Goal: Task Accomplishment & Management: Manage account settings

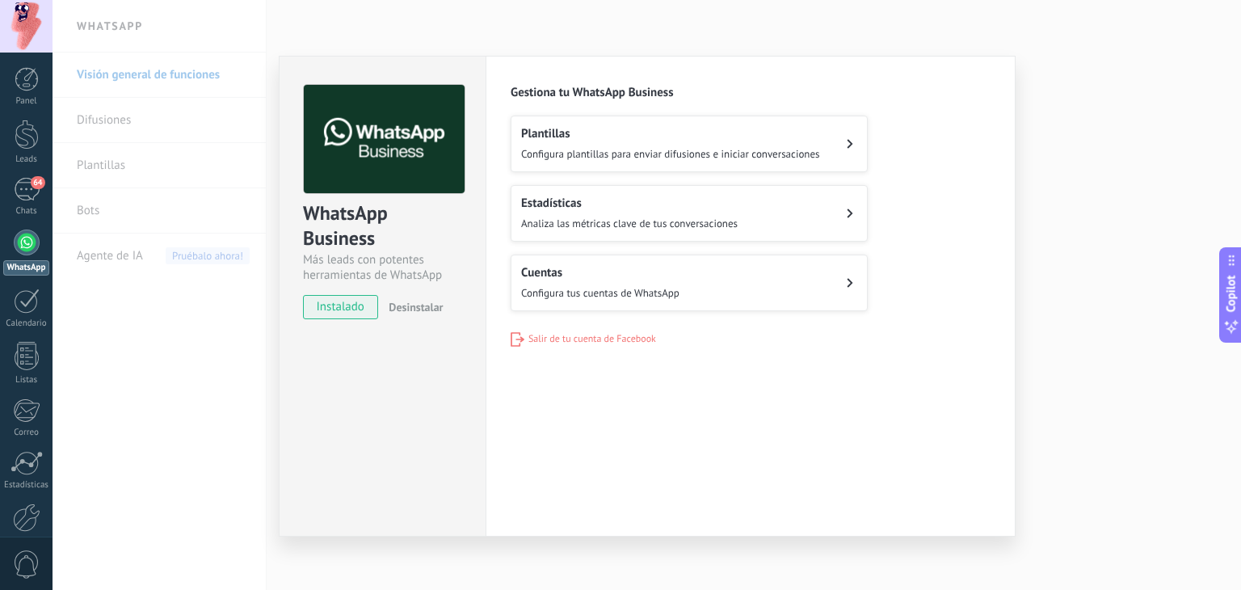
drag, startPoint x: 734, startPoint y: 146, endPoint x: 734, endPoint y: 137, distance: 8.9
click at [734, 141] on div "Plantillas Configura plantillas para enviar difusiones e iniciar conversaciones" at bounding box center [670, 144] width 299 height 36
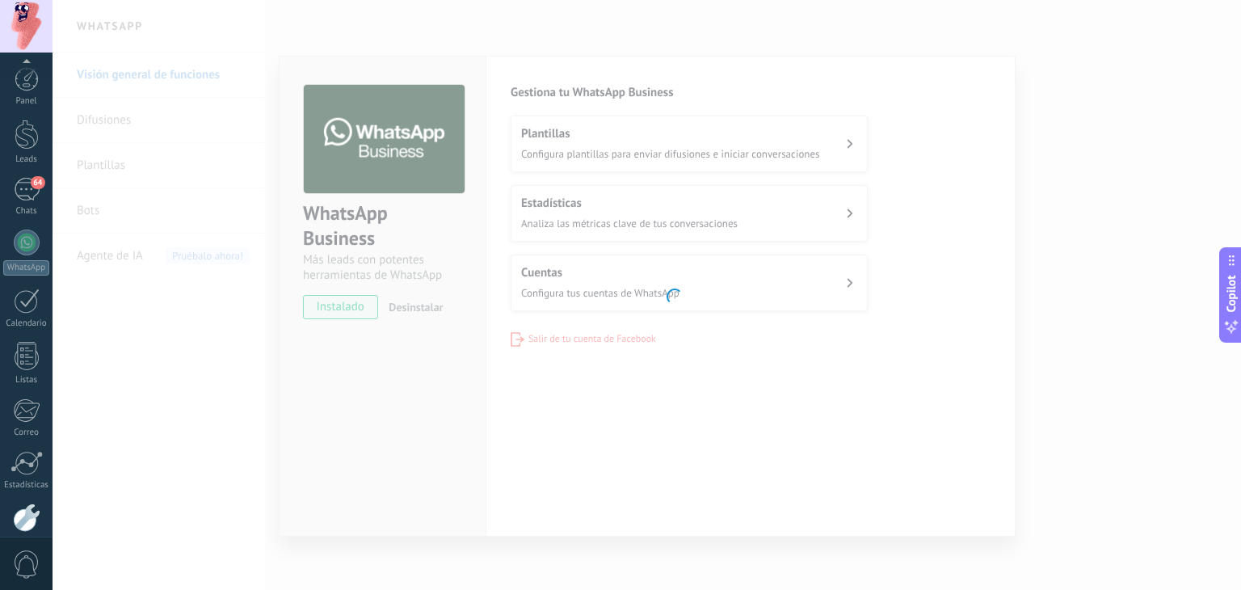
scroll to position [82, 0]
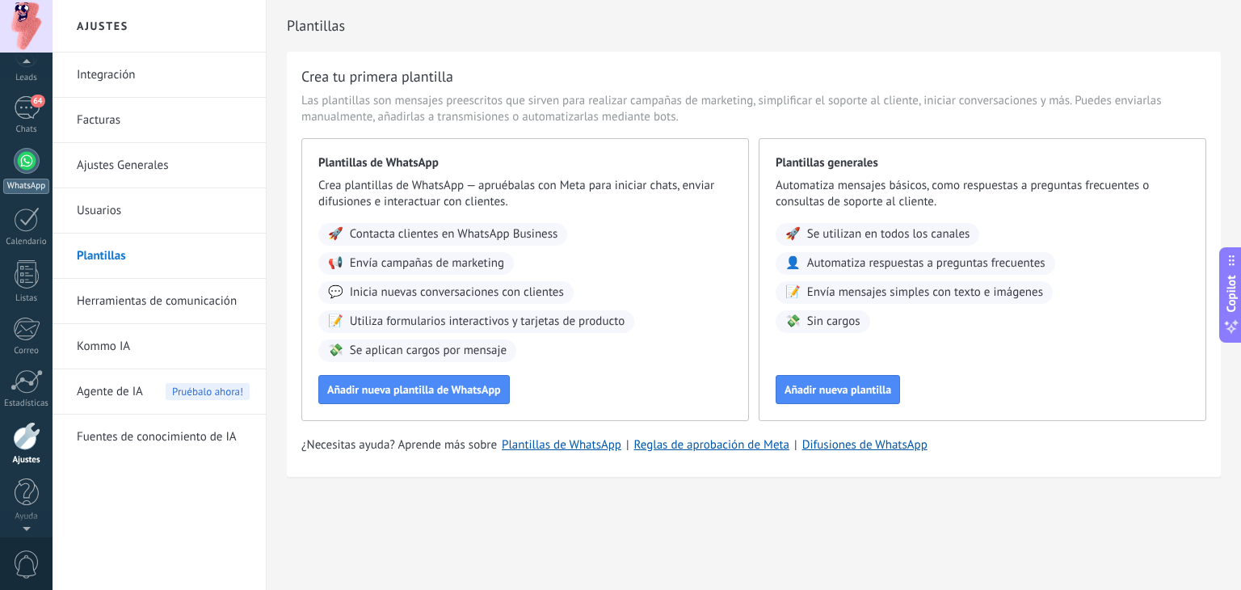
click at [15, 158] on div at bounding box center [27, 161] width 26 height 26
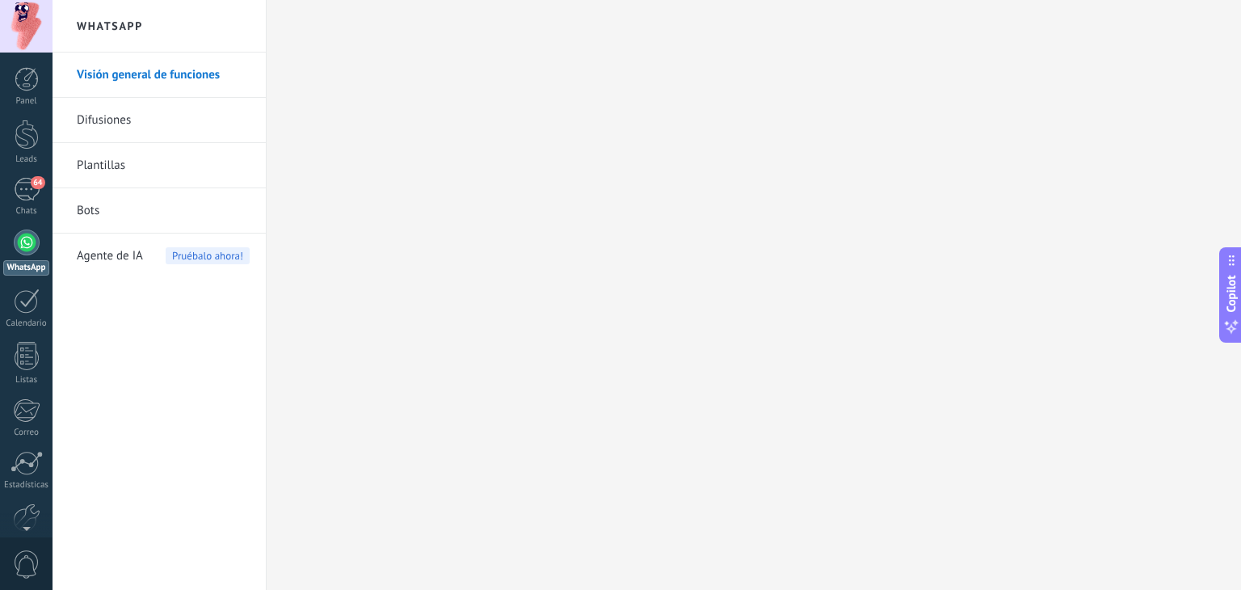
click at [153, 218] on link "Bots" at bounding box center [163, 210] width 173 height 45
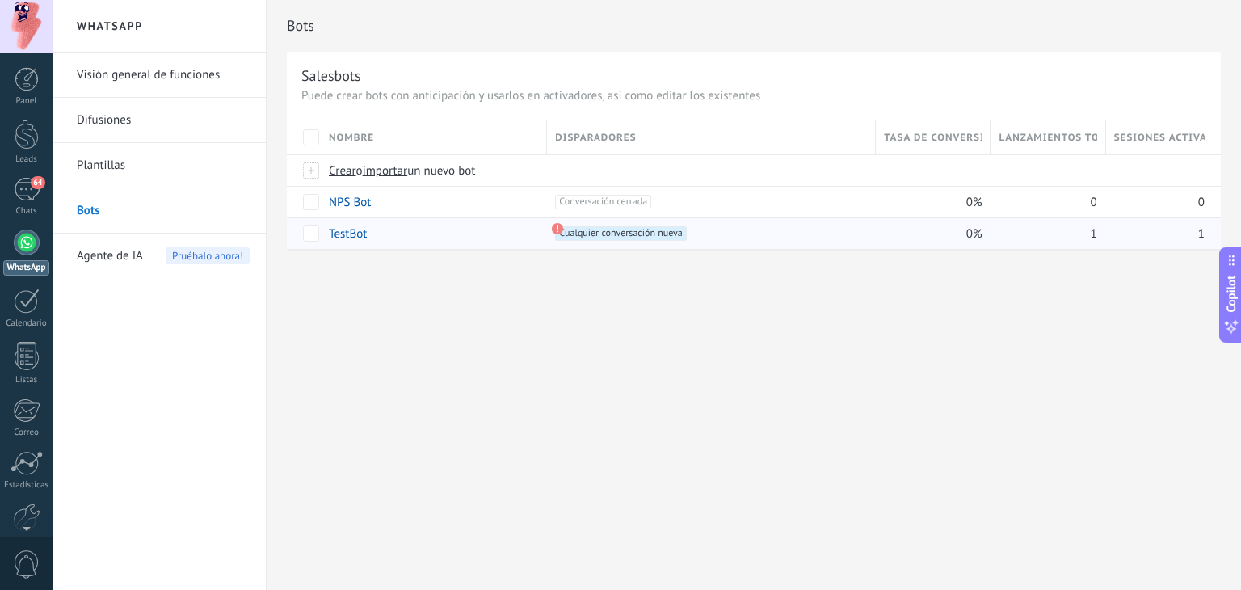
click at [343, 226] on link "TestBot" at bounding box center [348, 233] width 38 height 15
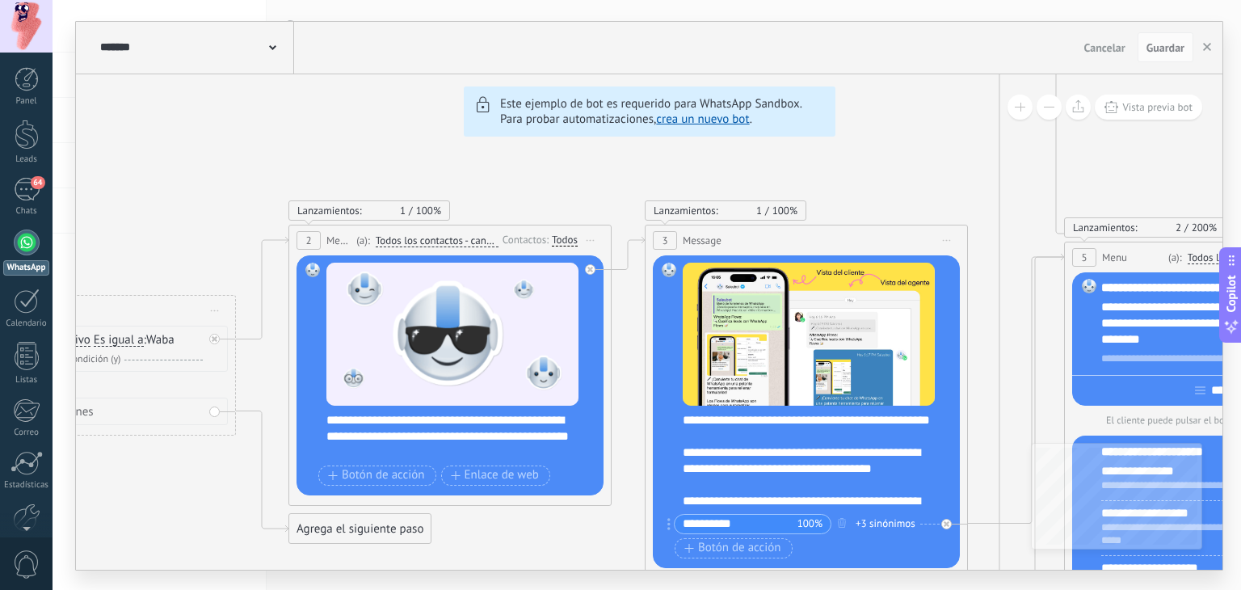
click at [713, 116] on link "crea un nuevo bot" at bounding box center [702, 119] width 93 height 15
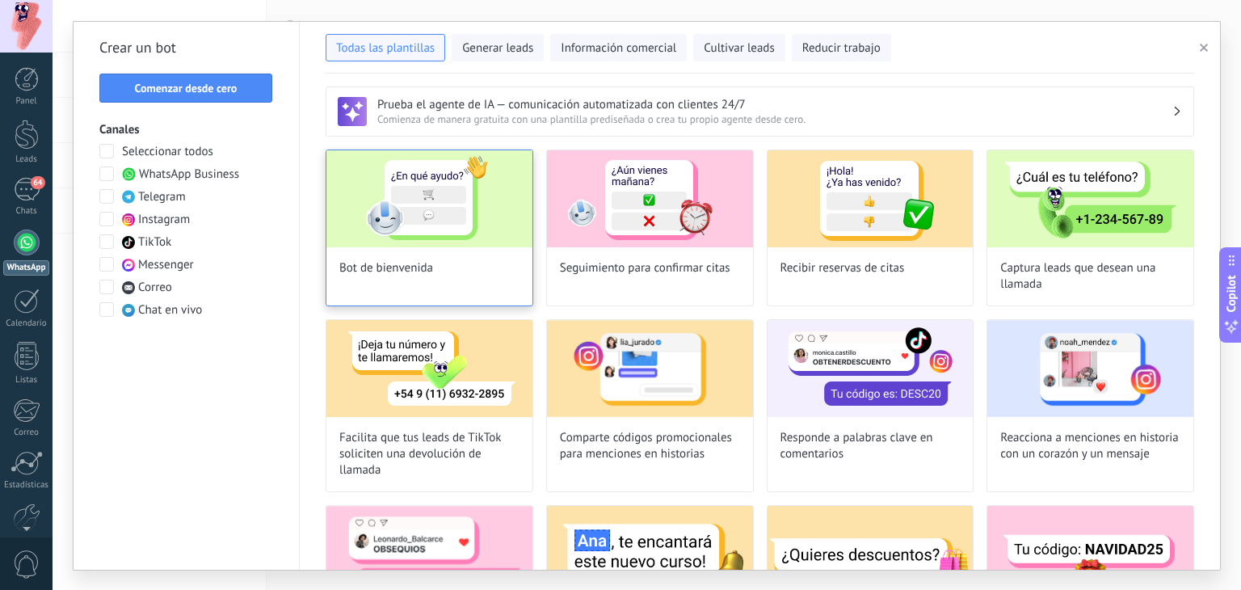
click at [436, 263] on div "Bot de bienvenida" at bounding box center [430, 228] width 208 height 157
type input "**********"
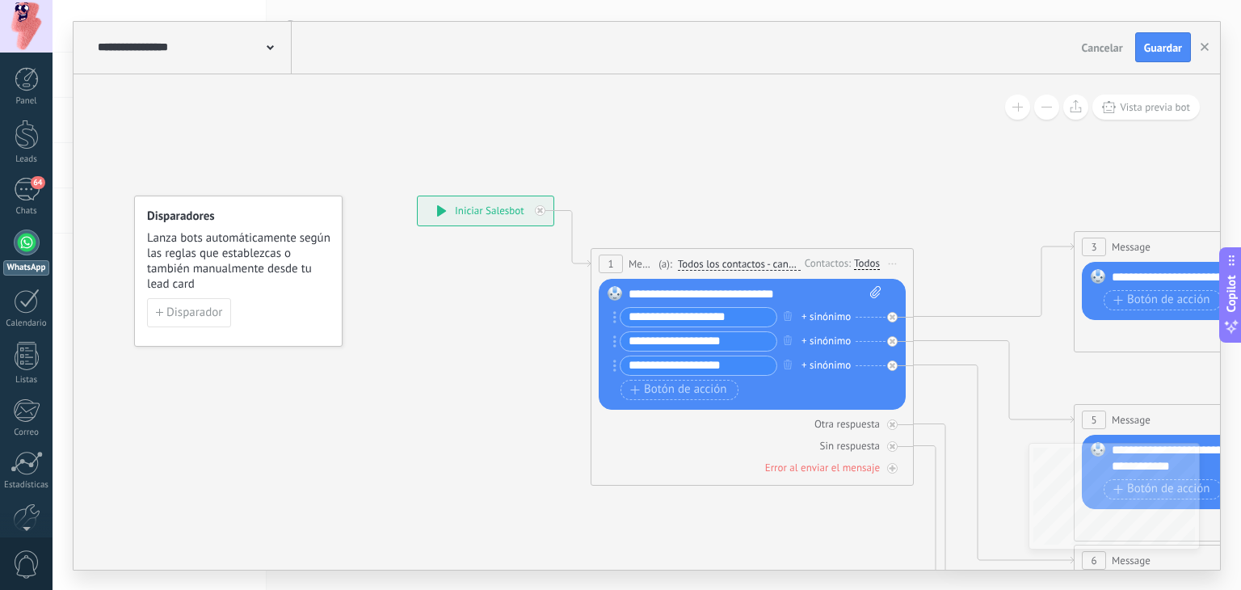
click at [745, 311] on input "**********" at bounding box center [699, 317] width 156 height 19
click at [811, 316] on div "+ sinónimo" at bounding box center [826, 317] width 49 height 16
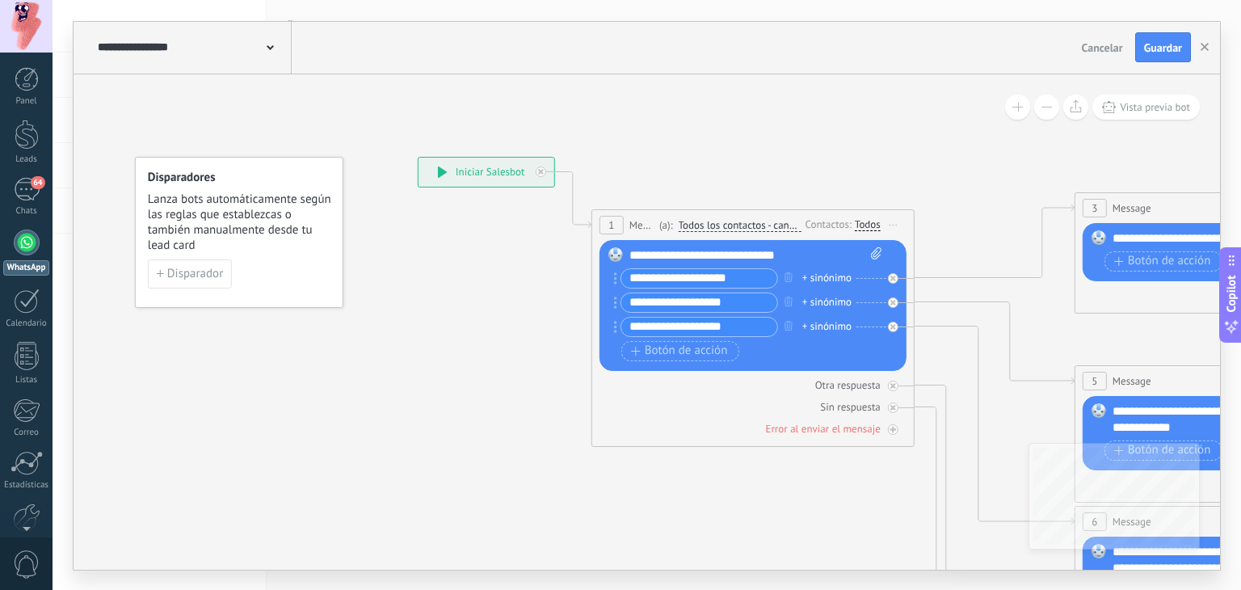
click at [707, 273] on input "**********" at bounding box center [699, 278] width 156 height 19
click at [708, 273] on input "**********" at bounding box center [699, 278] width 156 height 19
click at [655, 268] on div "**********" at bounding box center [700, 278] width 158 height 20
click at [653, 276] on input "**********" at bounding box center [699, 278] width 156 height 19
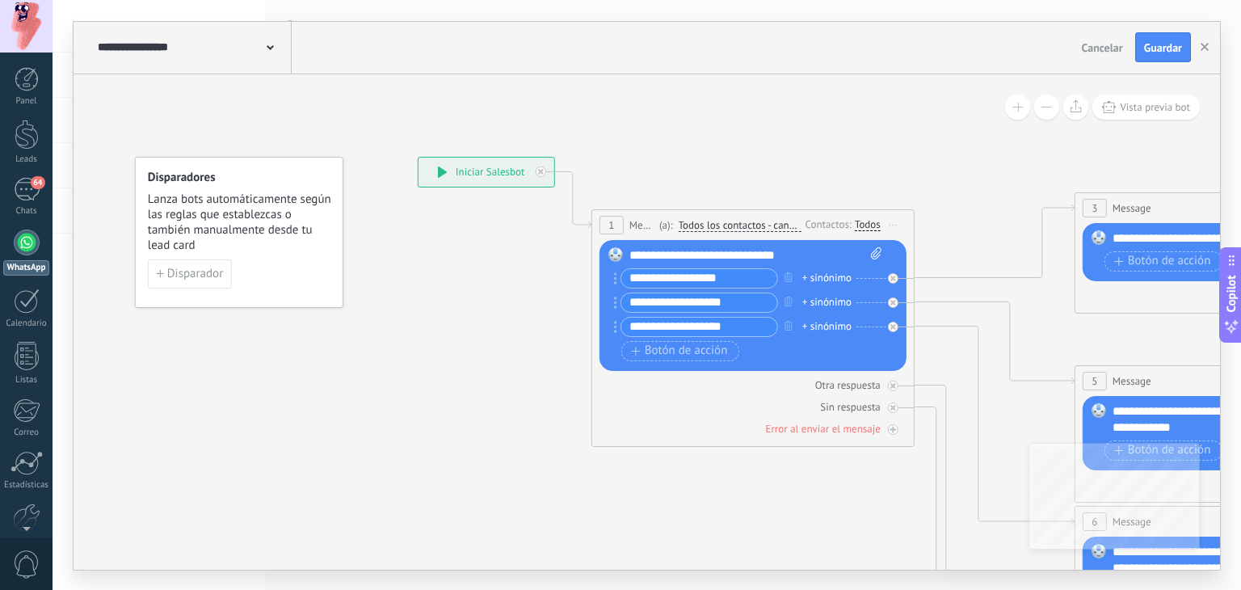
click at [653, 276] on input "**********" at bounding box center [699, 278] width 156 height 19
click at [762, 276] on input "**********" at bounding box center [699, 278] width 156 height 19
click at [692, 275] on input "**********" at bounding box center [699, 278] width 156 height 19
click at [744, 275] on input "**********" at bounding box center [699, 278] width 156 height 19
drag, startPoint x: 692, startPoint y: 280, endPoint x: 647, endPoint y: 280, distance: 45.3
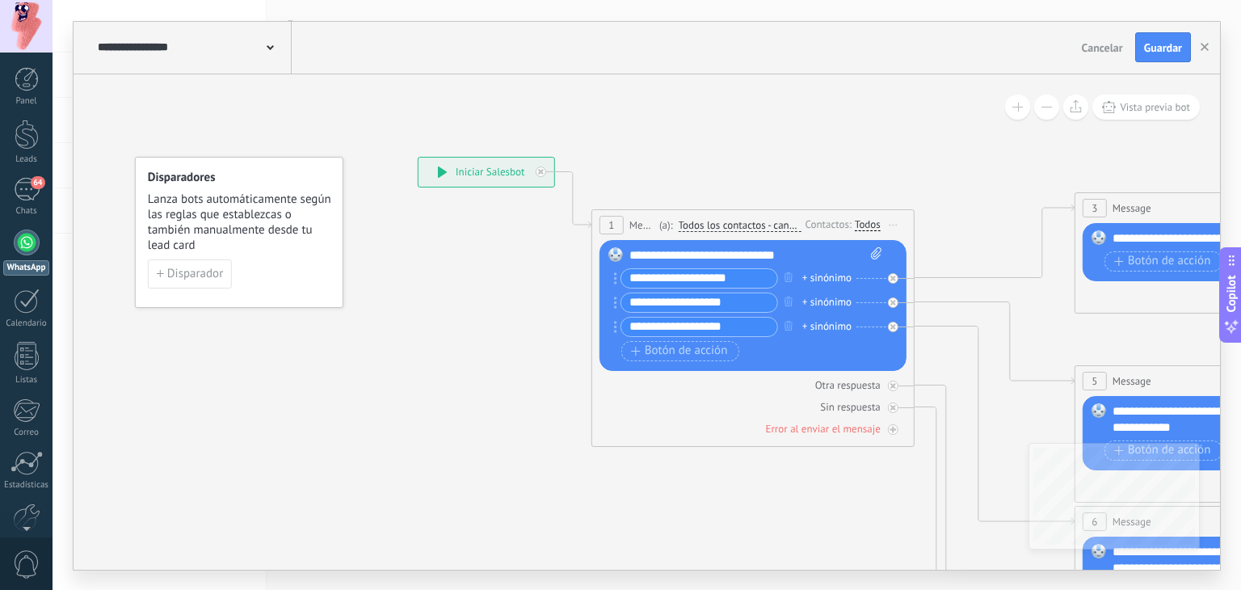
click at [647, 280] on input "**********" at bounding box center [699, 278] width 156 height 19
click at [714, 282] on input "**********" at bounding box center [699, 278] width 156 height 19
type input "**********"
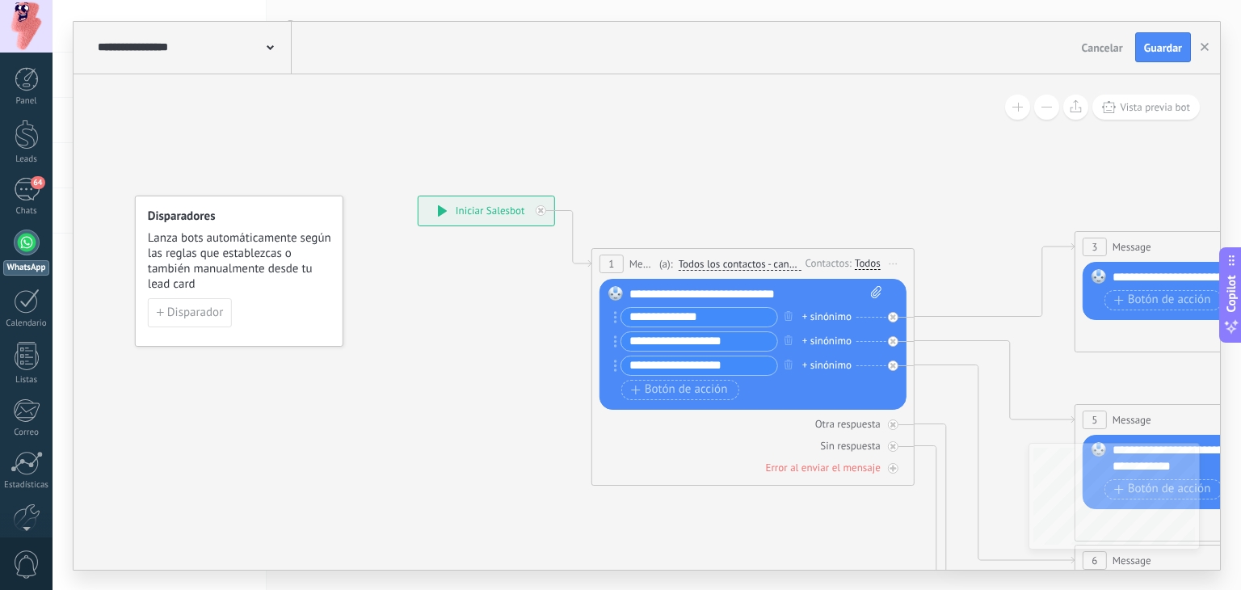
drag, startPoint x: 1047, startPoint y: 247, endPoint x: 1158, endPoint y: 234, distance: 112.3
drag, startPoint x: 1018, startPoint y: 201, endPoint x: 1162, endPoint y: 198, distance: 143.9
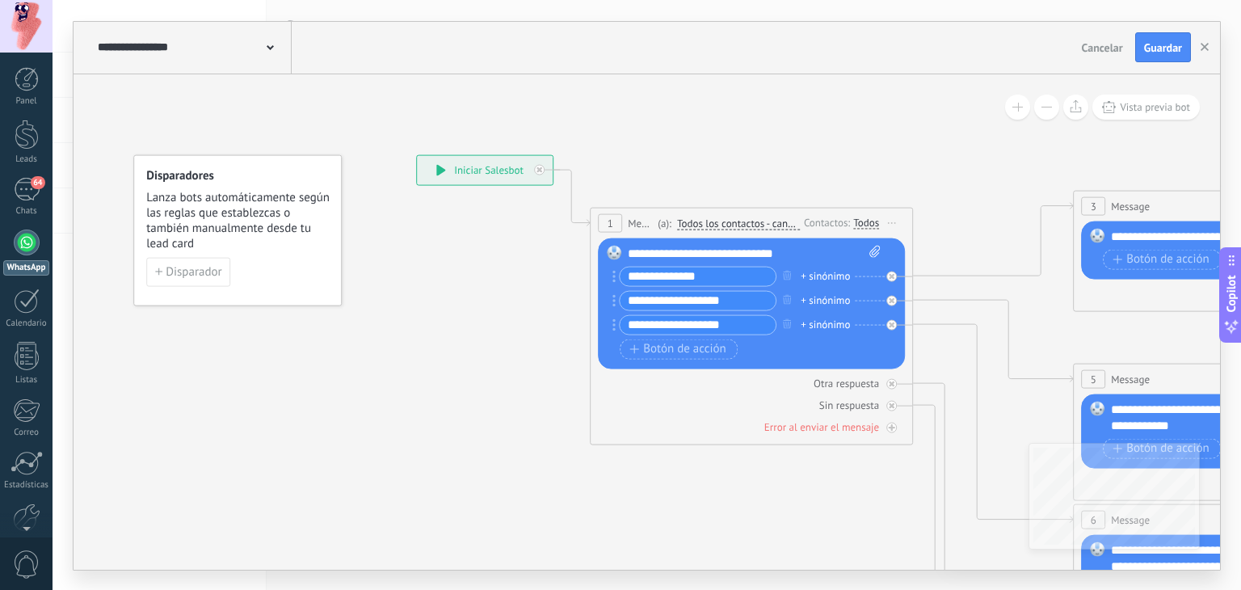
click at [1161, 202] on div "3 Message ******* (a): Todos los contactos - canales seleccionados Todos los co…" at bounding box center [1235, 206] width 322 height 30
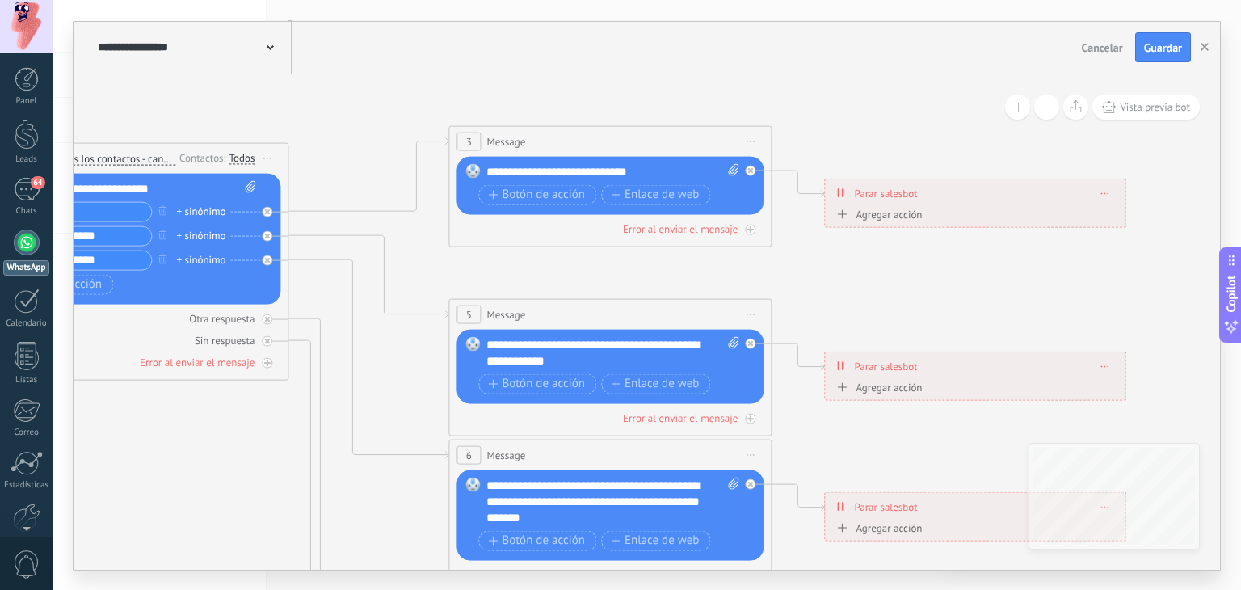
click at [284, 407] on icon at bounding box center [646, 502] width 2519 height 1632
drag, startPoint x: 579, startPoint y: 166, endPoint x: 554, endPoint y: 166, distance: 25.1
click at [579, 166] on div "**********" at bounding box center [614, 171] width 254 height 16
click at [540, 171] on div "**********" at bounding box center [614, 171] width 254 height 16
click at [539, 172] on div "**********" at bounding box center [614, 171] width 254 height 16
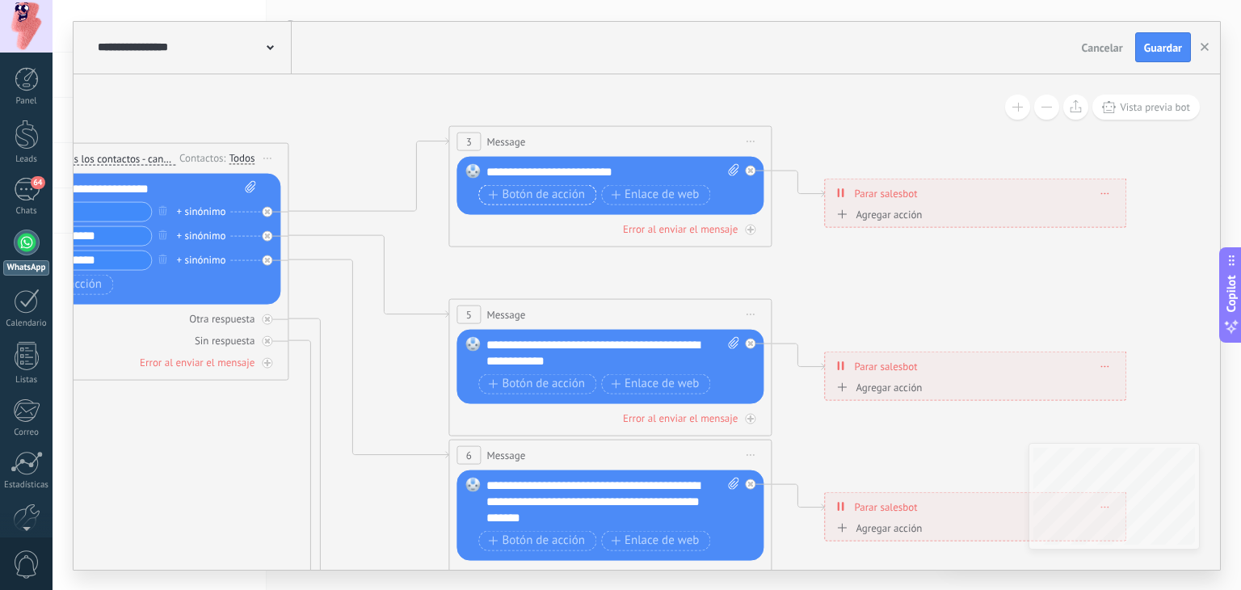
click at [546, 192] on span "Botón de acción" at bounding box center [536, 194] width 97 height 13
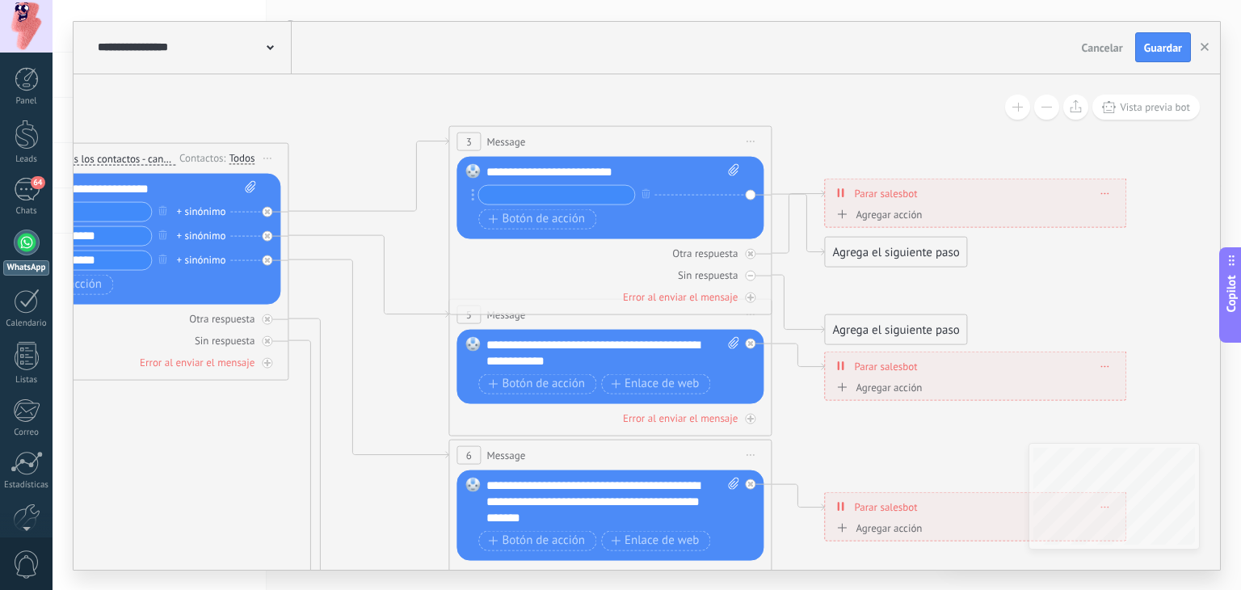
click at [596, 192] on input "text" at bounding box center [556, 194] width 156 height 19
type input "*********"
click at [537, 218] on span "Botón de acción" at bounding box center [536, 219] width 97 height 13
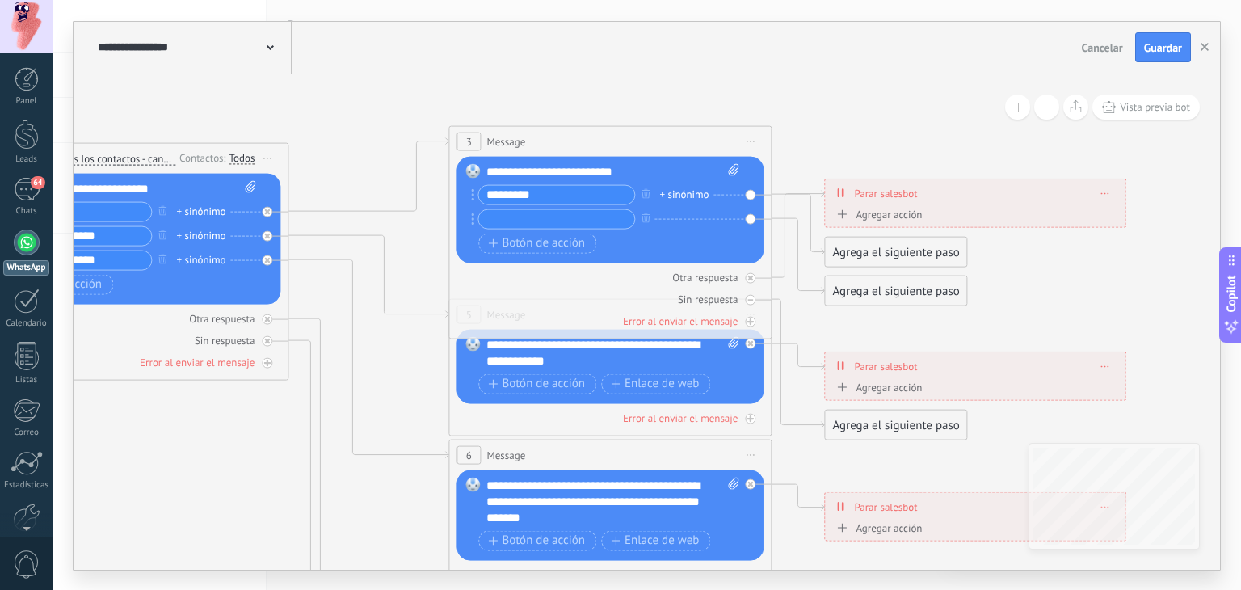
click at [533, 164] on div "**********" at bounding box center [614, 171] width 254 height 16
click at [520, 209] on input "text" at bounding box center [556, 218] width 156 height 19
type input "**********"
click at [537, 238] on span "Botón de acción" at bounding box center [536, 243] width 97 height 13
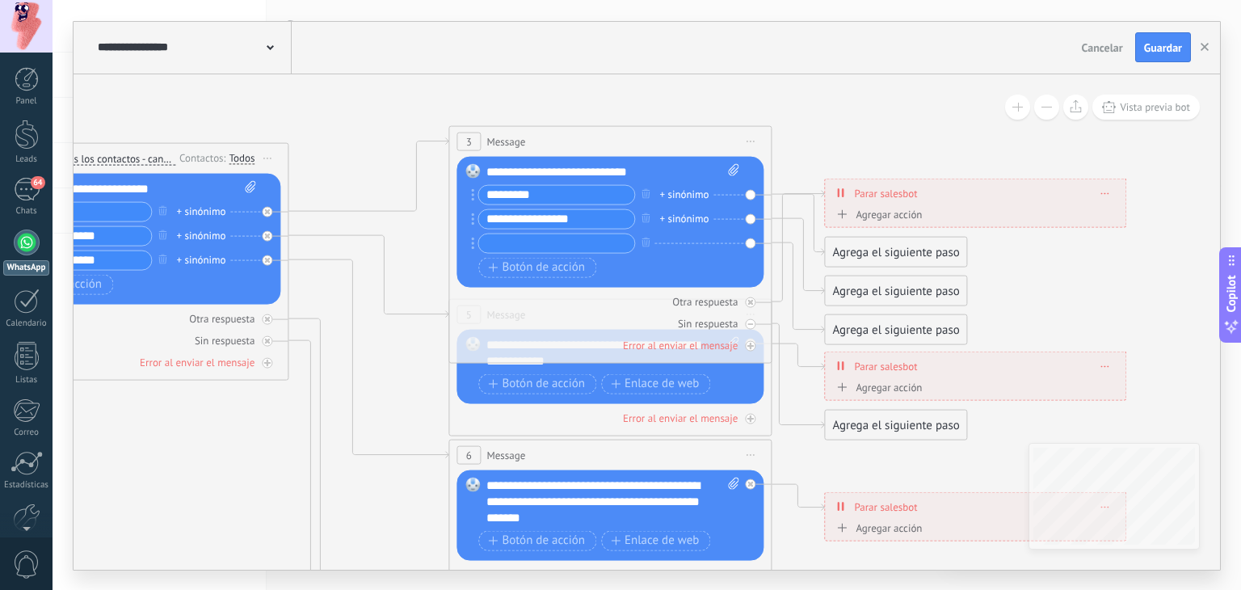
click at [532, 242] on input "text" at bounding box center [556, 243] width 156 height 19
type input "**********"
click at [535, 263] on span "Botón de acción" at bounding box center [536, 267] width 97 height 13
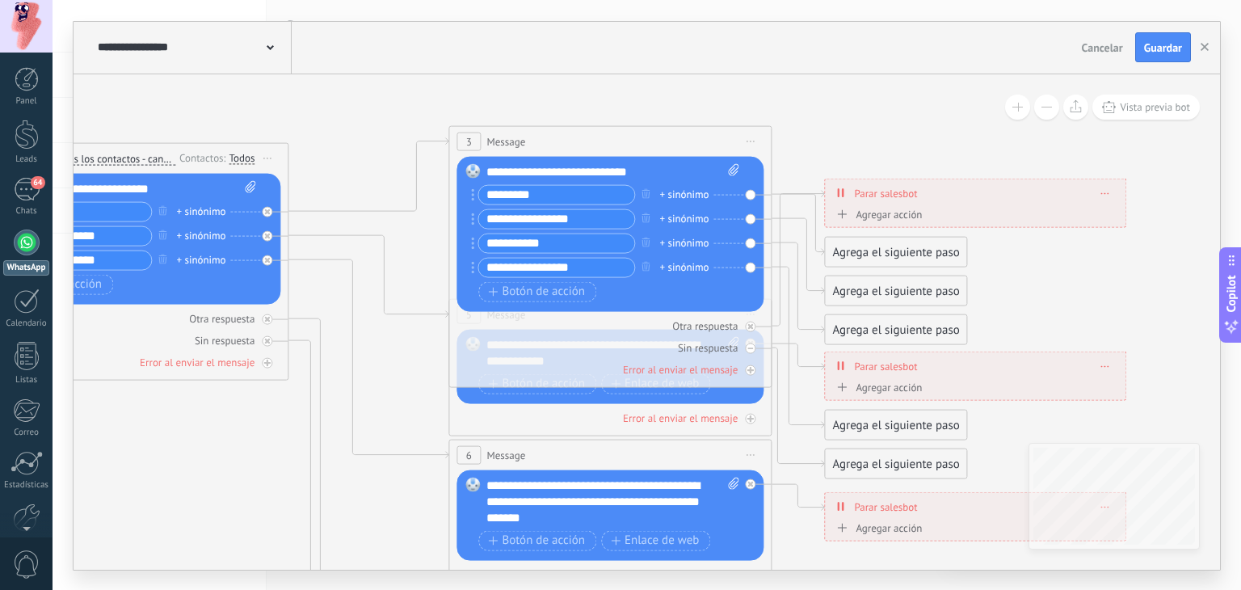
type input "**********"
click at [753, 194] on div "Reemplazar Quitar Convertir a mensaje de voz Arrastre la imagen aquí para adjun…" at bounding box center [610, 233] width 307 height 155
click at [902, 198] on span "Parar salesbot" at bounding box center [885, 192] width 63 height 15
click at [841, 194] on icon at bounding box center [840, 193] width 7 height 13
click at [846, 217] on icon at bounding box center [842, 213] width 10 height 9
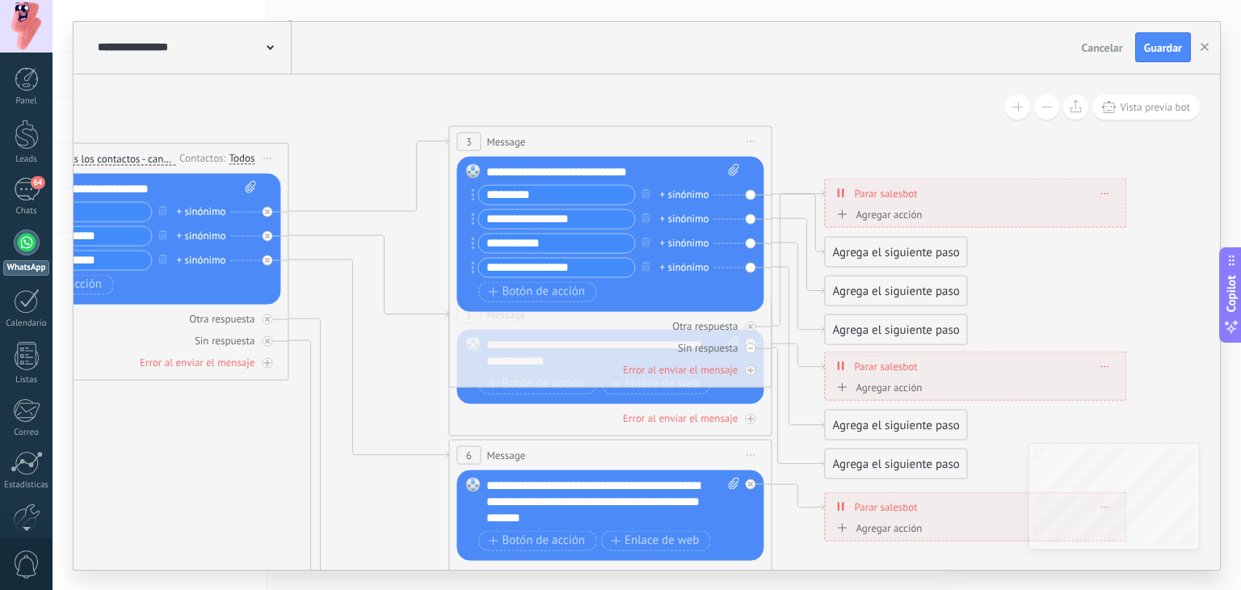
click at [846, 217] on button "Conversación marcada como cerrada" at bounding box center [925, 214] width 202 height 29
click at [950, 251] on li "Iniciar Salesbot" at bounding box center [925, 242] width 200 height 27
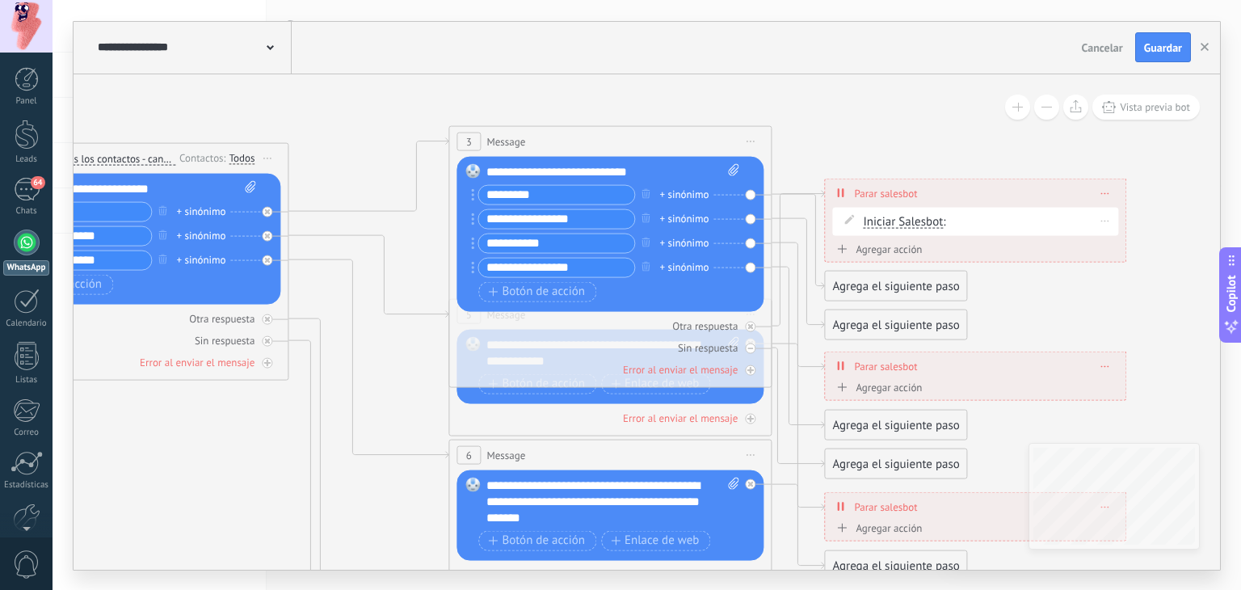
click at [887, 221] on span "Iniciar Salesbot" at bounding box center [903, 221] width 80 height 13
click at [887, 221] on button "Iniciar Salesbot" at bounding box center [956, 221] width 202 height 29
click at [1028, 221] on span "Conversación marcada como cerrada" at bounding box center [943, 222] width 196 height 16
click at [1107, 221] on span at bounding box center [1105, 220] width 7 height 9
click at [1106, 220] on icon at bounding box center [1106, 221] width 8 height 2
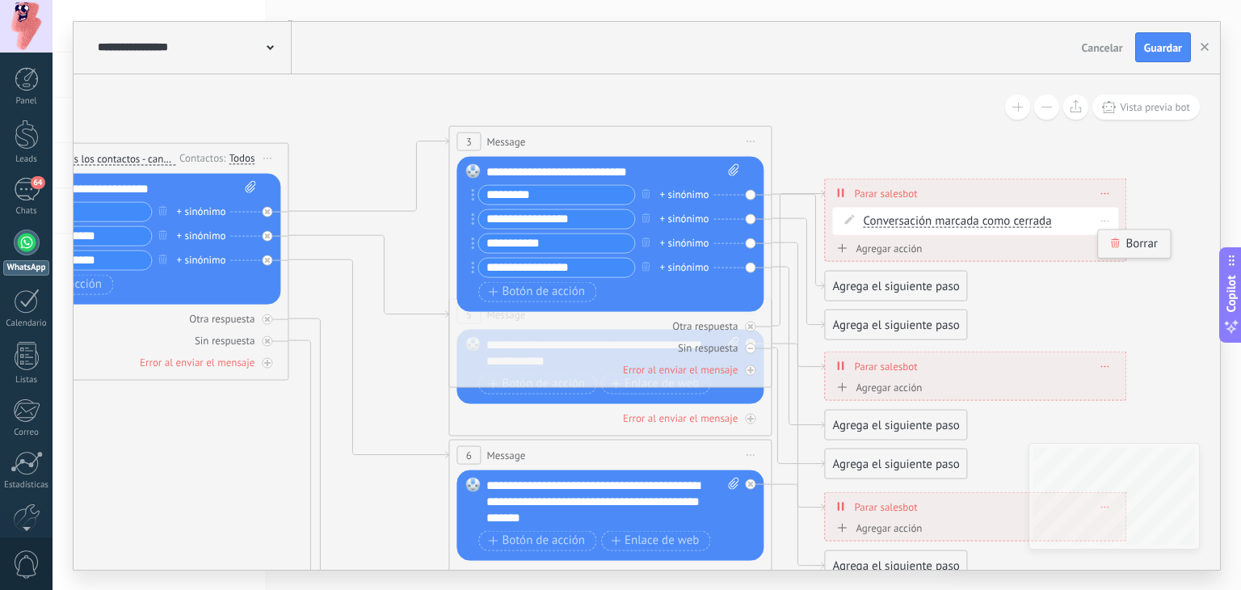
click at [1116, 240] on icon at bounding box center [1115, 243] width 8 height 10
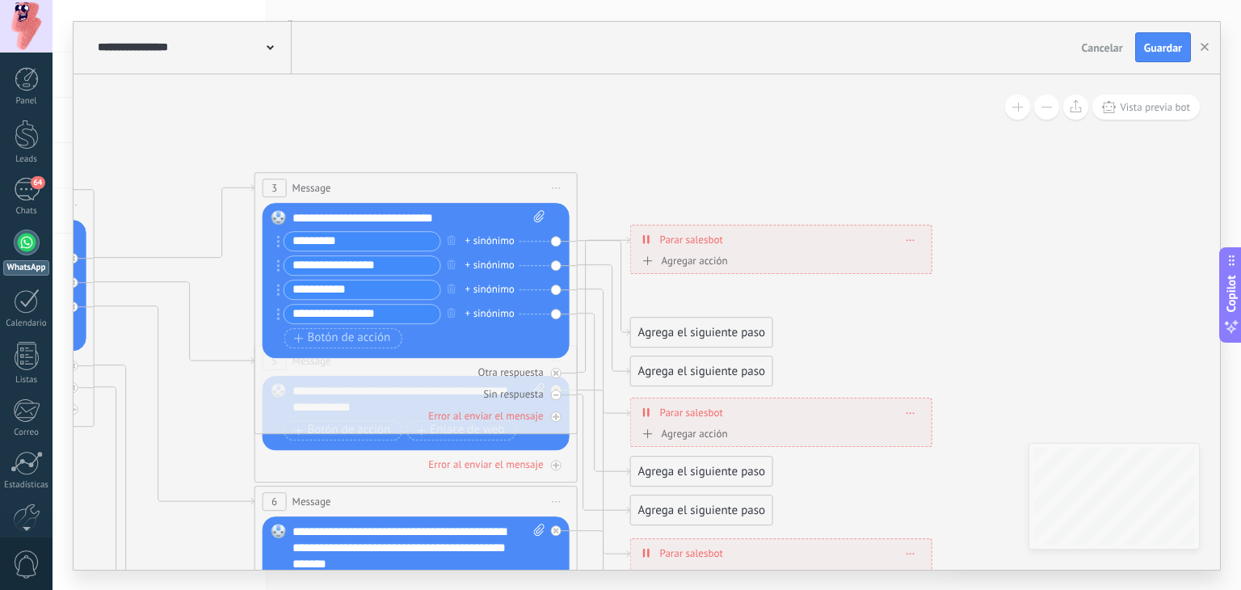
click at [910, 323] on icon at bounding box center [452, 548] width 2519 height 1632
click at [710, 330] on div "Agrega el siguiente paso" at bounding box center [701, 332] width 141 height 27
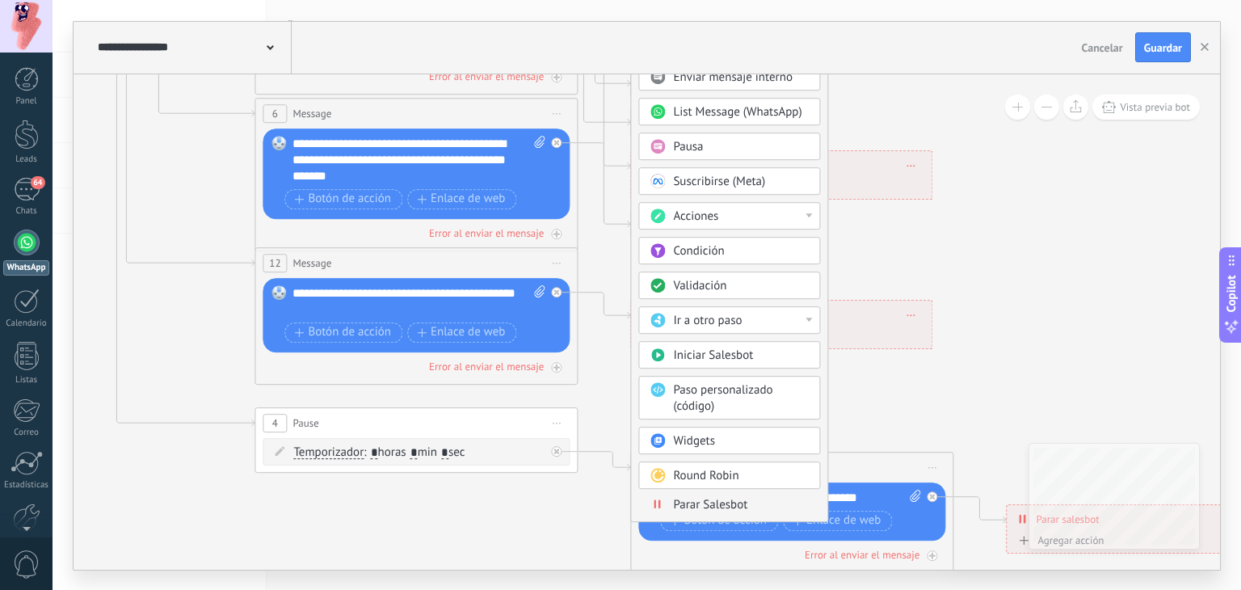
click at [808, 318] on div at bounding box center [809, 320] width 6 height 4
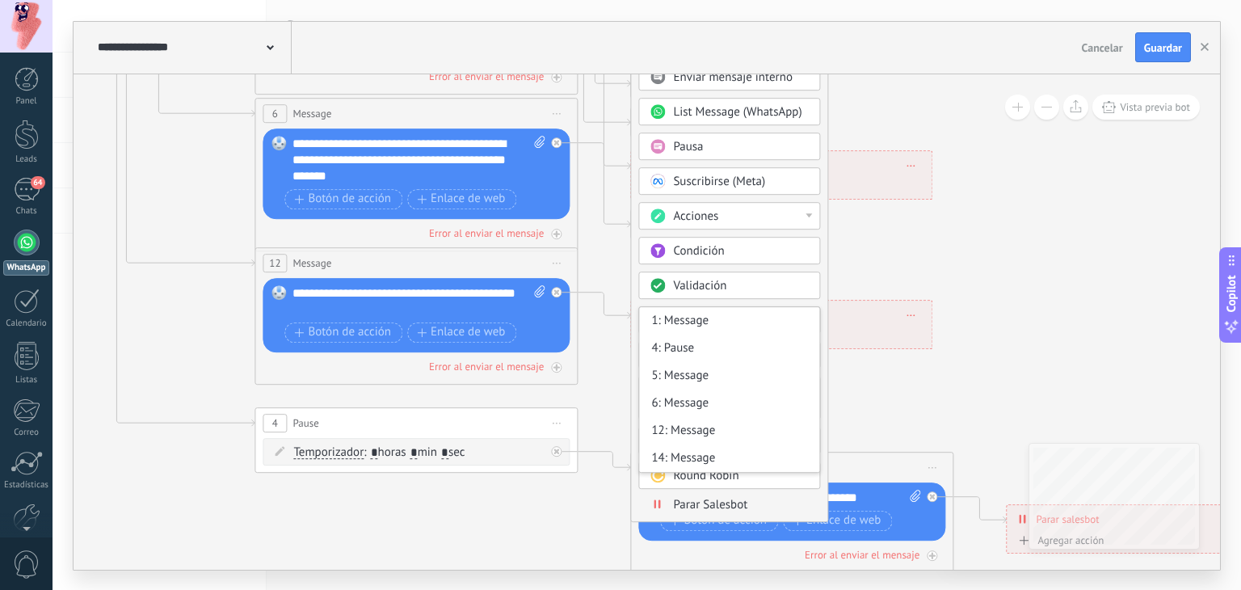
click at [821, 295] on div "Agrega el siguiente paso Mensaje Mensaje Mensaje Reacción Comentario Enviar men…" at bounding box center [729, 225] width 198 height 593
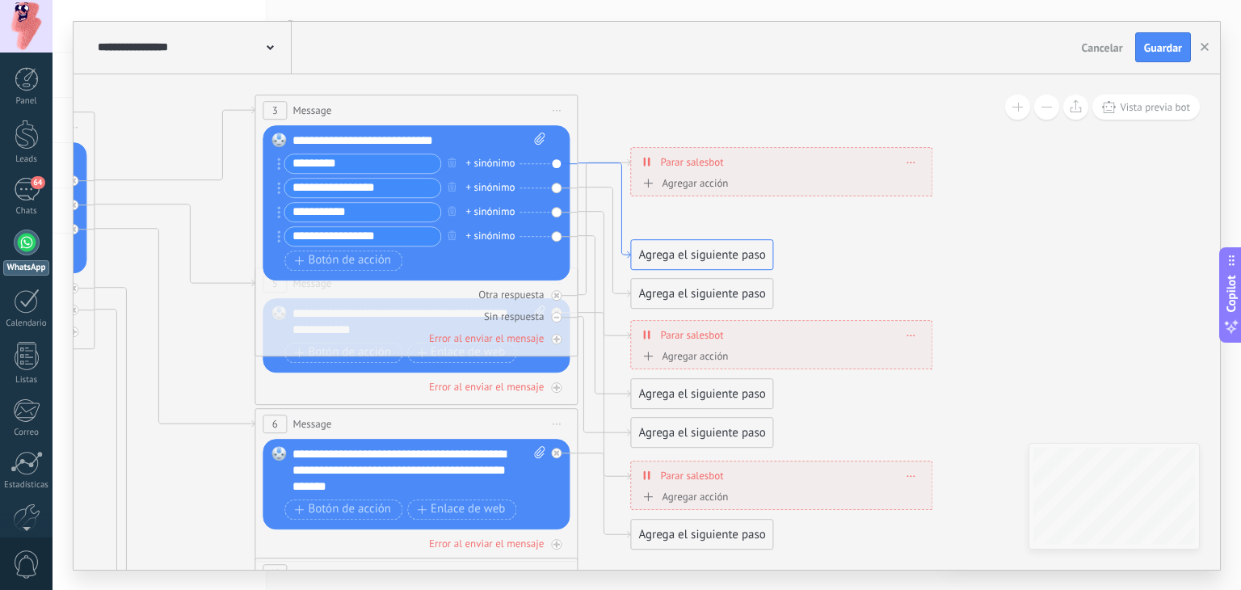
click at [619, 218] on icon at bounding box center [604, 209] width 53 height 95
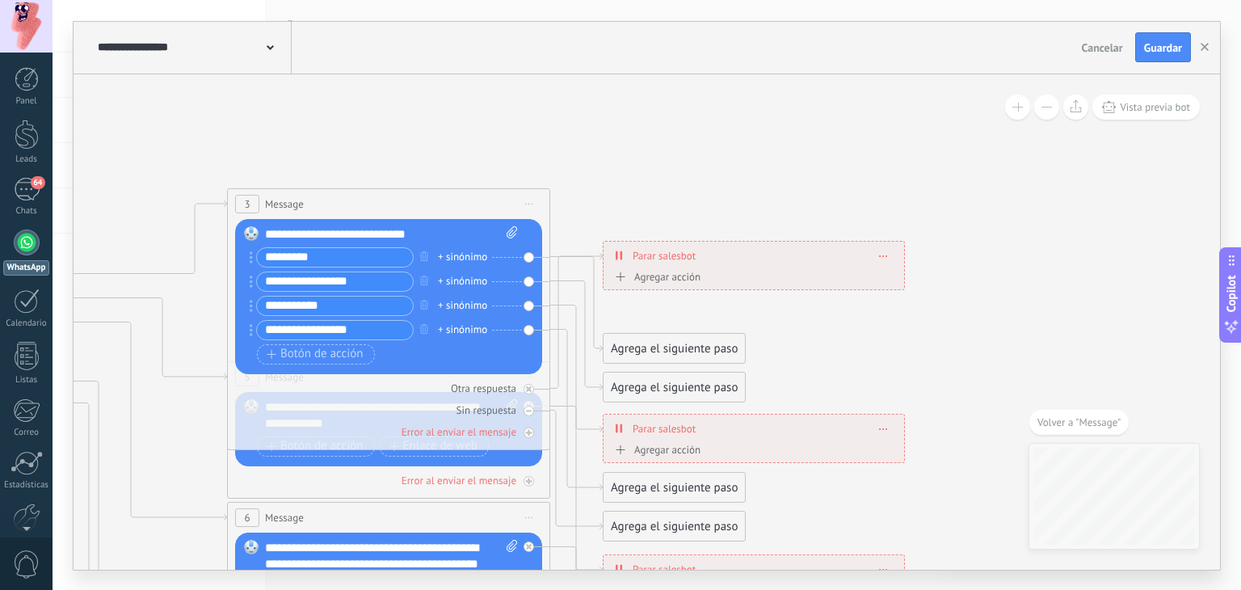
click at [664, 342] on div "Agrega el siguiente paso" at bounding box center [674, 348] width 141 height 27
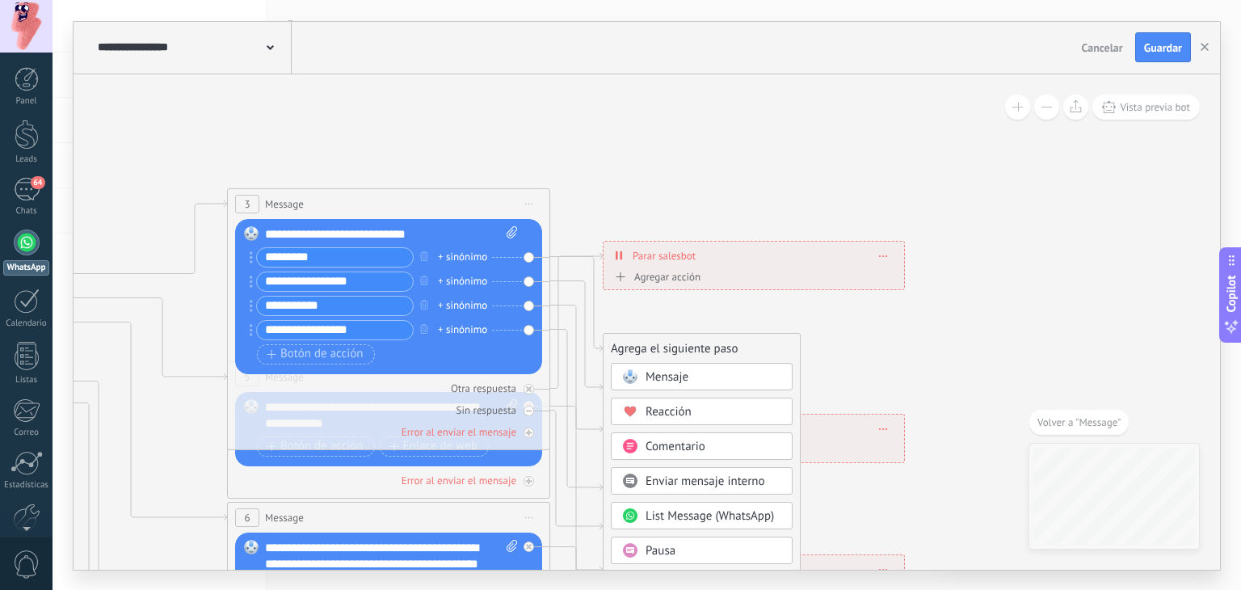
click at [694, 378] on div "Mensaje" at bounding box center [714, 377] width 136 height 16
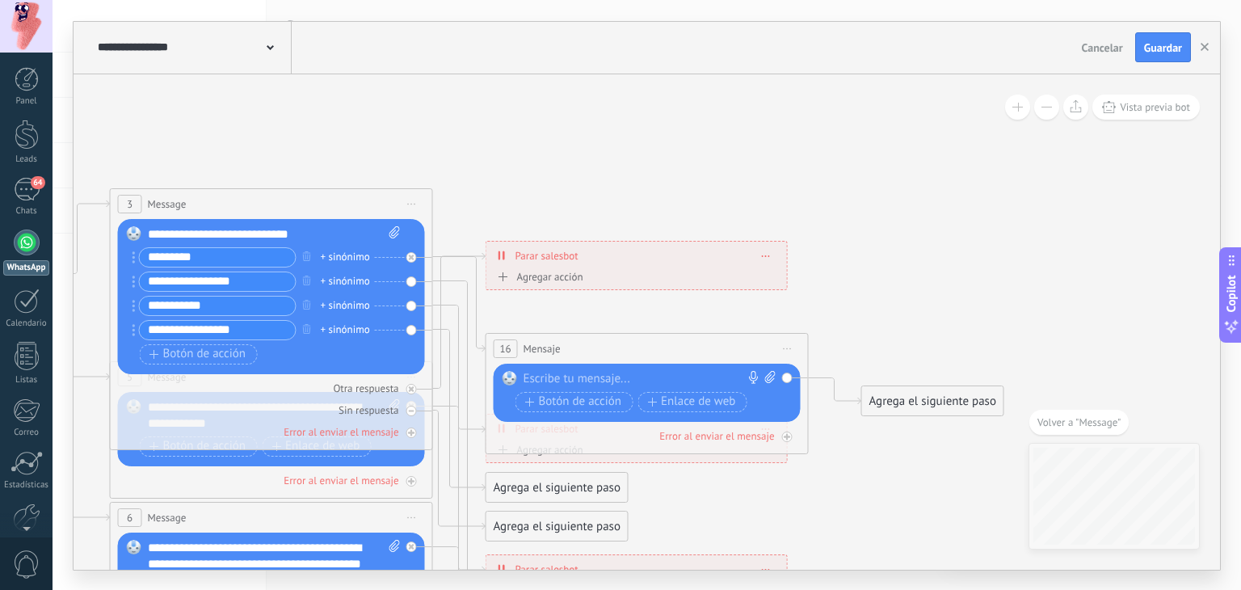
click at [769, 377] on icon at bounding box center [770, 377] width 11 height 12
click input "Subir" at bounding box center [0, 0] width 0 height 0
click at [599, 373] on div at bounding box center [644, 379] width 240 height 16
click at [791, 434] on div at bounding box center [787, 437] width 11 height 11
click at [756, 435] on div "Error al enviar el mensaje" at bounding box center [716, 436] width 115 height 14
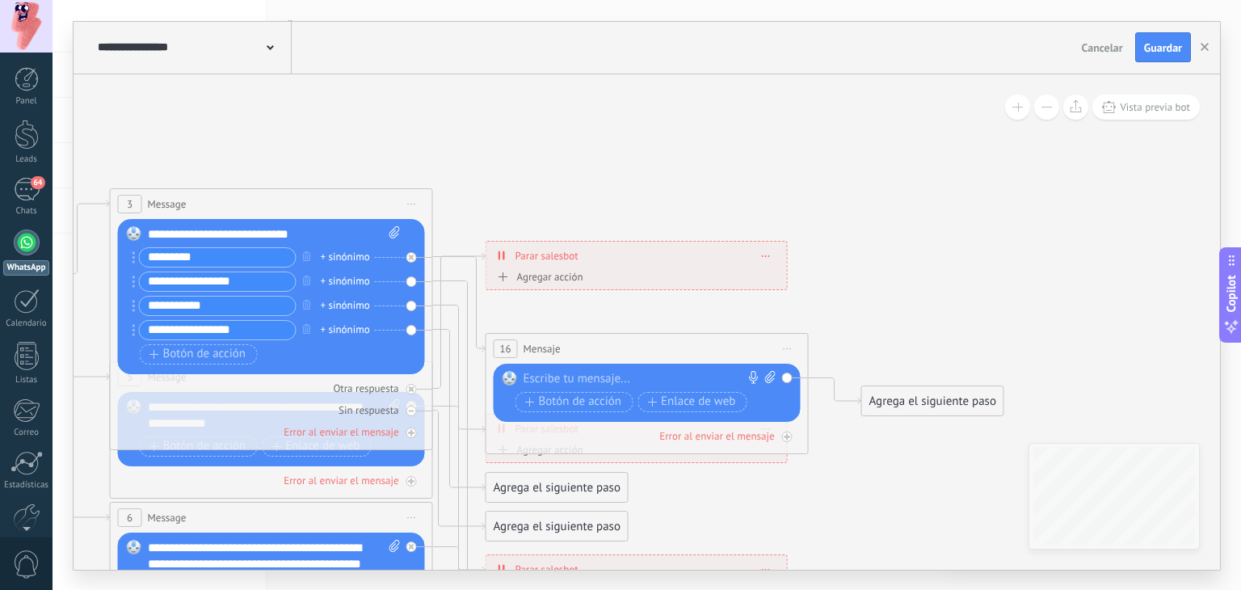
click at [617, 378] on div at bounding box center [644, 379] width 240 height 16
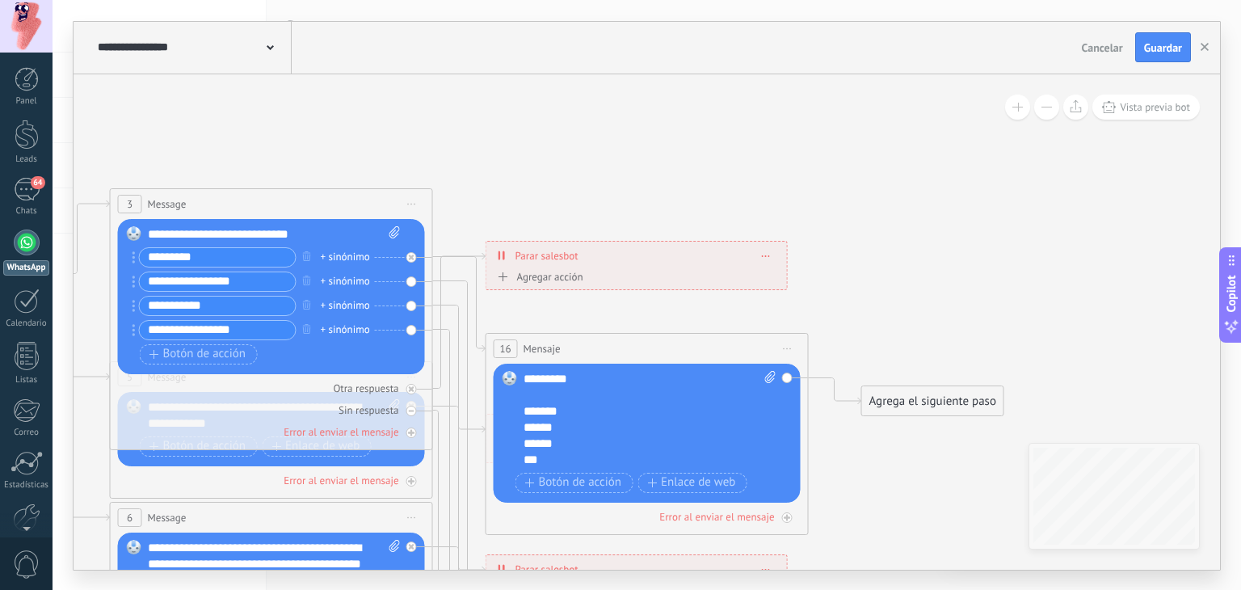
click at [933, 407] on div "Agrega el siguiente paso" at bounding box center [932, 401] width 141 height 27
click at [941, 432] on span "Mensaje" at bounding box center [925, 429] width 43 height 15
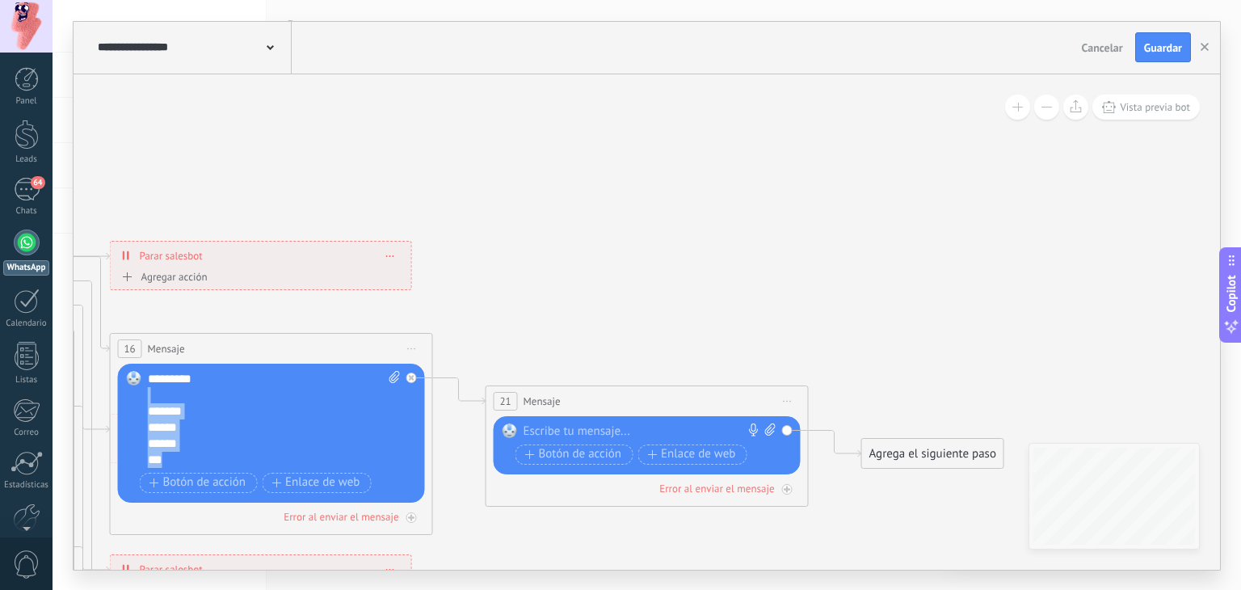
drag, startPoint x: 168, startPoint y: 457, endPoint x: 137, endPoint y: 386, distance: 77.8
click at [137, 386] on div "Reemplazar Quitar Convertir a mensaje de voz Arrastre la imagen aquí para adjun…" at bounding box center [271, 433] width 307 height 139
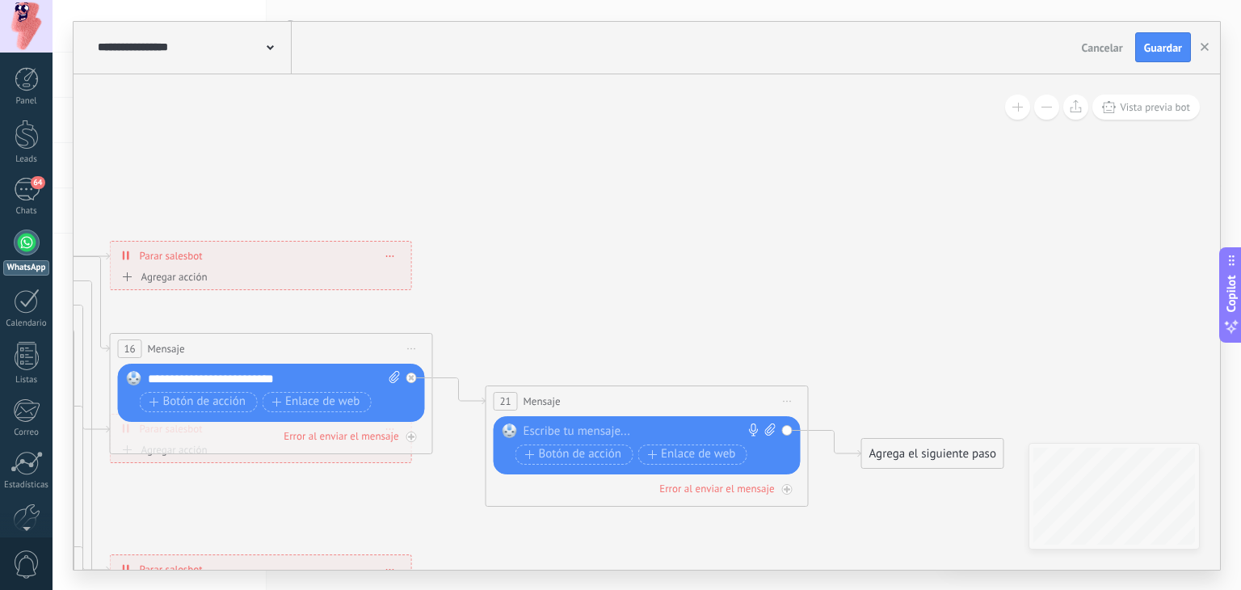
click at [612, 431] on div at bounding box center [644, 431] width 240 height 16
click at [765, 428] on icon at bounding box center [770, 429] width 11 height 12
click input "Subir" at bounding box center [0, 0] width 0 height 0
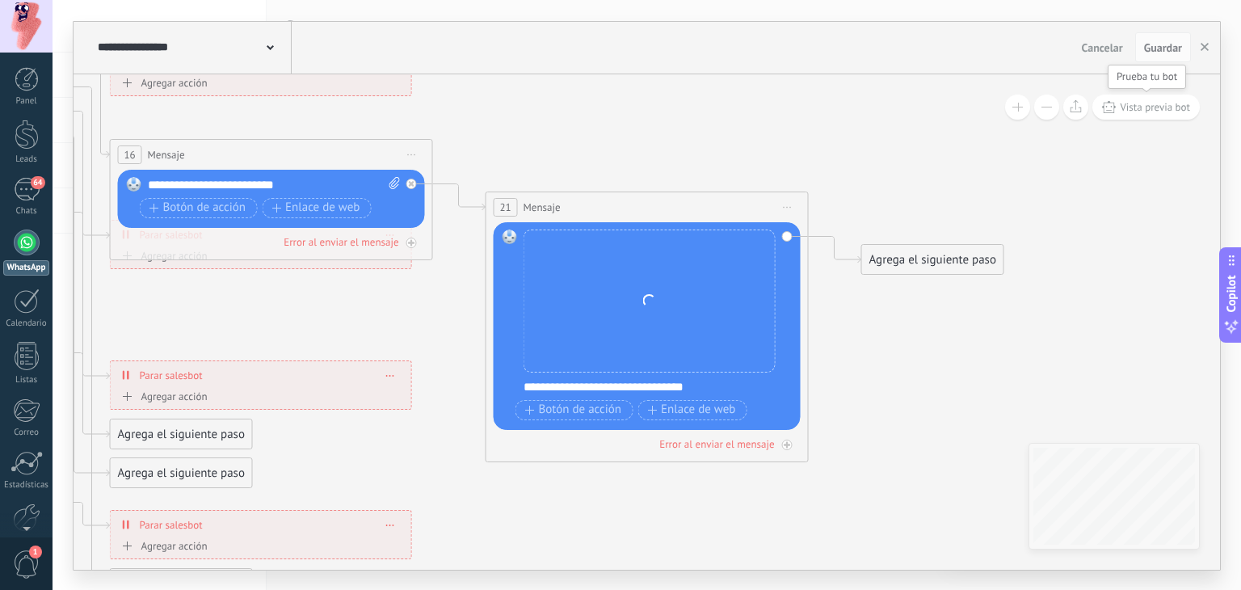
click at [1154, 107] on span "Vista previa bot" at bounding box center [1155, 107] width 70 height 14
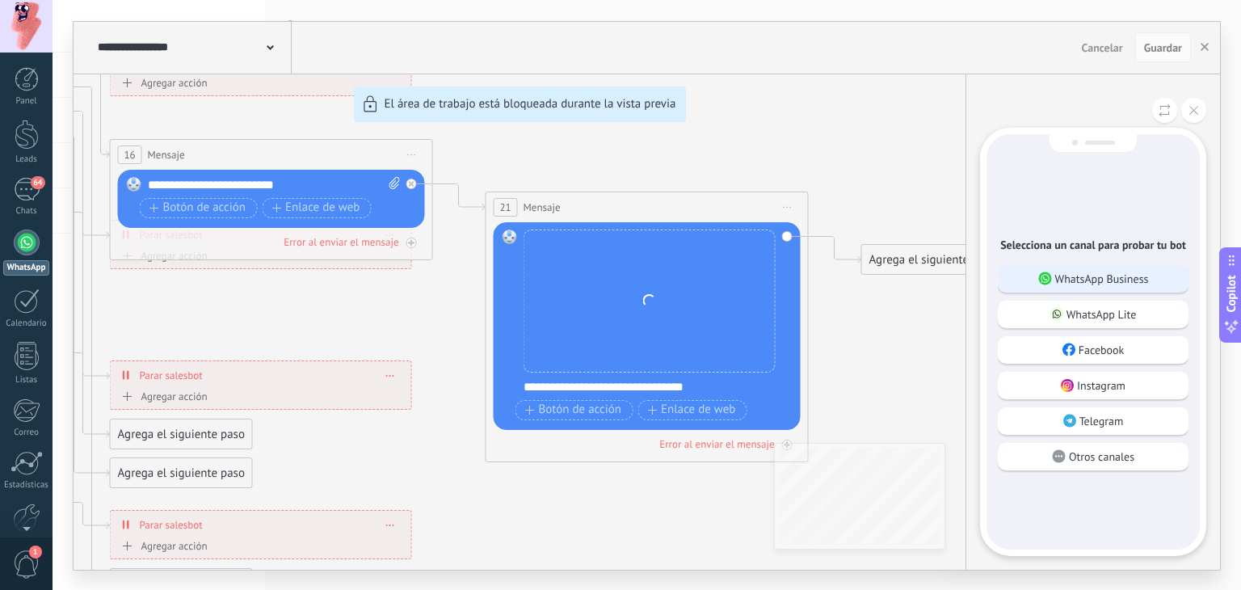
click at [1107, 278] on p "WhatsApp Business" at bounding box center [1102, 279] width 94 height 15
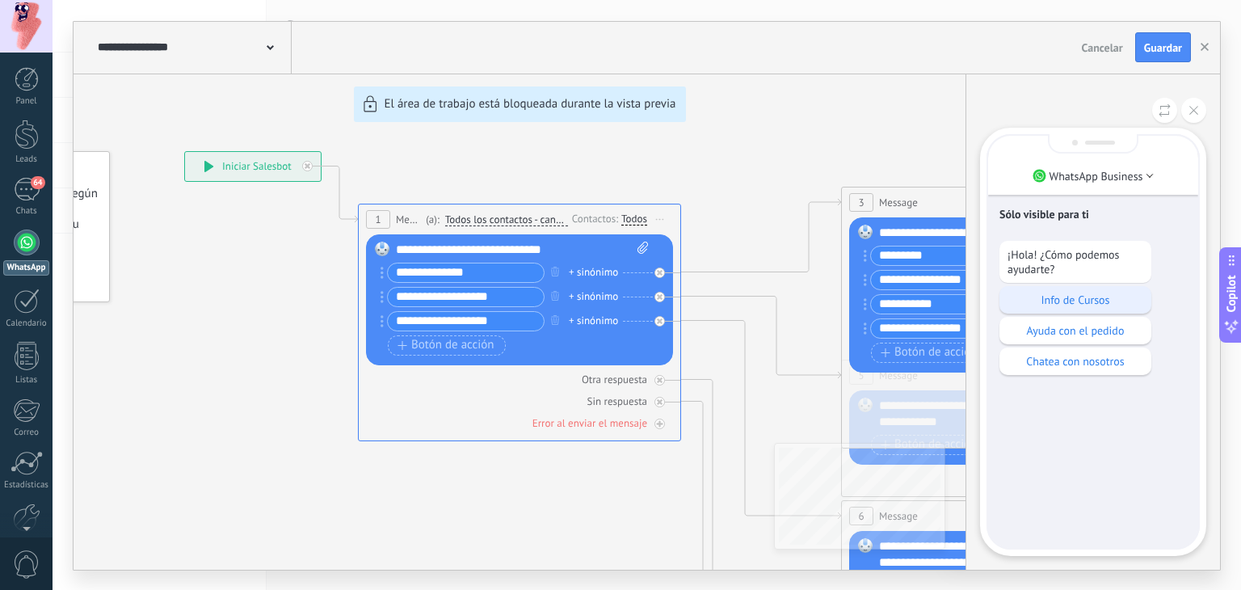
click at [1073, 305] on p "Info de Cursos" at bounding box center [1076, 300] width 136 height 15
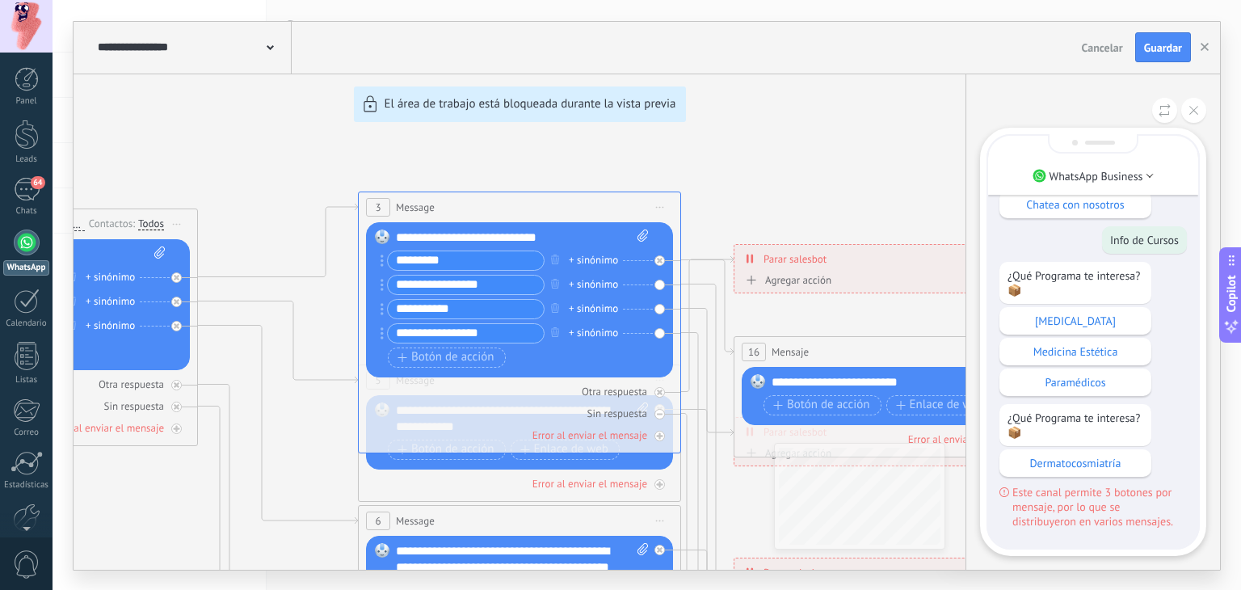
click at [728, 158] on div "**********" at bounding box center [647, 296] width 1147 height 548
click at [1099, 318] on p "[MEDICAL_DATA]" at bounding box center [1076, 321] width 136 height 15
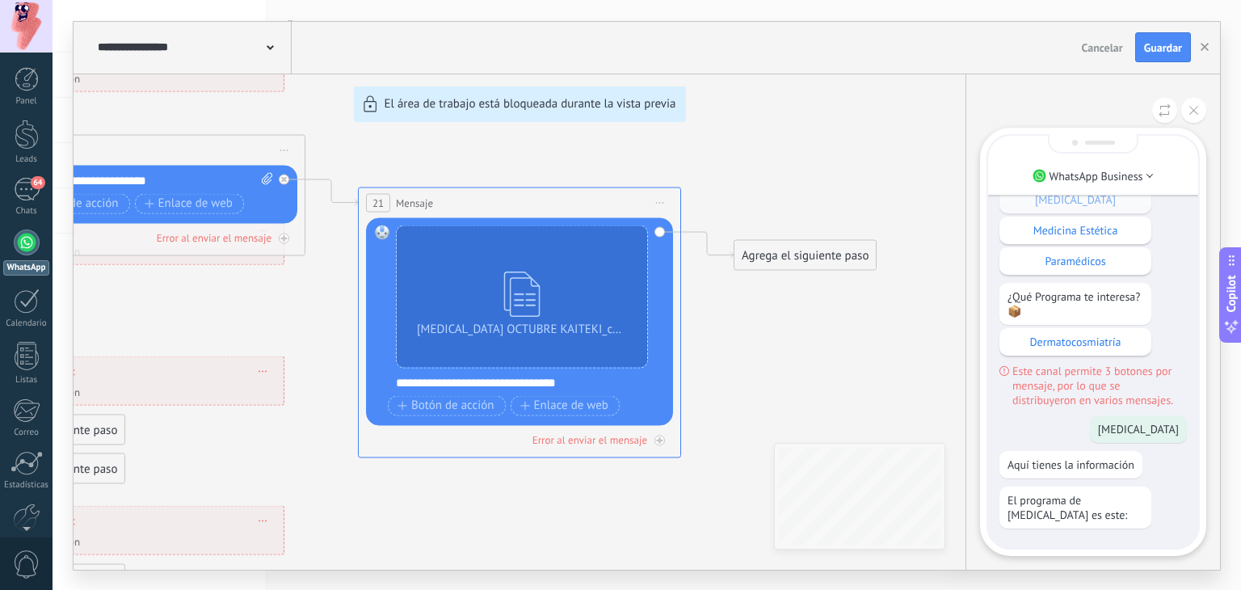
click at [786, 251] on div "**********" at bounding box center [647, 296] width 1147 height 548
click at [1194, 110] on use at bounding box center [1194, 110] width 9 height 9
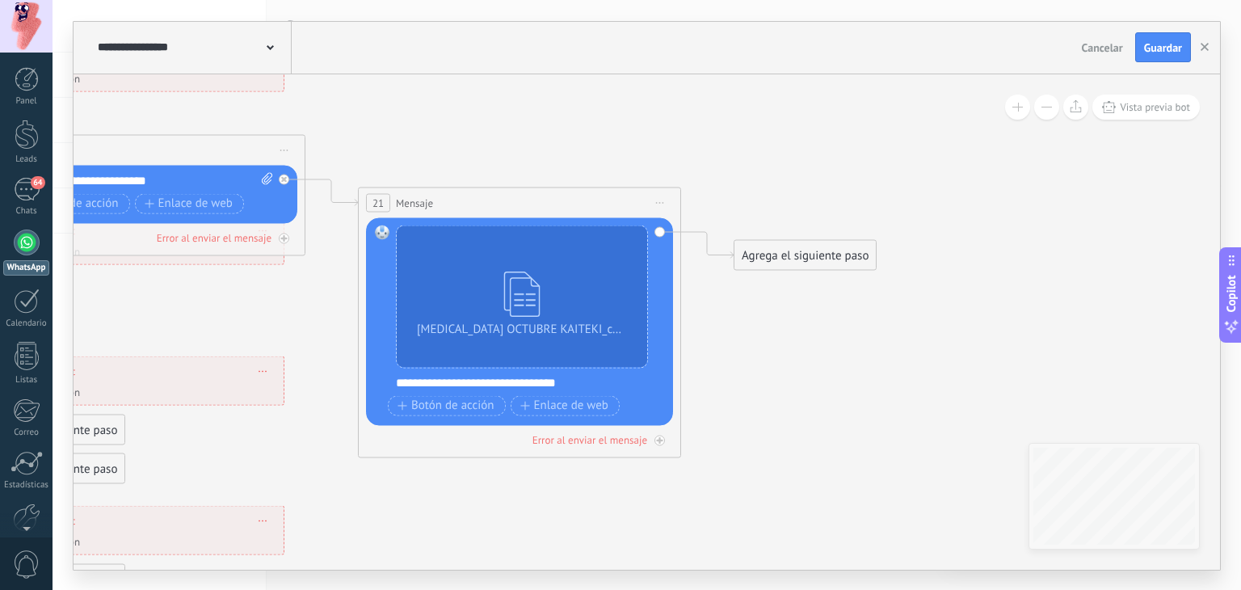
click at [771, 258] on div "Agrega el siguiente paso" at bounding box center [805, 255] width 141 height 27
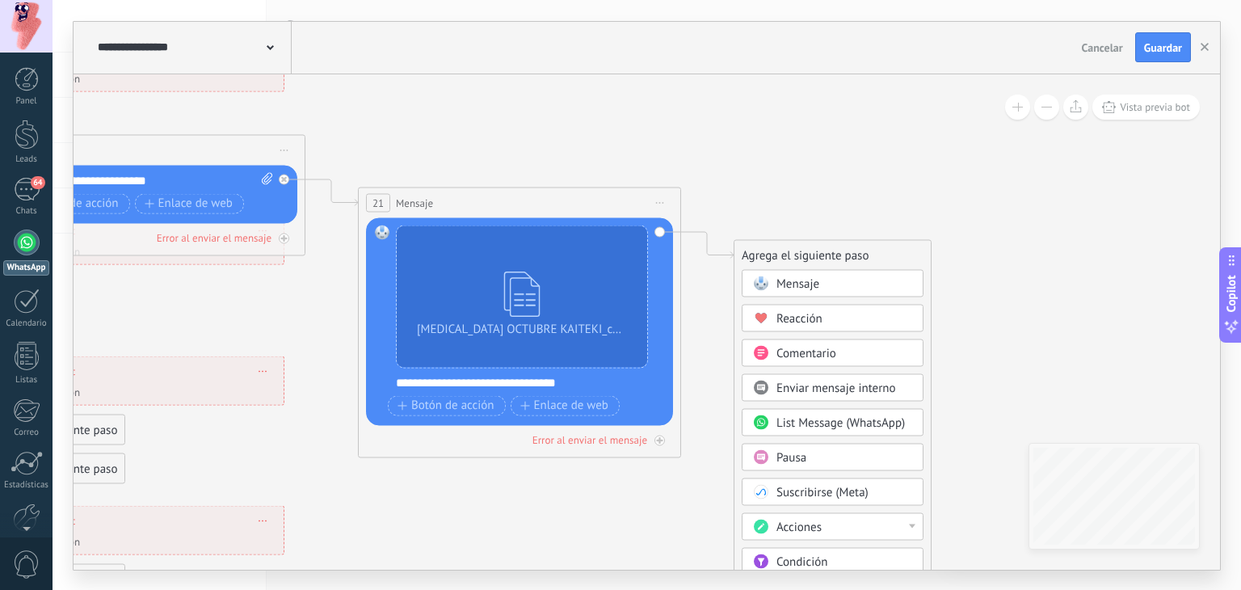
click at [840, 418] on span "List Message (WhatsApp)" at bounding box center [841, 422] width 128 height 15
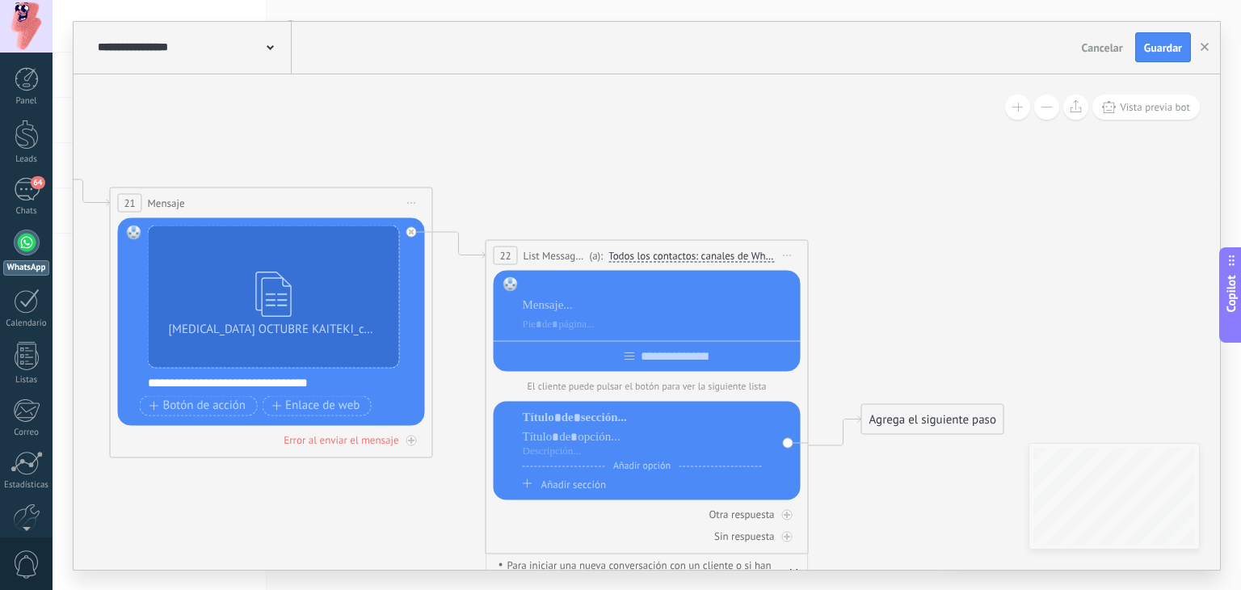
click at [563, 284] on div at bounding box center [659, 285] width 272 height 16
click at [791, 251] on span "Iniciar vista previa aquí Cambiar nombre Duplicar [GEOGRAPHIC_DATA]" at bounding box center [788, 254] width 26 height 23
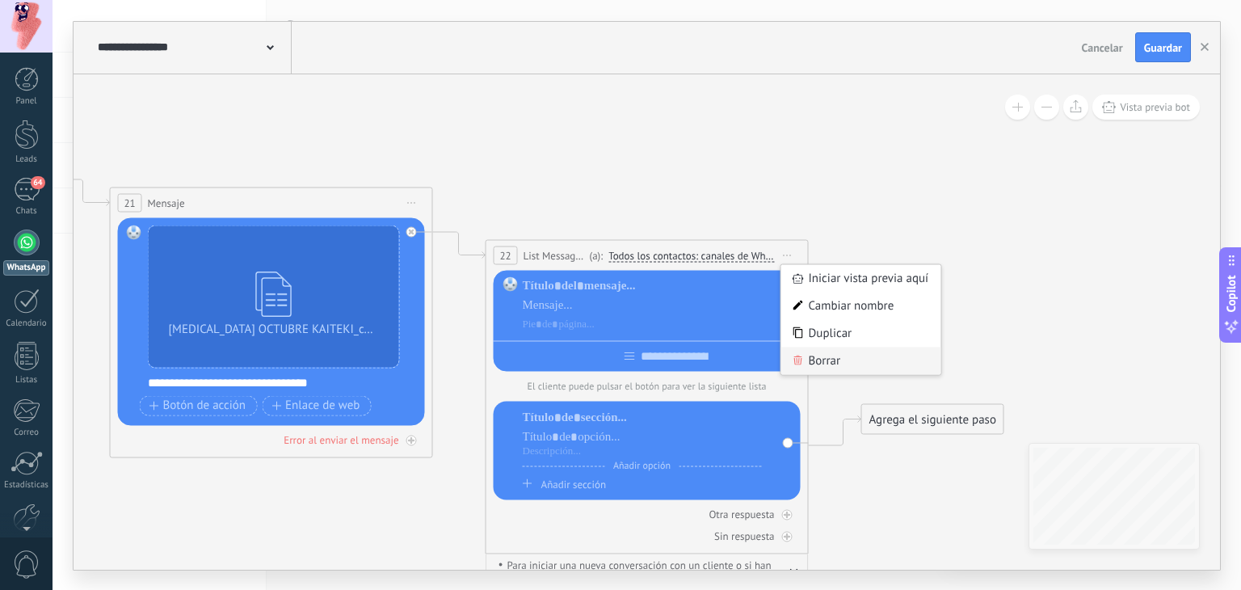
click at [827, 366] on div "Borrar" at bounding box center [862, 360] width 160 height 27
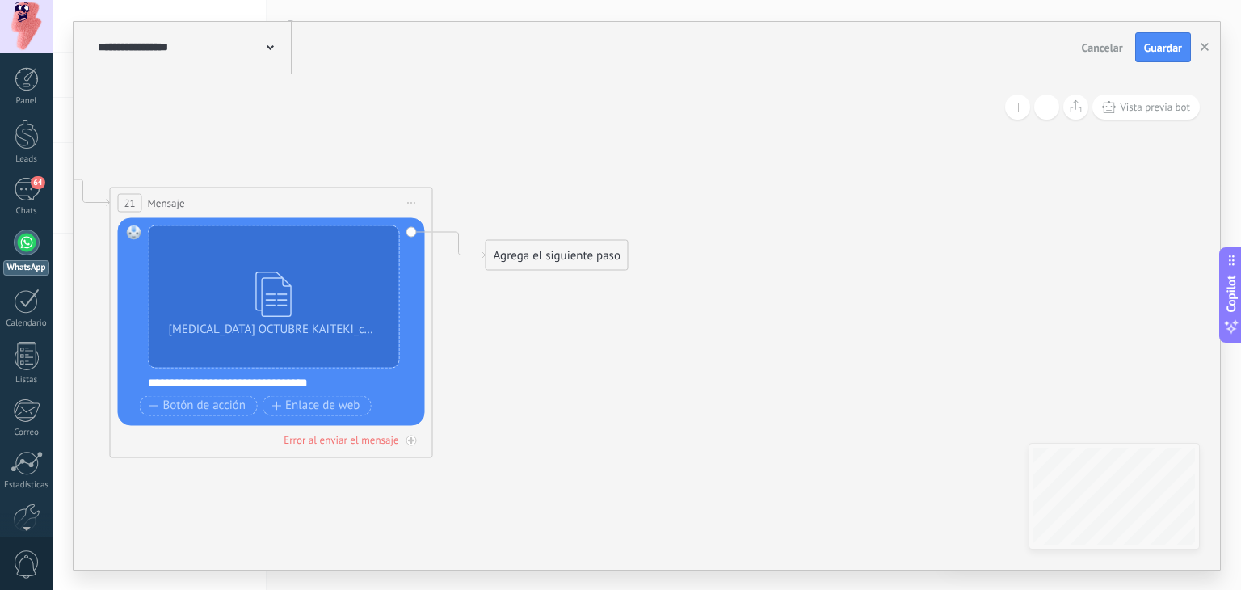
click at [560, 242] on div "Agrega el siguiente paso" at bounding box center [557, 255] width 141 height 27
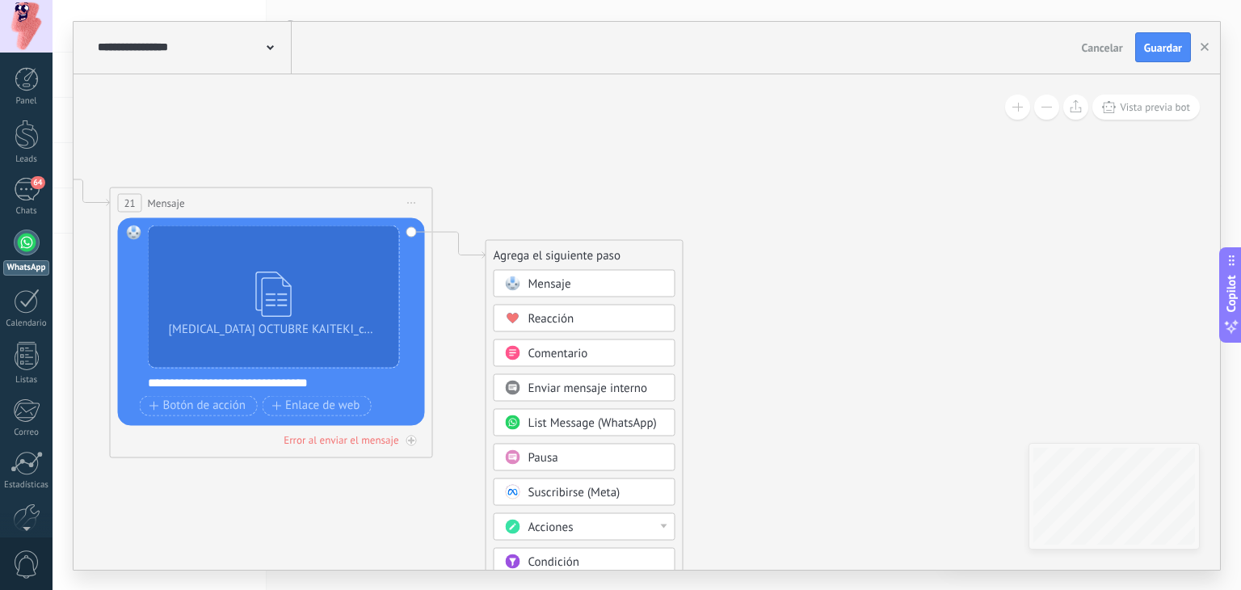
click at [605, 285] on div "Mensaje" at bounding box center [597, 284] width 136 height 16
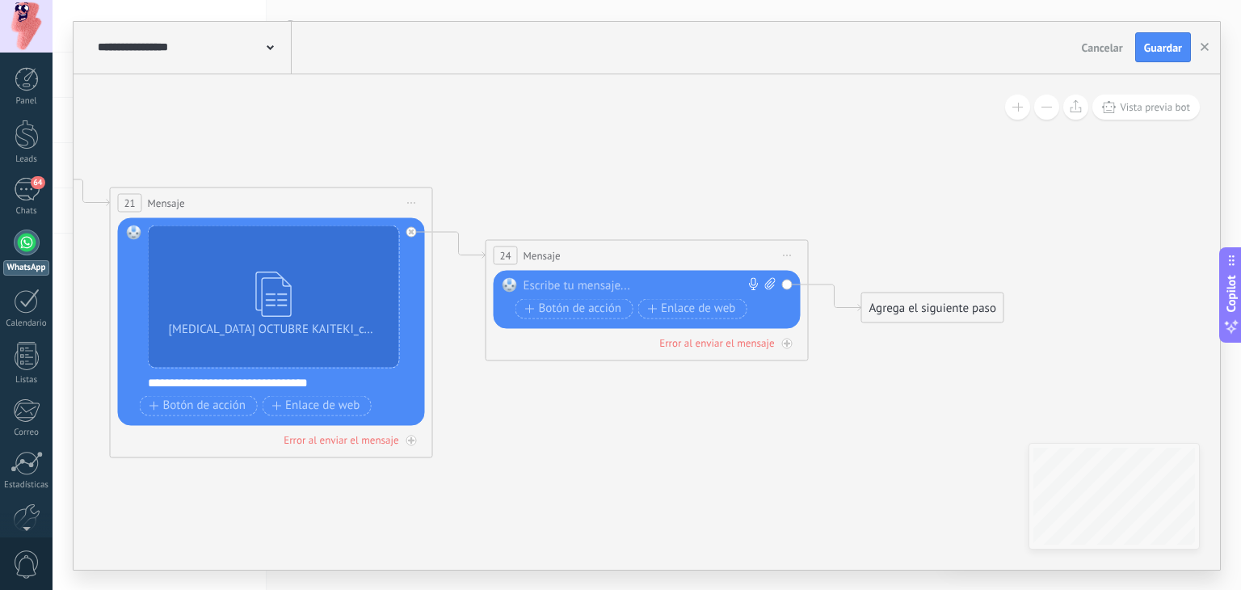
click at [672, 278] on div at bounding box center [644, 285] width 240 height 16
click at [619, 303] on span "Botón de acción" at bounding box center [573, 308] width 97 height 13
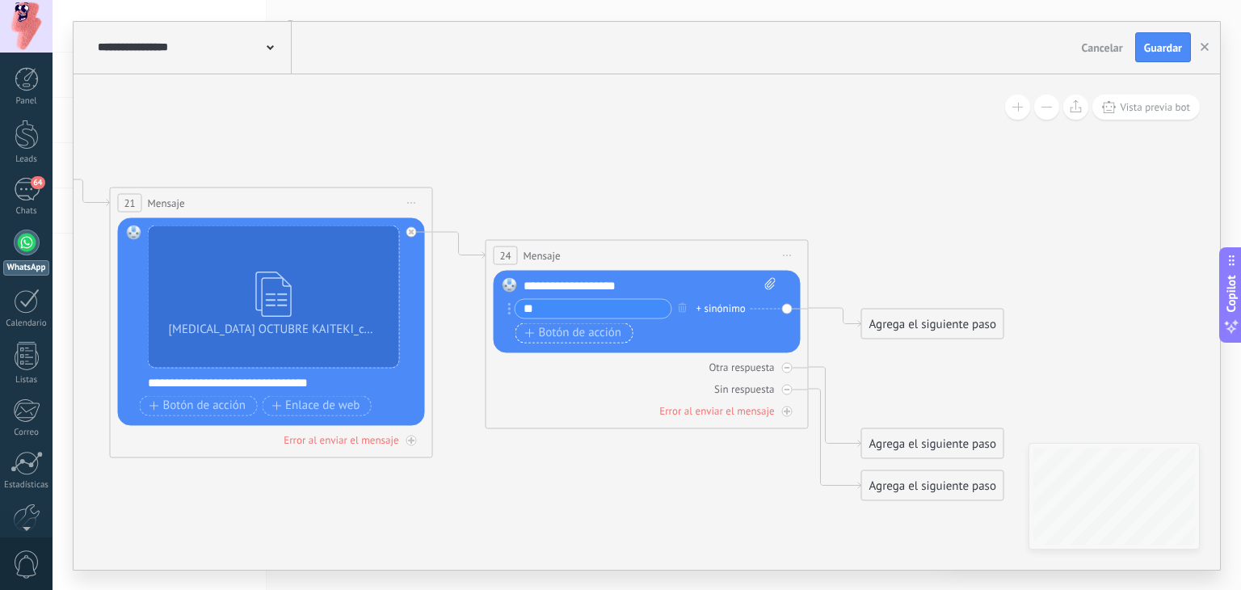
type input "**"
click at [595, 336] on span "Botón de acción" at bounding box center [573, 333] width 97 height 13
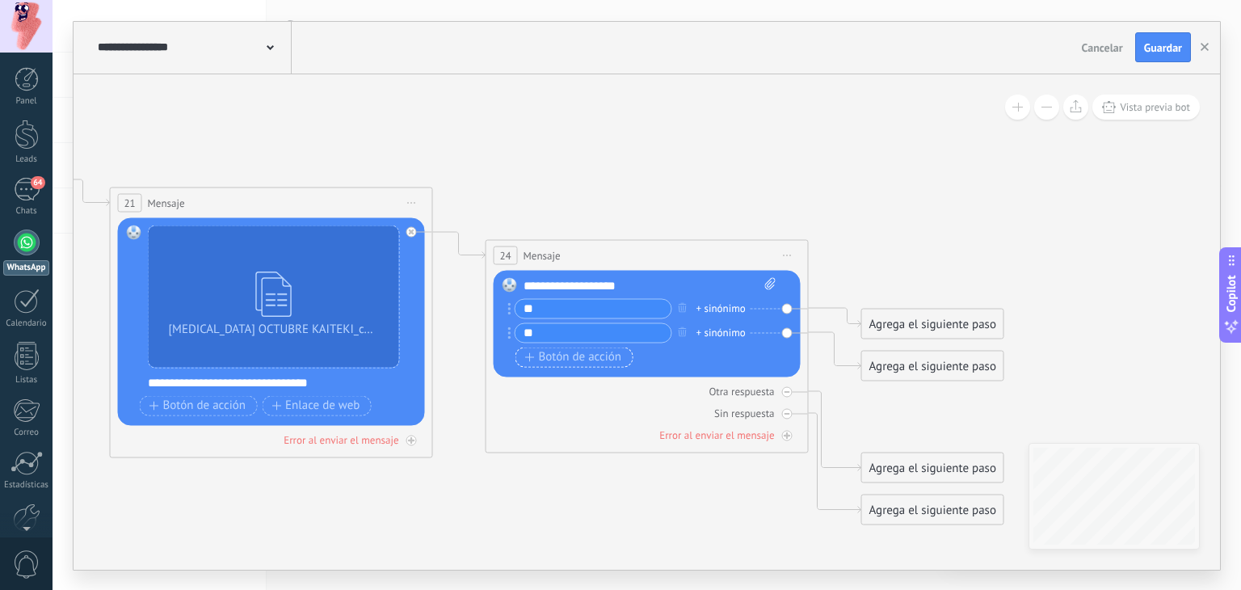
type input "*"
type input "**********"
click at [891, 365] on div "Agrega el siguiente paso" at bounding box center [932, 365] width 141 height 27
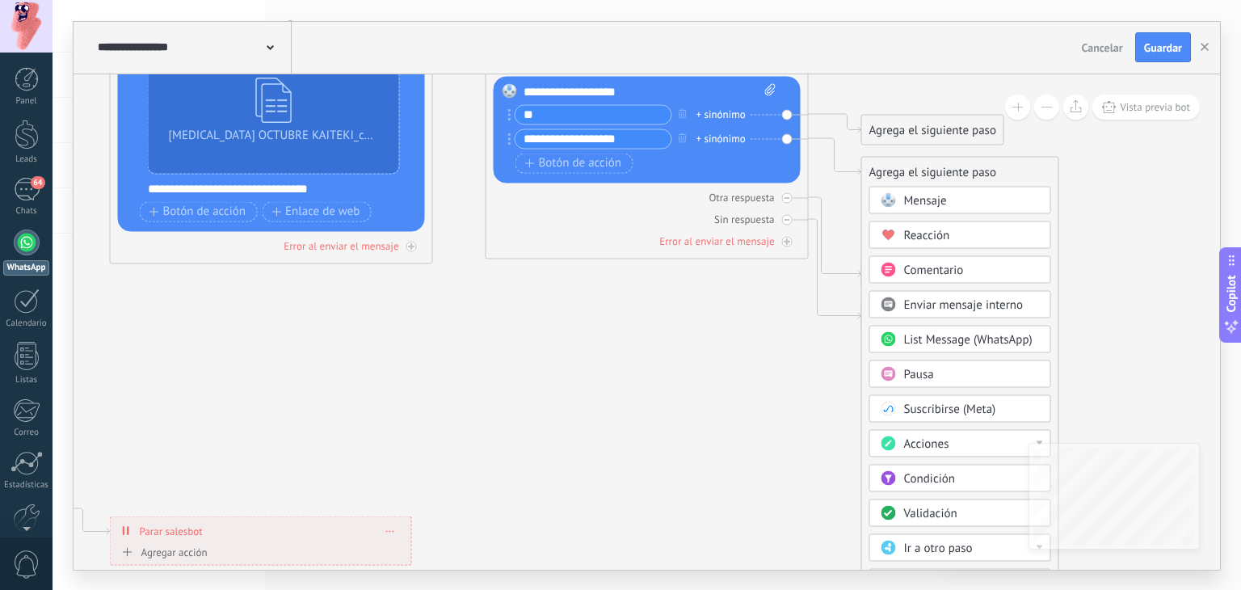
click at [1039, 440] on div at bounding box center [1040, 442] width 6 height 4
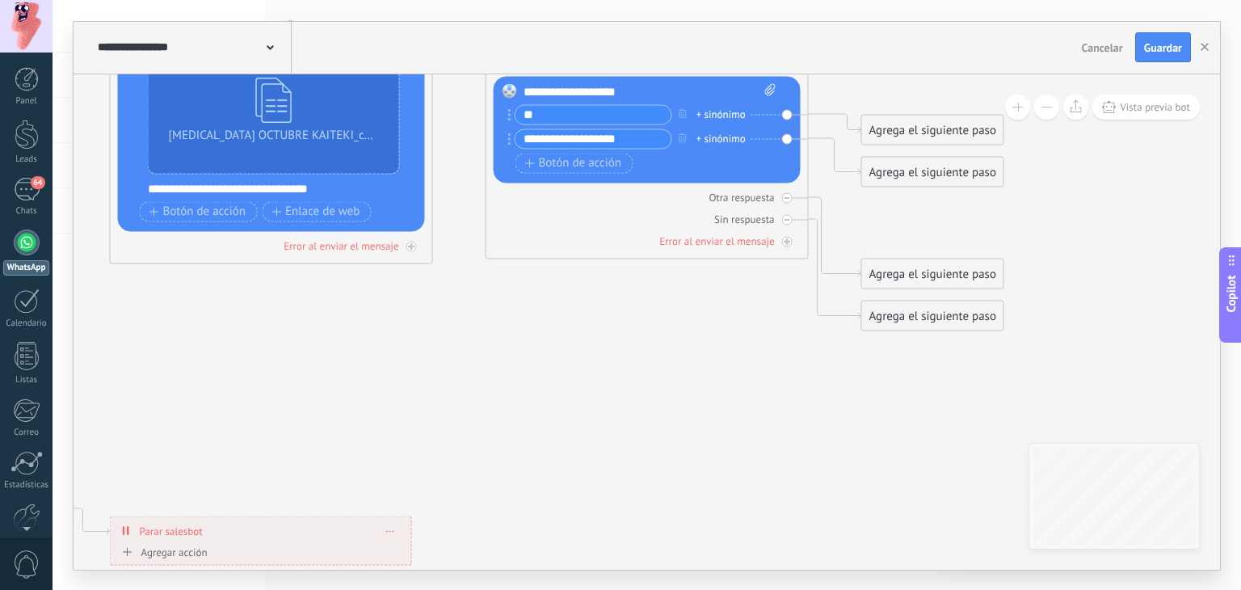
click at [921, 175] on div "Agrega el siguiente paso" at bounding box center [932, 171] width 141 height 27
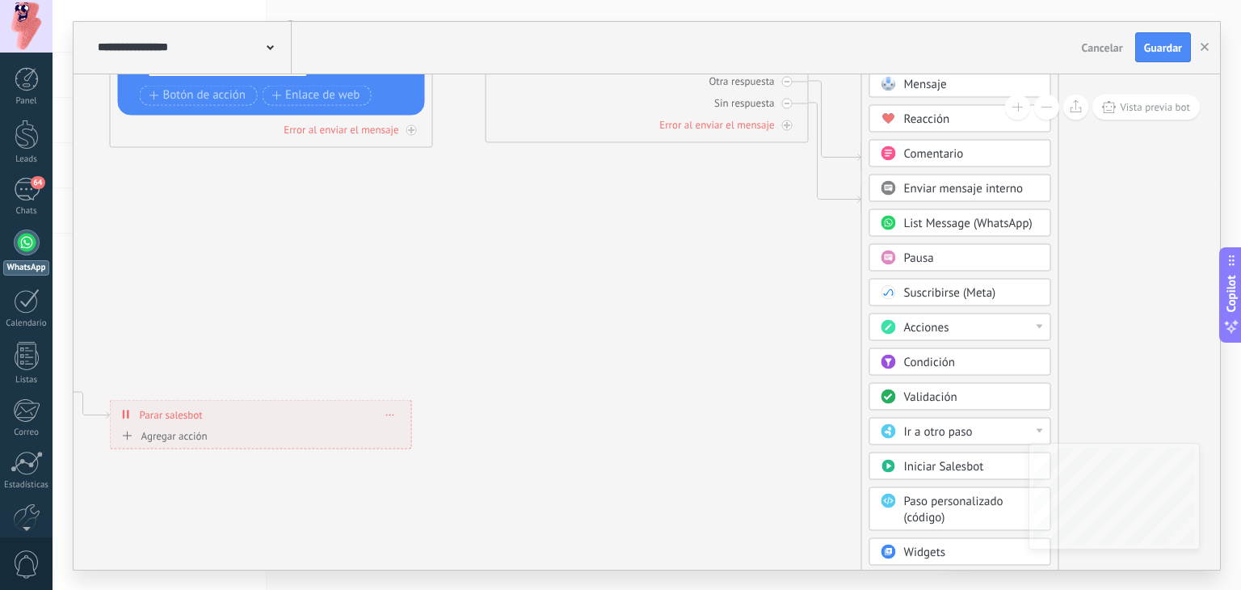
click at [1043, 419] on div "Ir a otro paso" at bounding box center [961, 430] width 182 height 27
click at [1022, 424] on div "1: Message" at bounding box center [960, 431] width 180 height 27
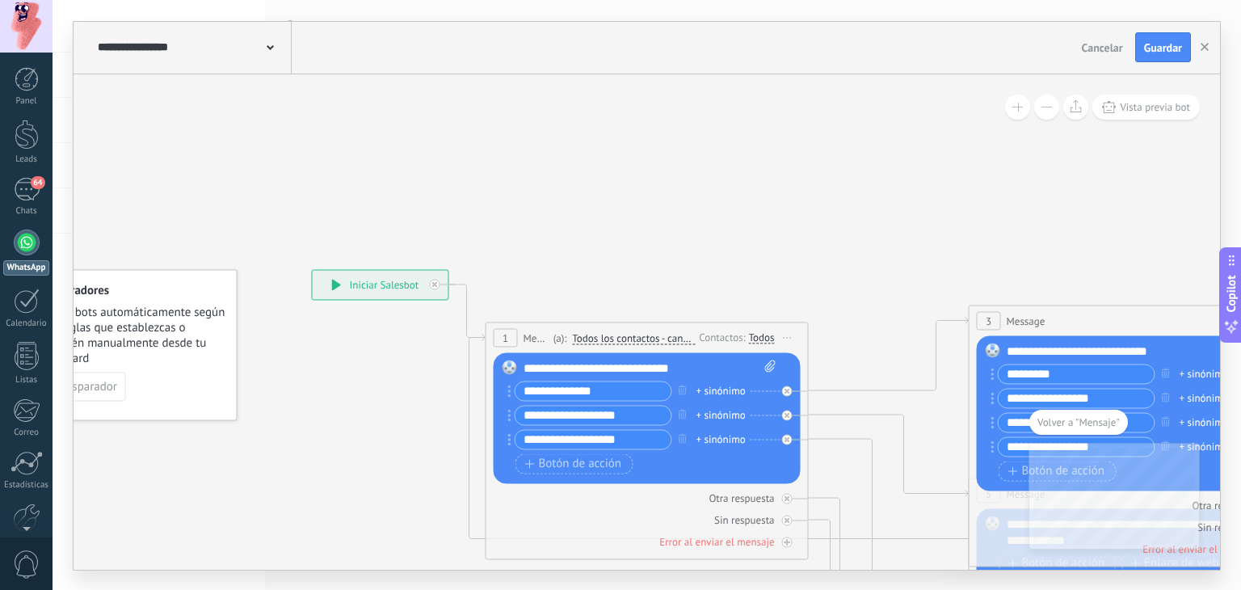
click at [1087, 420] on span "Volver a "Mensaje"" at bounding box center [1079, 422] width 82 height 14
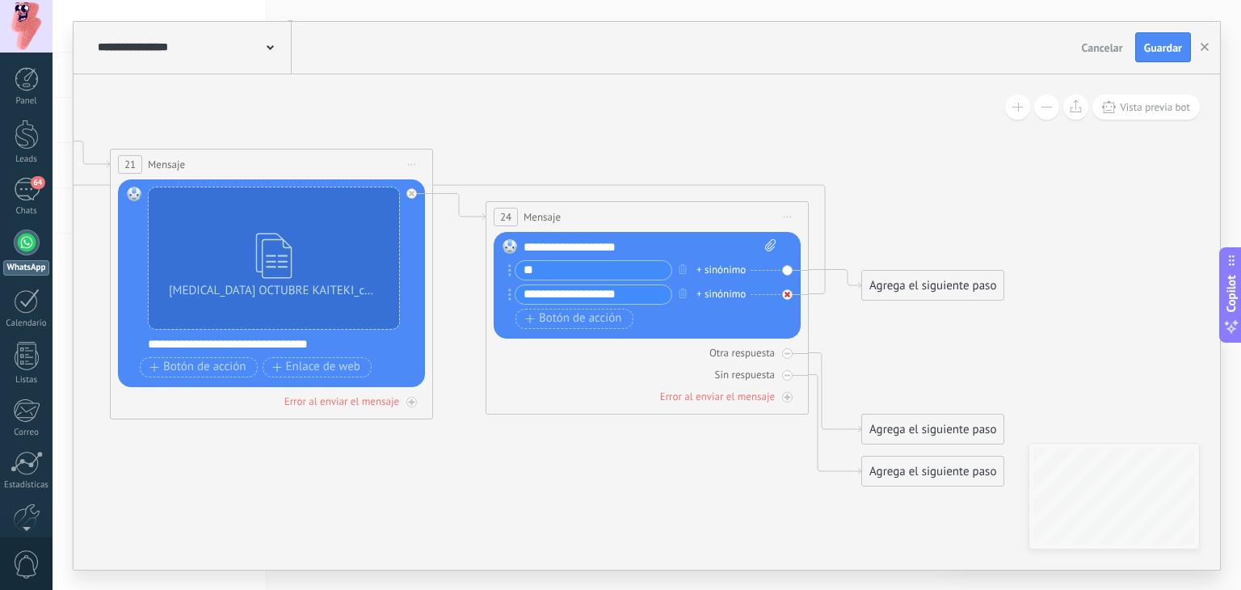
click at [783, 290] on div at bounding box center [787, 294] width 11 height 11
click at [899, 324] on div "Agrega el siguiente paso" at bounding box center [932, 327] width 141 height 27
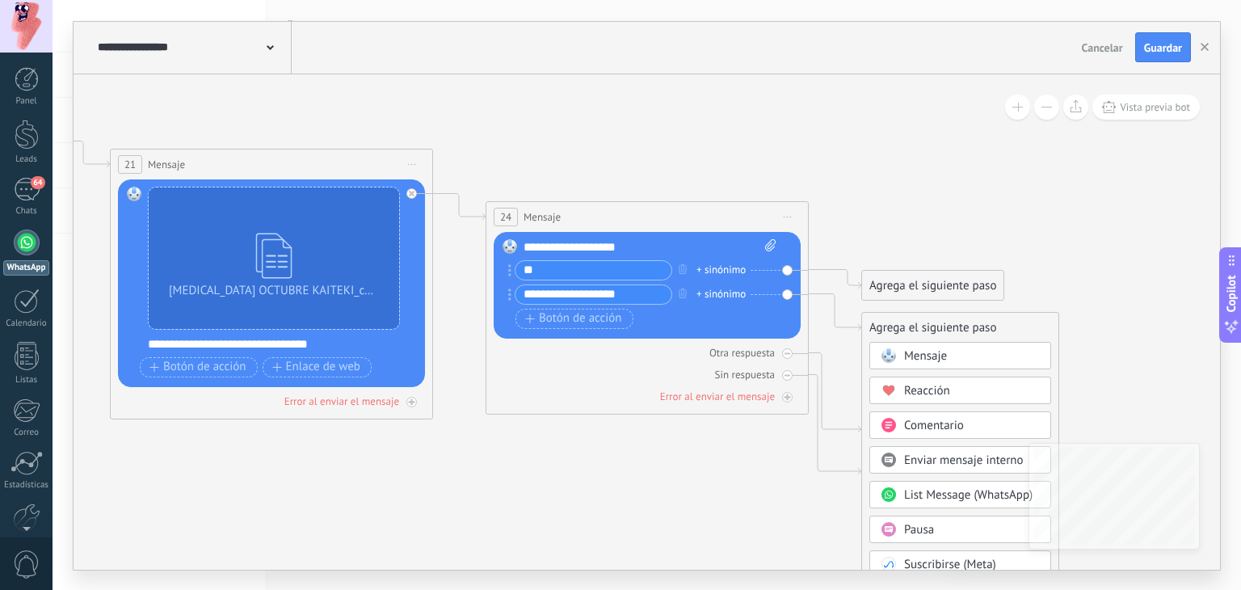
click at [928, 346] on div "Mensaje" at bounding box center [961, 355] width 182 height 27
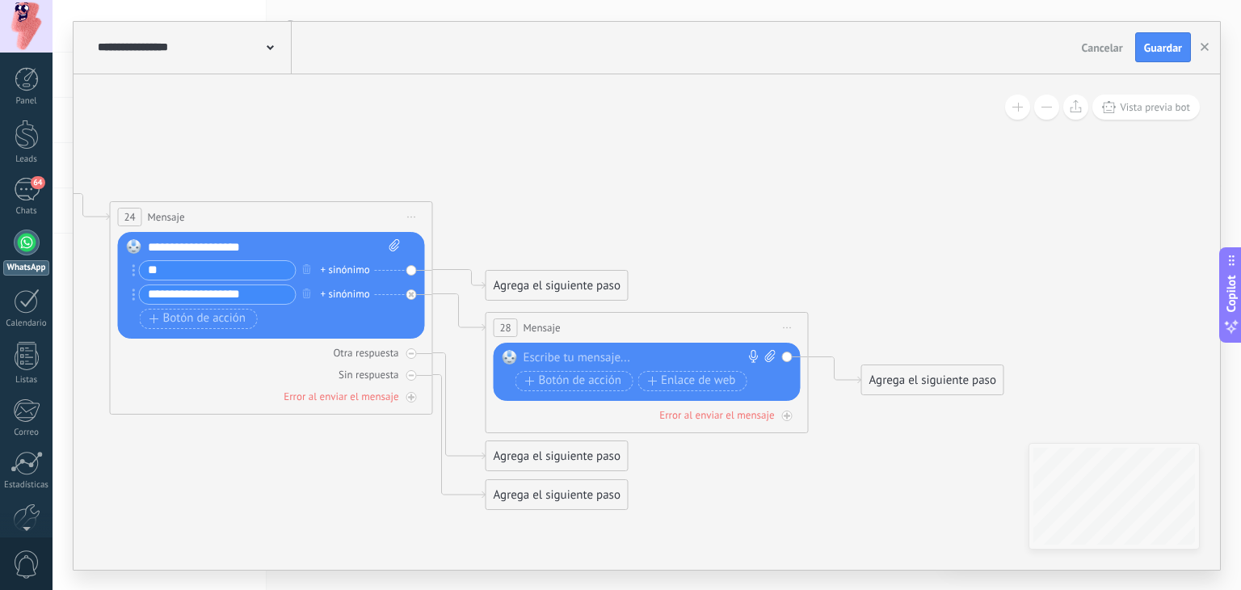
click at [591, 350] on div at bounding box center [644, 358] width 240 height 16
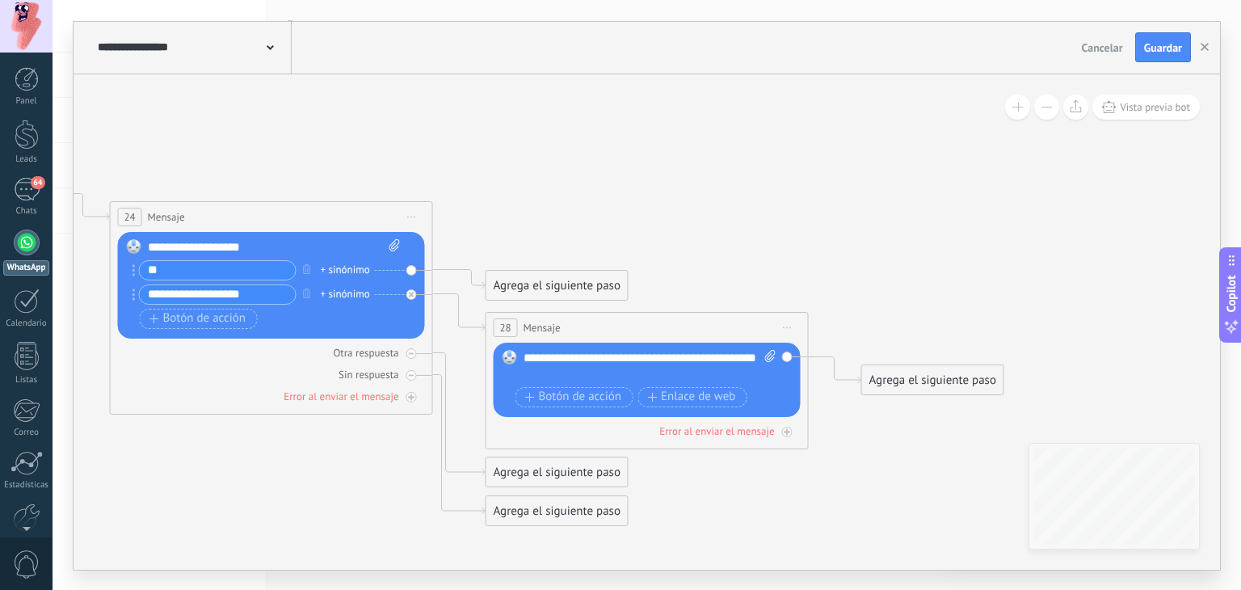
click at [943, 376] on div "Agrega el siguiente paso" at bounding box center [932, 380] width 141 height 27
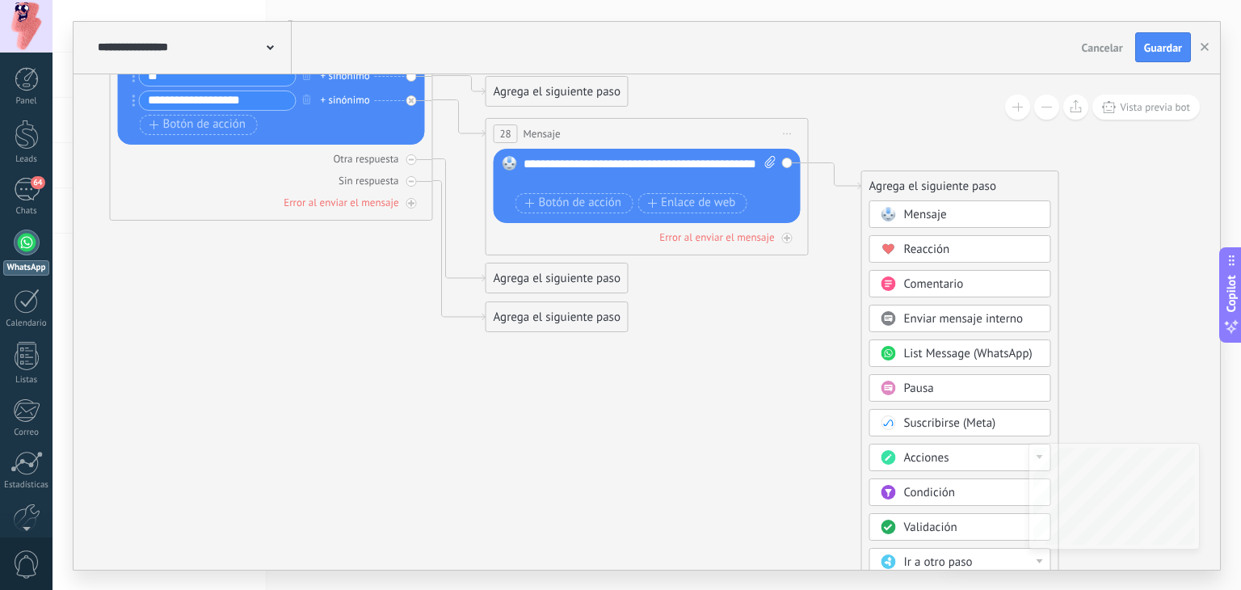
click at [968, 314] on span "Enviar mensaje interno" at bounding box center [964, 318] width 120 height 15
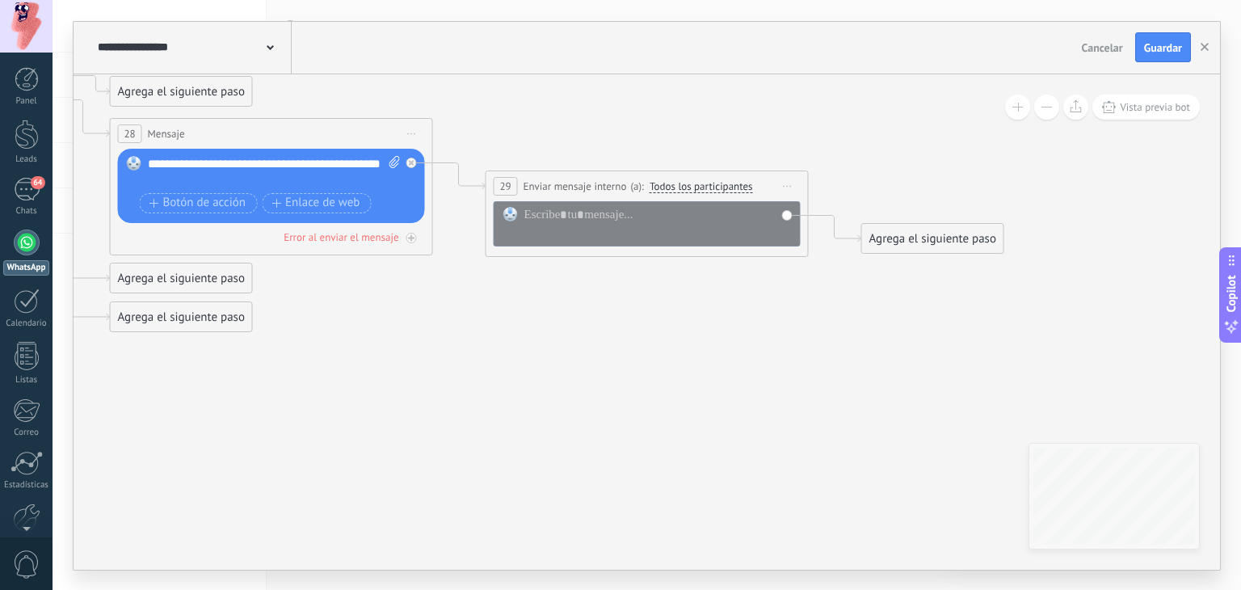
click at [786, 182] on span "Iniciar vista previa aquí Cambiar nombre Duplicar [GEOGRAPHIC_DATA]" at bounding box center [788, 186] width 26 height 23
click at [815, 293] on div "Borrar" at bounding box center [862, 291] width 160 height 27
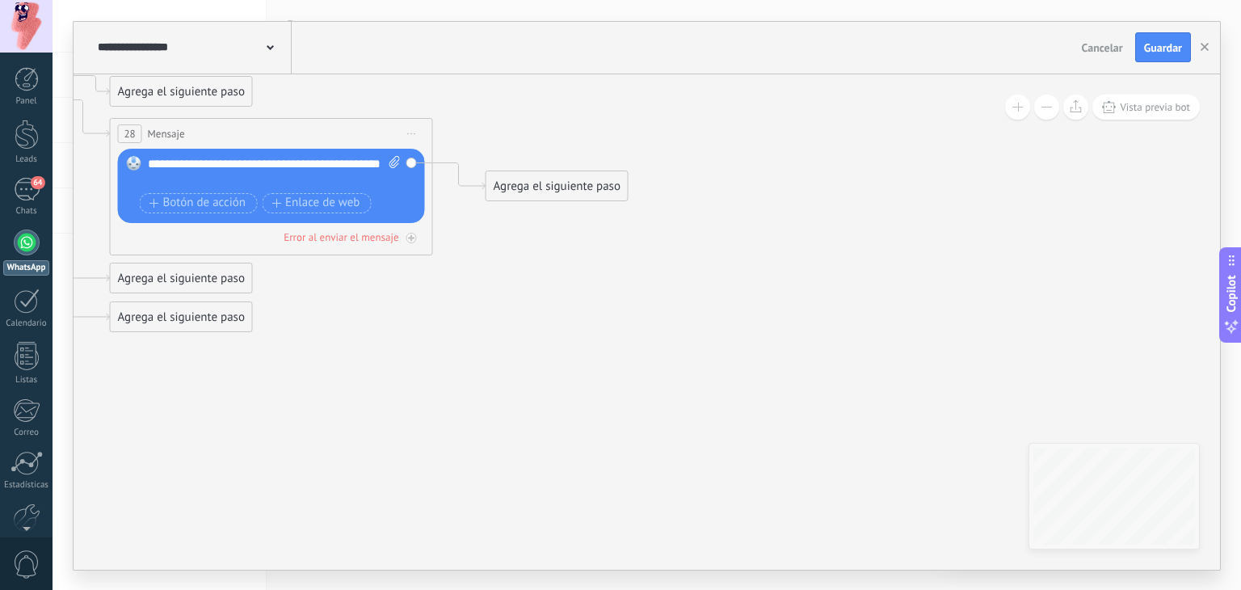
click at [499, 191] on div "Agrega el siguiente paso" at bounding box center [557, 186] width 141 height 27
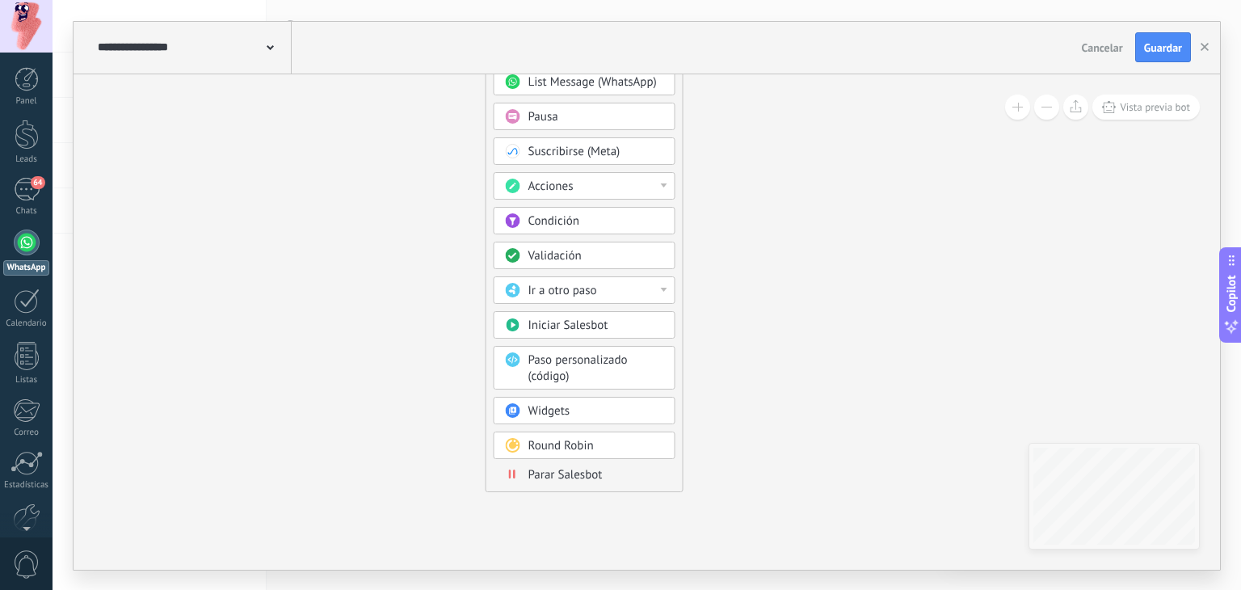
click at [663, 283] on div "Ir a otro paso" at bounding box center [597, 291] width 136 height 16
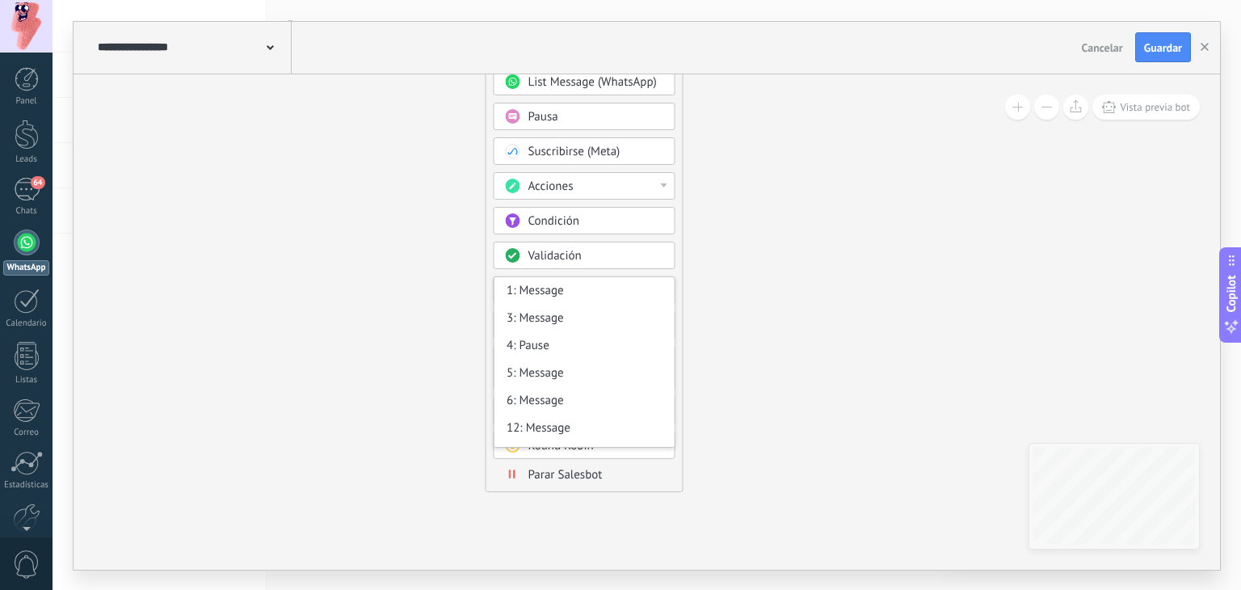
click at [630, 248] on div "Validación" at bounding box center [597, 256] width 136 height 16
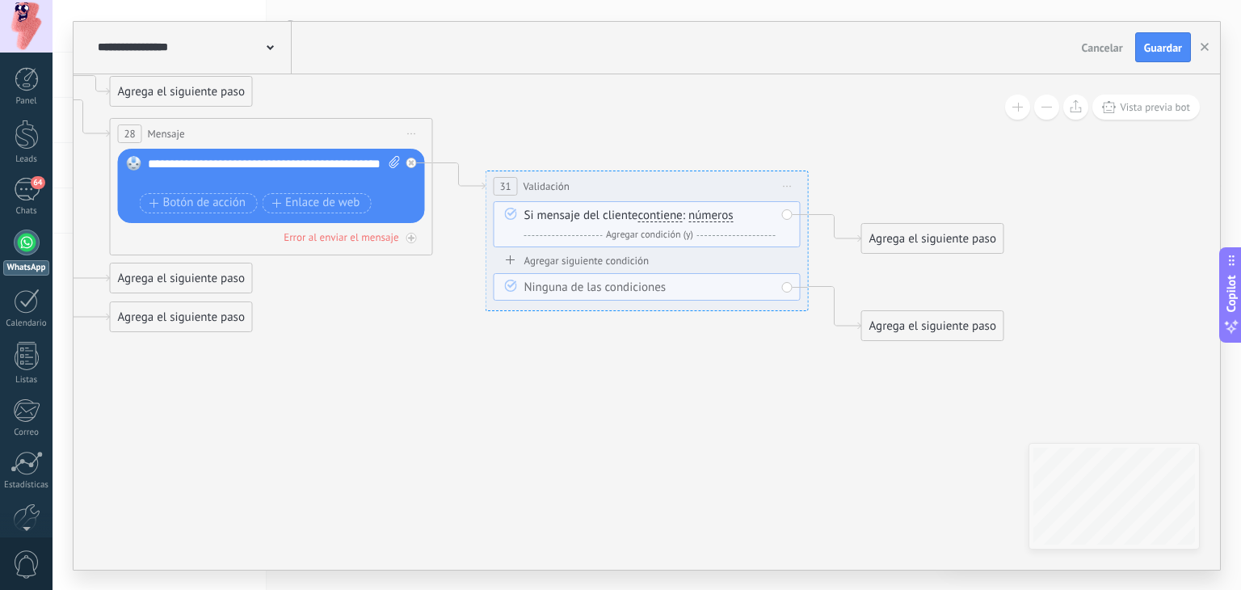
click at [791, 186] on span "Iniciar vista previa aquí Cambiar nombre Duplicar [GEOGRAPHIC_DATA]" at bounding box center [788, 186] width 26 height 23
click at [804, 297] on div "Borrar" at bounding box center [862, 291] width 160 height 27
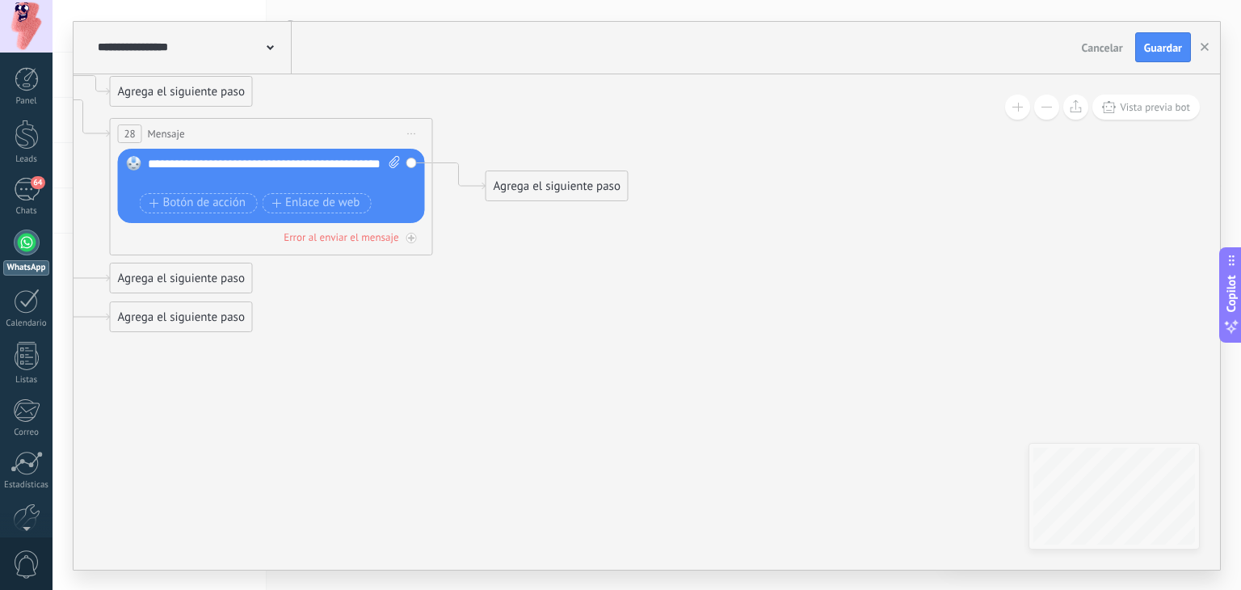
click at [510, 186] on div "Agrega el siguiente paso" at bounding box center [557, 186] width 141 height 27
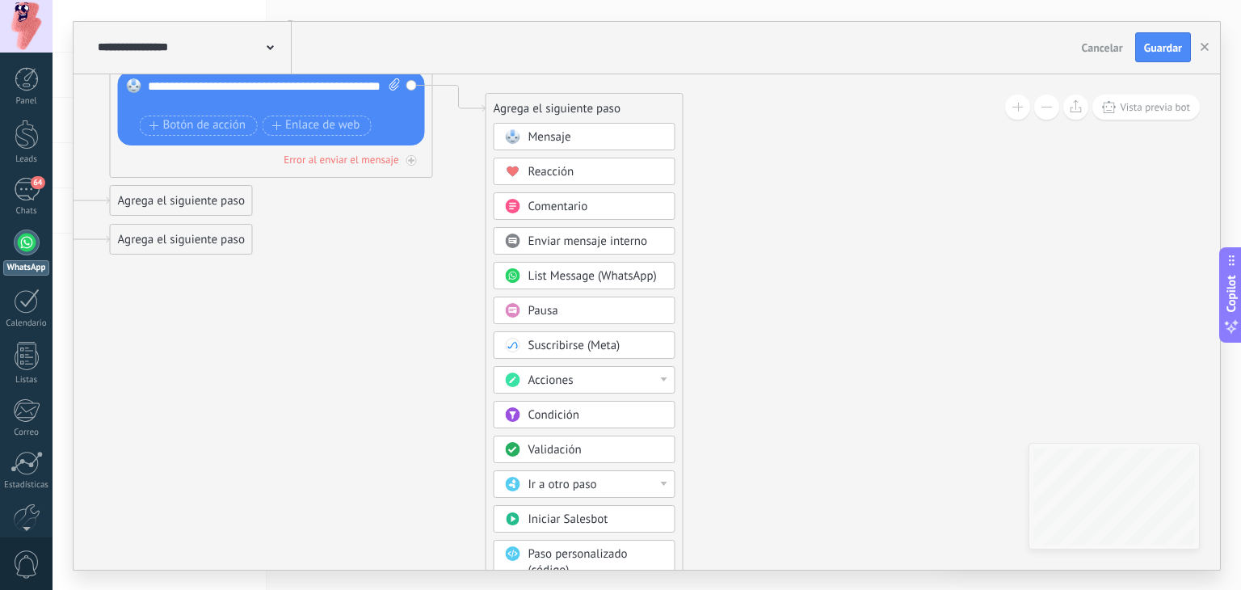
click at [603, 314] on div "Pausa" at bounding box center [597, 311] width 136 height 16
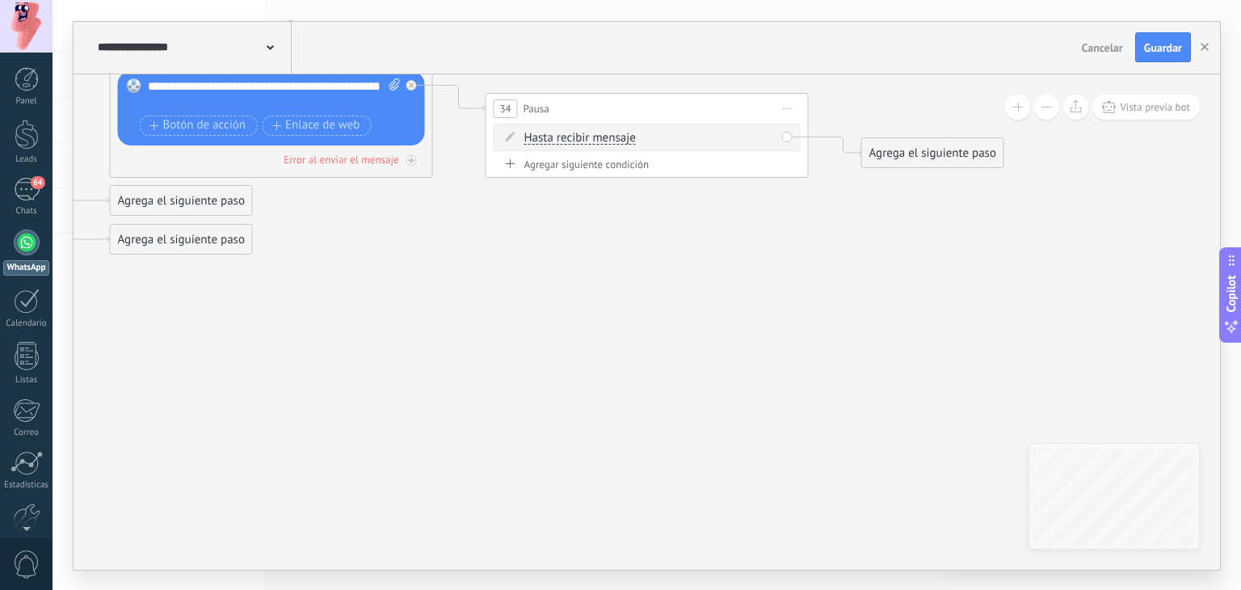
click at [789, 106] on span "Iniciar vista previa aquí Cambiar nombre Duplicar [GEOGRAPHIC_DATA]" at bounding box center [788, 108] width 26 height 23
click at [579, 132] on span "Hasta recibir mensaje" at bounding box center [581, 138] width 112 height 13
click at [579, 130] on button "Hasta recibir mensaje" at bounding box center [617, 138] width 202 height 29
click at [788, 107] on span "Iniciar vista previa aquí Cambiar nombre Duplicar [GEOGRAPHIC_DATA]" at bounding box center [788, 108] width 26 height 23
click at [801, 224] on div "Borrar" at bounding box center [862, 213] width 160 height 27
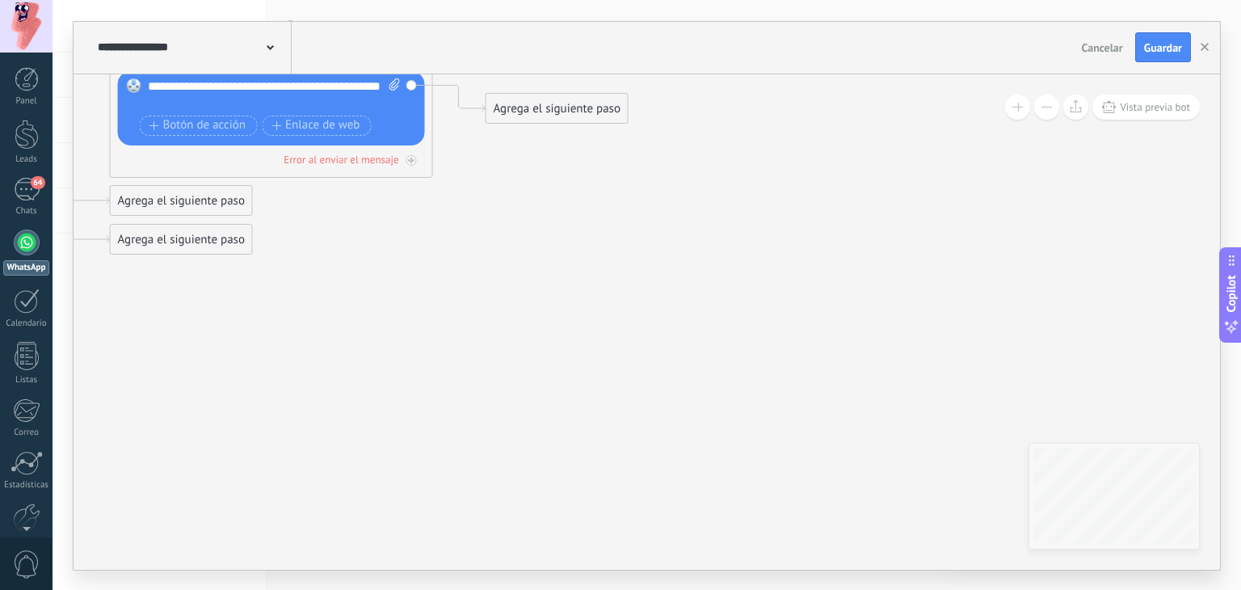
click at [577, 106] on div "Agrega el siguiente paso" at bounding box center [557, 108] width 141 height 27
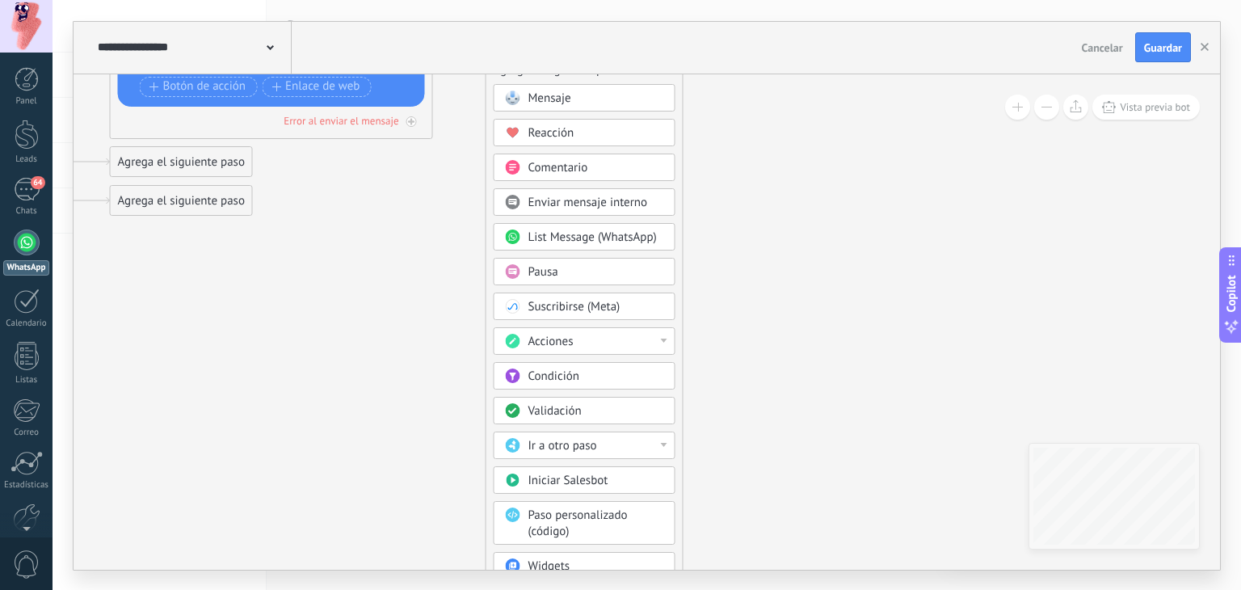
click at [665, 339] on div at bounding box center [664, 341] width 6 height 4
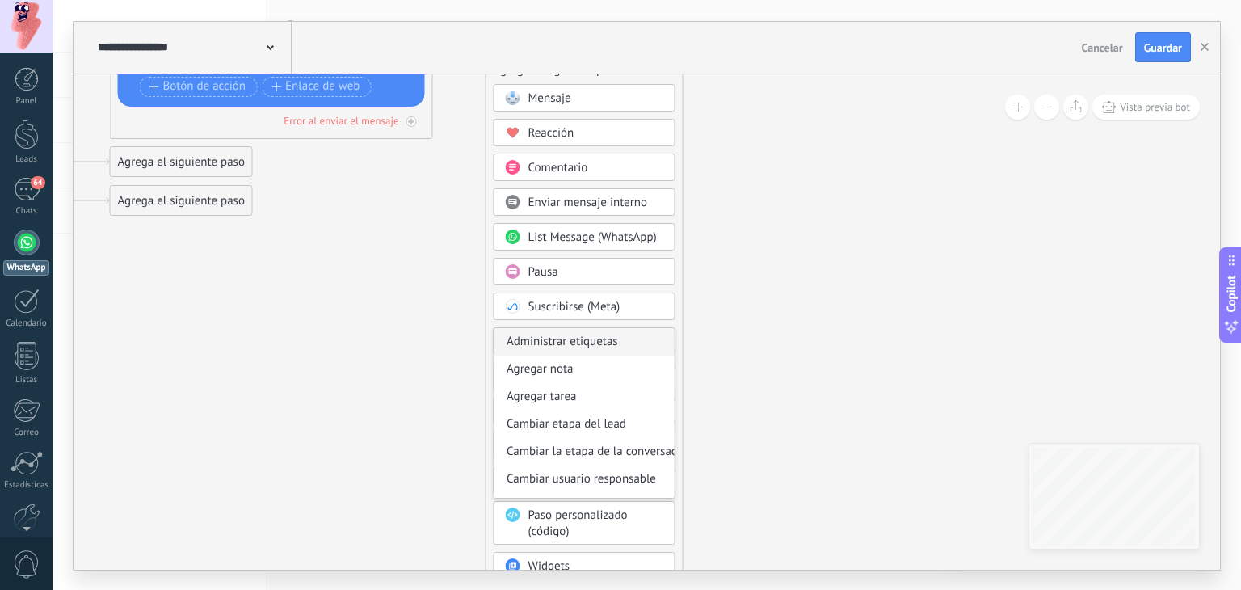
click at [621, 342] on div "Administrar etiquetas" at bounding box center [585, 341] width 180 height 27
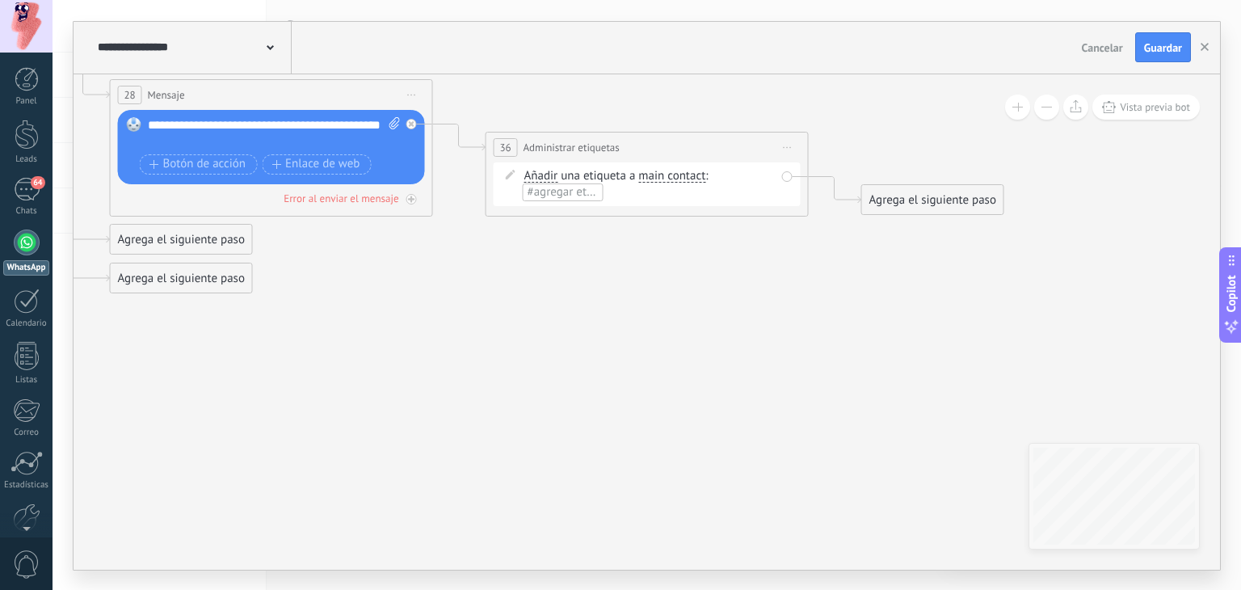
click at [671, 176] on span "main contact" at bounding box center [671, 176] width 67 height 13
click at [671, 176] on button "main contact" at bounding box center [731, 176] width 202 height 29
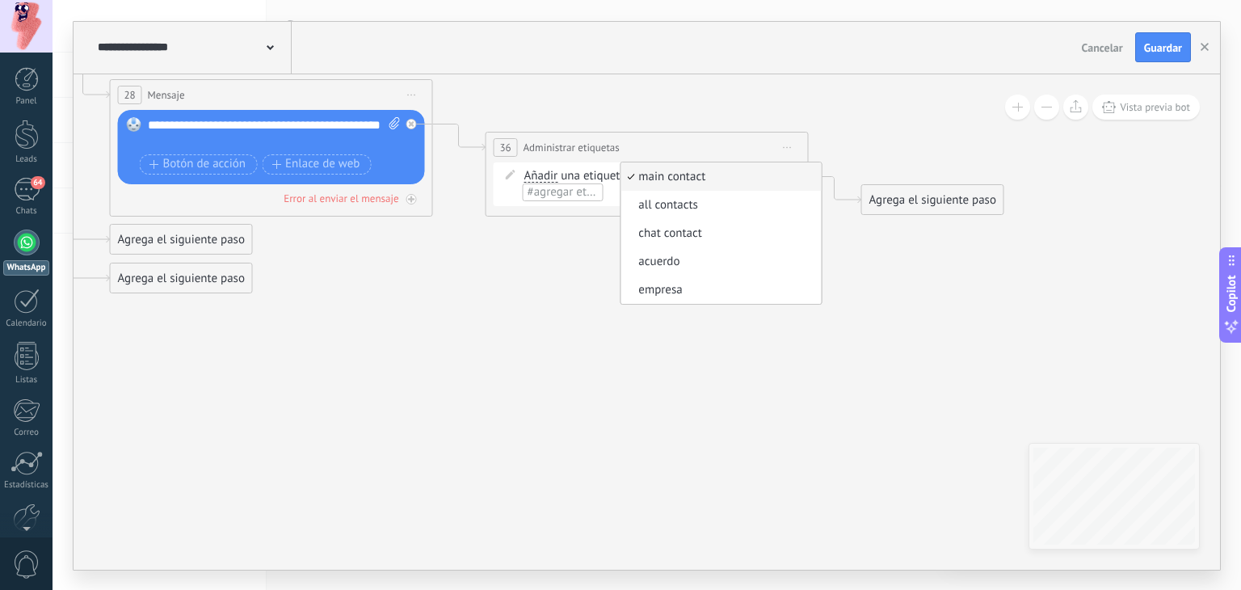
drag, startPoint x: 572, startPoint y: 293, endPoint x: 563, endPoint y: 279, distance: 16.4
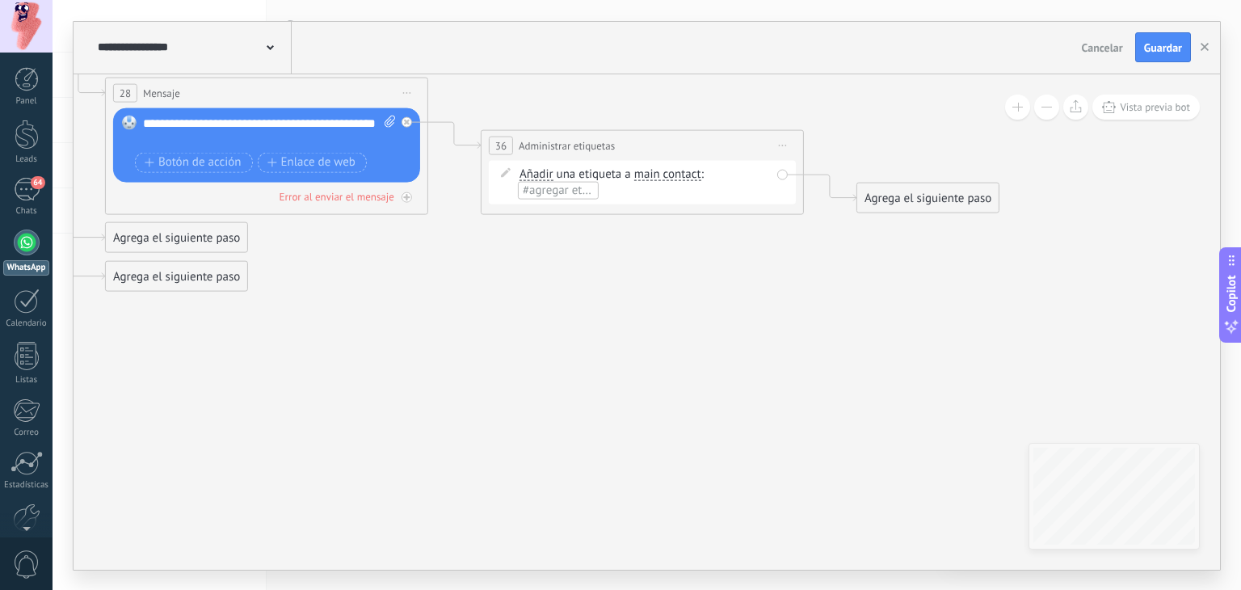
click at [563, 195] on span "#agregar etiquetas" at bounding box center [571, 189] width 97 height 15
type input "*********"
click at [634, 209] on span "Pendiente" at bounding box center [631, 217] width 61 height 22
click at [1165, 50] on span "Guardar" at bounding box center [1163, 47] width 38 height 11
click at [1202, 45] on icon "button" at bounding box center [1205, 47] width 8 height 8
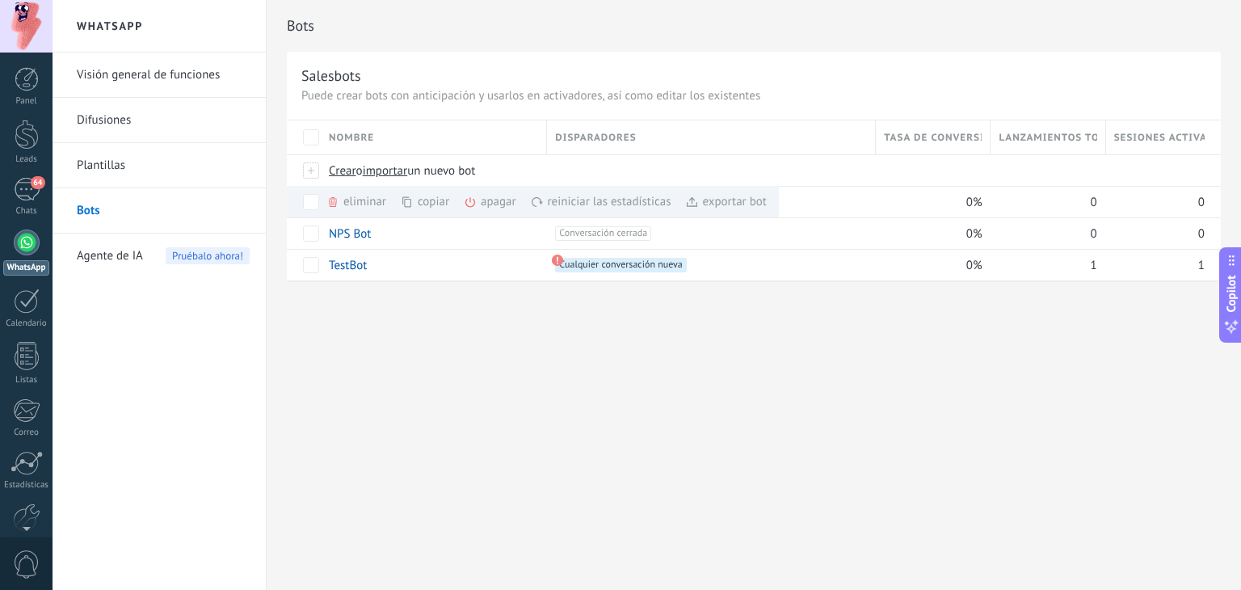
drag, startPoint x: 836, startPoint y: 415, endPoint x: 822, endPoint y: 398, distance: 22.4
click at [837, 414] on div "Bots Salesbots Puede crear bots con anticipación y usarlos en activadores, así …" at bounding box center [754, 295] width 975 height 590
click at [925, 328] on div "Bots Salesbots Puede crear bots con anticipación y usarlos en activadores, así …" at bounding box center [754, 295] width 975 height 590
click at [385, 204] on link "Bot de bienvenida" at bounding box center [376, 202] width 94 height 15
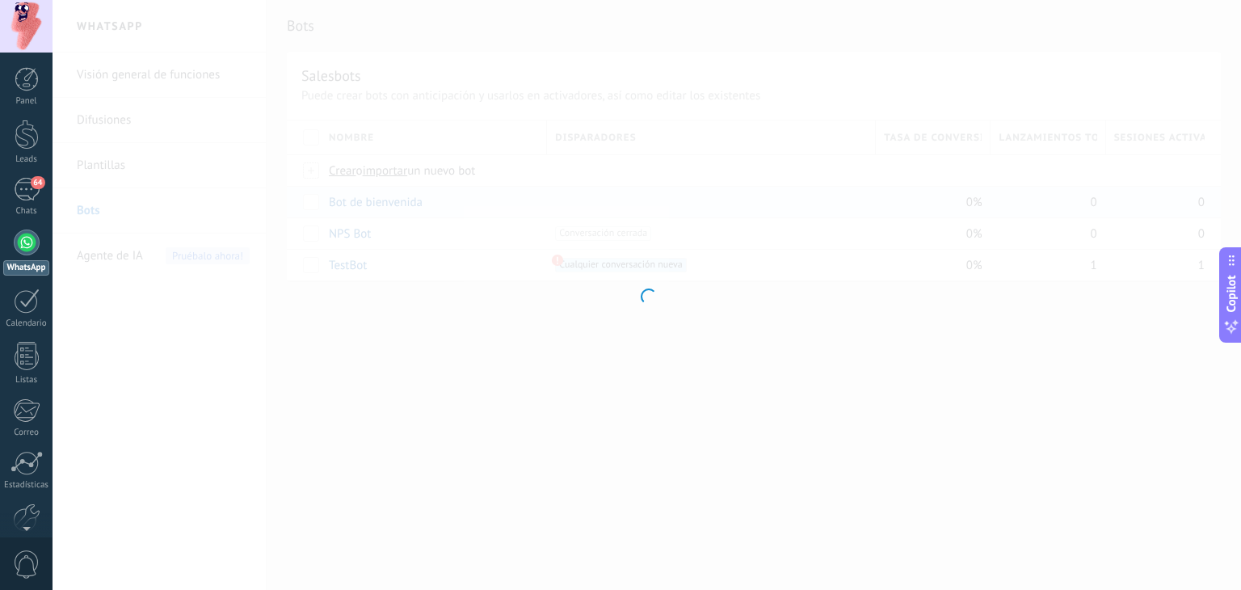
type input "**********"
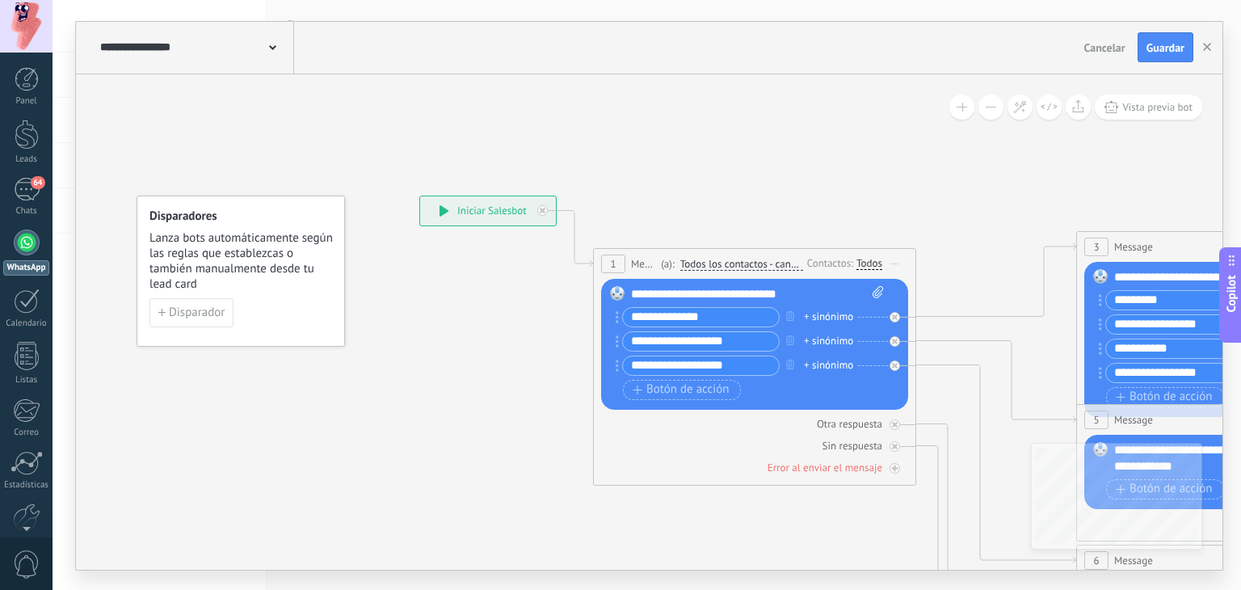
click at [440, 205] on icon at bounding box center [445, 210] width 10 height 11
click at [192, 314] on span "Disparador" at bounding box center [197, 312] width 56 height 11
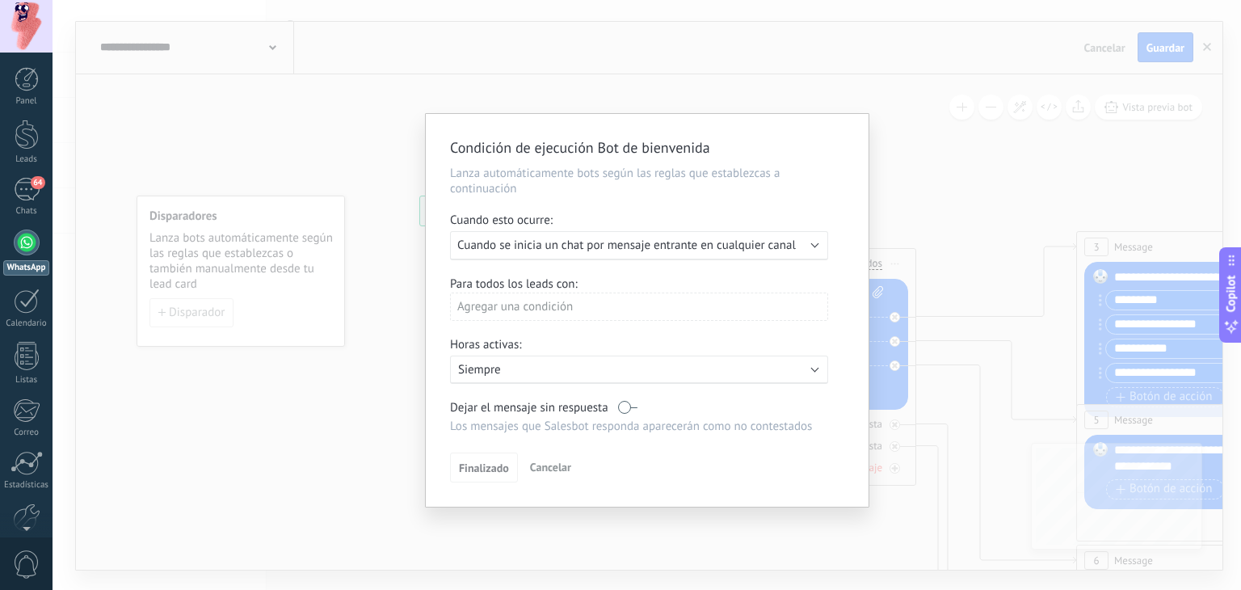
click at [801, 251] on div "Ejecutar: Cuando se inicia un chat por mensaje entrante en cualquier canal" at bounding box center [632, 245] width 351 height 15
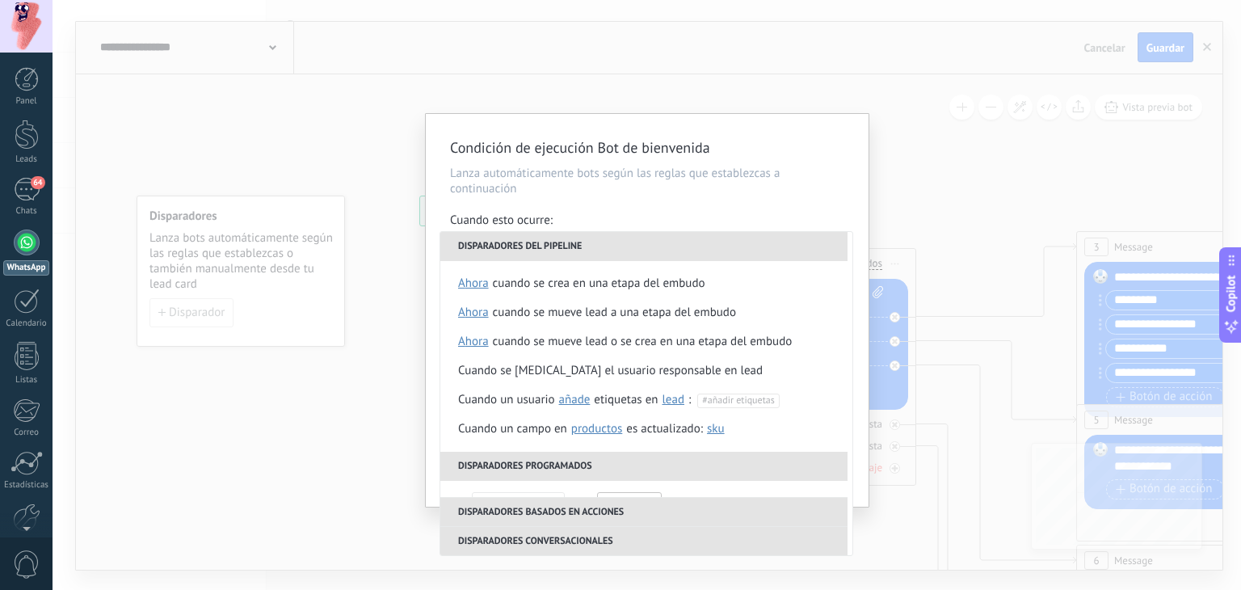
click at [760, 206] on div "**********" at bounding box center [647, 310] width 443 height 393
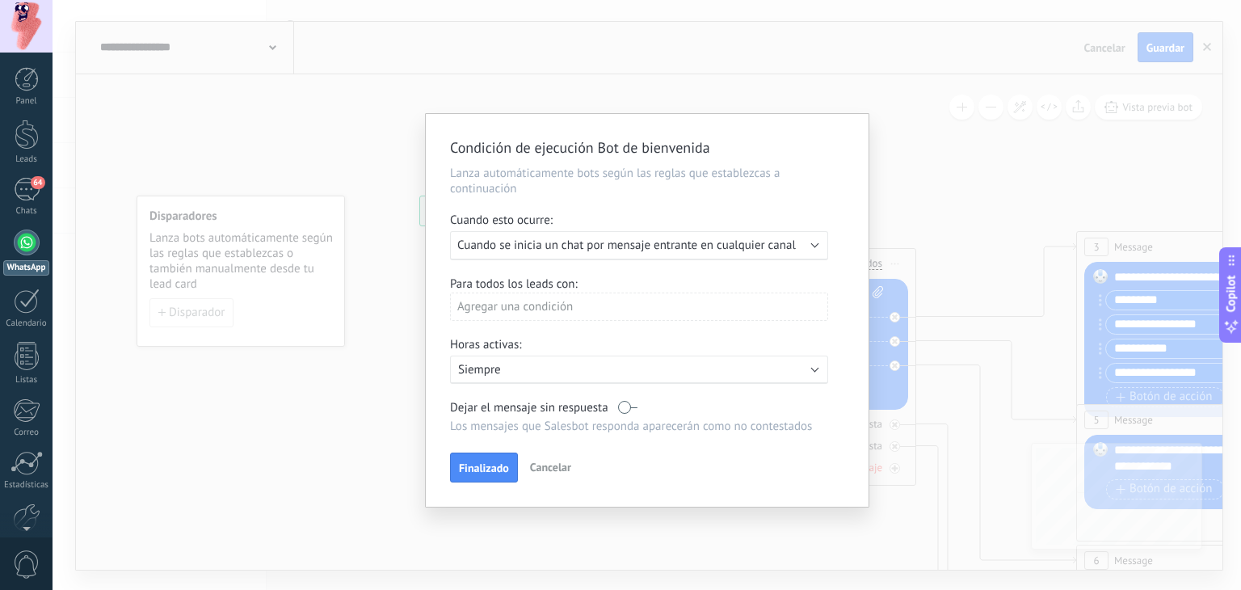
click at [584, 310] on div "Agregar una condición" at bounding box center [639, 307] width 378 height 28
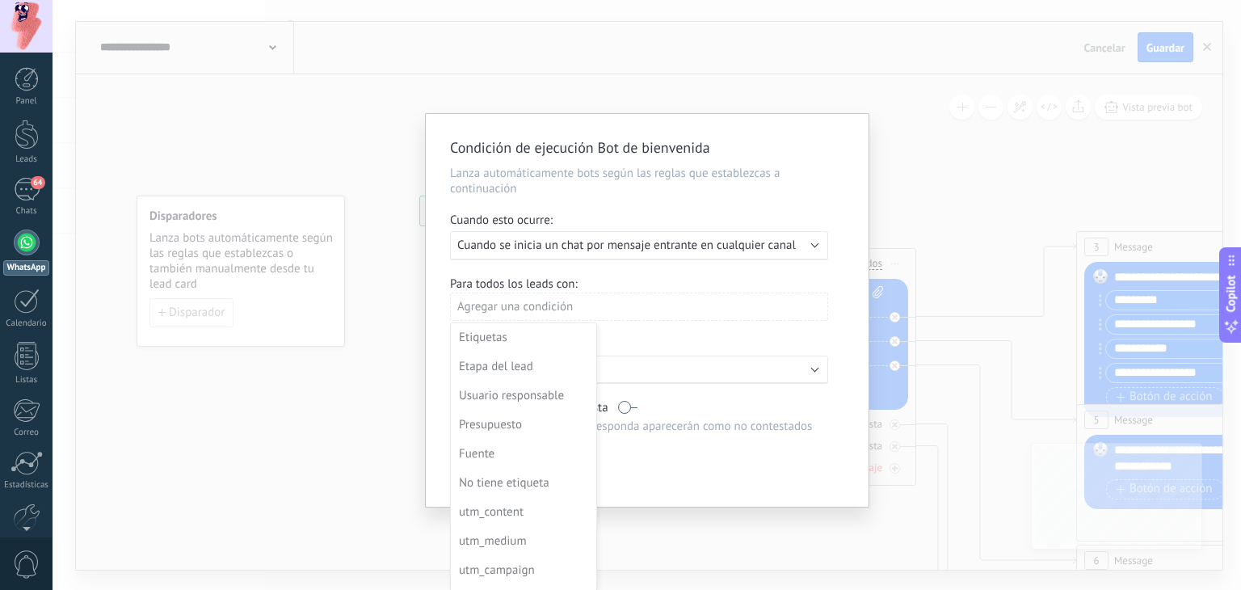
click at [632, 270] on div at bounding box center [647, 310] width 443 height 393
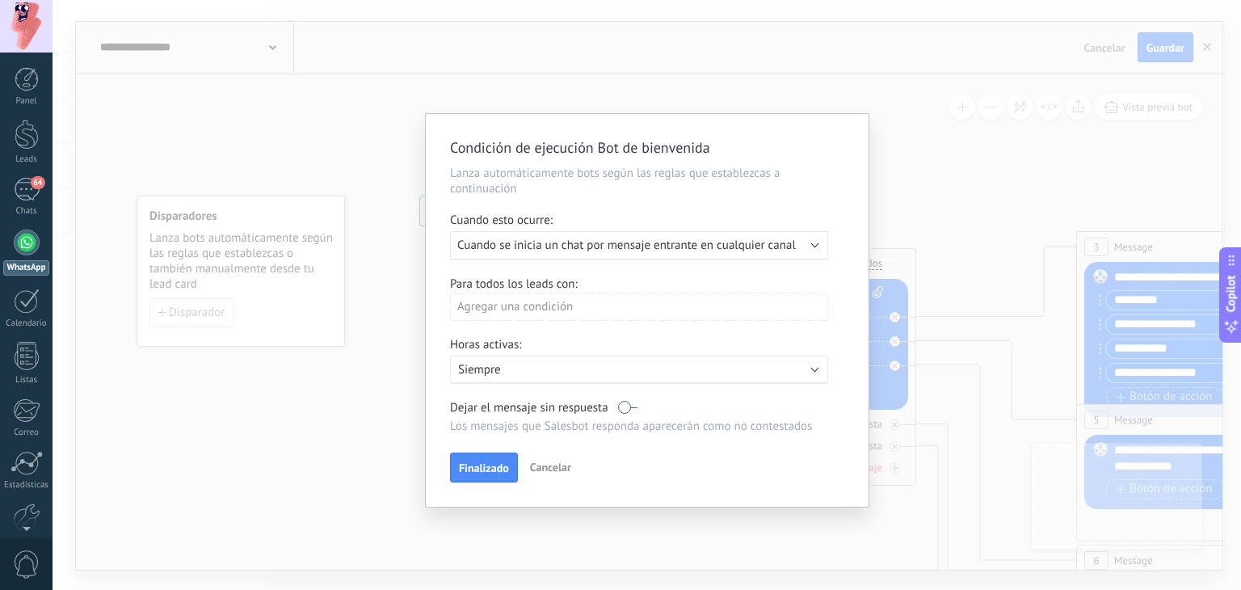
click at [627, 406] on label at bounding box center [627, 407] width 19 height 15
click at [495, 474] on span "Finalizado" at bounding box center [484, 467] width 50 height 11
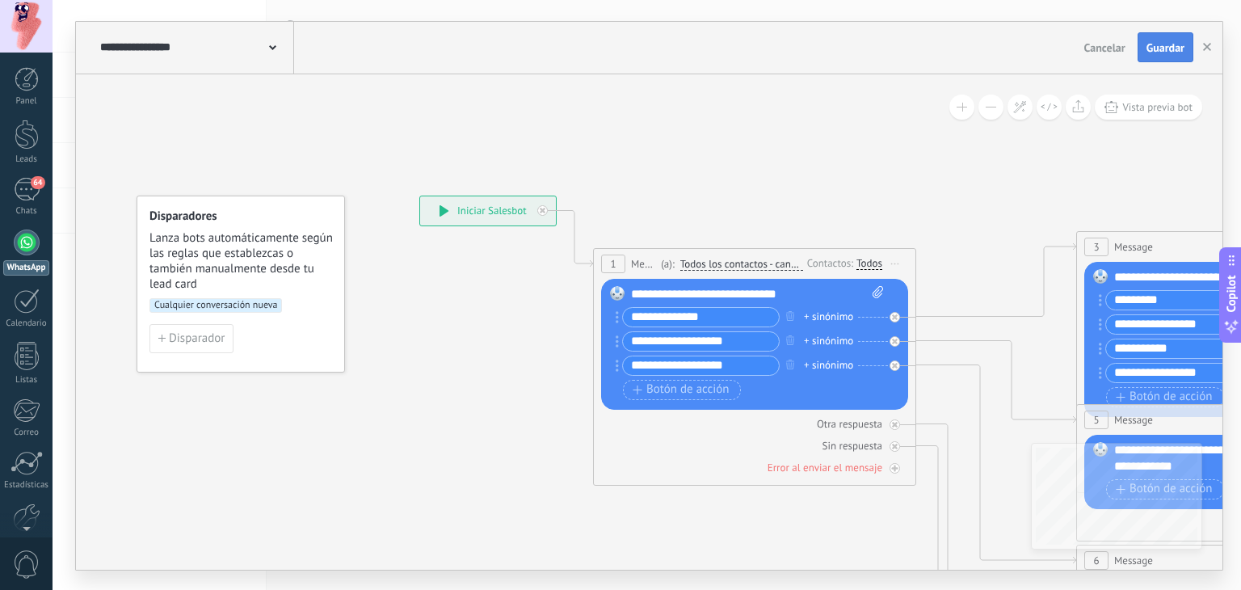
click at [1149, 49] on span "Guardar" at bounding box center [1166, 47] width 38 height 11
click at [33, 195] on div "65" at bounding box center [27, 189] width 26 height 23
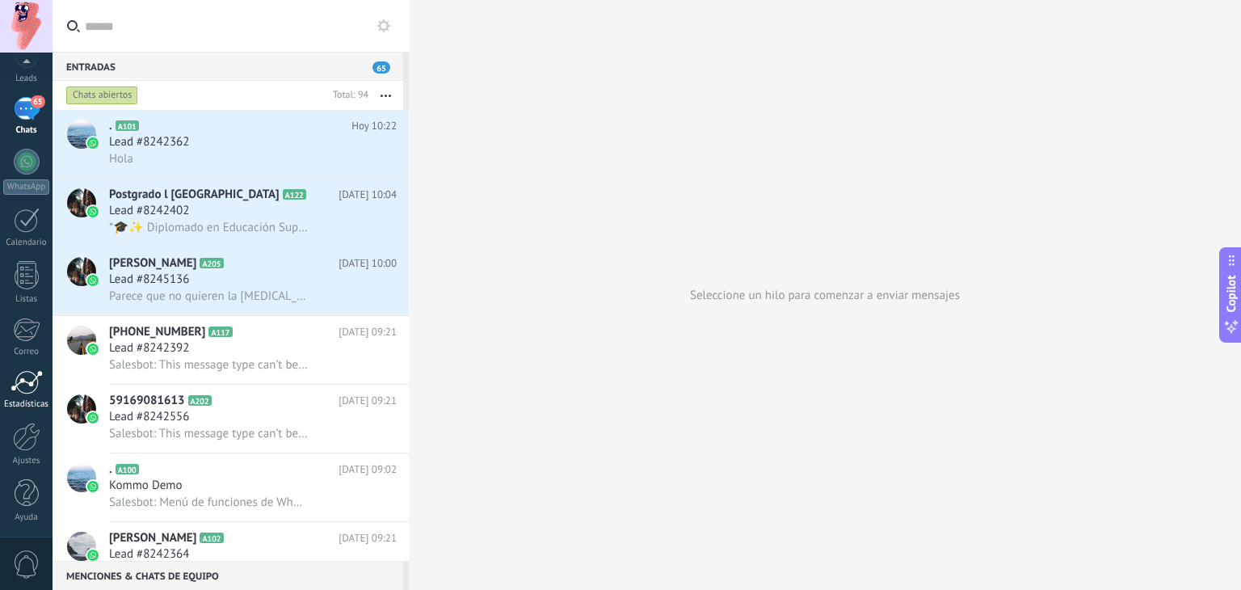
scroll to position [82, 0]
click at [36, 437] on div at bounding box center [26, 436] width 27 height 28
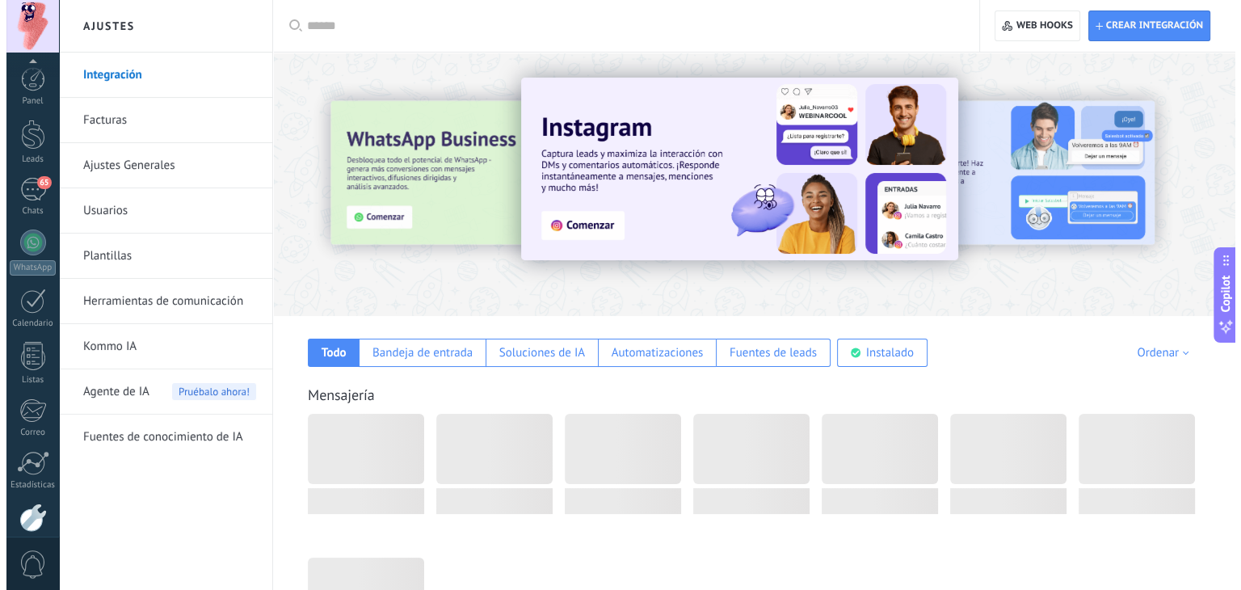
scroll to position [82, 0]
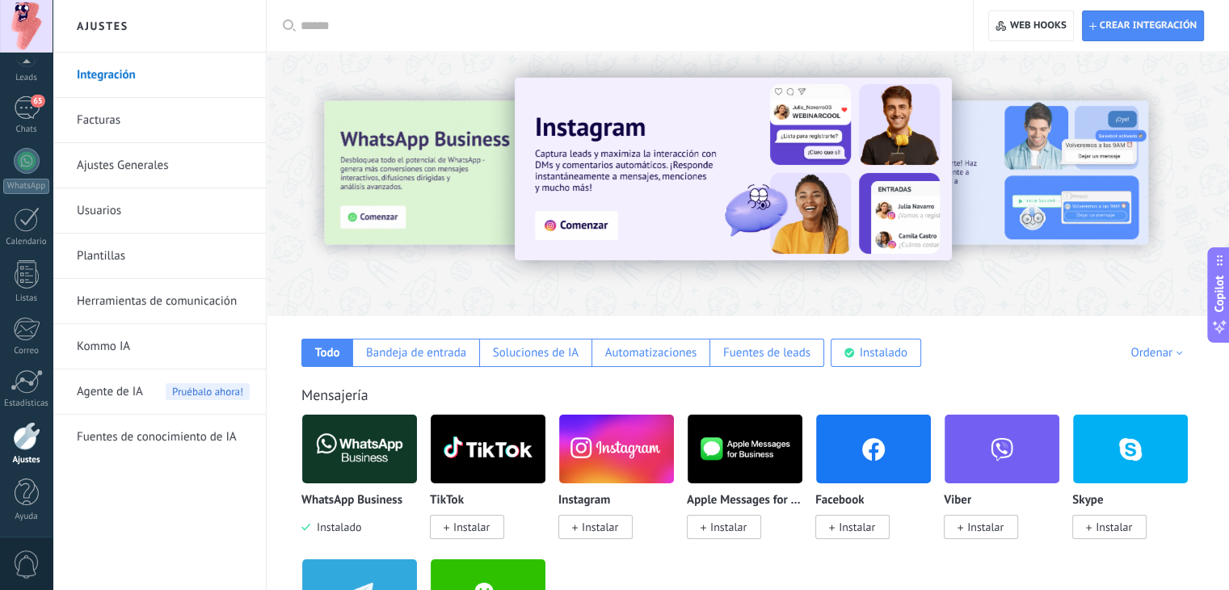
click at [116, 382] on span "Agente de IA" at bounding box center [110, 391] width 66 height 45
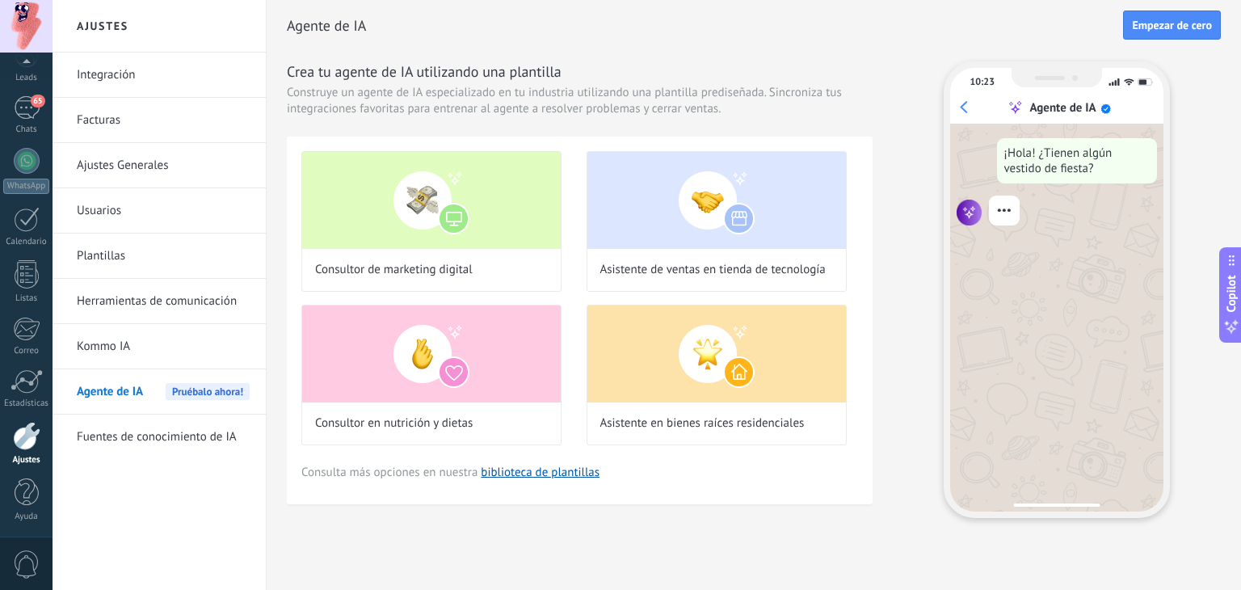
click at [123, 340] on link "Kommo IA" at bounding box center [163, 346] width 173 height 45
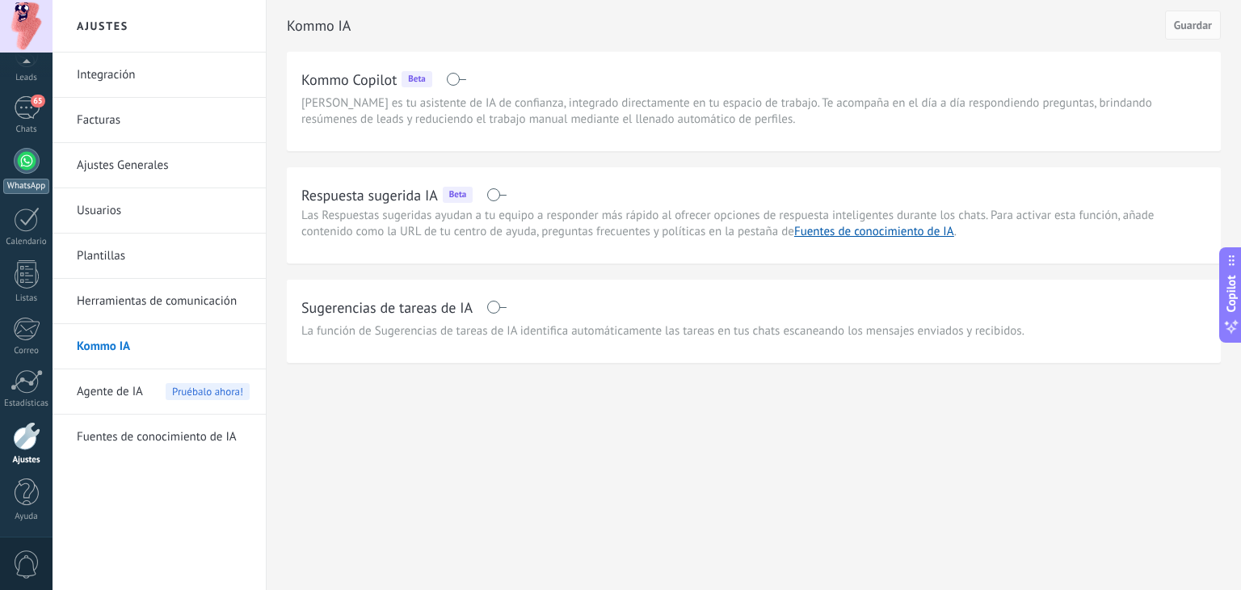
click at [15, 162] on div at bounding box center [27, 161] width 26 height 26
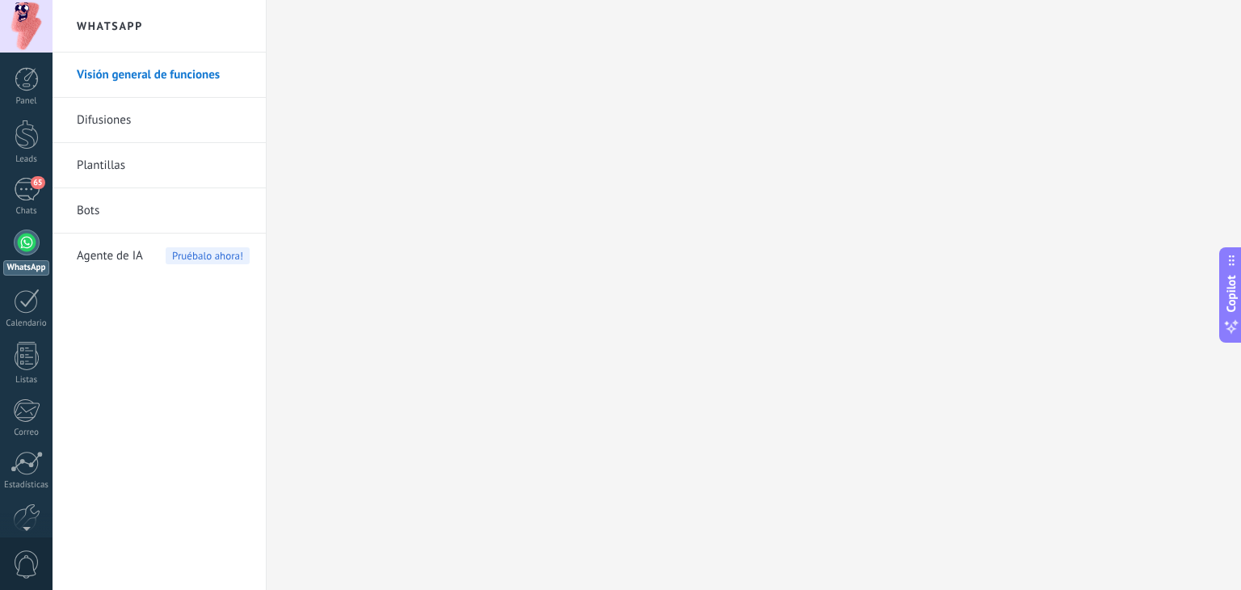
click at [87, 217] on link "Bots" at bounding box center [163, 210] width 173 height 45
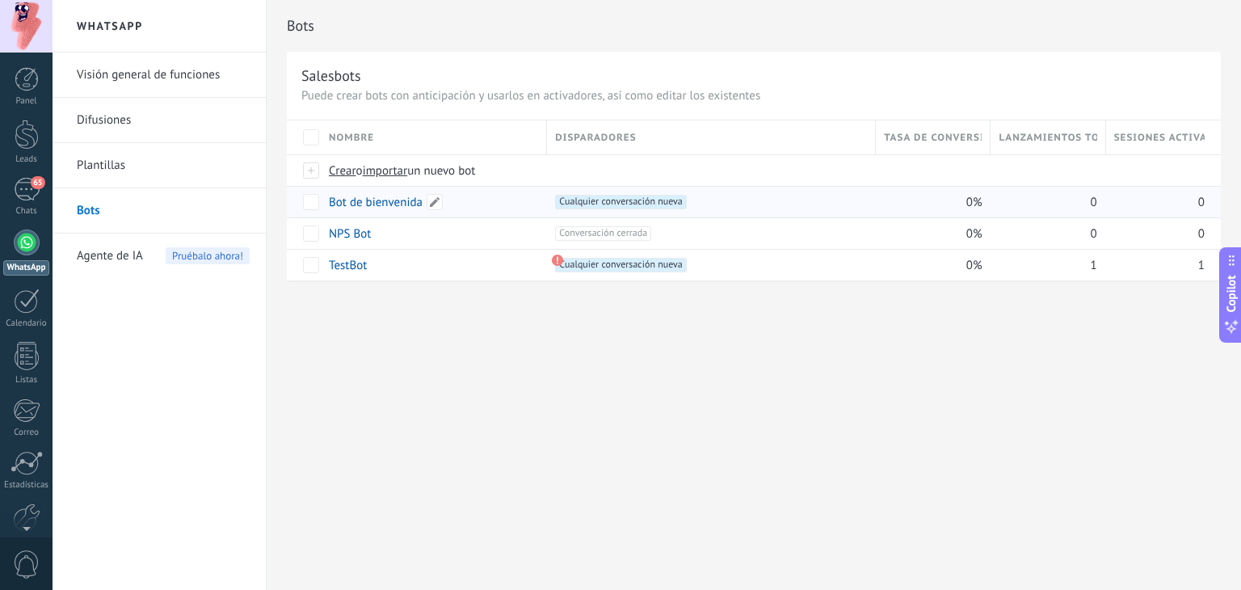
click at [397, 201] on link "Bot de bienvenida" at bounding box center [376, 202] width 94 height 15
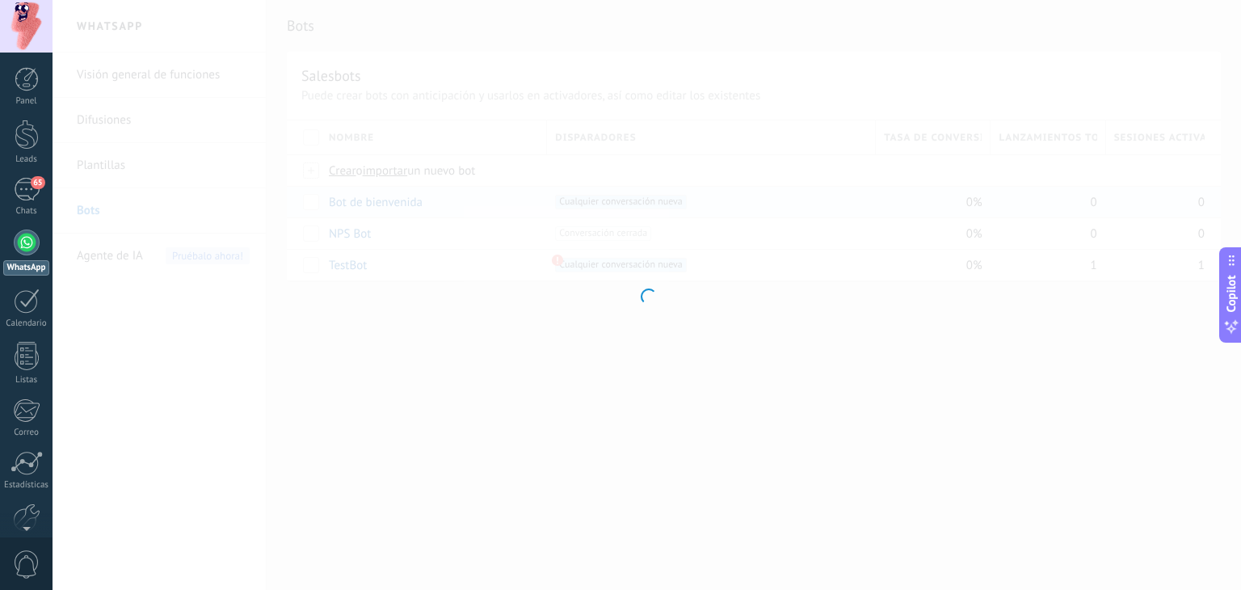
type input "**********"
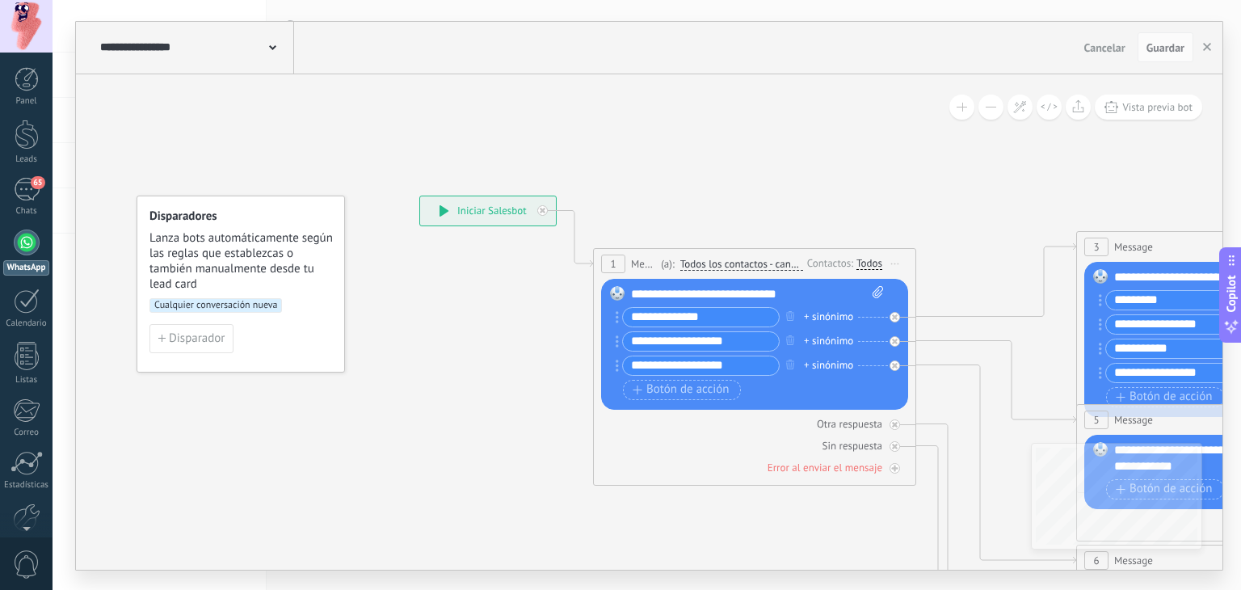
click at [278, 56] on div "**********" at bounding box center [195, 48] width 198 height 52
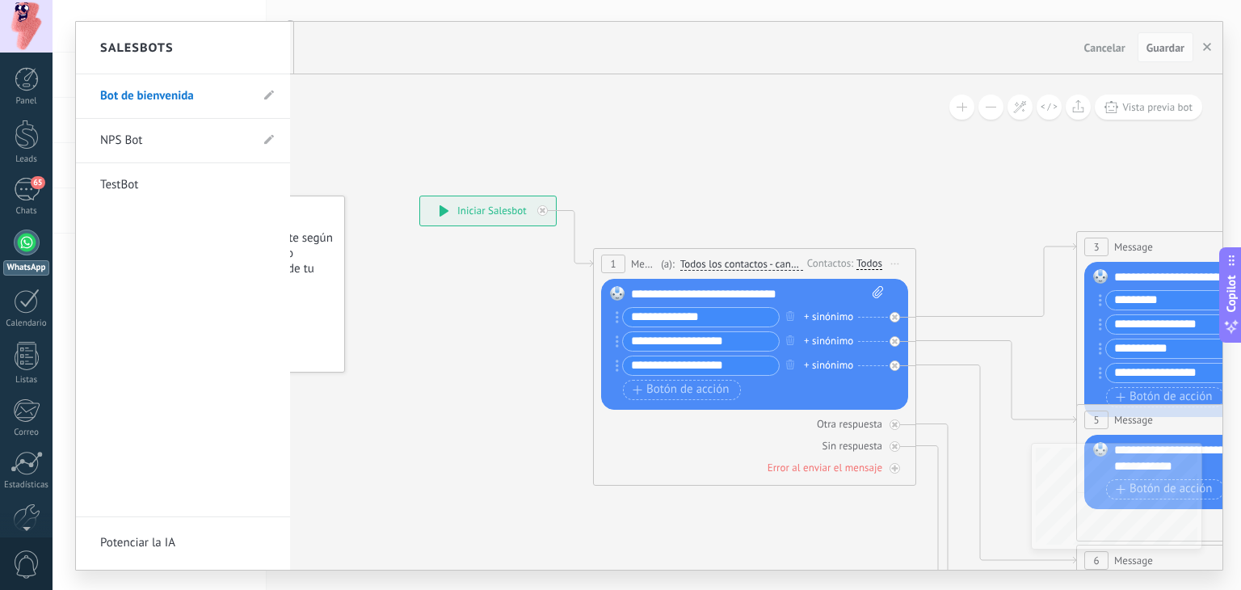
click at [339, 95] on div at bounding box center [649, 296] width 1147 height 548
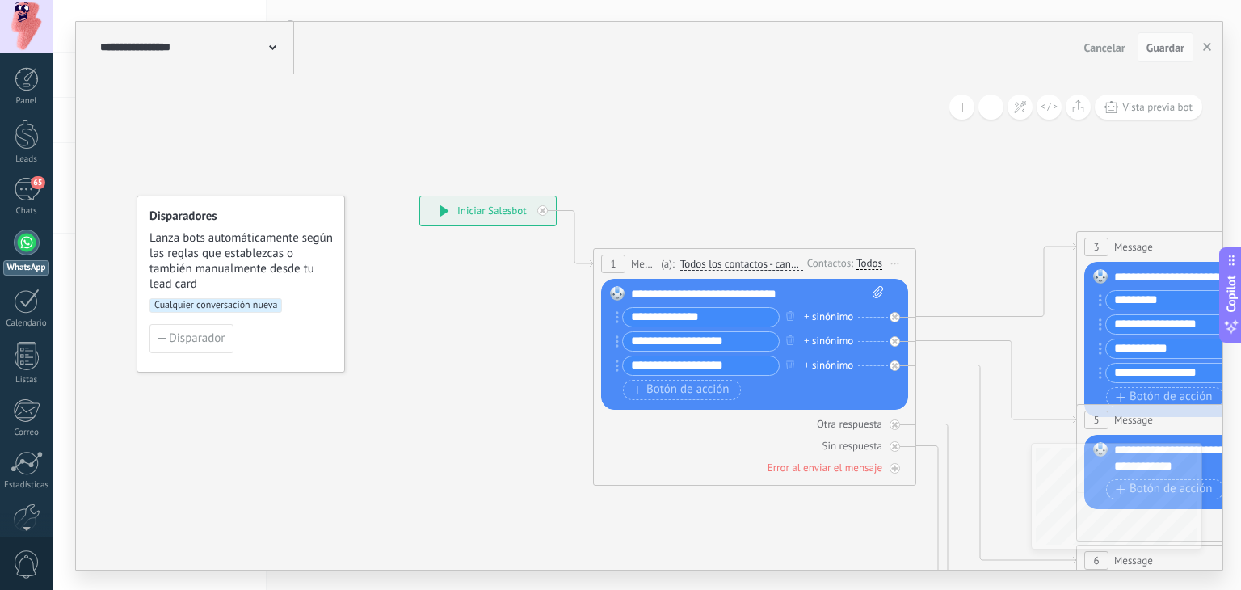
click at [226, 309] on span "Cualquier conversación nueva" at bounding box center [216, 305] width 133 height 15
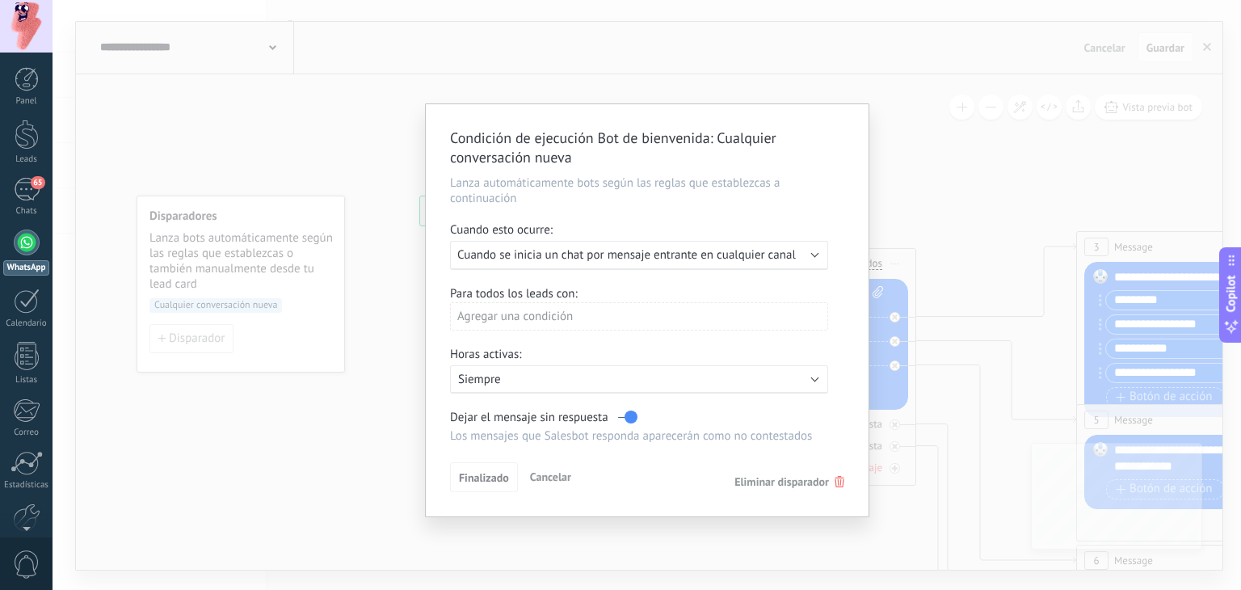
click at [605, 314] on div "Agregar una condición" at bounding box center [639, 316] width 378 height 28
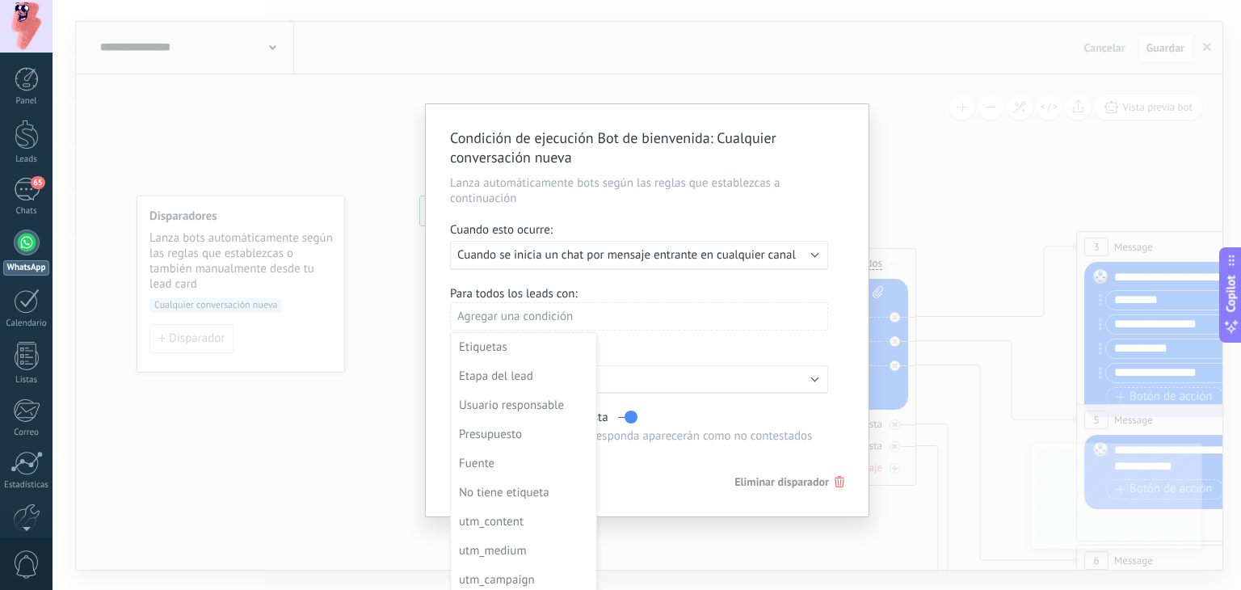
click at [654, 289] on div at bounding box center [647, 310] width 443 height 412
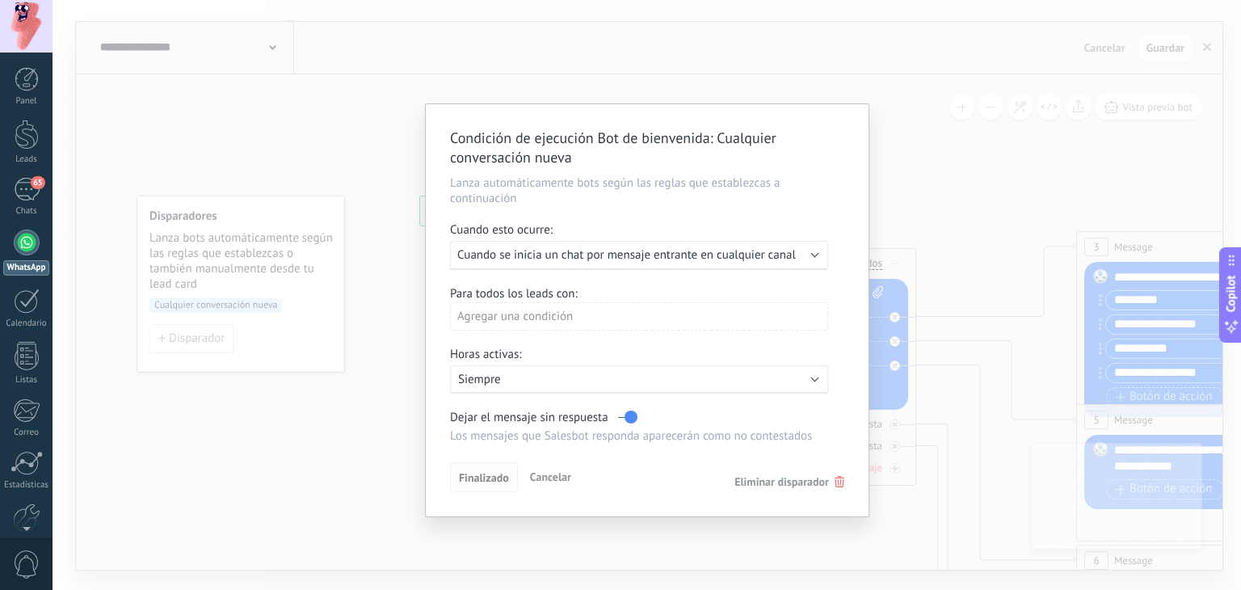
click at [481, 468] on button "Finalizado" at bounding box center [484, 477] width 68 height 31
click at [556, 474] on span "Cancelar" at bounding box center [550, 477] width 41 height 15
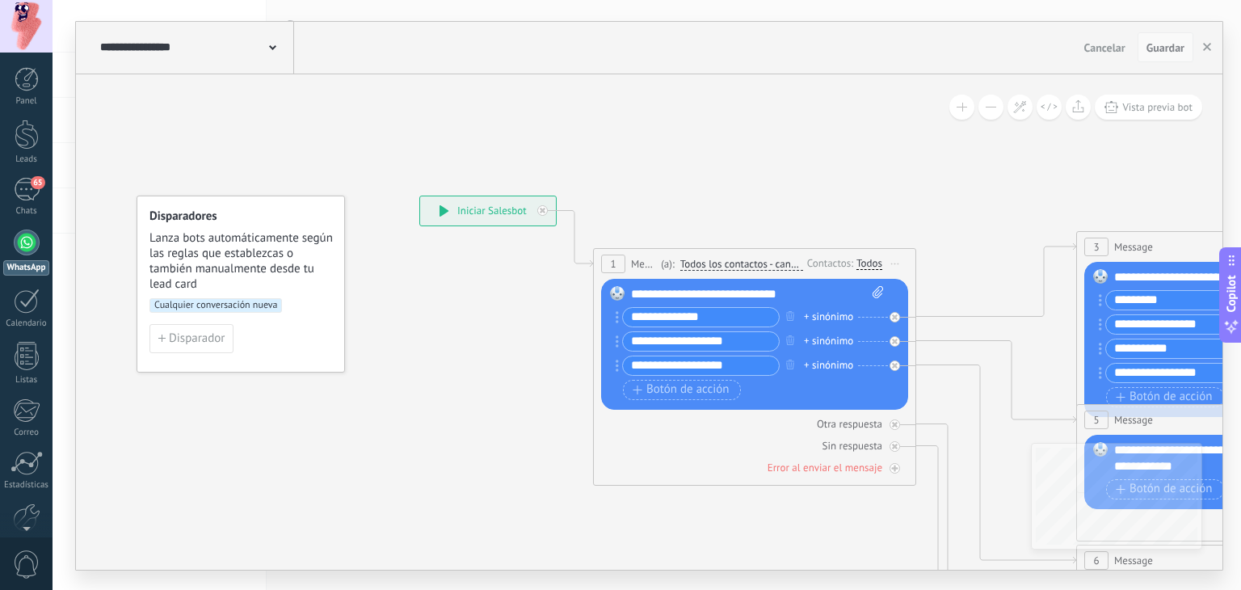
click at [1176, 44] on span "Guardar" at bounding box center [1166, 47] width 38 height 11
click at [1206, 40] on button "button" at bounding box center [1207, 47] width 24 height 31
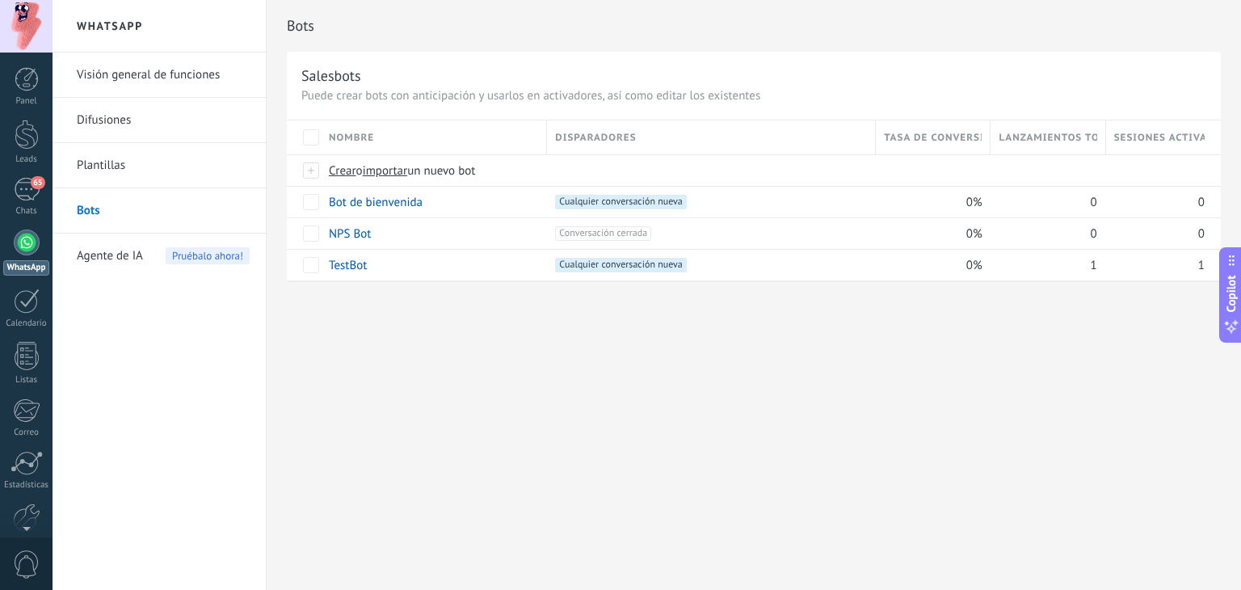
click at [152, 91] on link "Visión general de funciones" at bounding box center [163, 75] width 173 height 45
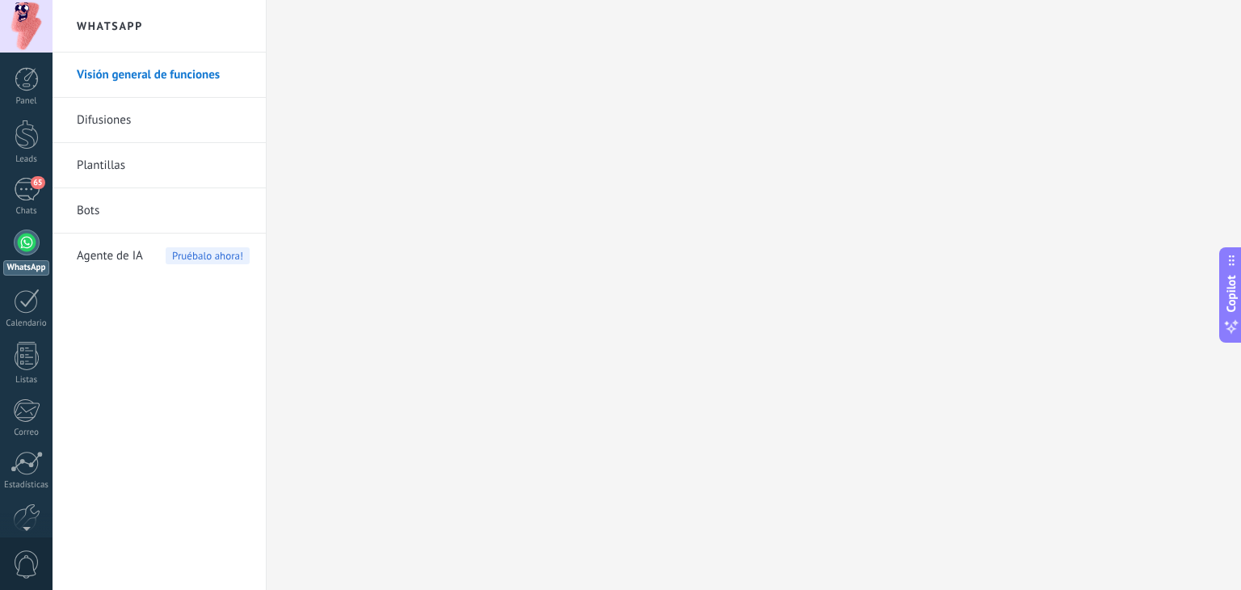
click at [116, 120] on link "Difusiones" at bounding box center [163, 120] width 173 height 45
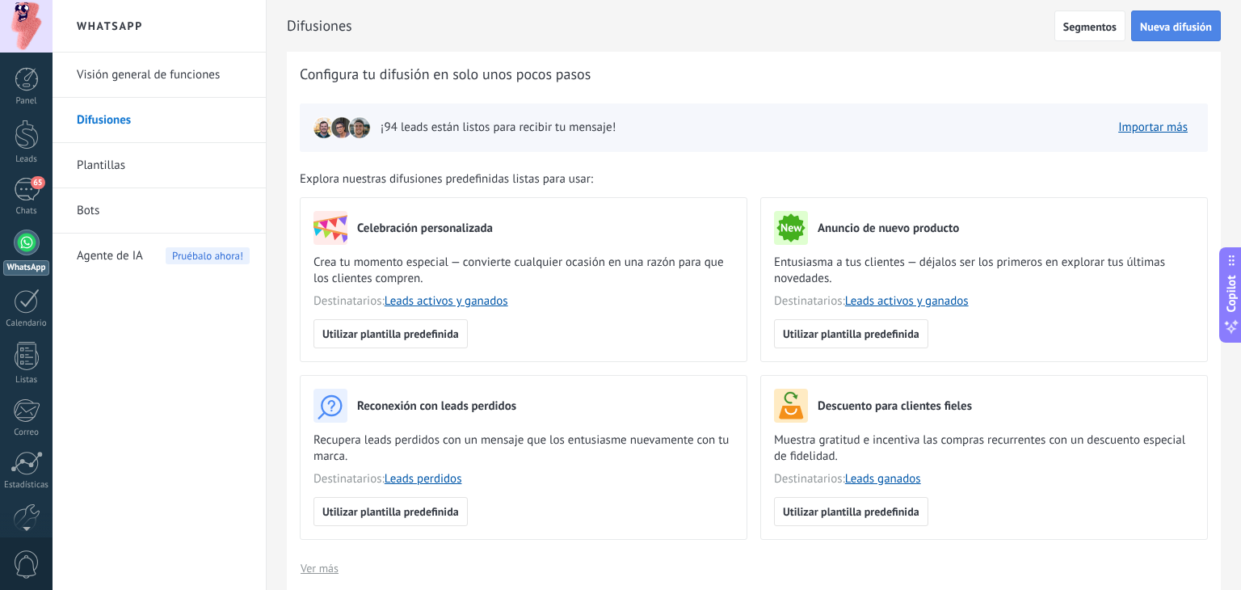
click at [1160, 21] on span "Nueva difusión" at bounding box center [1176, 26] width 72 height 11
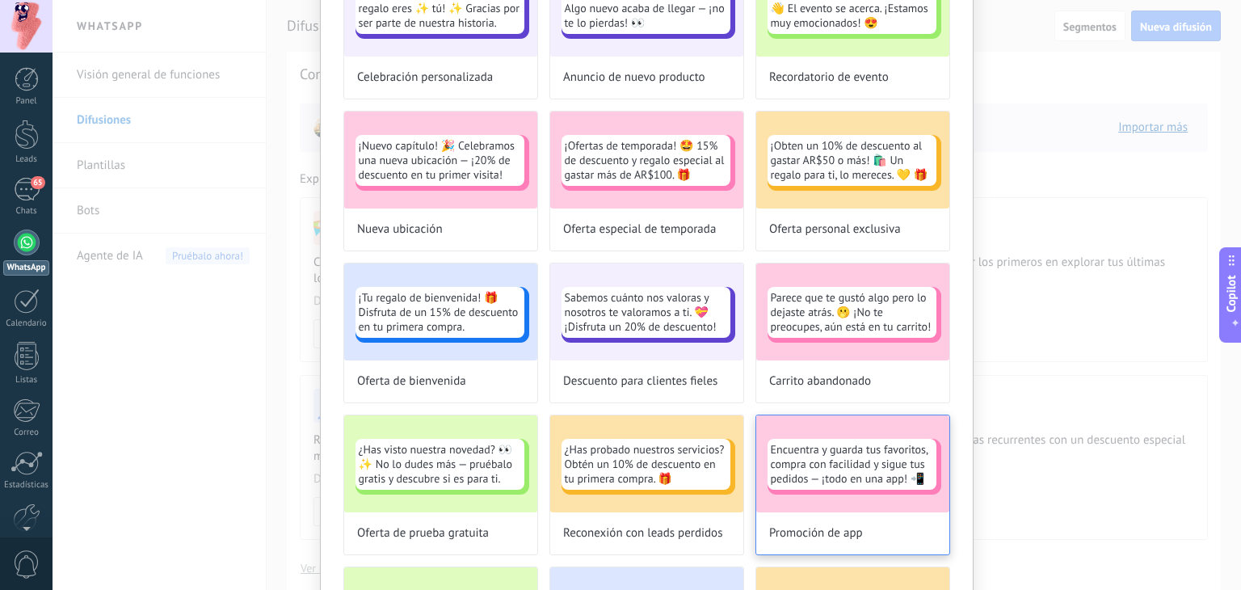
scroll to position [323, 0]
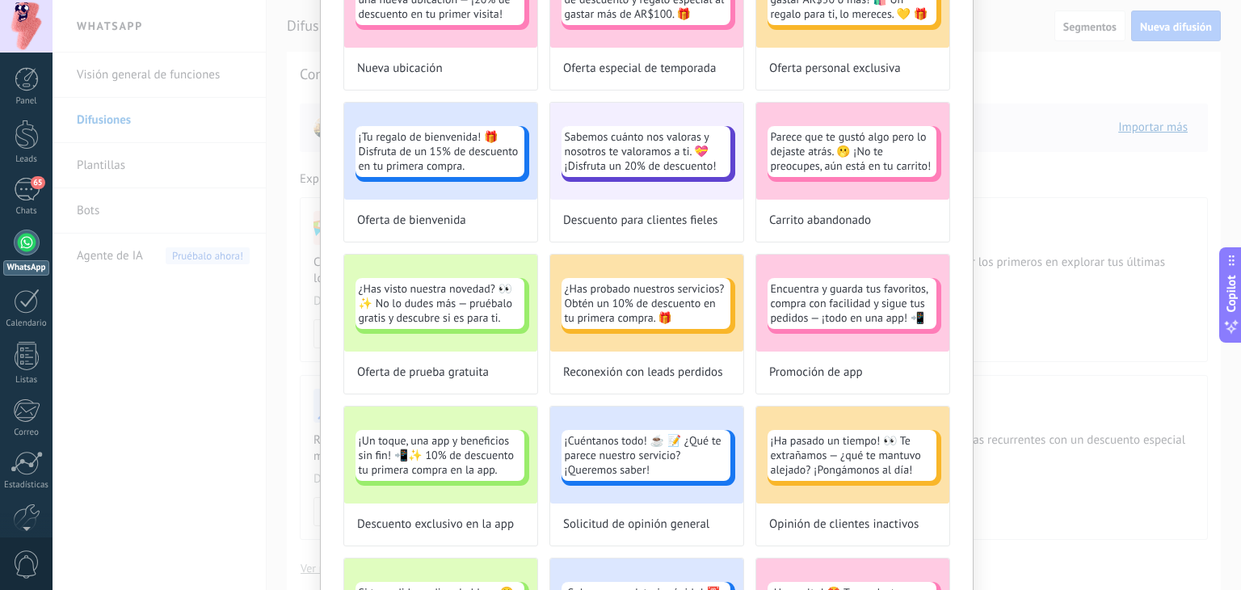
click at [1096, 331] on div "Selecciona una plantilla predefinida para tu difusión No volver a mostrar esto …" at bounding box center [647, 295] width 1189 height 590
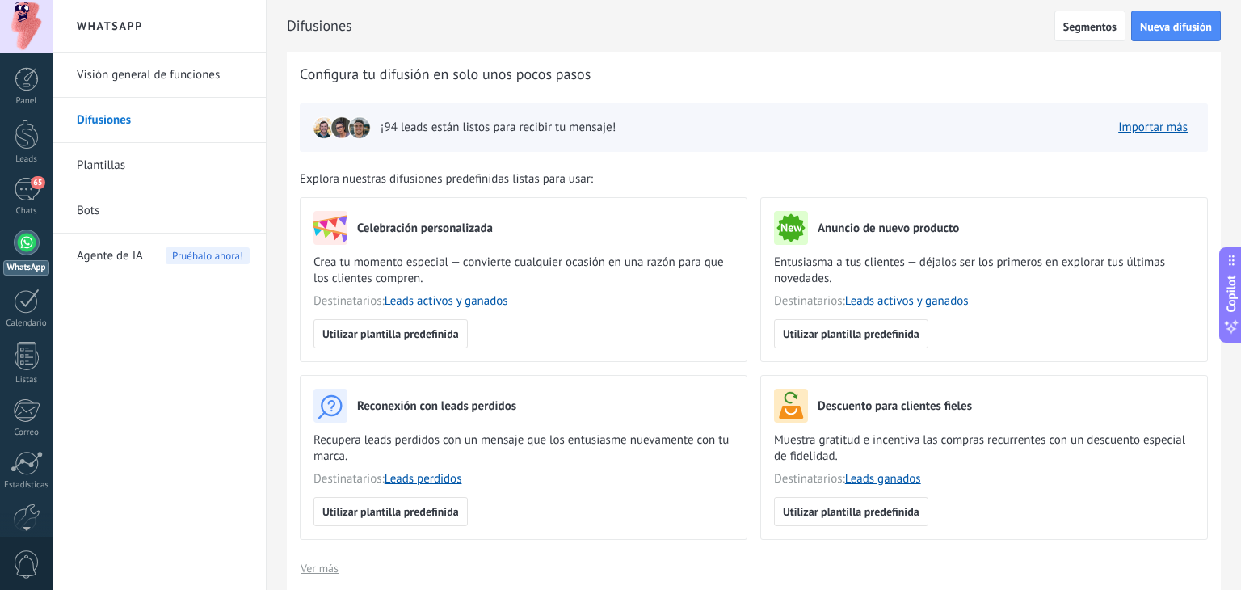
scroll to position [0, 0]
click at [137, 200] on link "Bots" at bounding box center [163, 210] width 173 height 45
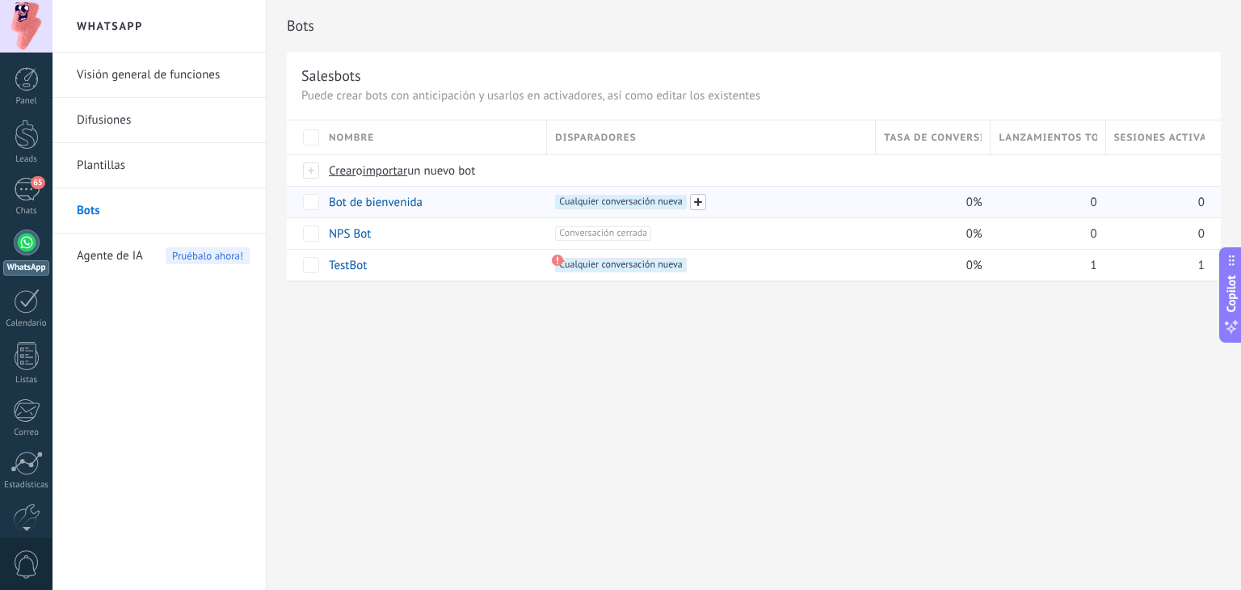
click at [700, 204] on span at bounding box center [698, 202] width 16 height 16
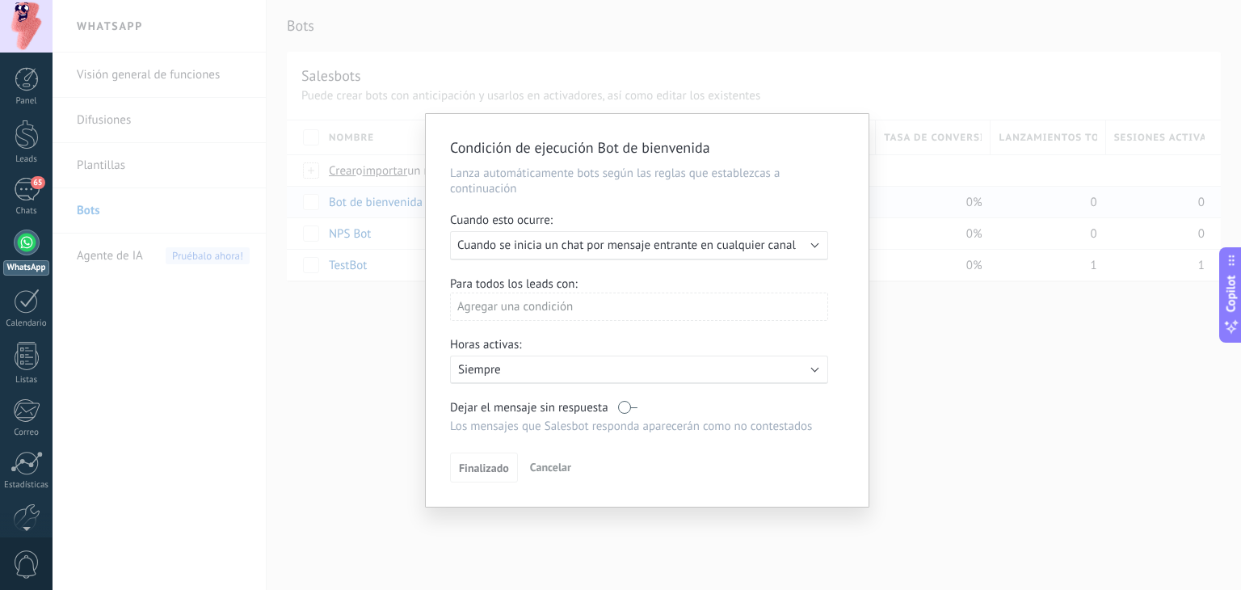
click at [553, 246] on span "Cuando se inicia un chat por mensaje entrante en cualquier canal" at bounding box center [626, 245] width 339 height 15
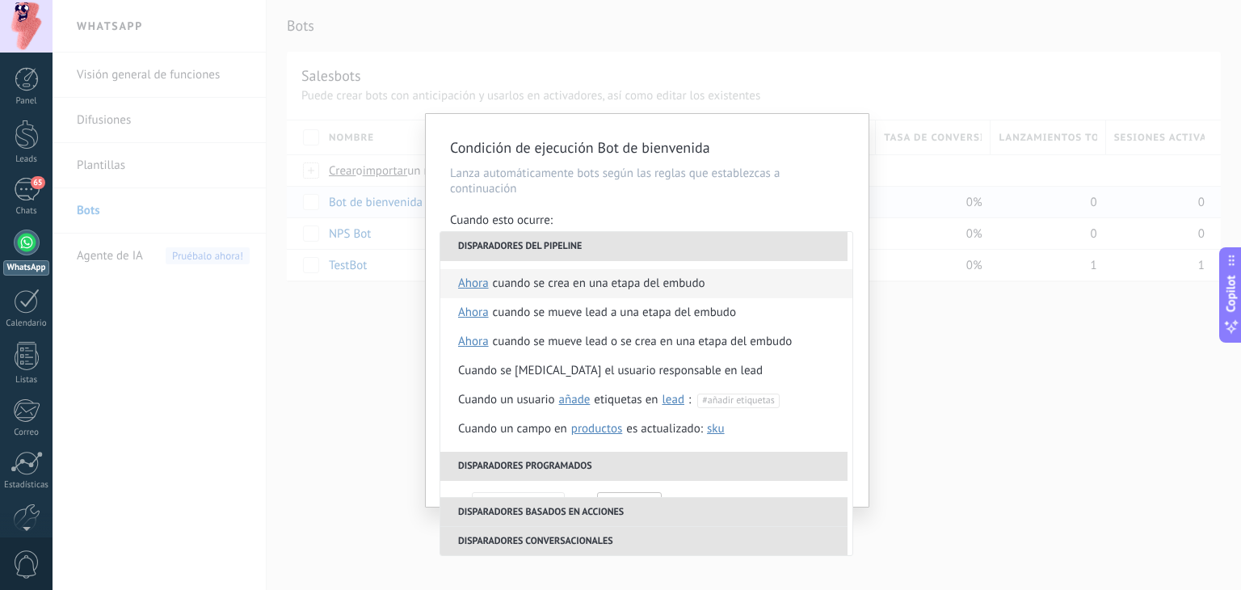
click at [465, 285] on span "ahora" at bounding box center [473, 283] width 31 height 29
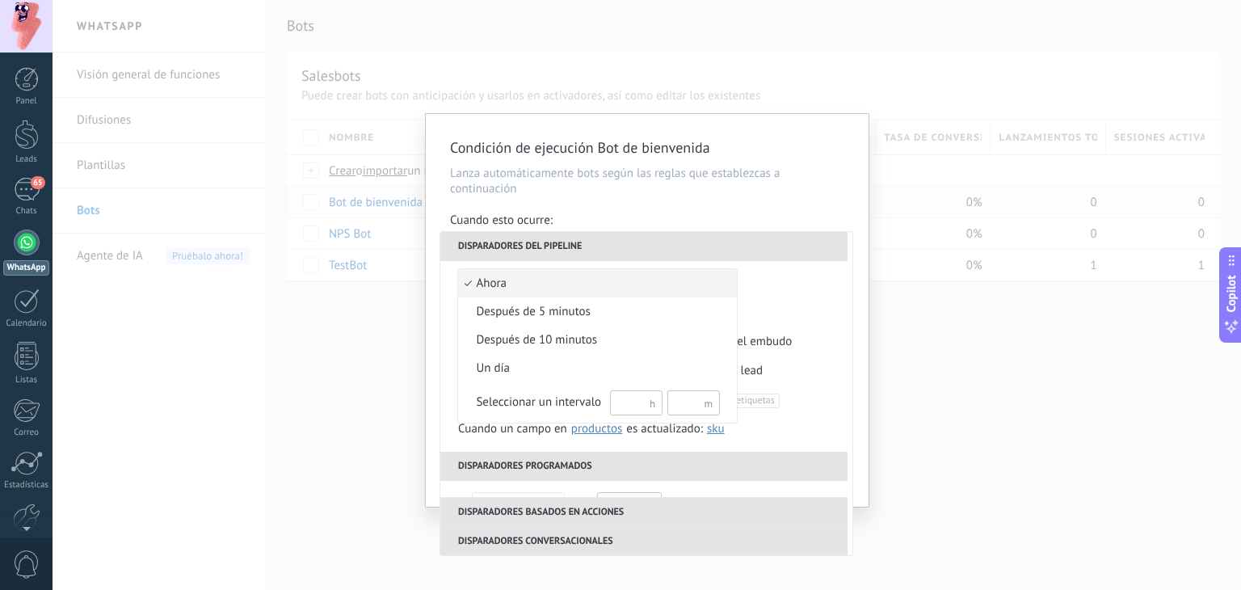
click at [553, 284] on span "ahora" at bounding box center [589, 284] width 262 height 16
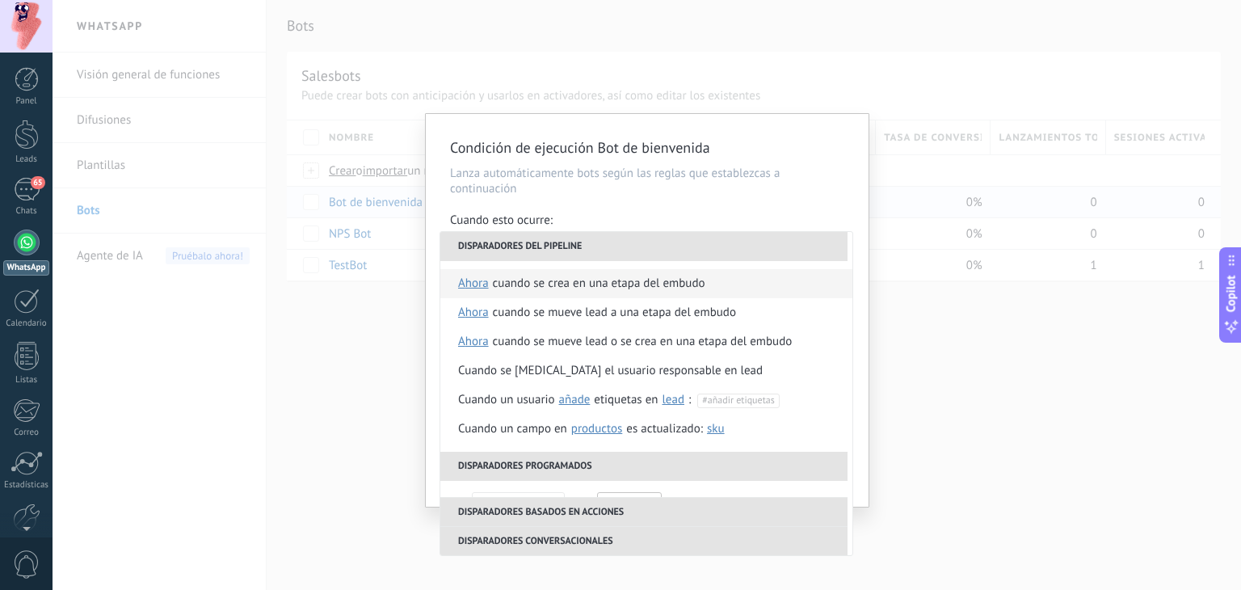
click at [478, 284] on span "ahora" at bounding box center [473, 283] width 31 height 29
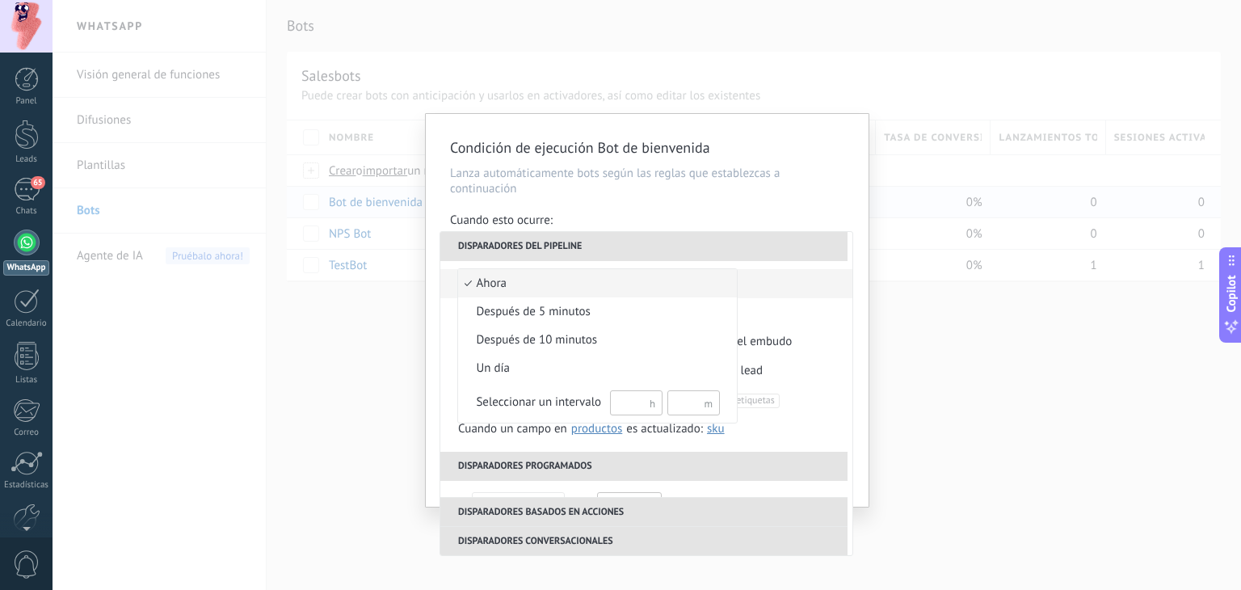
click at [735, 194] on div at bounding box center [620, 295] width 1241 height 590
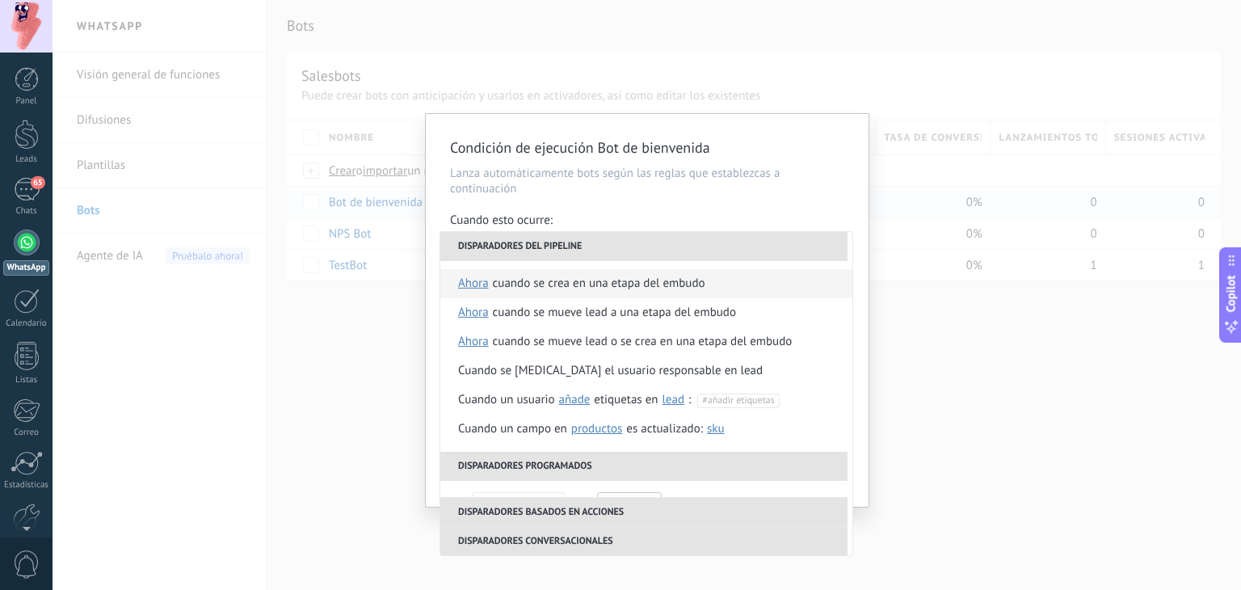
click at [710, 216] on div "Cuando esto ocurre:" at bounding box center [647, 222] width 394 height 19
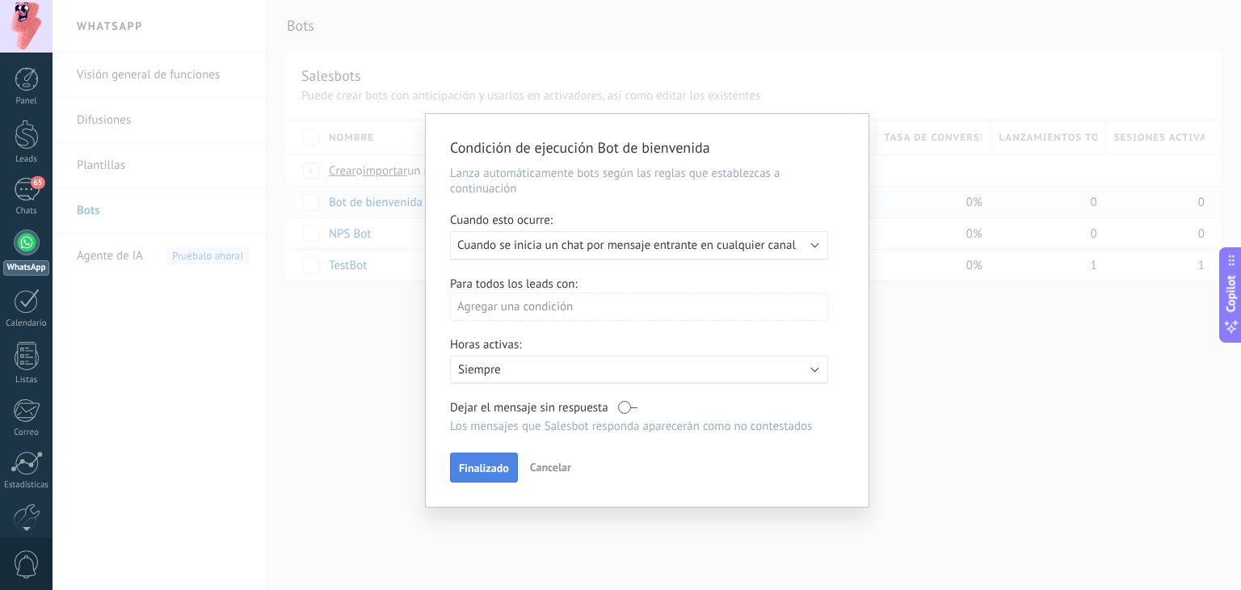
click at [485, 470] on span "Finalizado" at bounding box center [484, 467] width 50 height 11
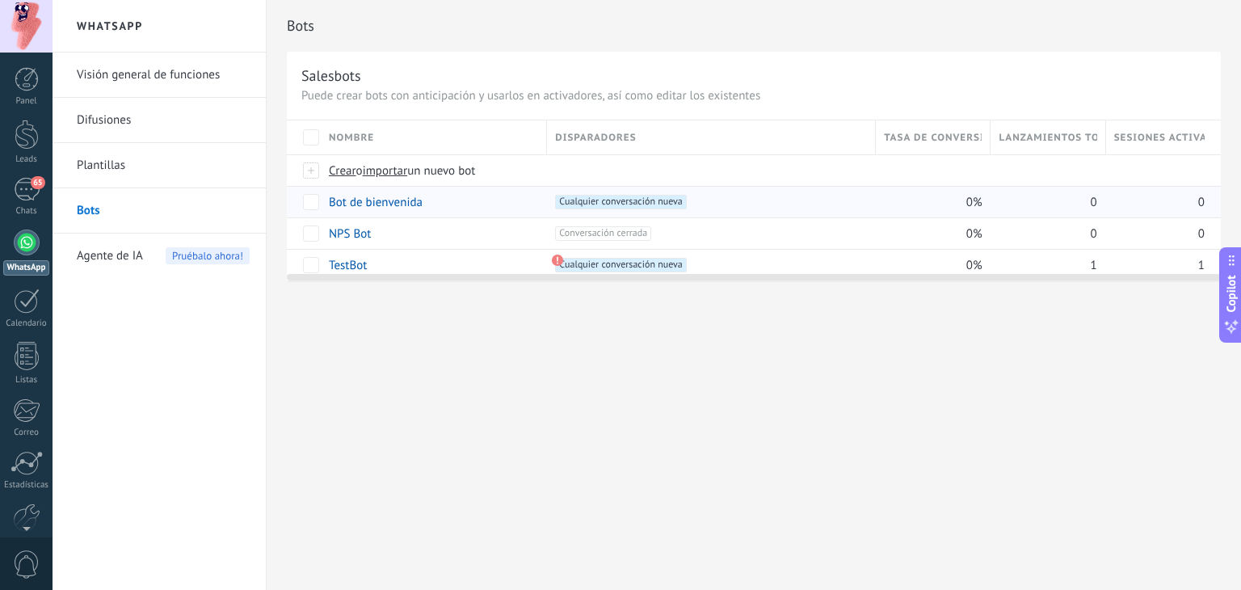
click at [513, 450] on div "Bots Salesbots Puede crear bots con anticipación y usarlos en activadores, así …" at bounding box center [754, 295] width 975 height 590
click at [126, 253] on span "Agente de IA" at bounding box center [110, 256] width 66 height 45
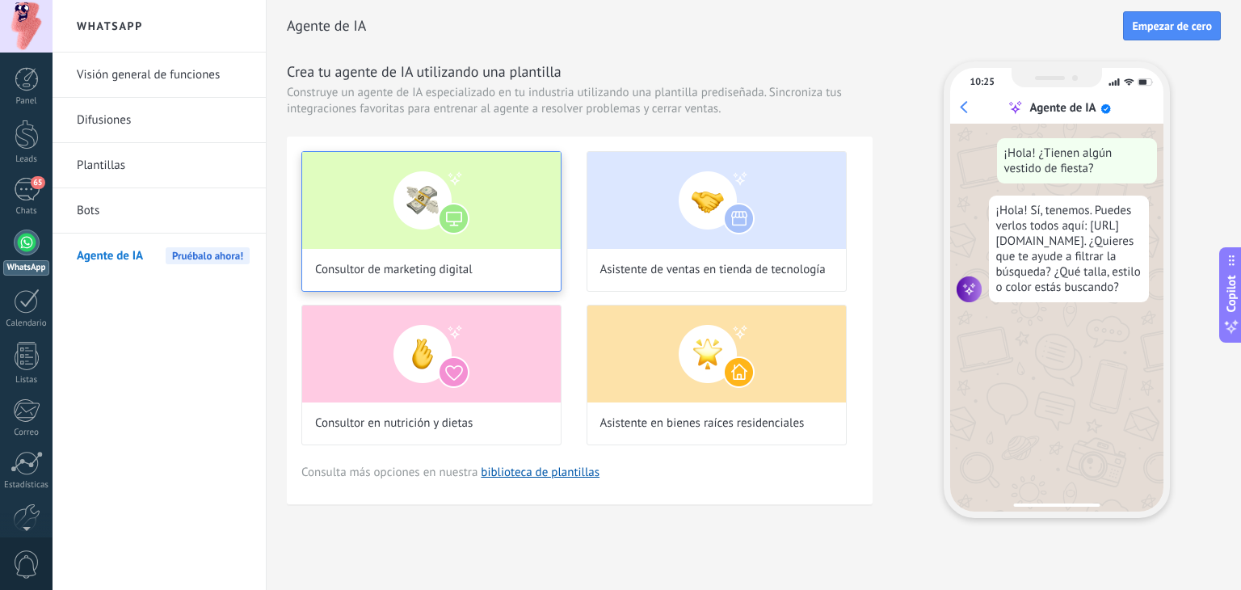
click at [427, 184] on img at bounding box center [431, 200] width 259 height 97
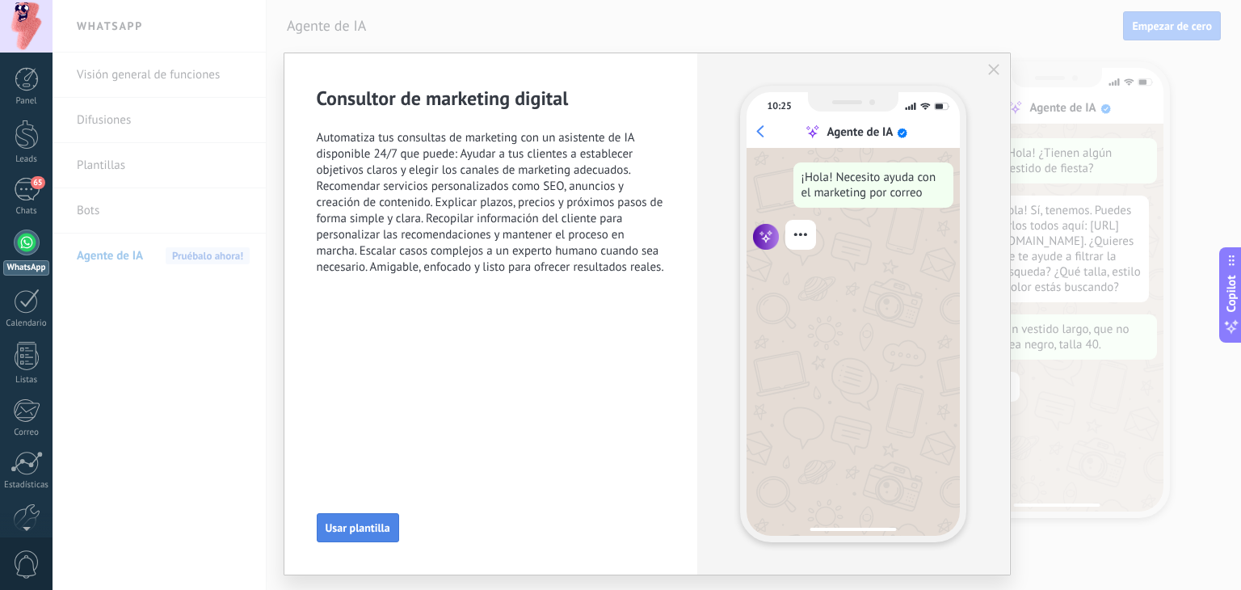
click at [382, 528] on span "Usar plantilla" at bounding box center [358, 527] width 65 height 11
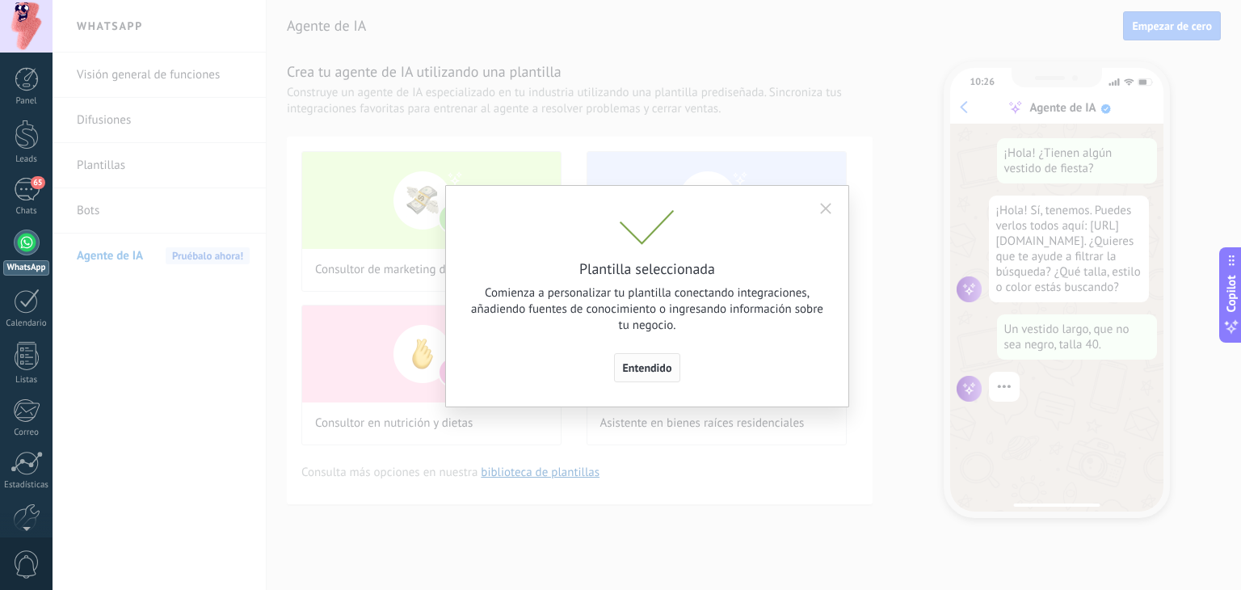
click at [651, 377] on button "Entendido" at bounding box center [647, 367] width 67 height 29
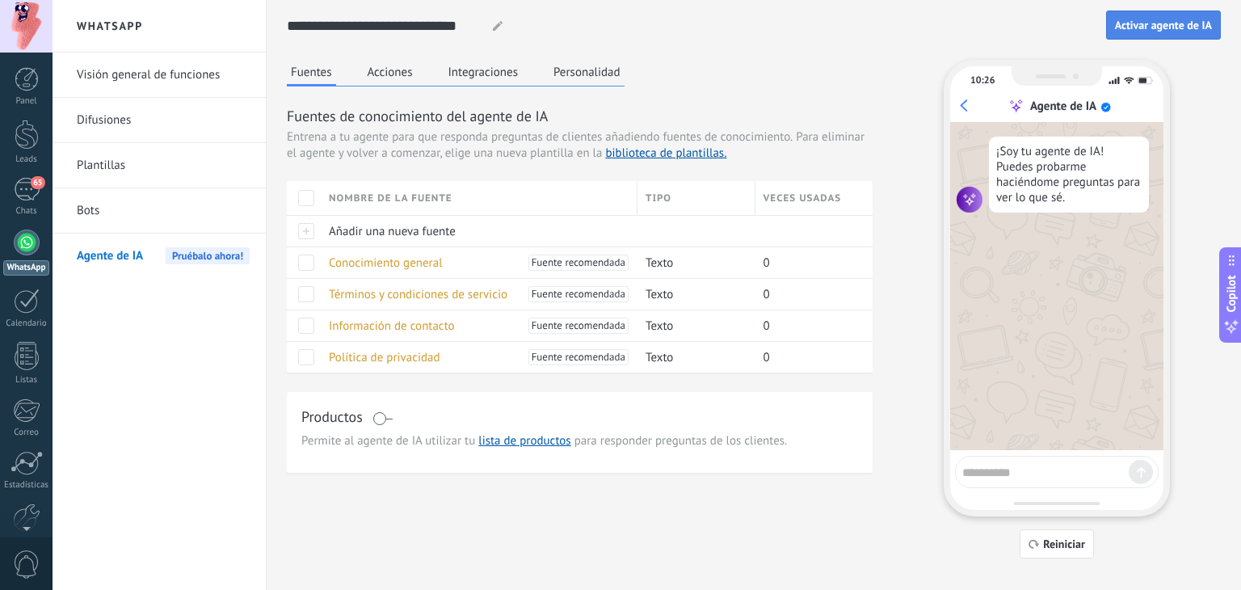
click at [1199, 27] on span "Activar agente de IA" at bounding box center [1163, 24] width 97 height 11
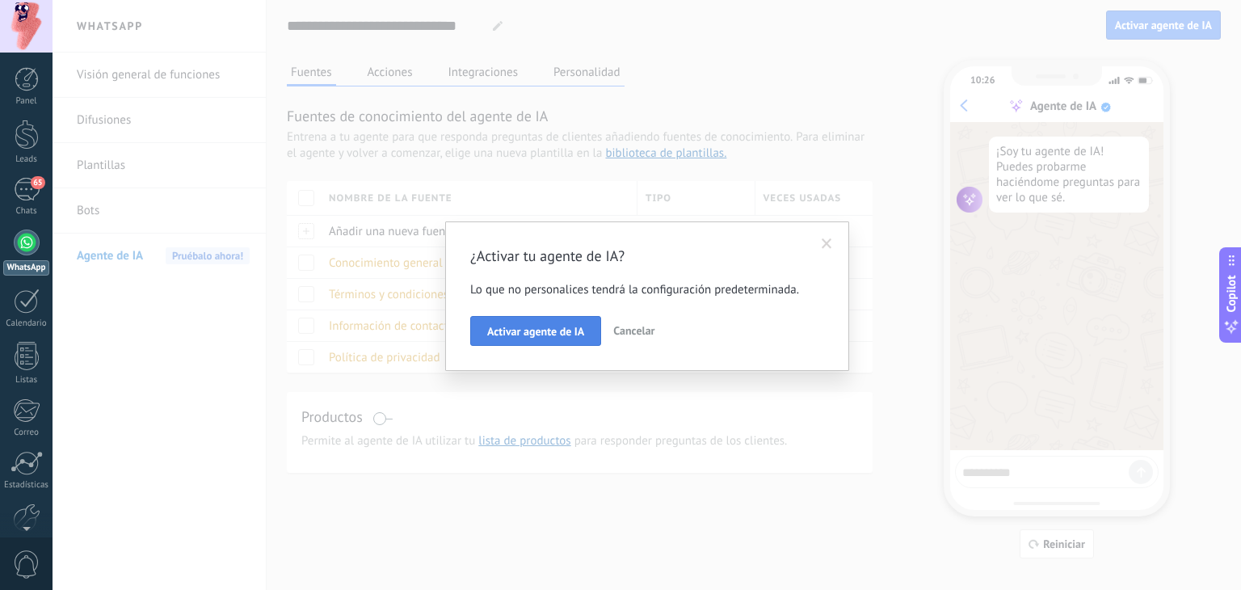
click at [540, 327] on span "Activar agente de IA" at bounding box center [535, 331] width 97 height 11
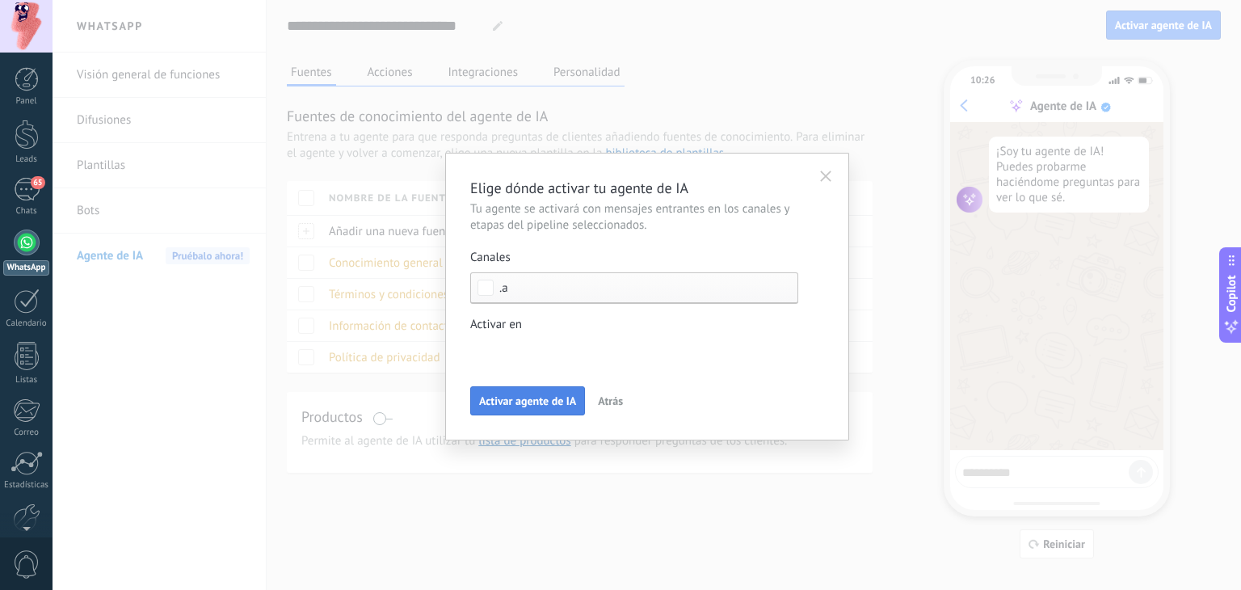
click at [537, 399] on span "Activar agente de IA" at bounding box center [527, 400] width 97 height 11
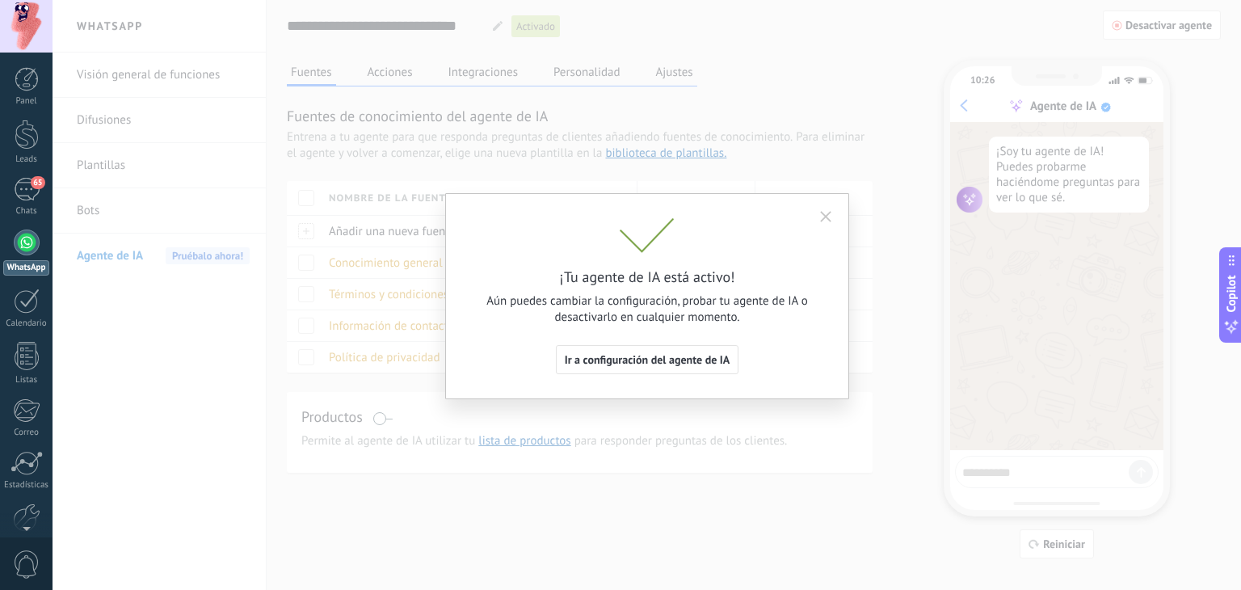
click at [837, 211] on button "button" at bounding box center [825, 214] width 29 height 24
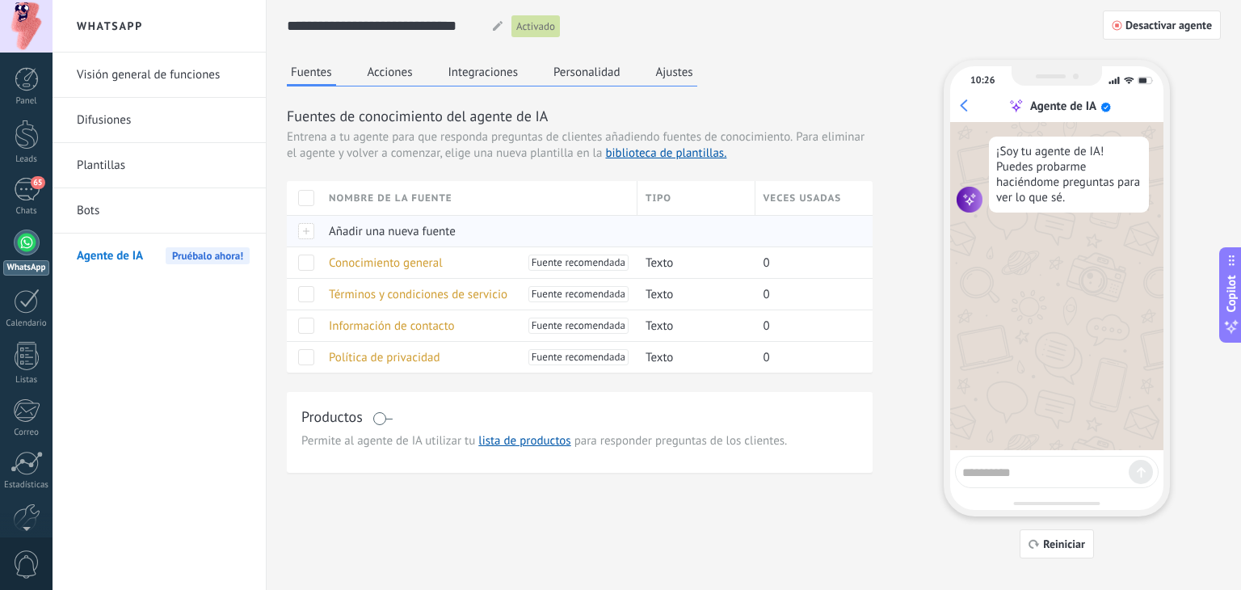
click at [845, 216] on div at bounding box center [809, 231] width 106 height 31
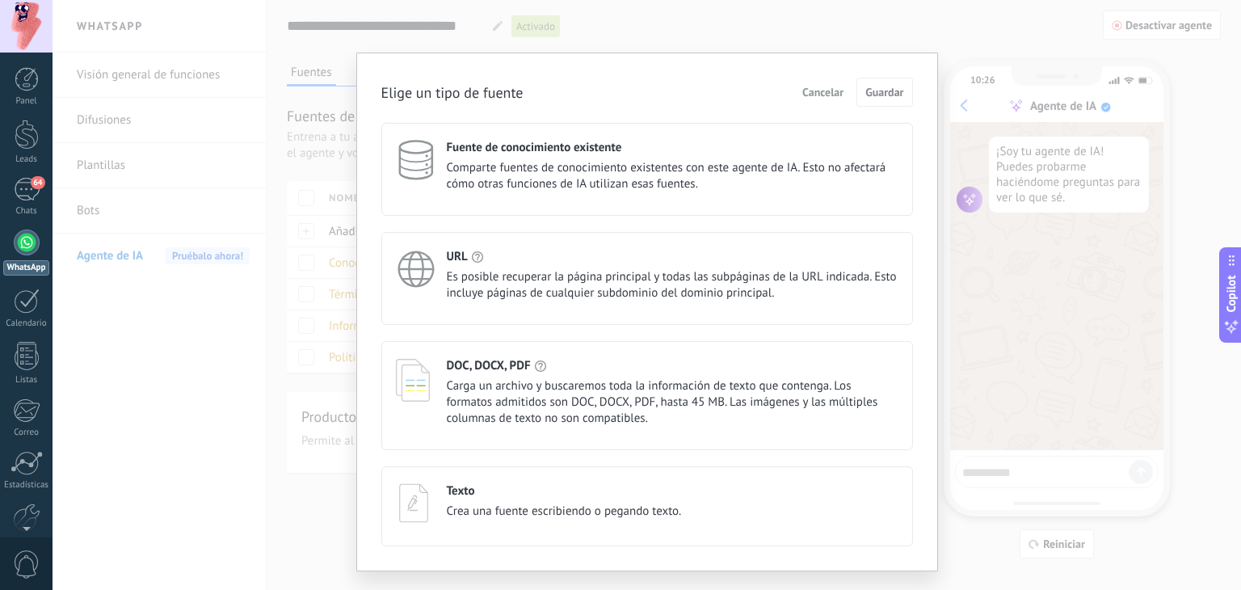
click at [983, 272] on div "Elige un tipo de fuente Cancelar Guardar Fuente de conocimiento existente Compa…" at bounding box center [647, 295] width 1189 height 590
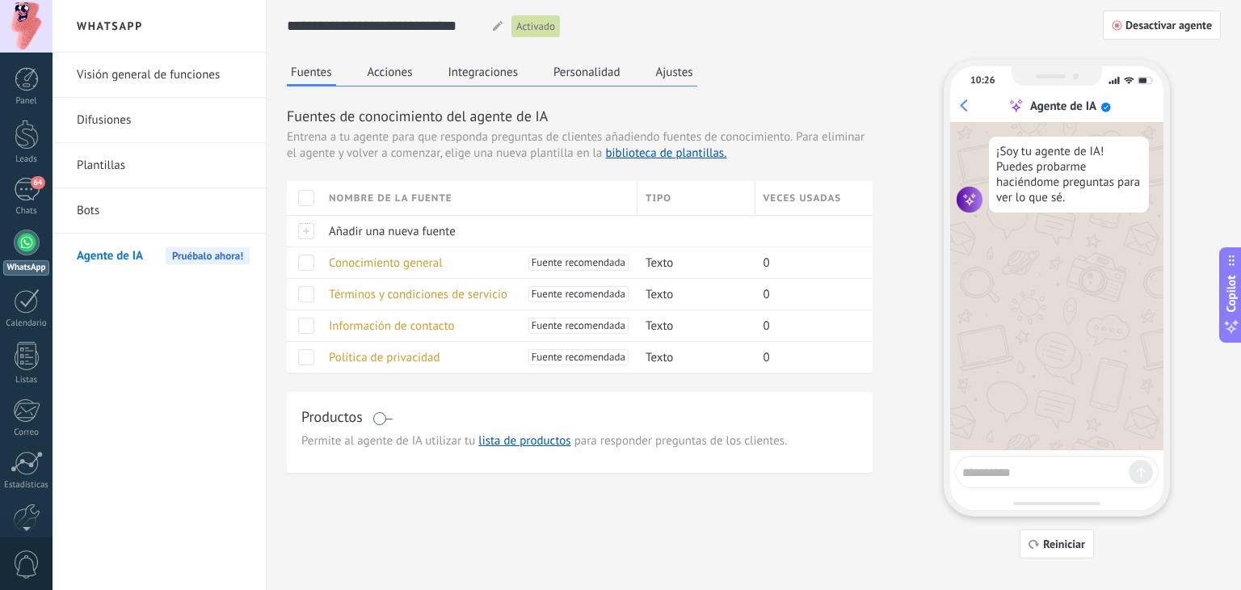
click at [405, 70] on button "Acciones" at bounding box center [390, 72] width 53 height 24
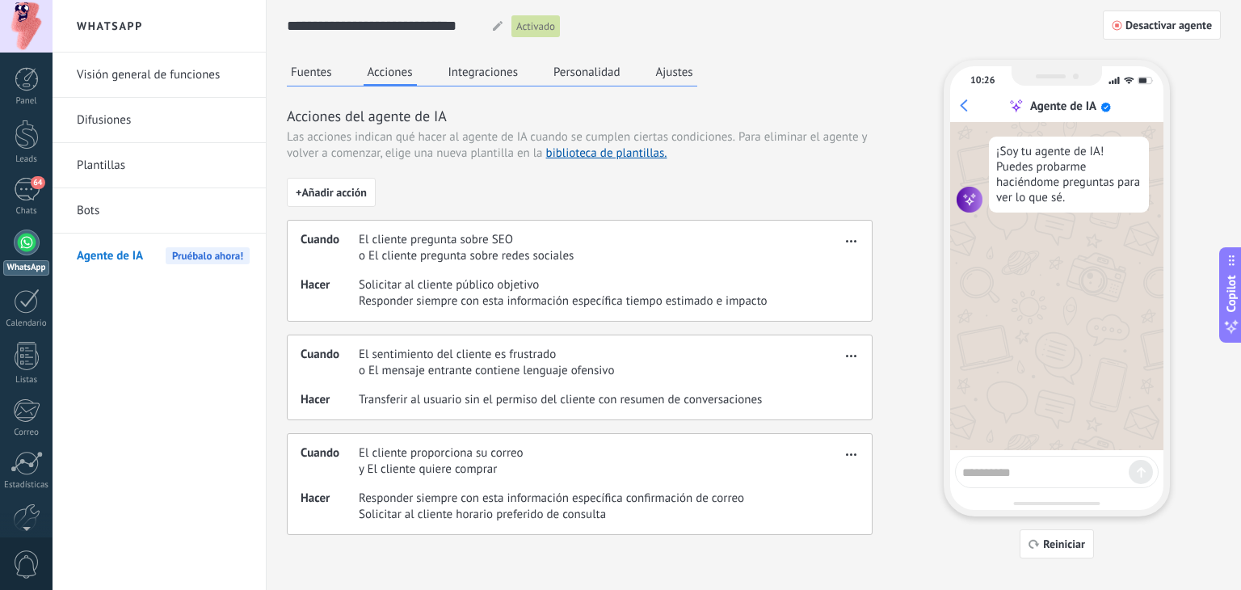
click at [472, 75] on button "Integraciones" at bounding box center [483, 72] width 78 height 24
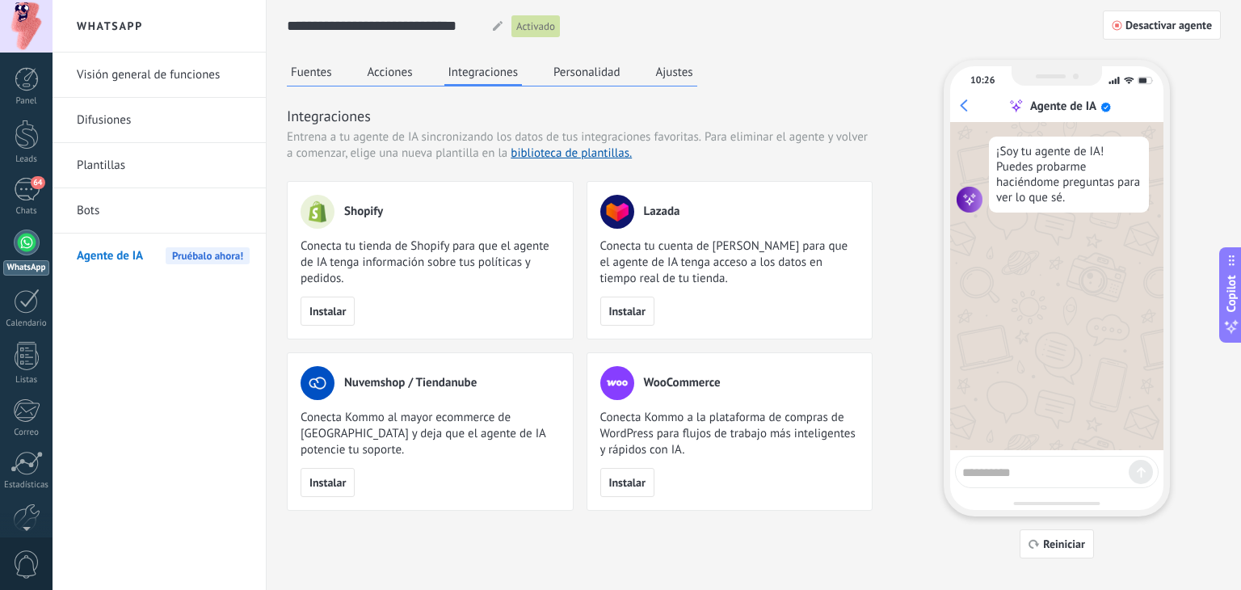
click at [601, 82] on button "Personalidad" at bounding box center [587, 72] width 75 height 24
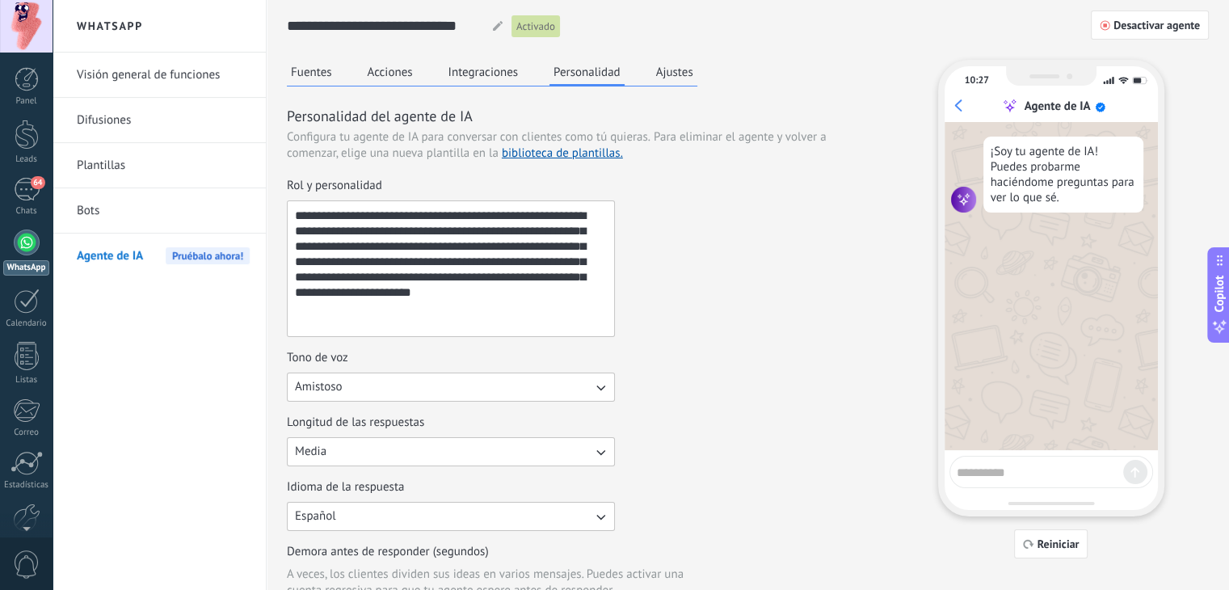
click at [392, 74] on button "Acciones" at bounding box center [390, 72] width 53 height 24
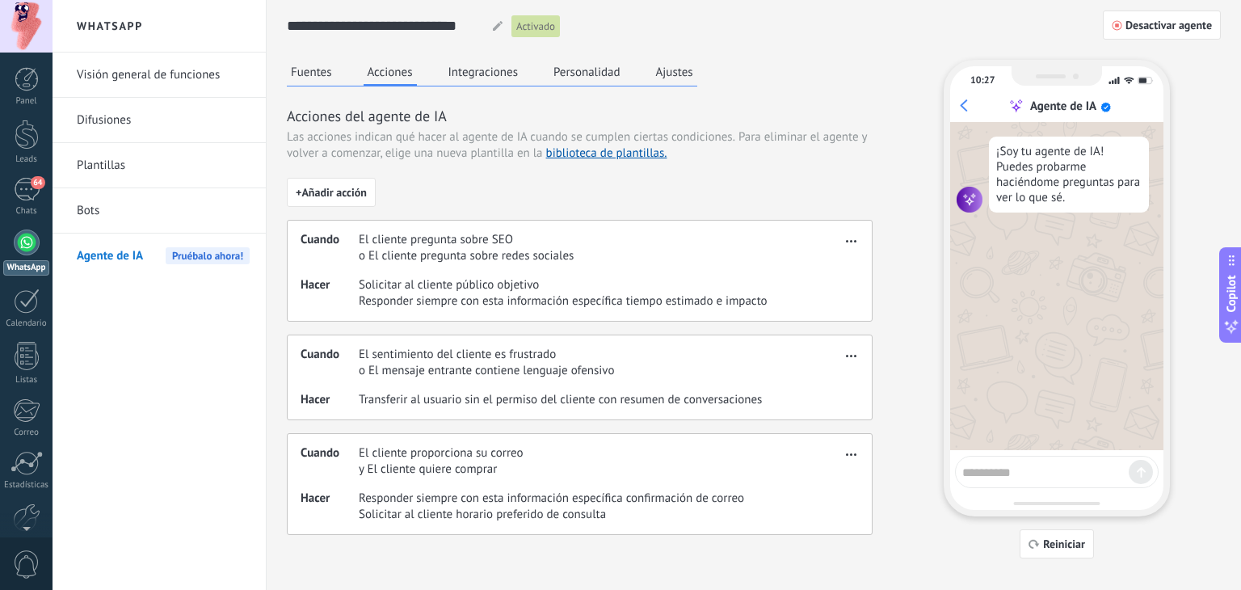
click at [299, 69] on button "Fuentes" at bounding box center [311, 72] width 49 height 24
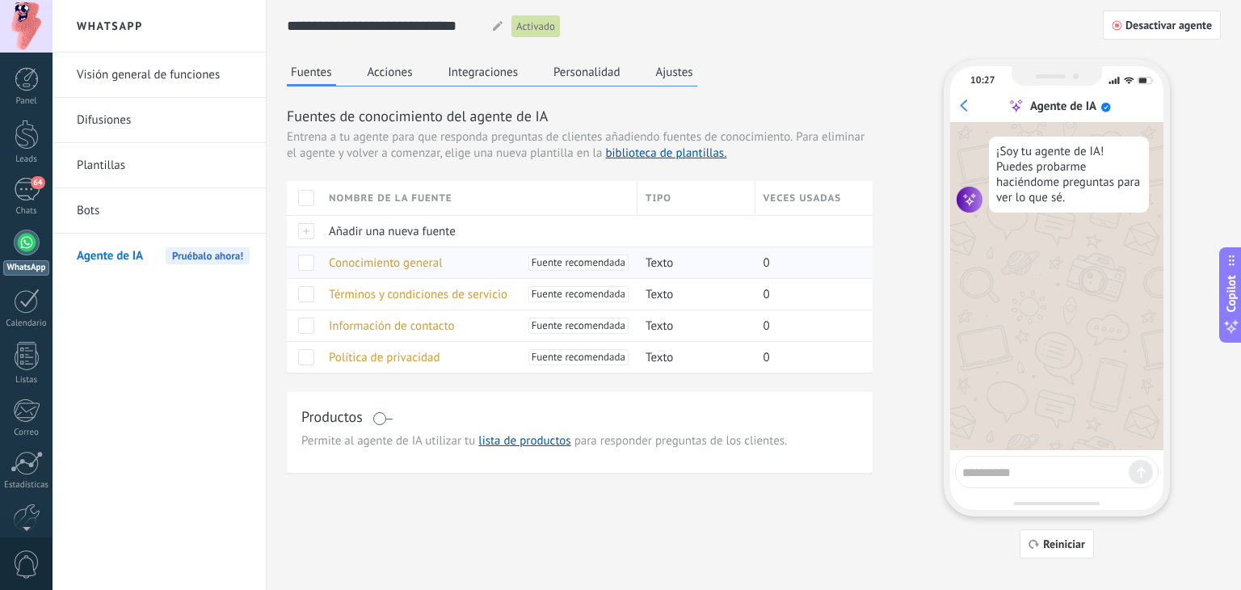
click at [310, 261] on span at bounding box center [306, 263] width 16 height 16
click at [304, 298] on span at bounding box center [306, 294] width 16 height 16
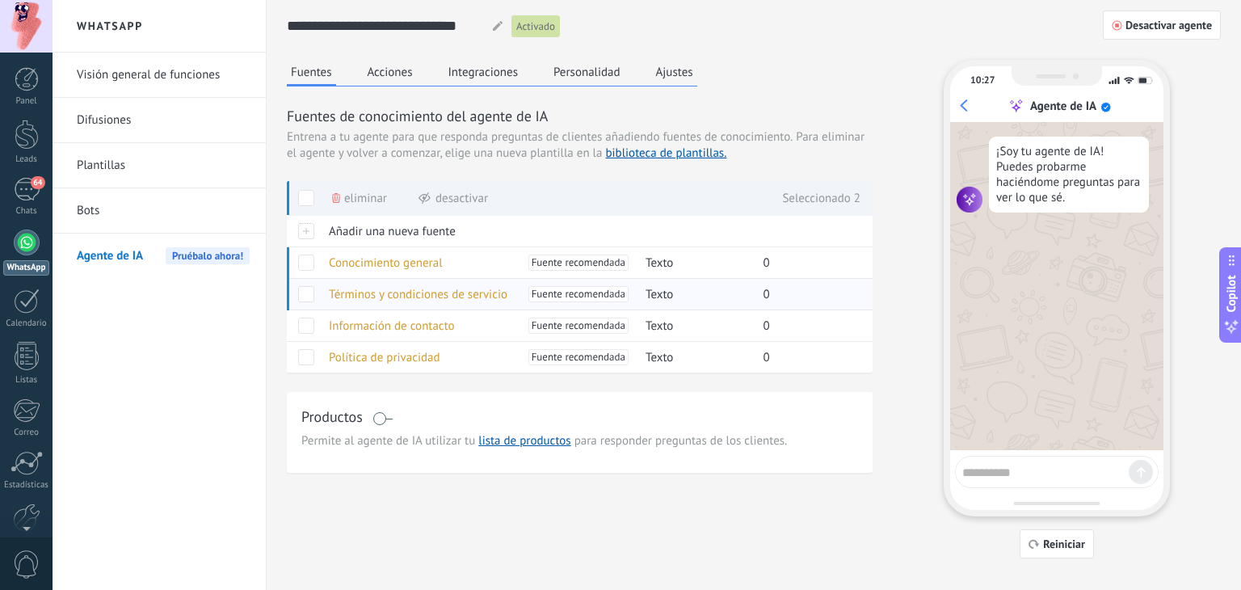
click at [306, 295] on span at bounding box center [306, 294] width 16 height 16
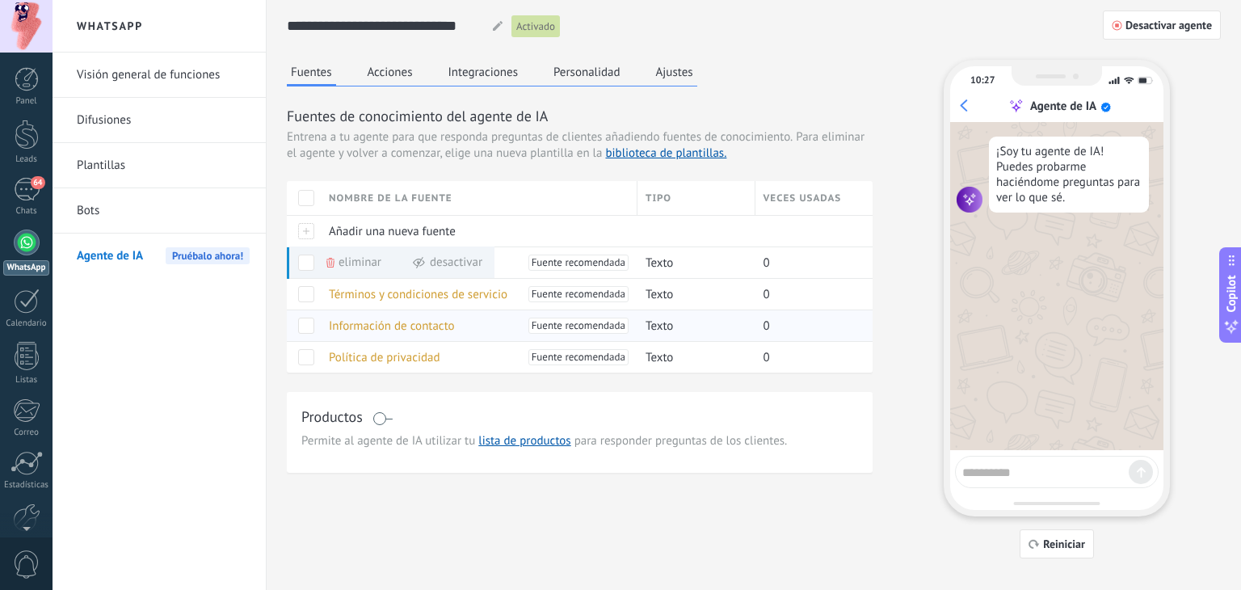
click at [310, 327] on span at bounding box center [306, 326] width 16 height 16
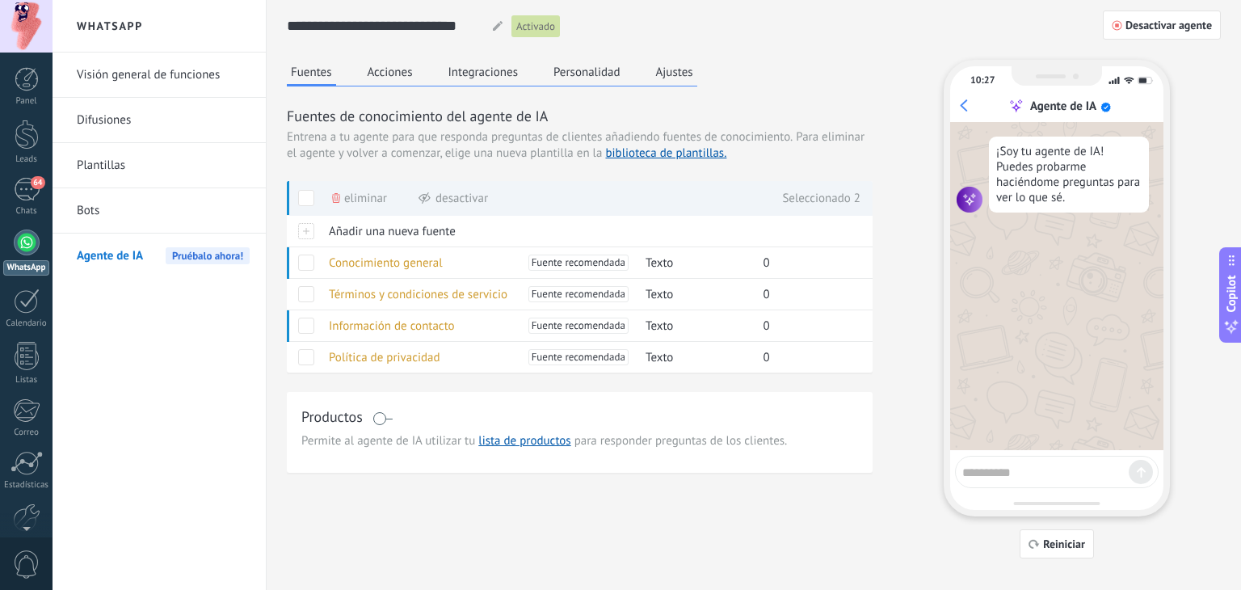
click at [384, 412] on span at bounding box center [383, 418] width 20 height 13
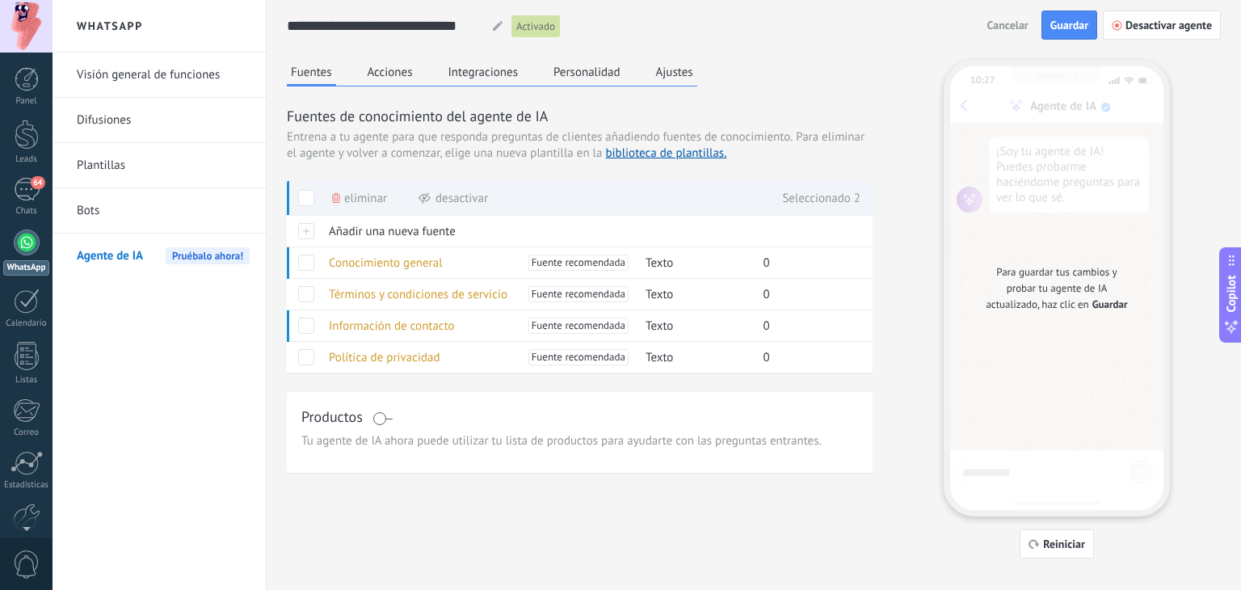
click at [373, 417] on span at bounding box center [383, 418] width 20 height 13
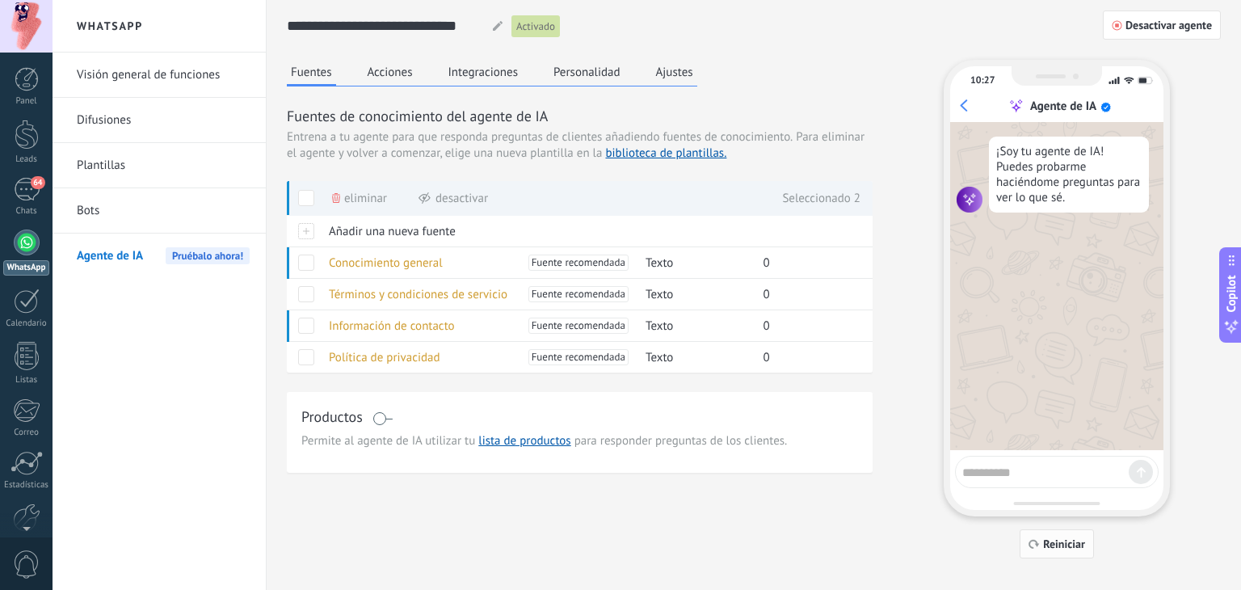
click at [1055, 542] on span "Reiniciar" at bounding box center [1064, 543] width 42 height 11
click at [395, 73] on button "Acciones" at bounding box center [390, 72] width 53 height 24
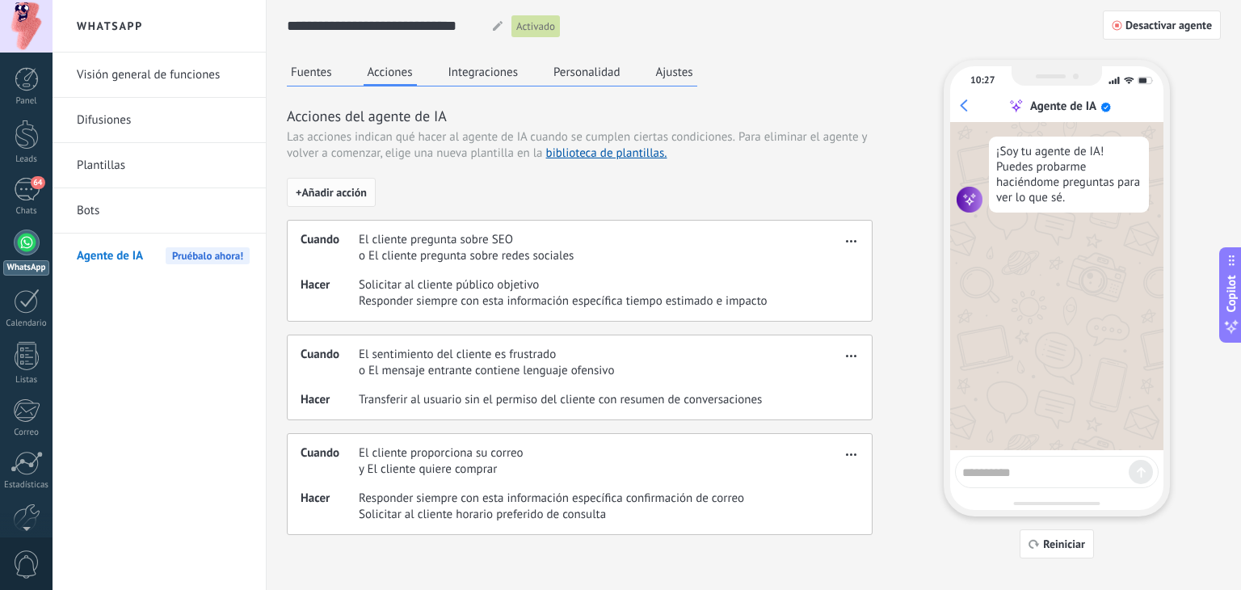
click at [348, 187] on span "+ Añadir acción" at bounding box center [331, 192] width 71 height 11
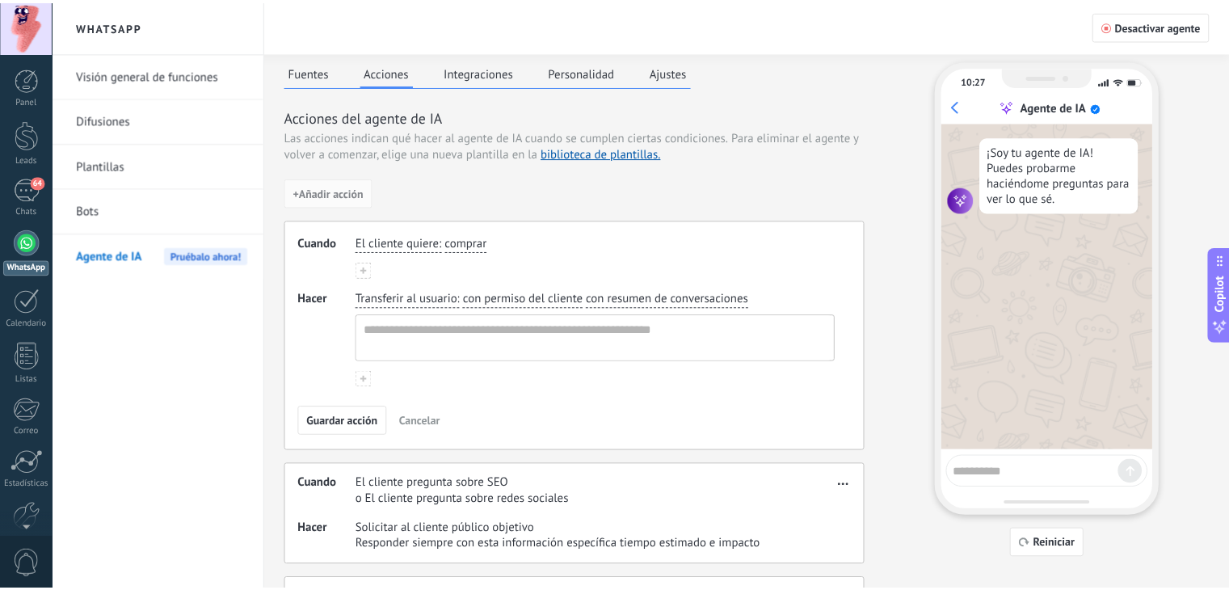
scroll to position [40, 0]
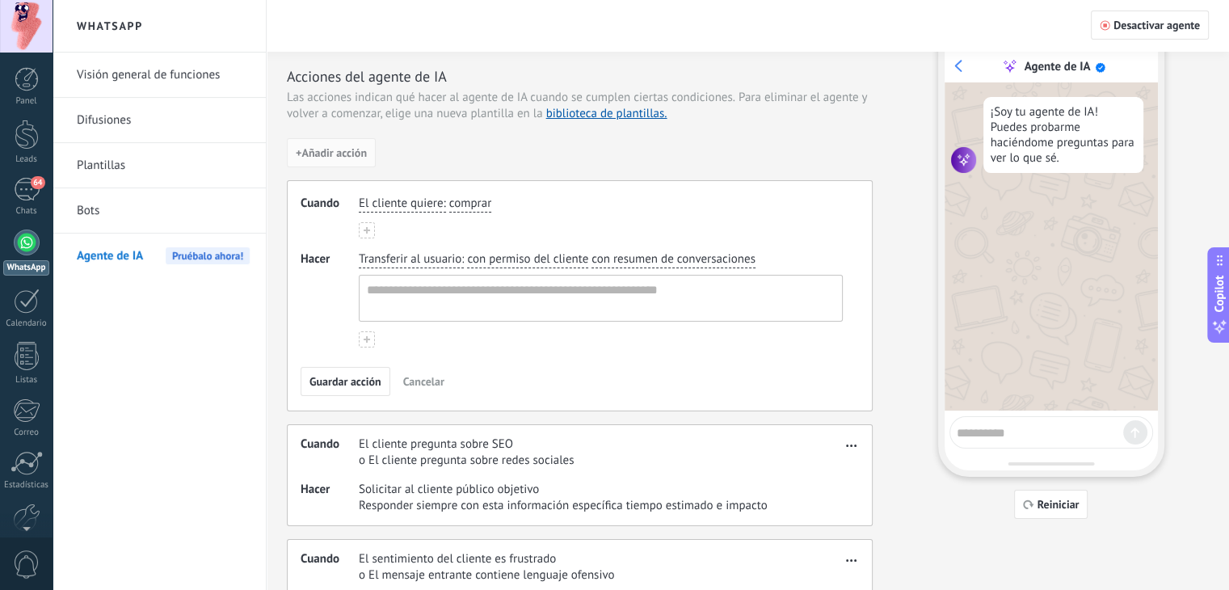
click at [455, 207] on span "comprar" at bounding box center [470, 204] width 42 height 16
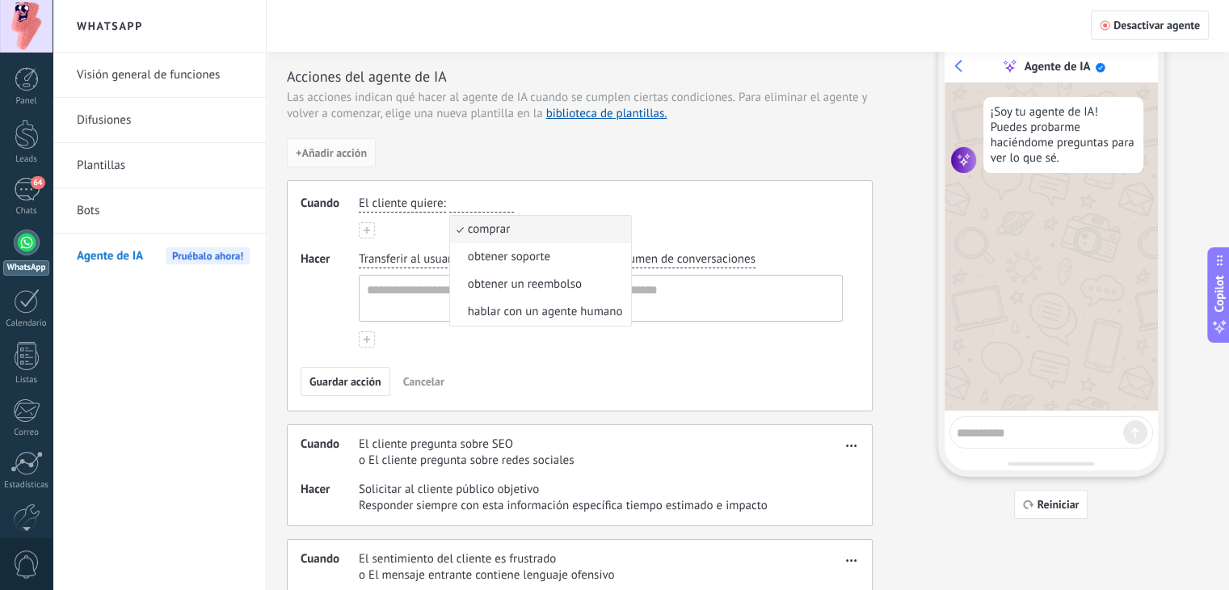
click at [412, 381] on span "Cancelar" at bounding box center [423, 381] width 41 height 11
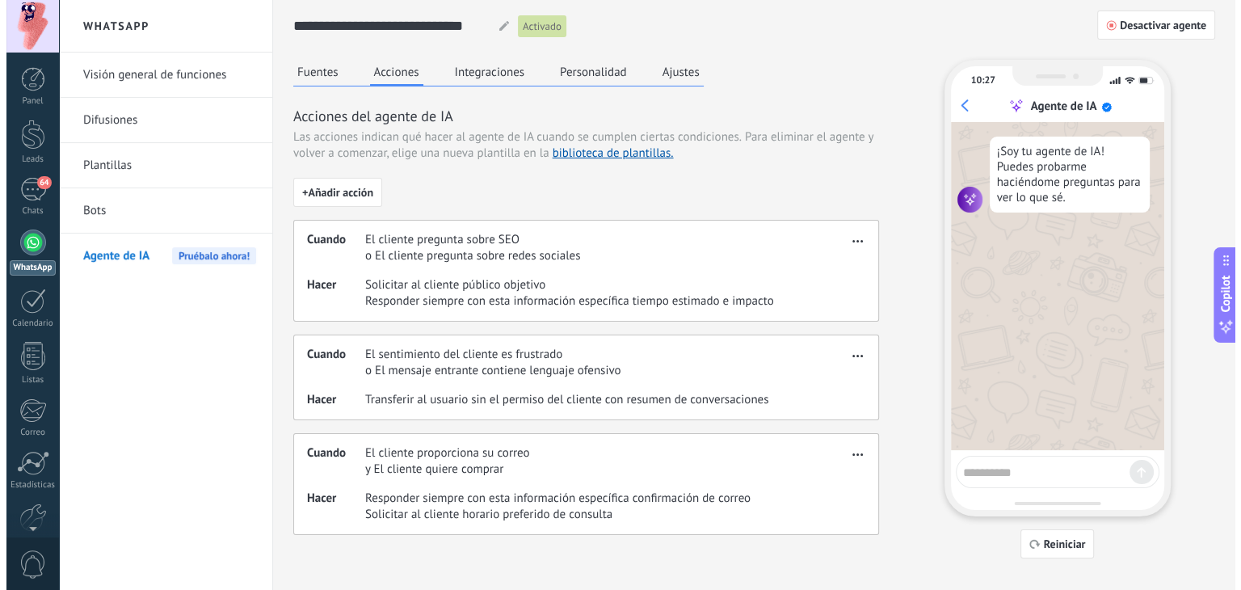
scroll to position [0, 0]
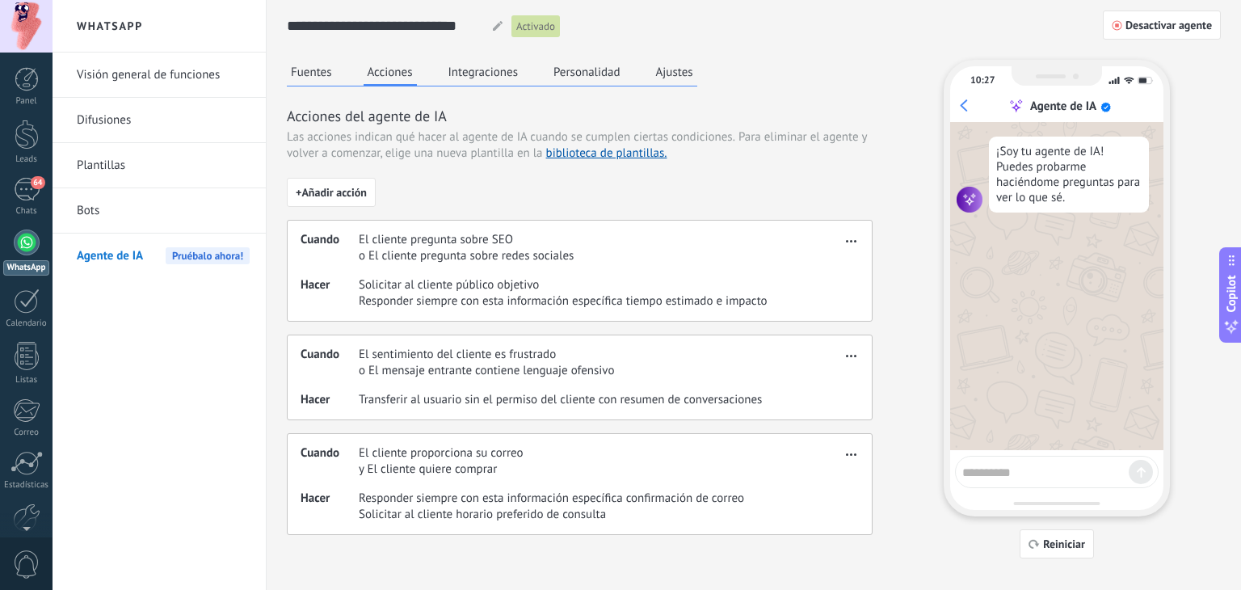
click at [1096, 538] on div "Reiniciar" at bounding box center [1057, 543] width 226 height 29
click at [1095, 538] on div "Reiniciar" at bounding box center [1057, 543] width 226 height 29
click at [1082, 541] on button "Reiniciar" at bounding box center [1057, 543] width 74 height 29
click at [1081, 543] on span "Reiniciar" at bounding box center [1064, 543] width 42 height 11
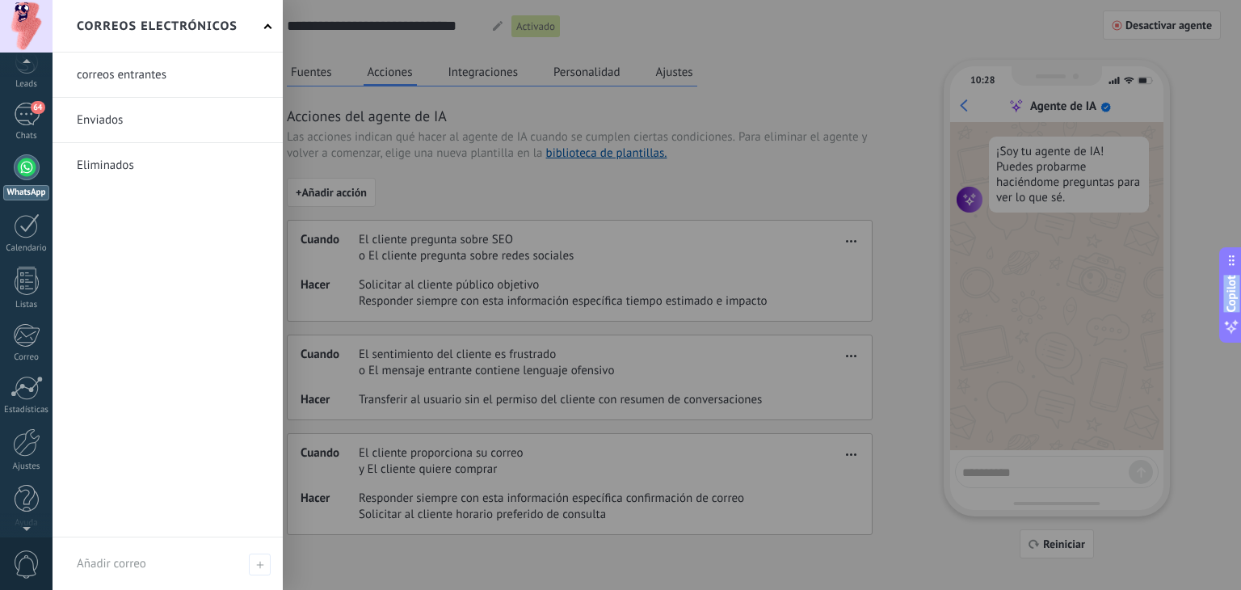
scroll to position [82, 0]
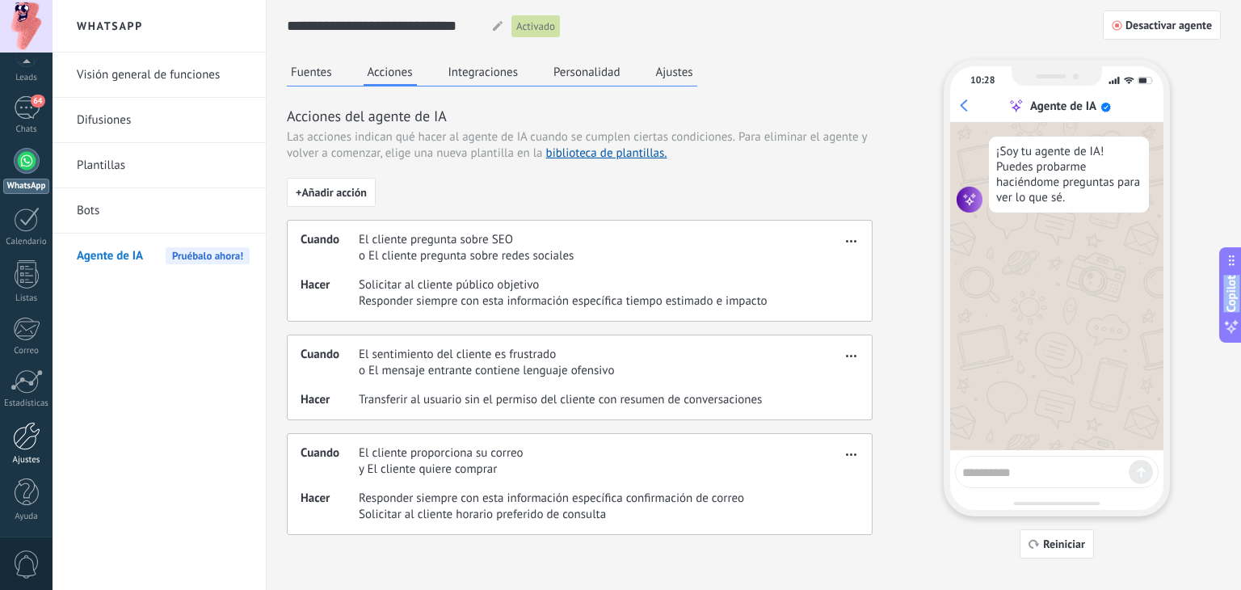
click at [36, 442] on div at bounding box center [26, 436] width 27 height 28
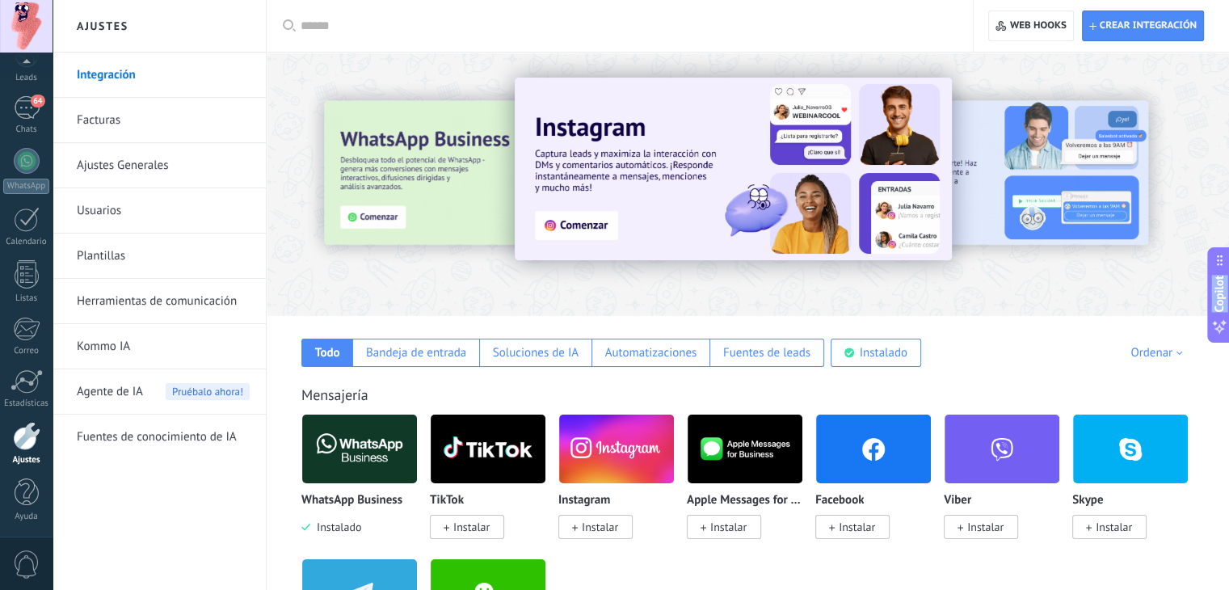
click at [123, 212] on link "Usuarios" at bounding box center [163, 210] width 173 height 45
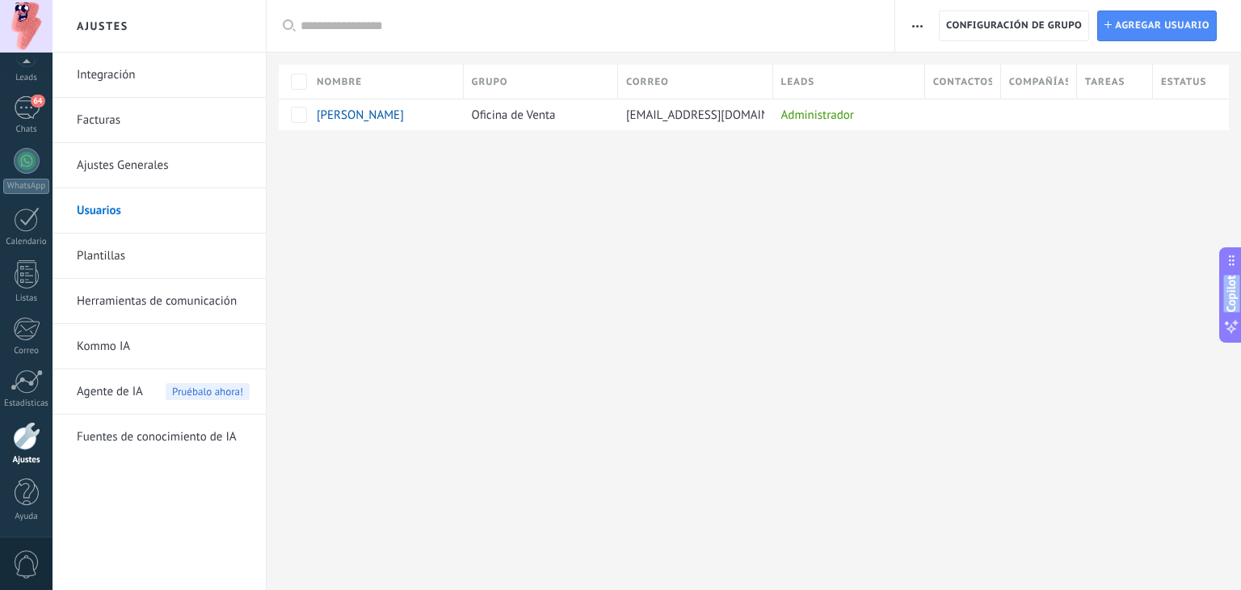
click at [128, 339] on link "Kommo IA" at bounding box center [163, 346] width 173 height 45
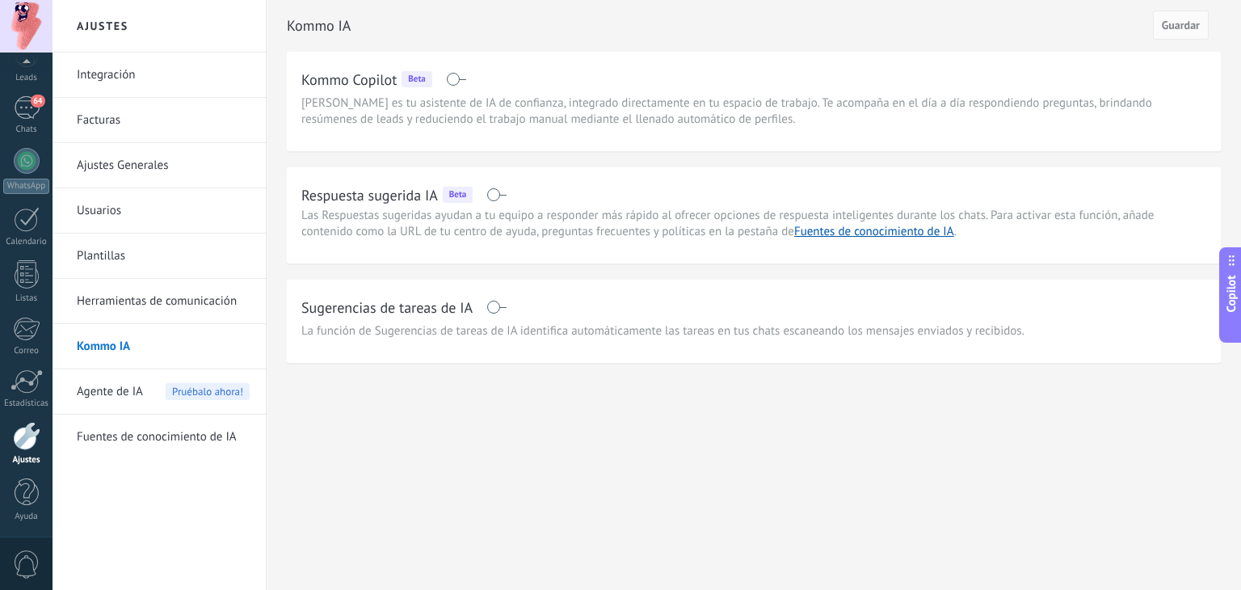
click at [495, 193] on span at bounding box center [497, 194] width 20 height 13
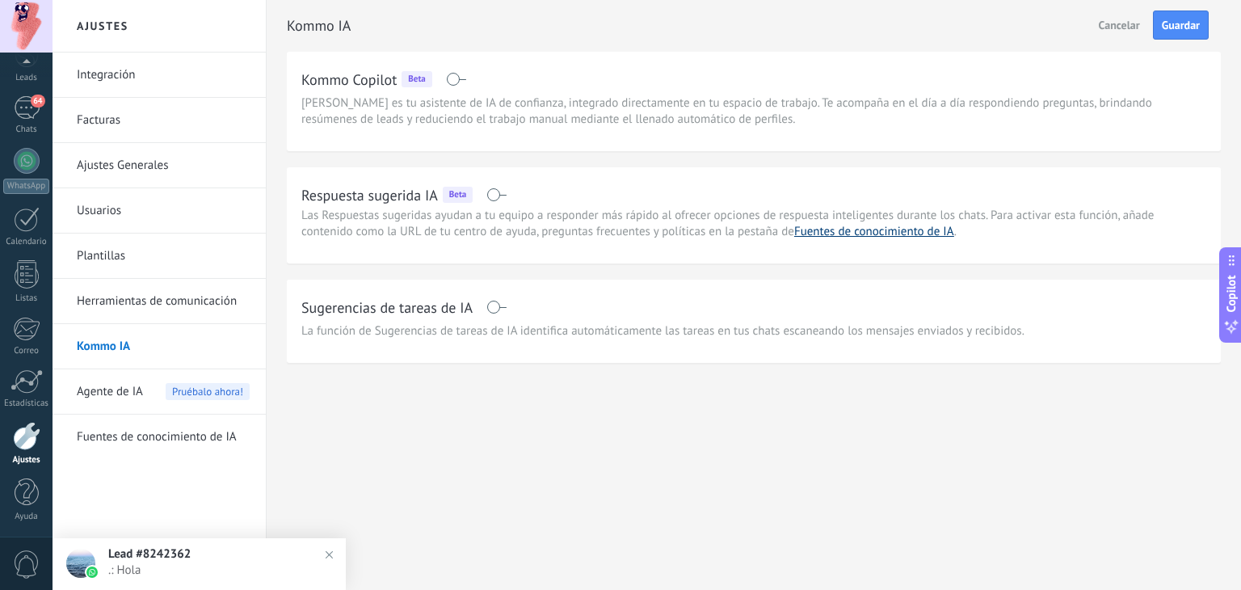
click at [859, 231] on link "Fuentes de conocimiento de IA" at bounding box center [874, 231] width 160 height 15
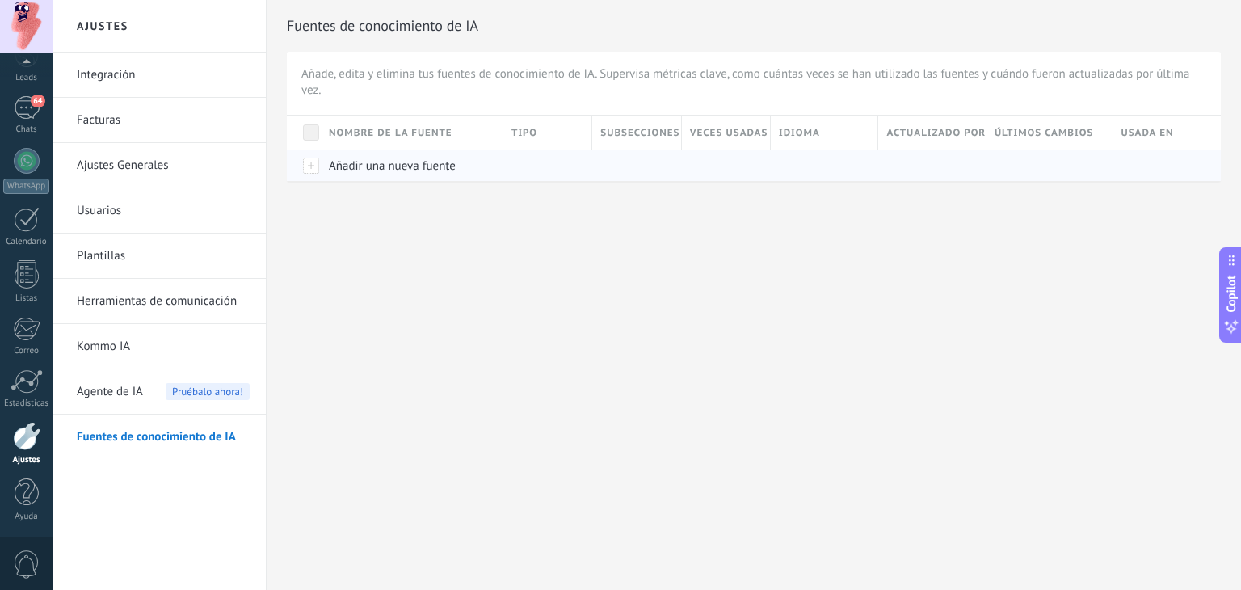
click at [318, 159] on div at bounding box center [304, 166] width 34 height 32
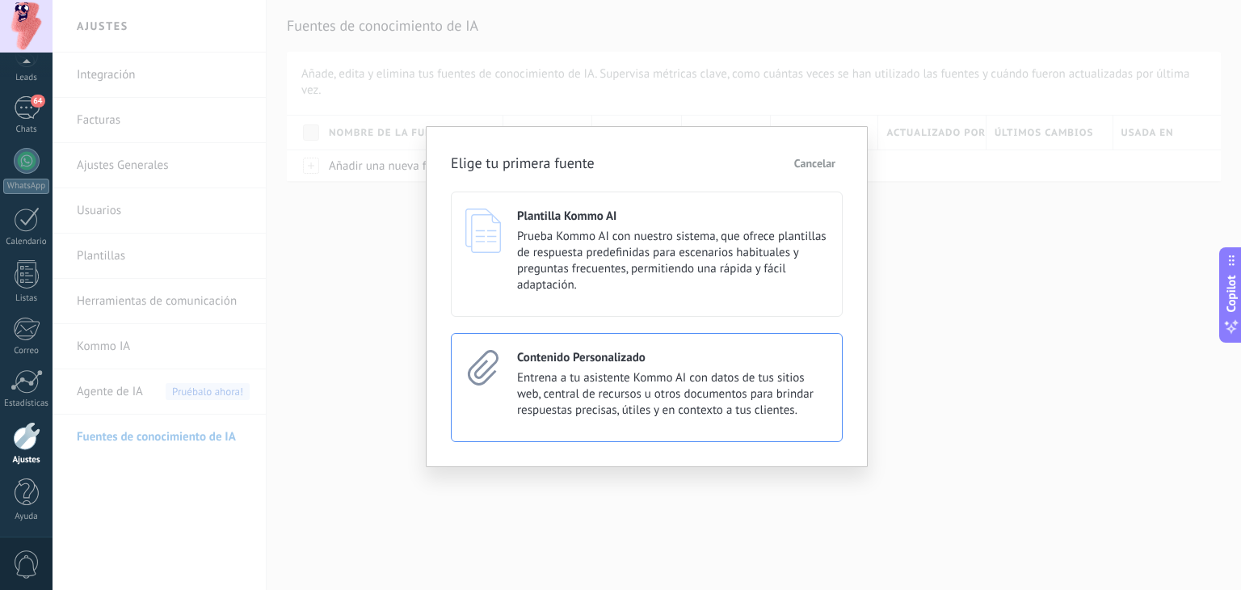
click at [636, 390] on span "Entrena a tu asistente Kommo AI con datos de tus sitios web, central de recurso…" at bounding box center [672, 394] width 311 height 48
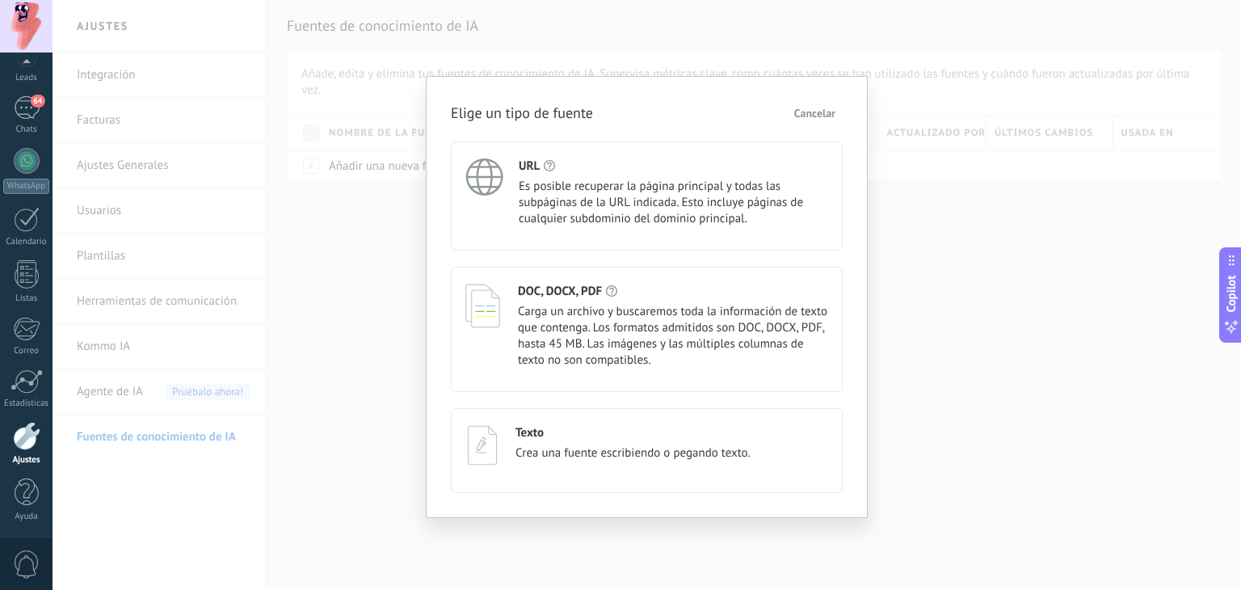
click at [572, 315] on span "Carga un archivo y buscaremos toda la información de texto que contenga. Los fo…" at bounding box center [673, 336] width 310 height 65
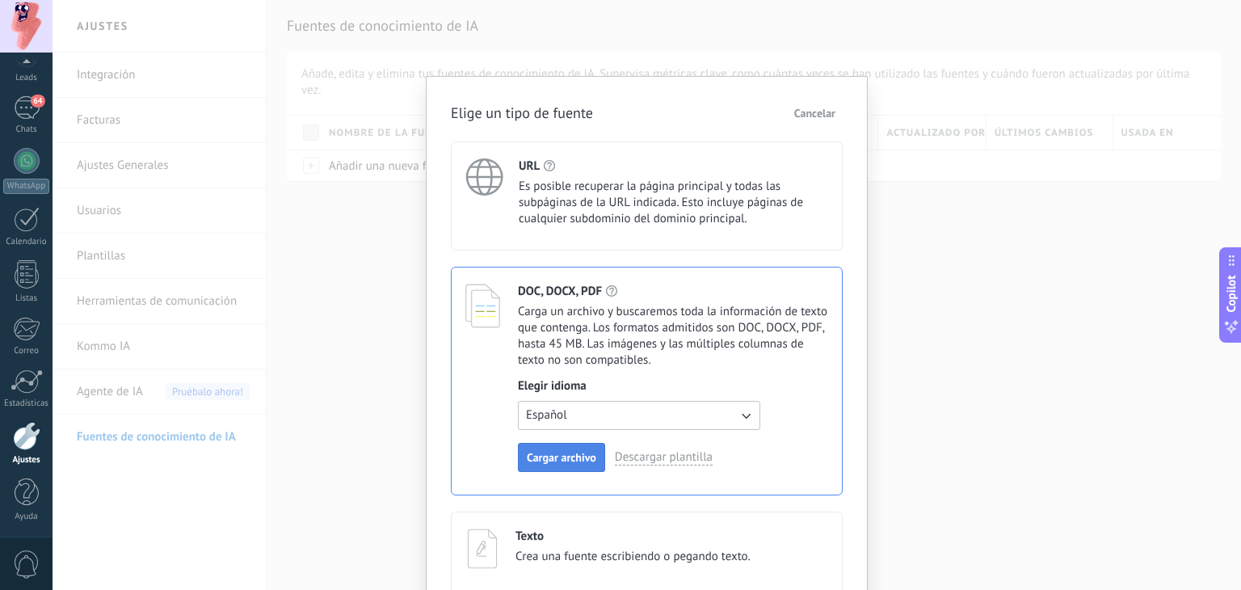
click at [575, 453] on span "Cargar archivo" at bounding box center [562, 457] width 70 height 11
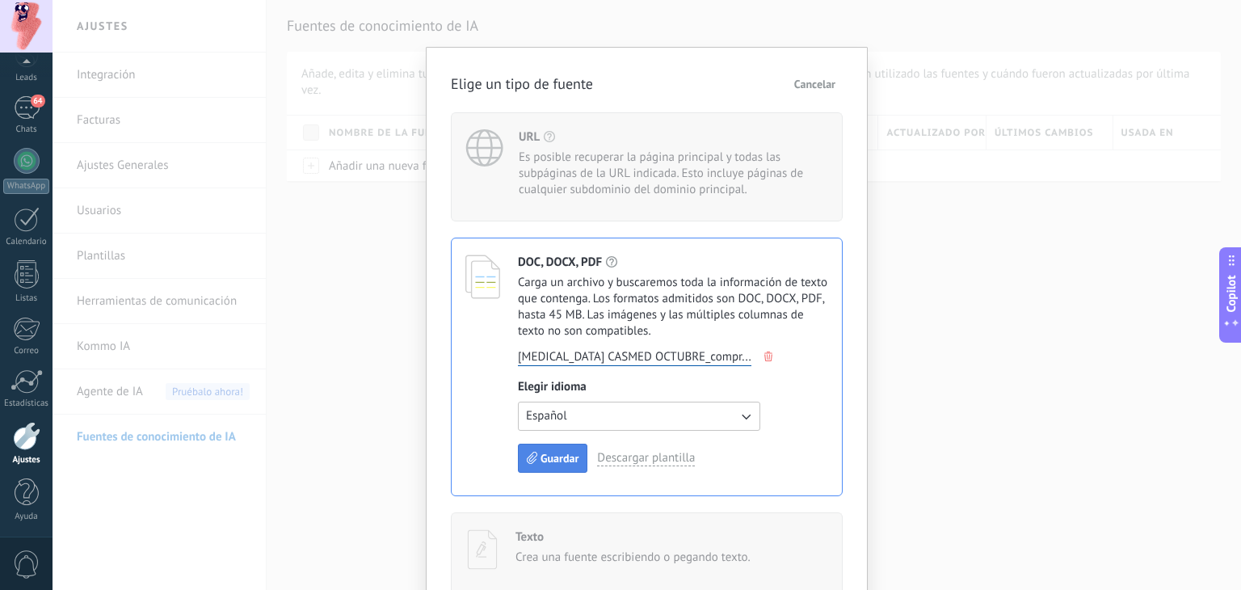
click at [546, 454] on span "Guardar" at bounding box center [560, 458] width 38 height 11
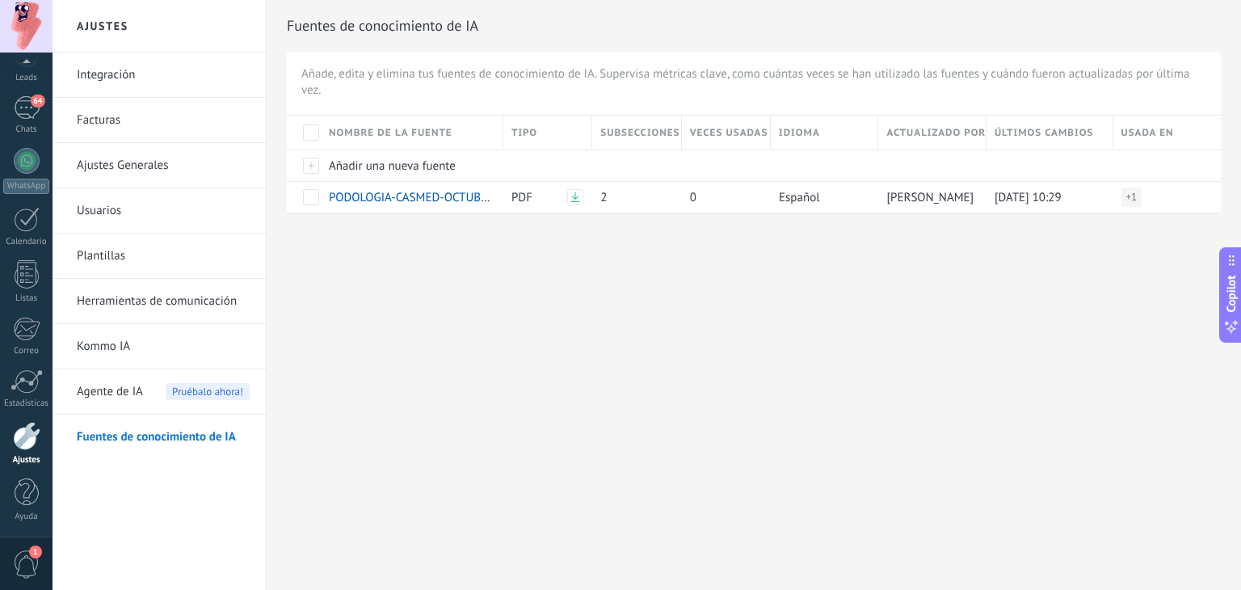
click at [126, 357] on link "Kommo IA" at bounding box center [163, 346] width 173 height 45
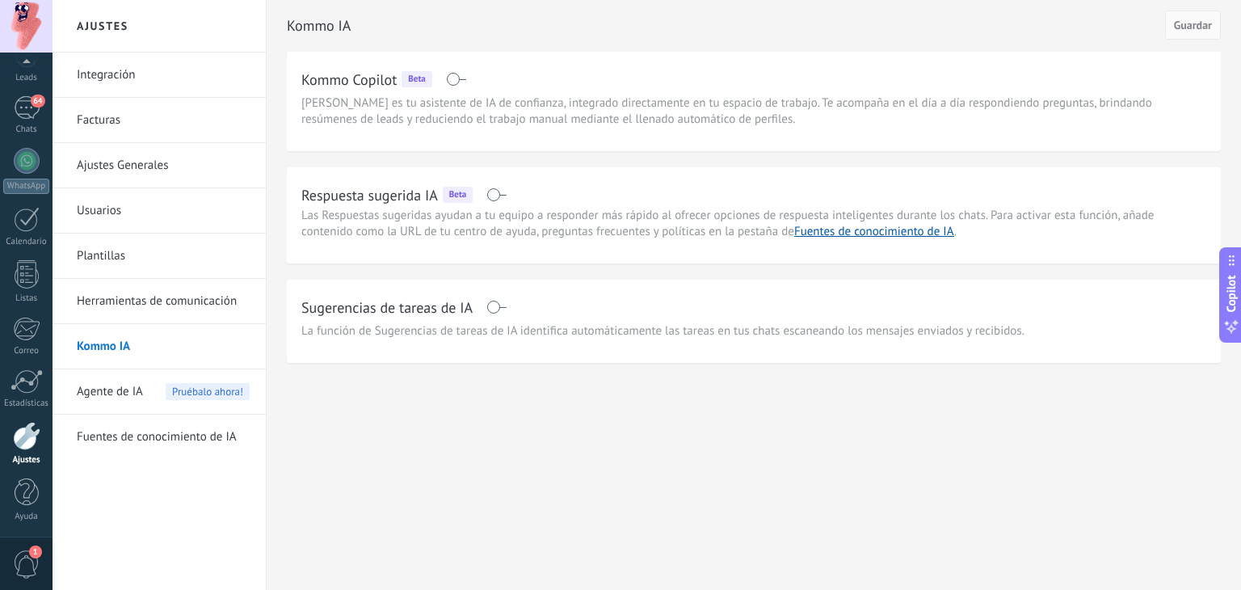
click at [496, 195] on span at bounding box center [497, 194] width 20 height 13
click at [497, 301] on span at bounding box center [497, 307] width 20 height 13
click at [1181, 27] on span "Guardar" at bounding box center [1193, 24] width 38 height 11
click at [109, 395] on span "Agente de IA" at bounding box center [110, 391] width 66 height 45
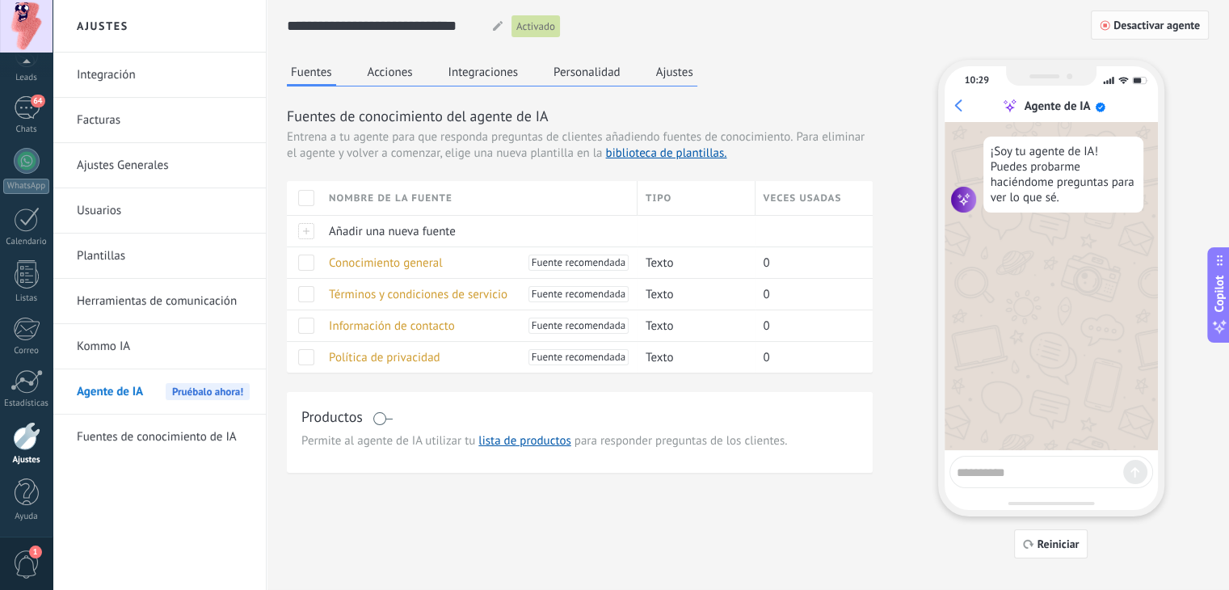
click at [1147, 31] on span "Desactivar agente" at bounding box center [1157, 24] width 86 height 11
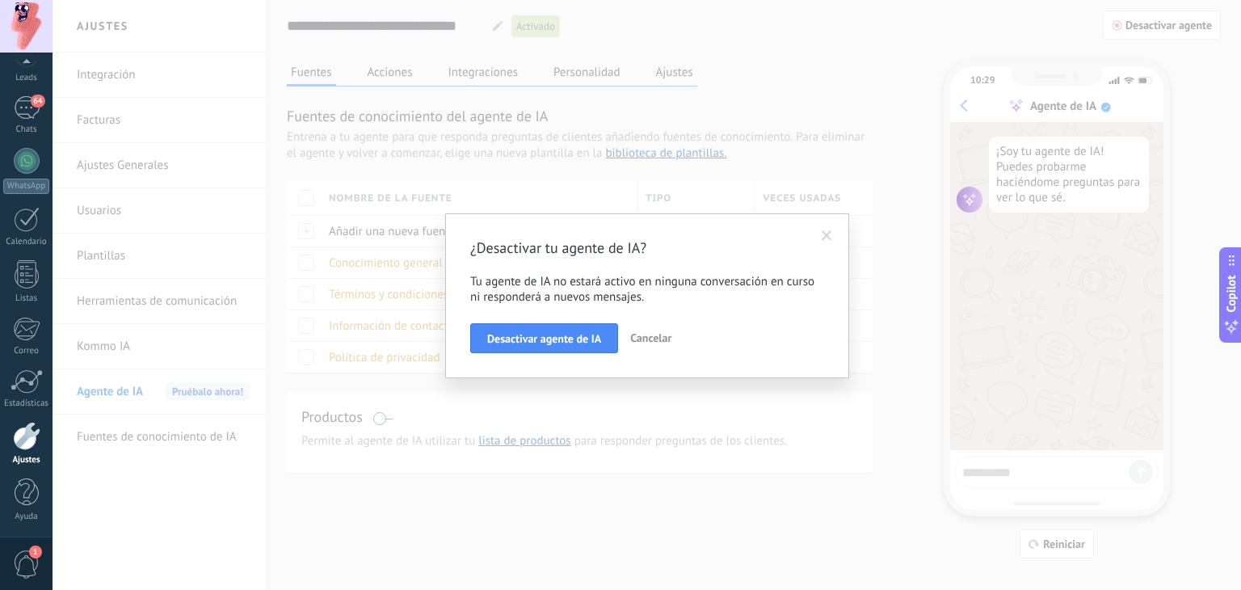
click at [609, 338] on button "Desactivar agente de IA" at bounding box center [544, 338] width 148 height 31
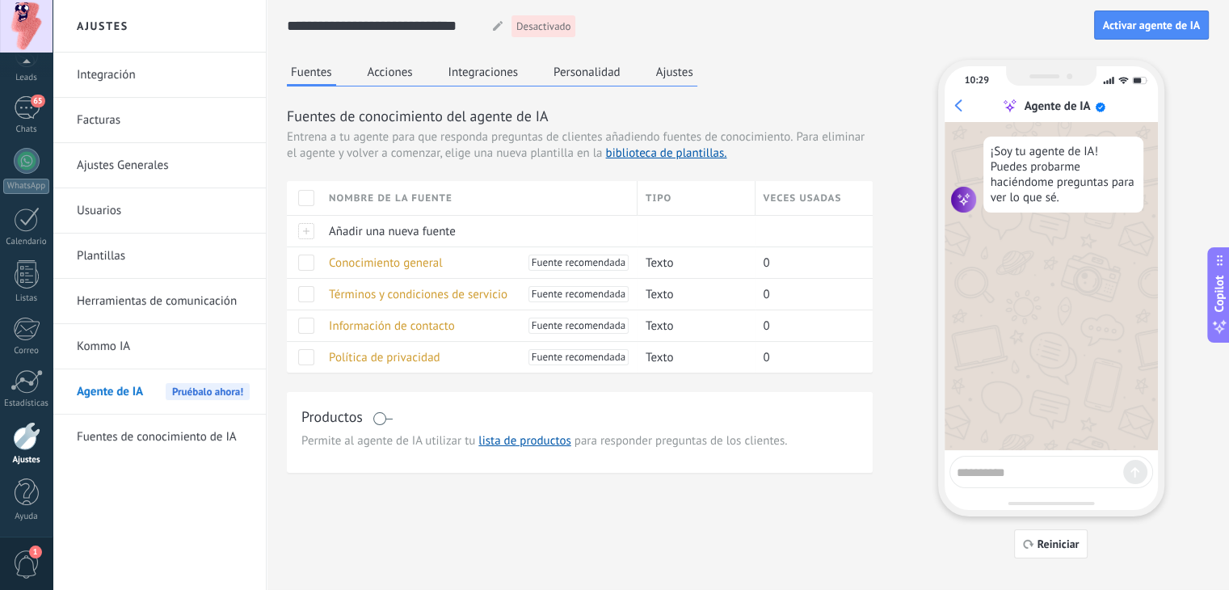
click at [153, 436] on link "Fuentes de conocimiento de IA" at bounding box center [163, 437] width 173 height 45
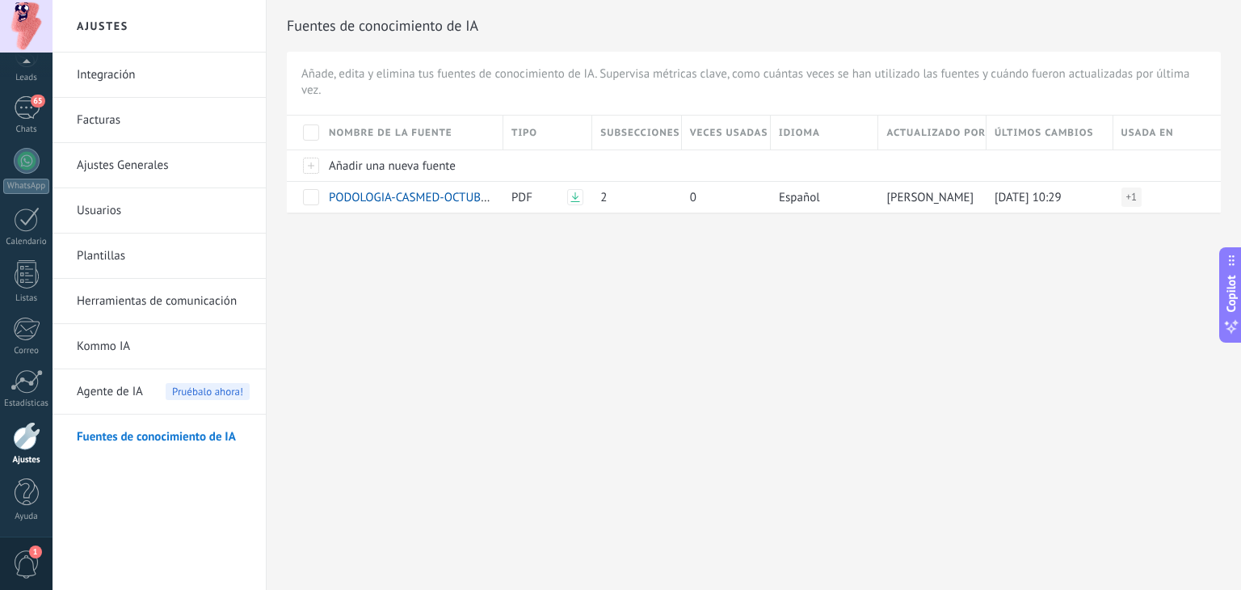
click at [112, 345] on link "Kommo IA" at bounding box center [163, 346] width 173 height 45
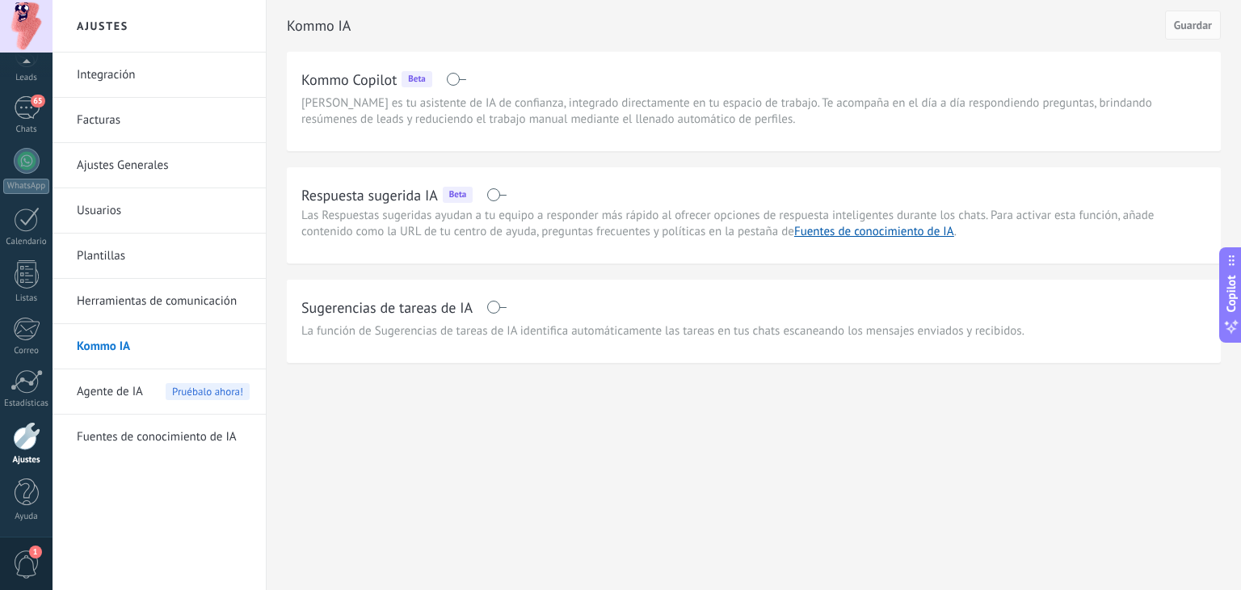
click at [92, 402] on span "Agente de IA" at bounding box center [110, 391] width 66 height 45
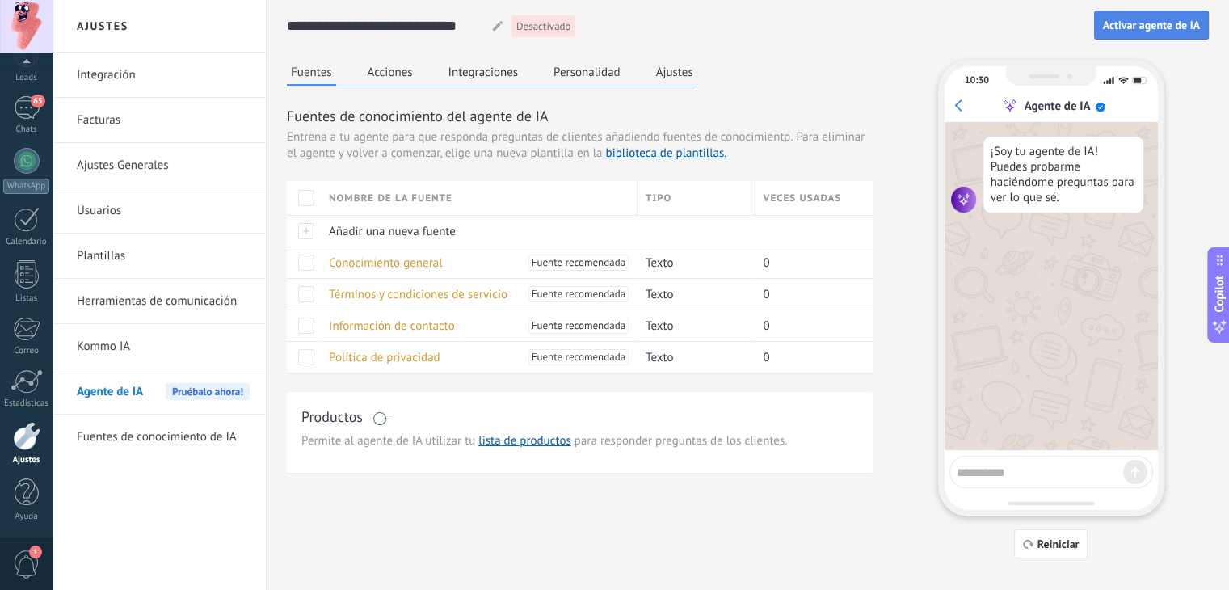
click at [1186, 20] on span "Activar agente de IA" at bounding box center [1151, 24] width 97 height 11
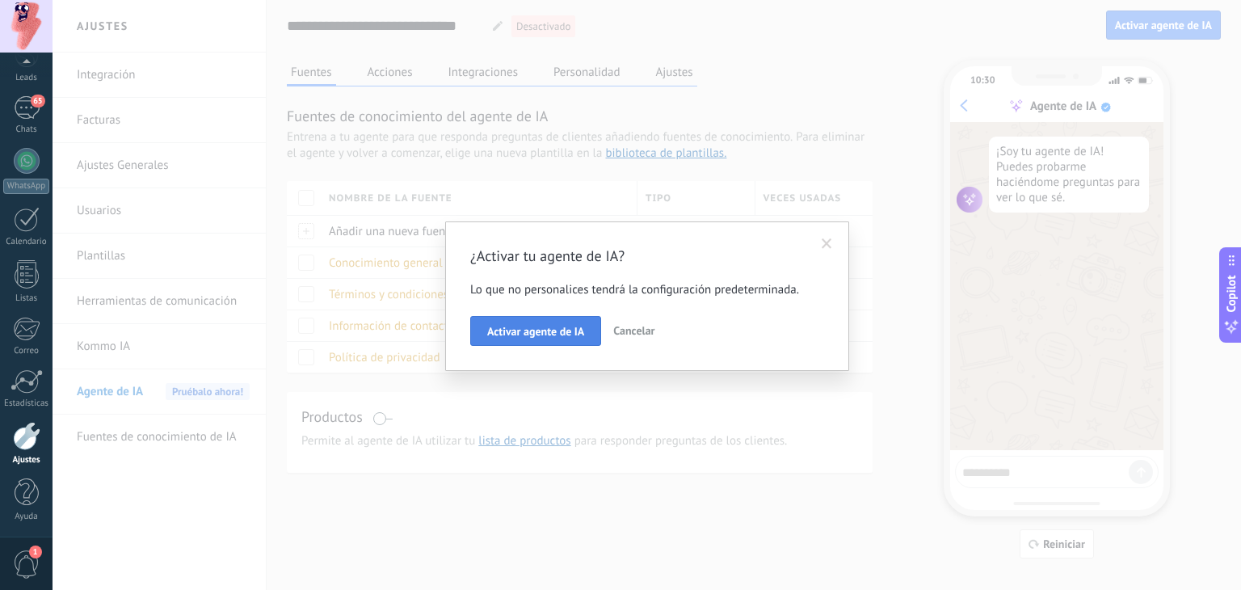
click at [525, 330] on span "Activar agente de IA" at bounding box center [535, 331] width 97 height 11
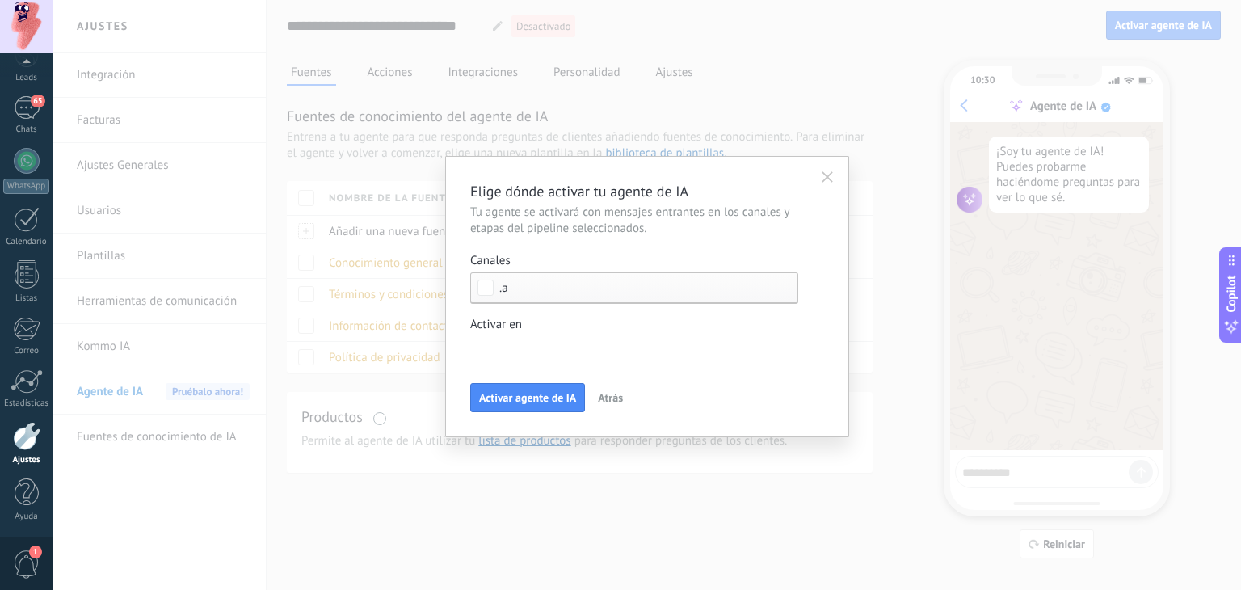
click at [0, 0] on div "Incoming leads Contacto inicial Negociación Debate contractual Discusión de con…" at bounding box center [0, 0] width 0 height 0
click at [793, 339] on label at bounding box center [634, 347] width 328 height 24
click at [744, 318] on div at bounding box center [647, 295] width 1189 height 590
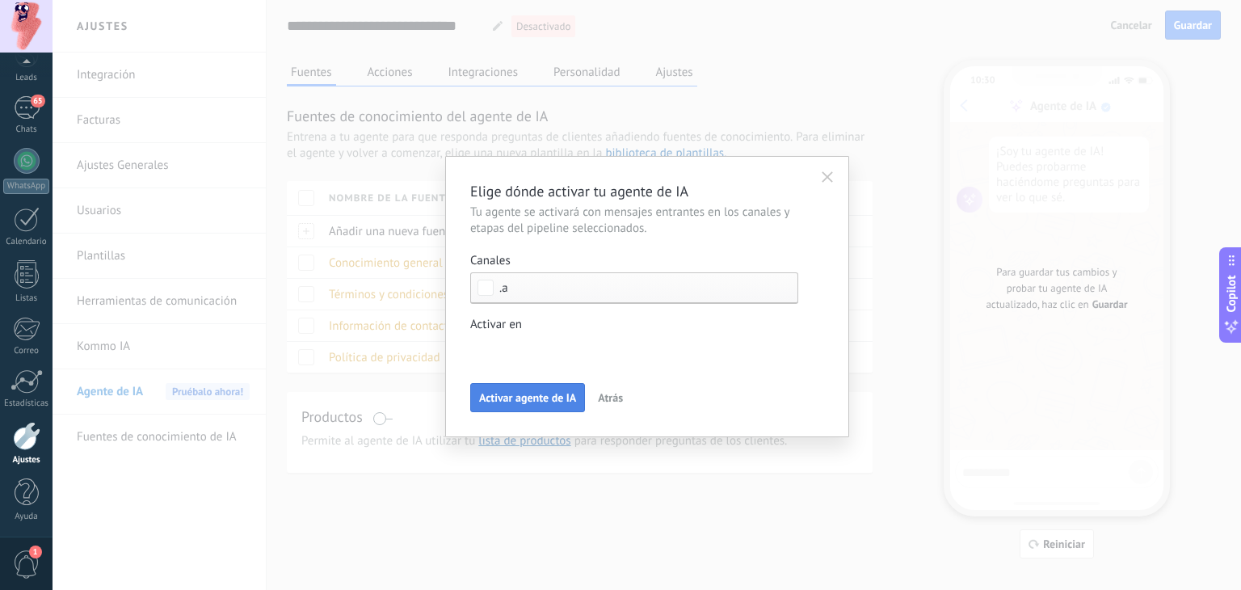
click at [563, 396] on span "Activar agente de IA" at bounding box center [527, 397] width 97 height 11
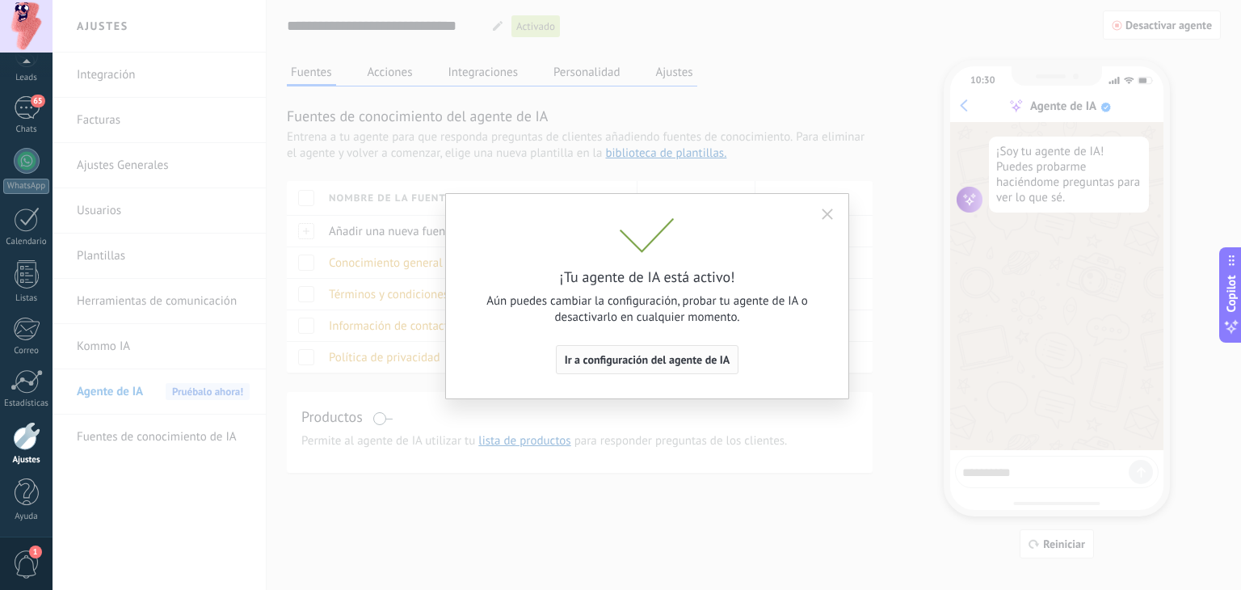
click at [636, 363] on span "Ir a configuración del agente de IA" at bounding box center [648, 359] width 166 height 11
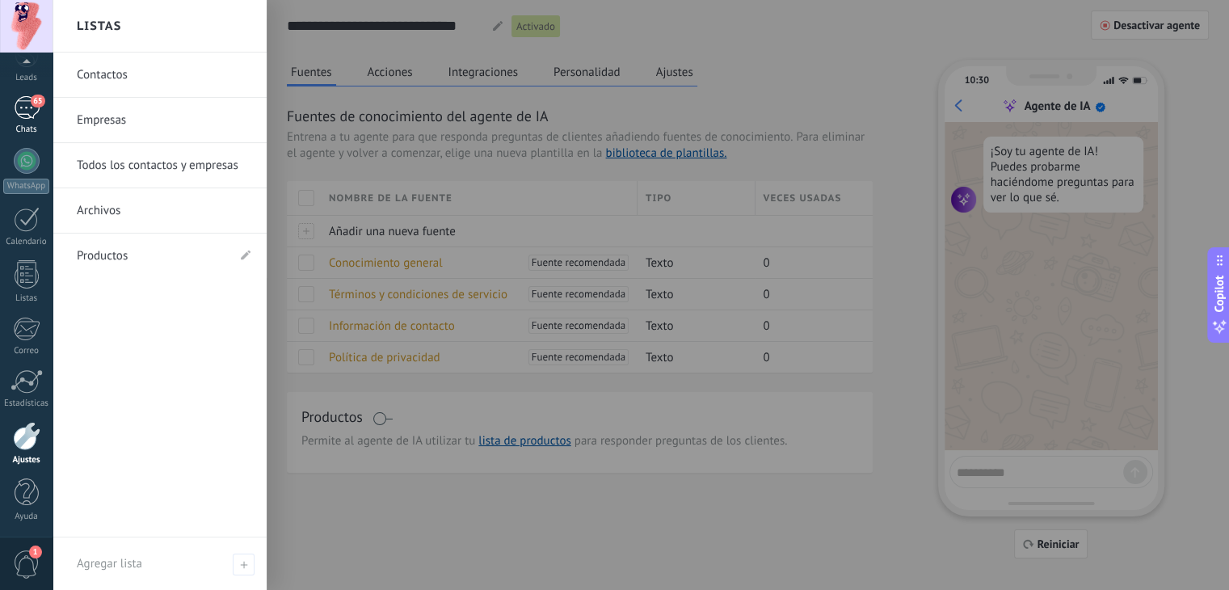
click at [23, 116] on div "65" at bounding box center [27, 107] width 26 height 23
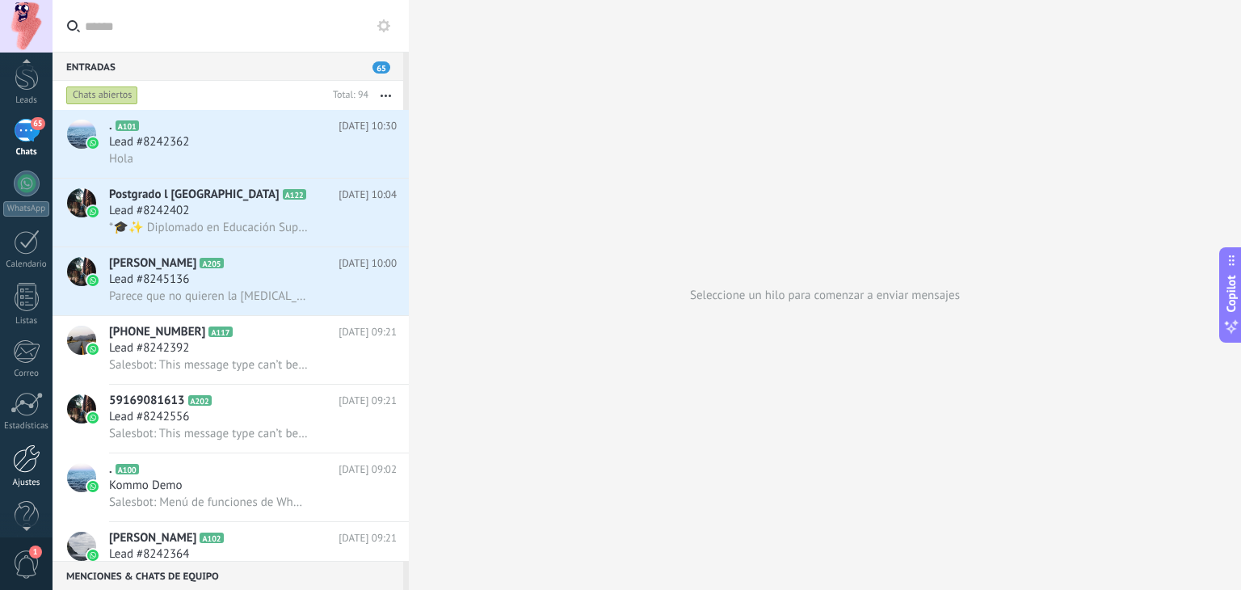
click at [27, 466] on div at bounding box center [26, 458] width 27 height 28
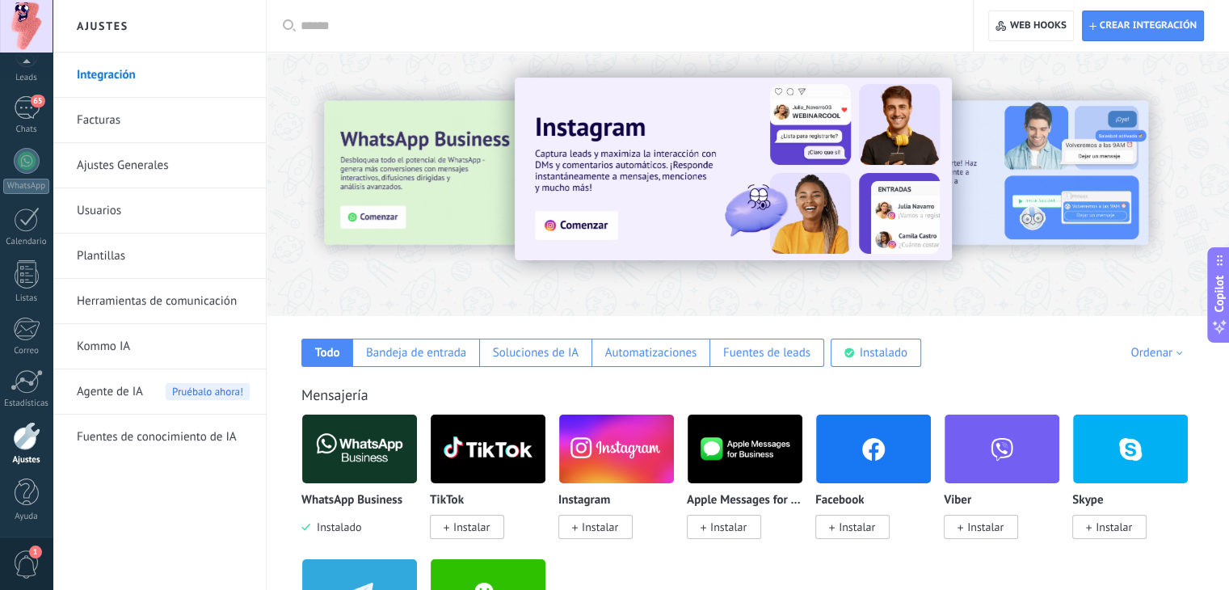
scroll to position [81, 0]
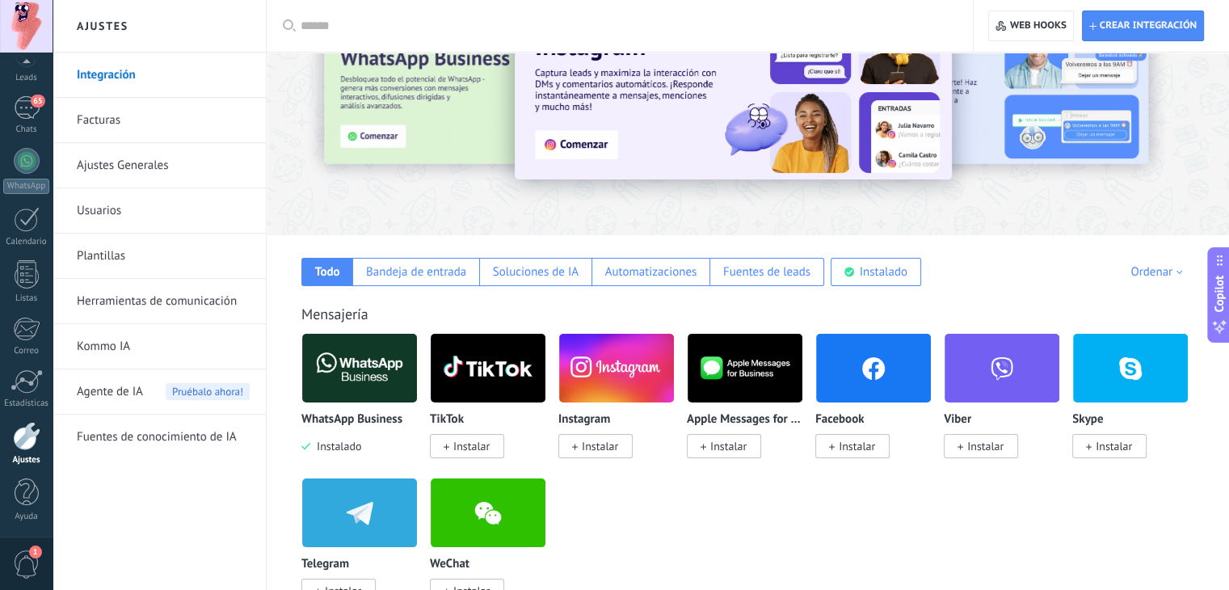
click at [139, 390] on span "Agente de IA" at bounding box center [110, 391] width 66 height 45
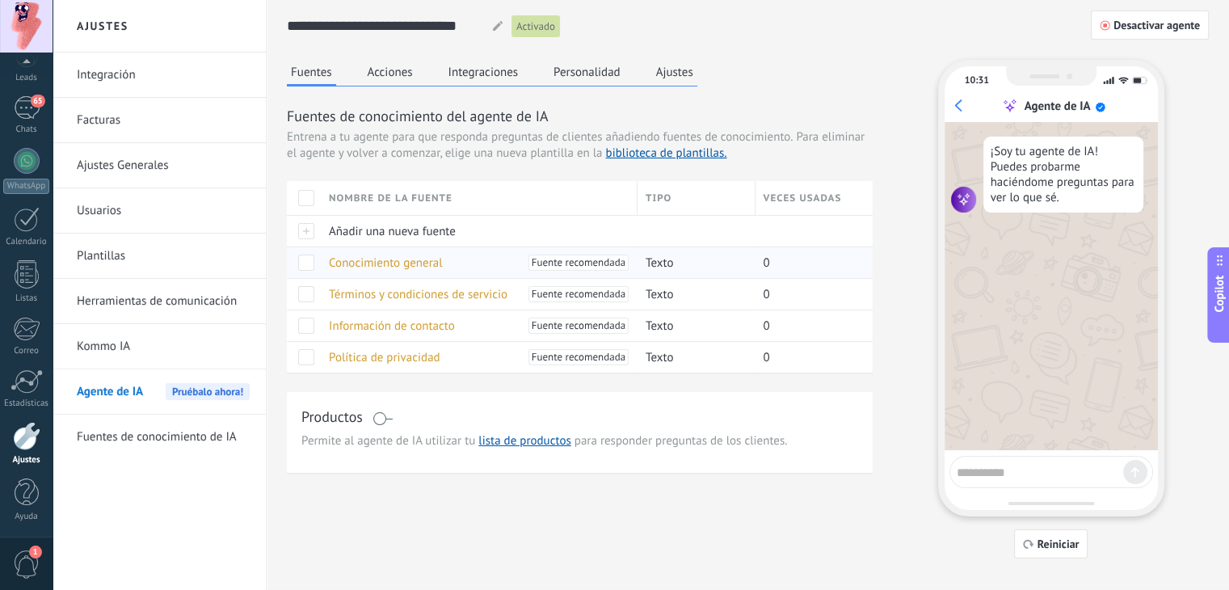
click at [306, 261] on span at bounding box center [306, 263] width 16 height 16
click at [573, 263] on span "Fuente recomendada" at bounding box center [579, 263] width 94 height 16
click at [628, 151] on link "biblioteca de plantillas." at bounding box center [665, 152] width 121 height 15
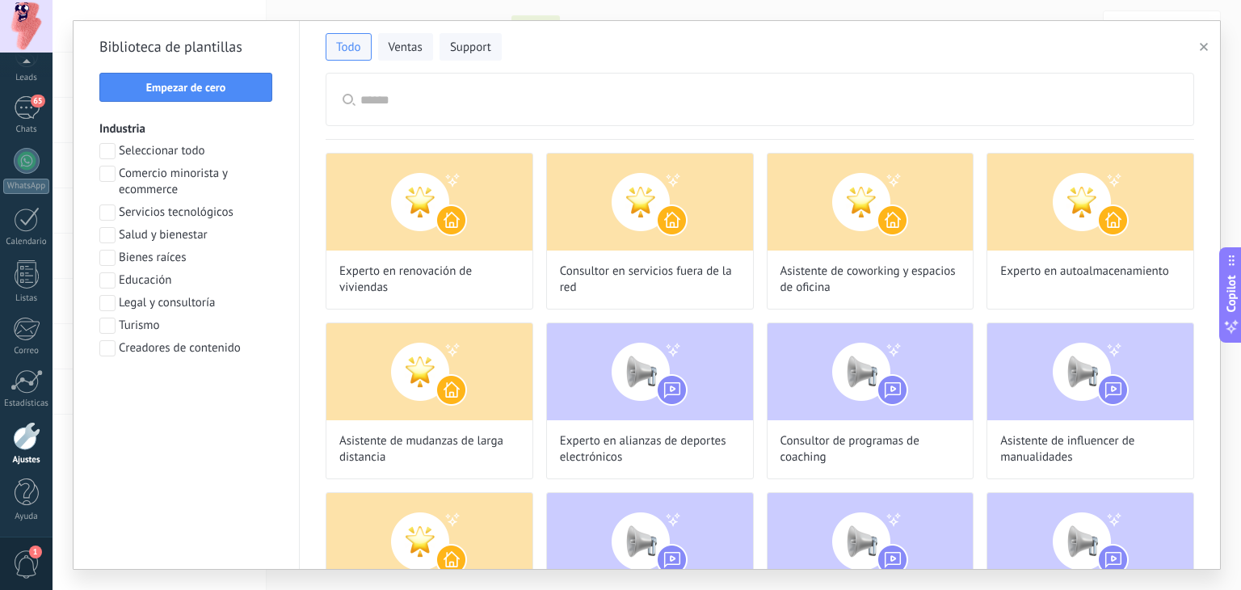
click at [503, 88] on input "text" at bounding box center [768, 100] width 817 height 52
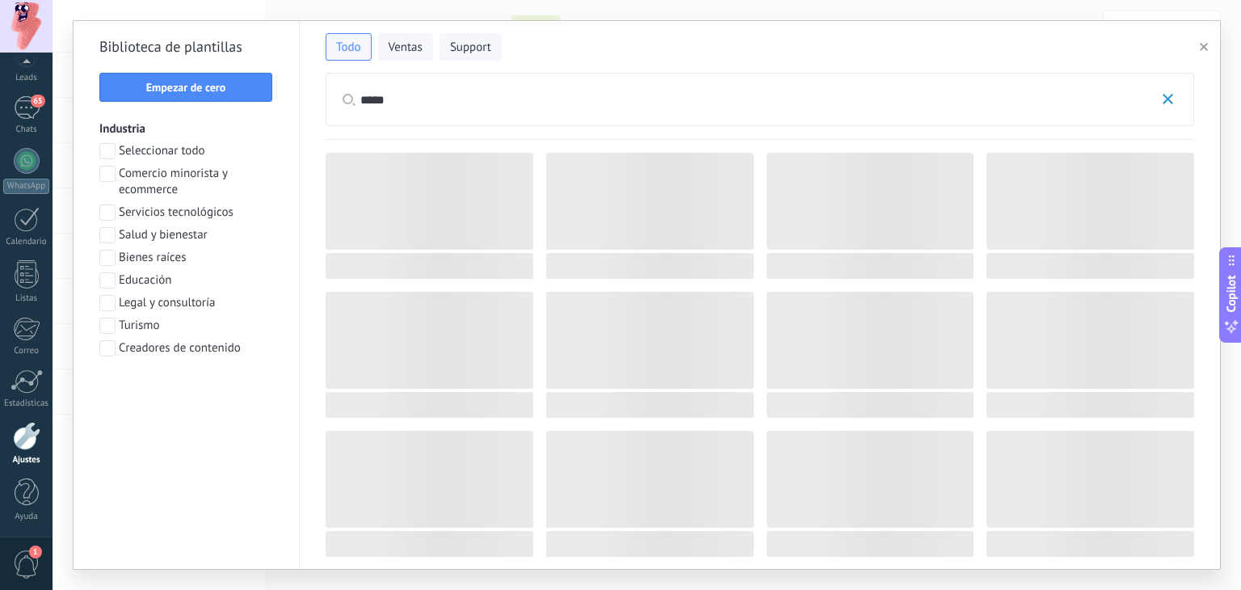
type input "*****"
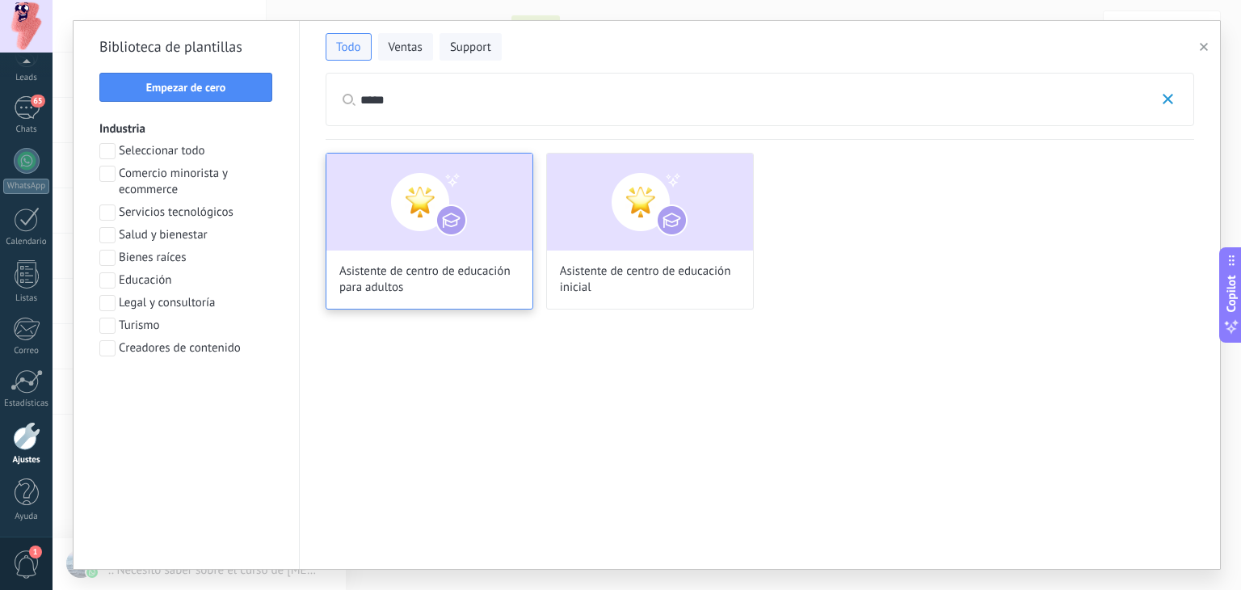
click at [443, 196] on img at bounding box center [430, 202] width 206 height 97
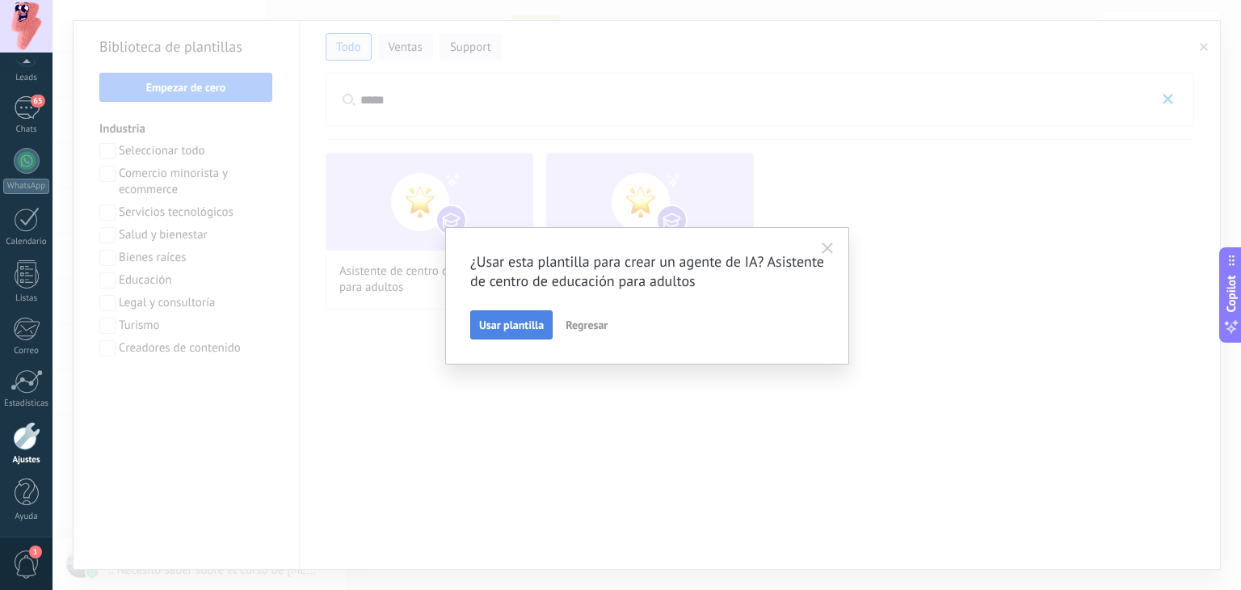
click at [519, 337] on button "Usar plantilla" at bounding box center [511, 324] width 82 height 29
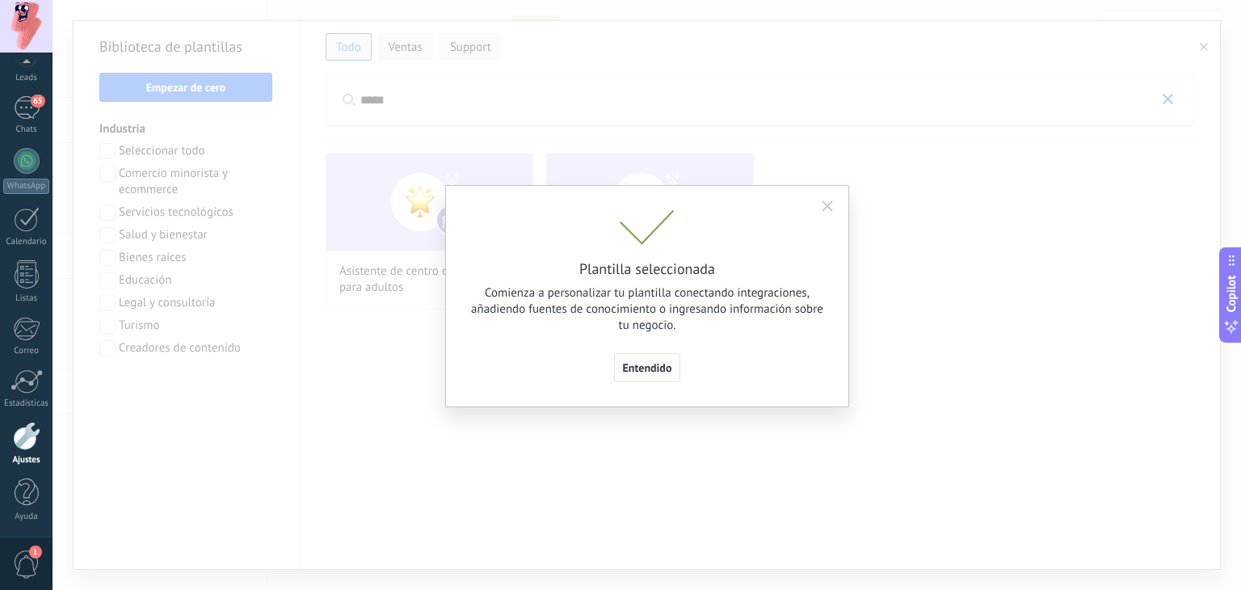
click at [674, 362] on button "Entendido" at bounding box center [647, 367] width 67 height 29
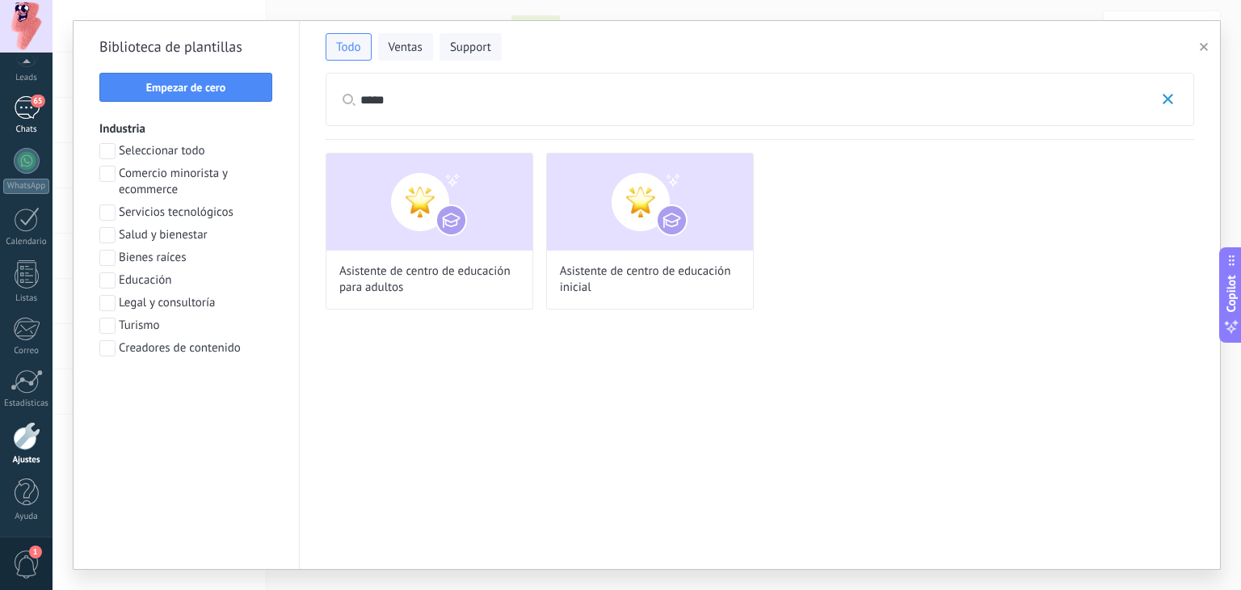
click at [32, 107] on div "65" at bounding box center [27, 107] width 26 height 23
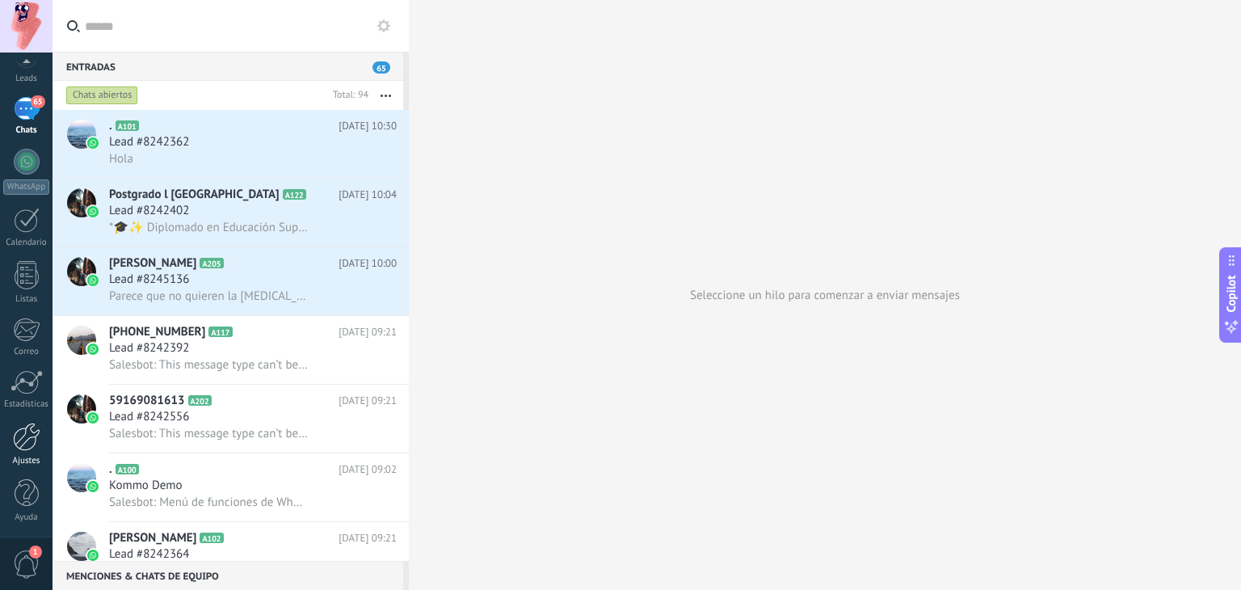
click at [29, 450] on link "Ajustes" at bounding box center [26, 445] width 53 height 44
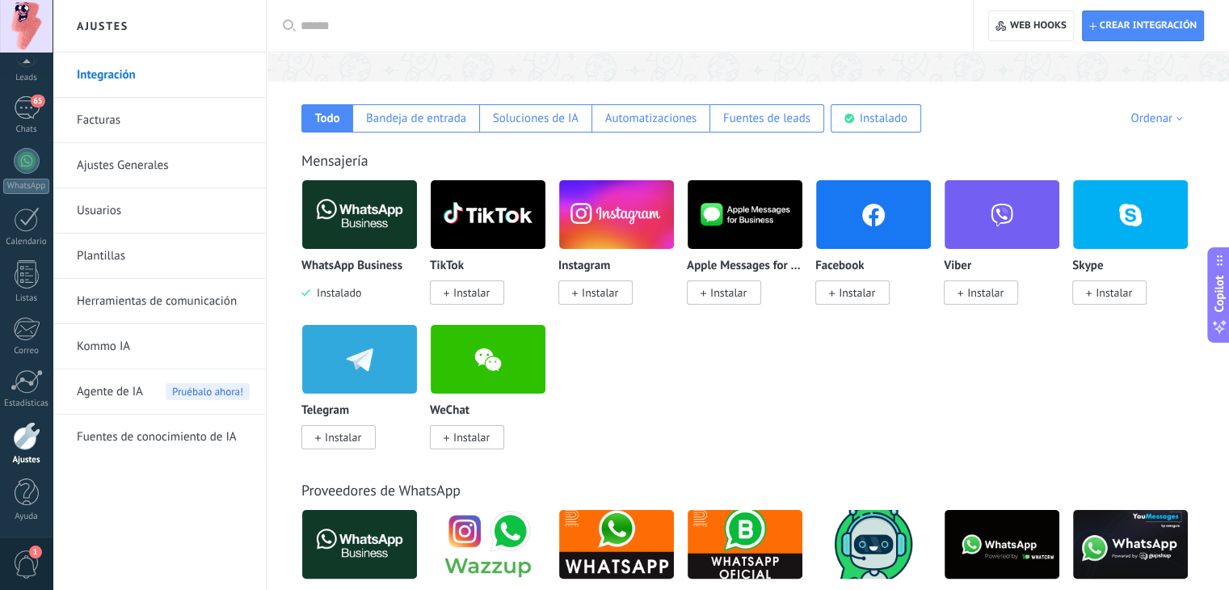
scroll to position [242, 0]
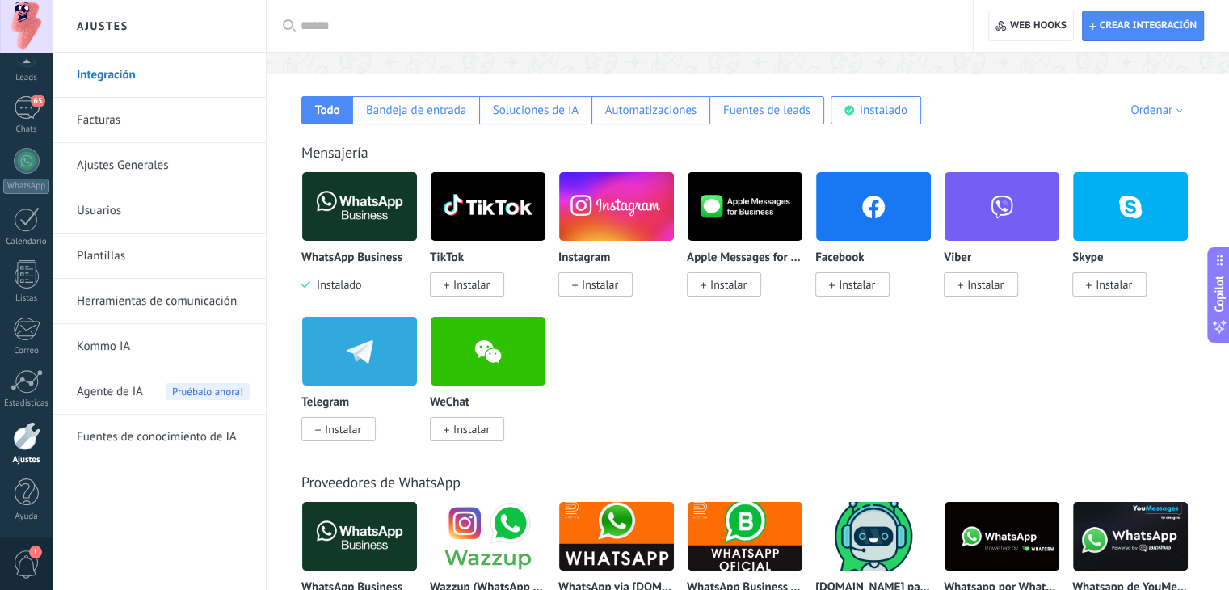
click at [120, 394] on span "Agente de IA" at bounding box center [110, 391] width 66 height 45
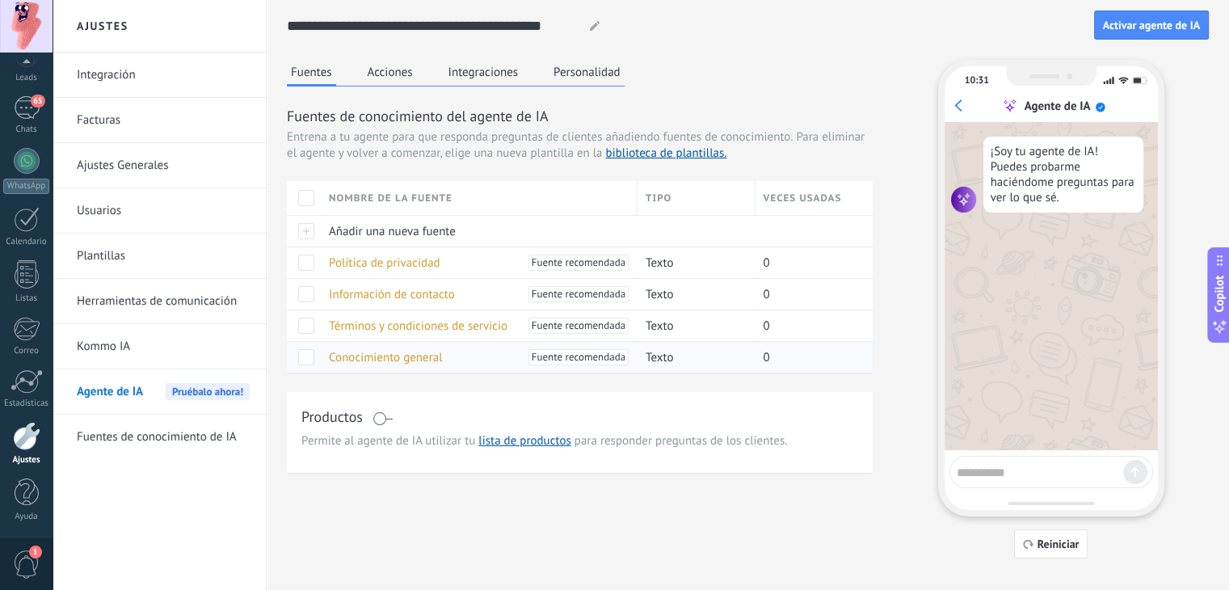
click at [307, 356] on span at bounding box center [306, 357] width 16 height 16
click at [309, 296] on span at bounding box center [306, 294] width 16 height 16
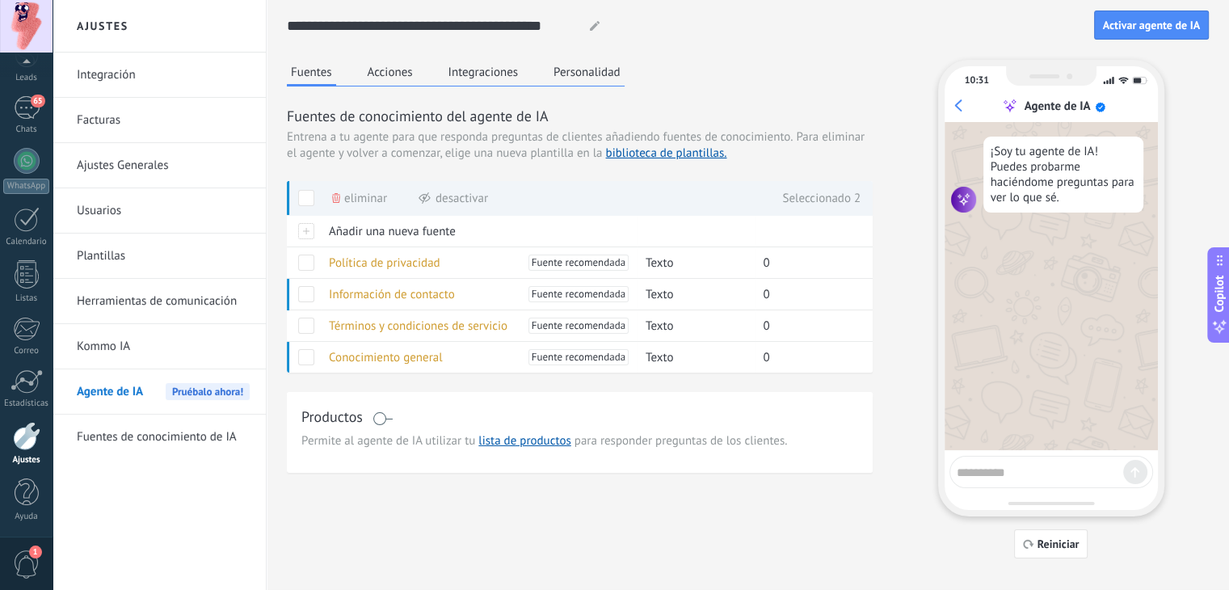
click at [407, 72] on button "Acciones" at bounding box center [390, 72] width 53 height 24
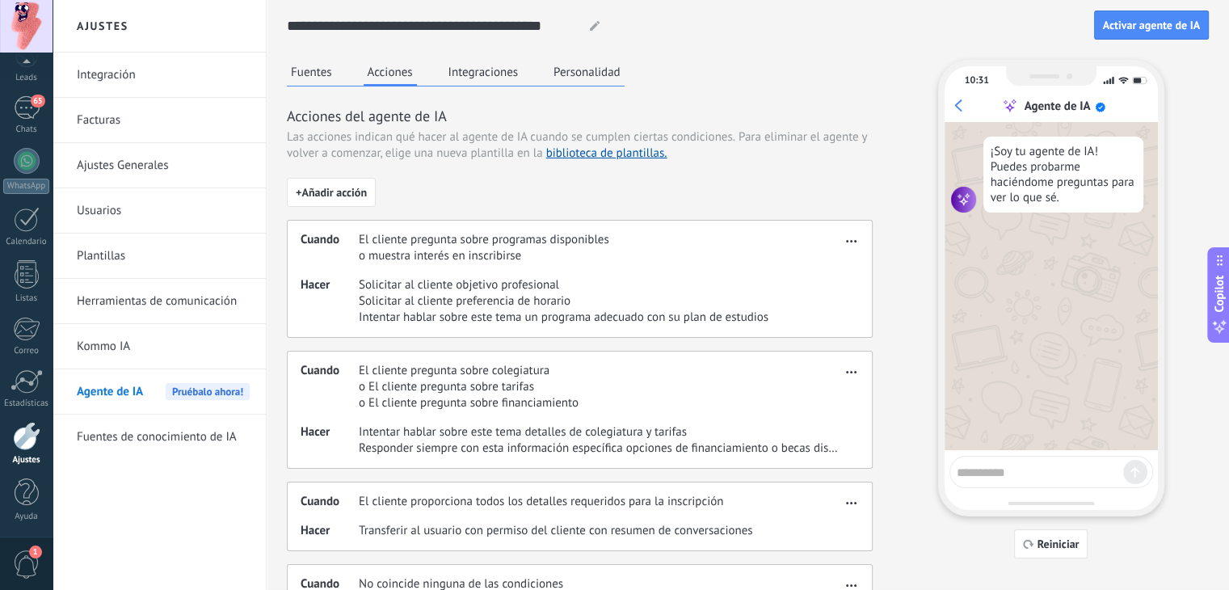
click at [499, 69] on button "Integraciones" at bounding box center [483, 72] width 78 height 24
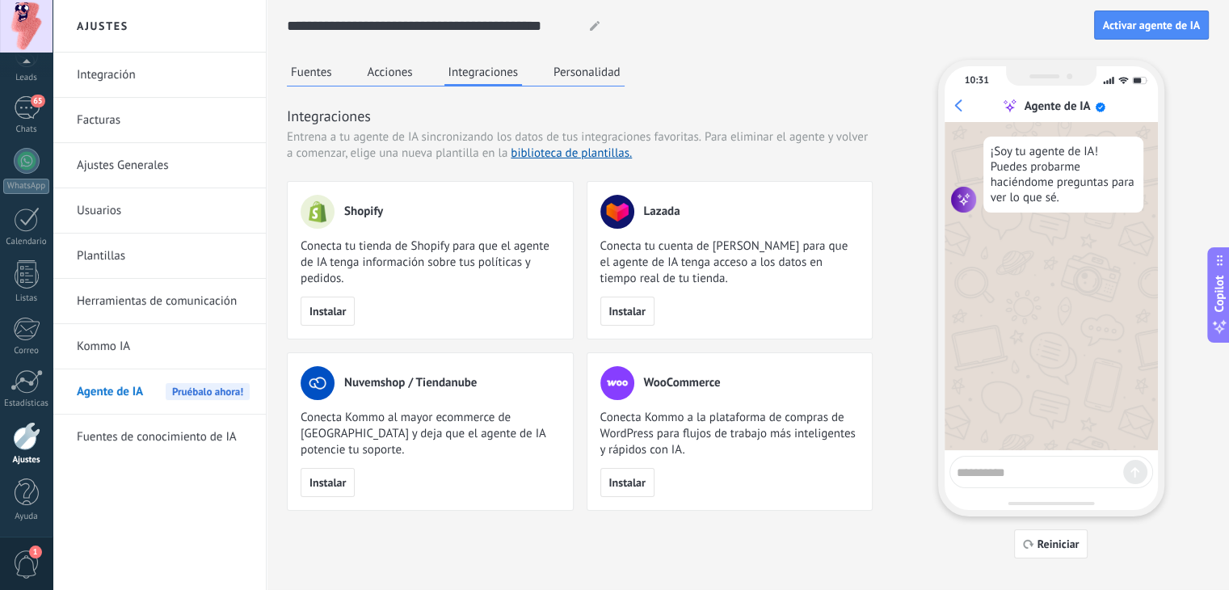
click at [582, 73] on button "Personalidad" at bounding box center [587, 72] width 75 height 24
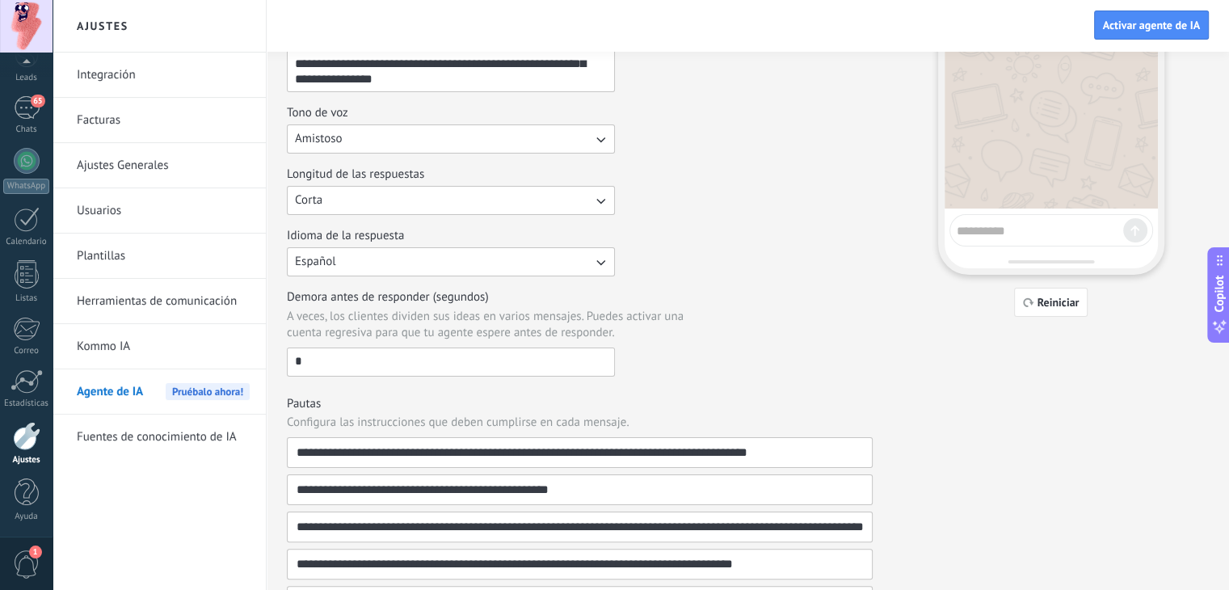
scroll to position [242, 0]
click at [1168, 27] on span "Activar agente de IA" at bounding box center [1151, 24] width 97 height 11
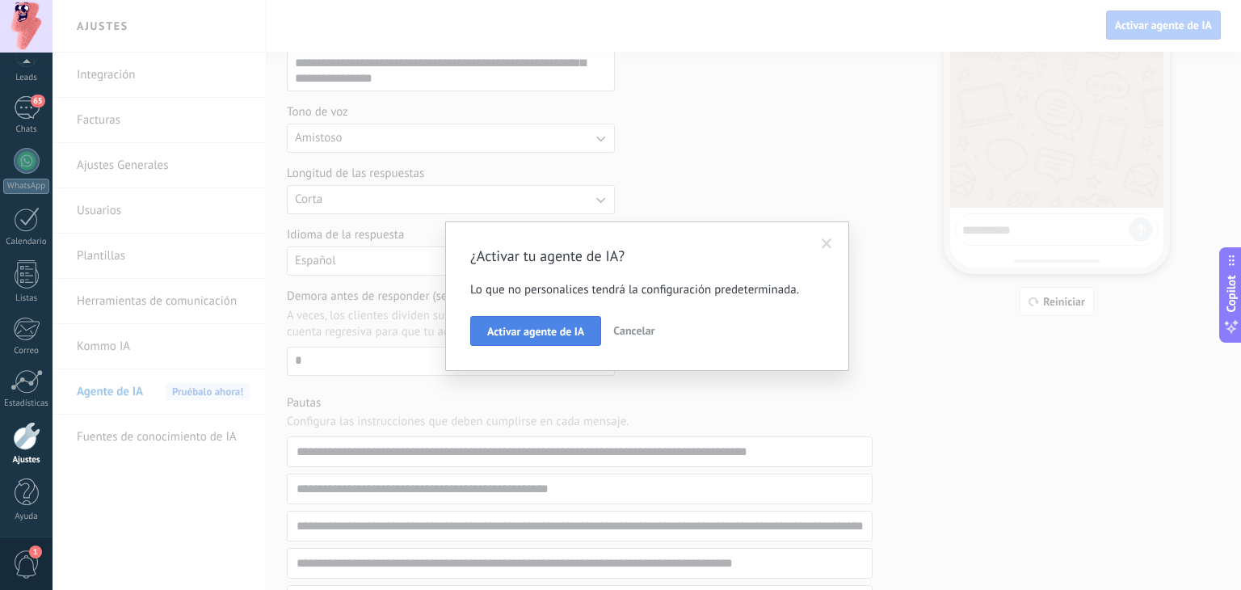
click at [582, 321] on button "Activar agente de IA" at bounding box center [535, 331] width 131 height 31
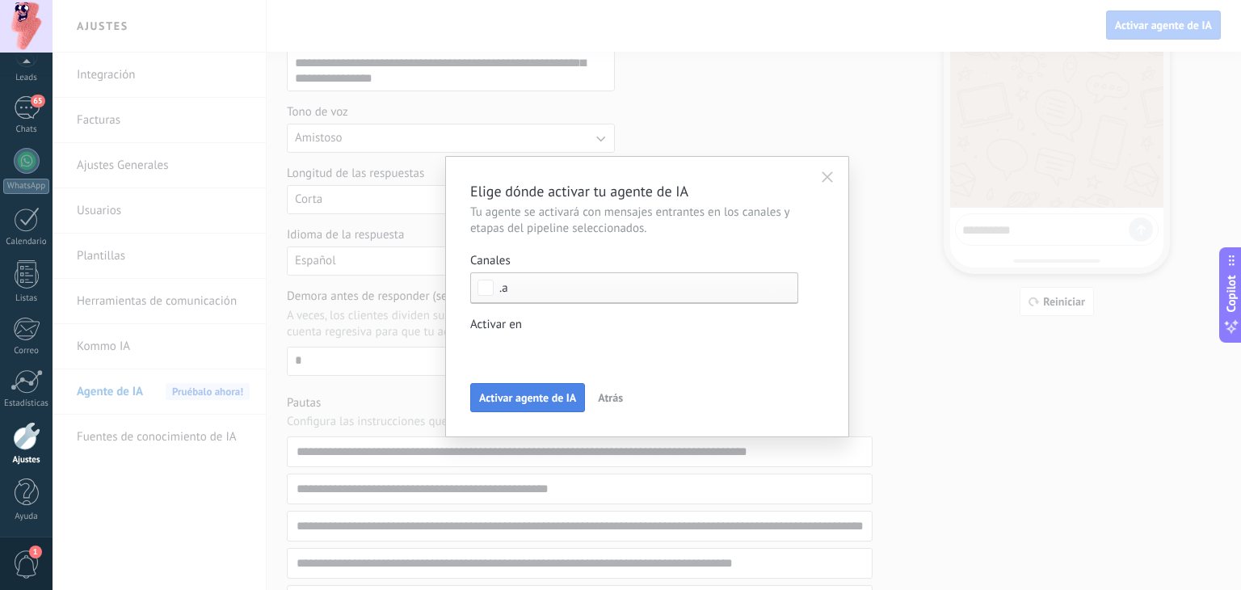
click at [550, 396] on span "Activar agente de IA" at bounding box center [527, 397] width 97 height 11
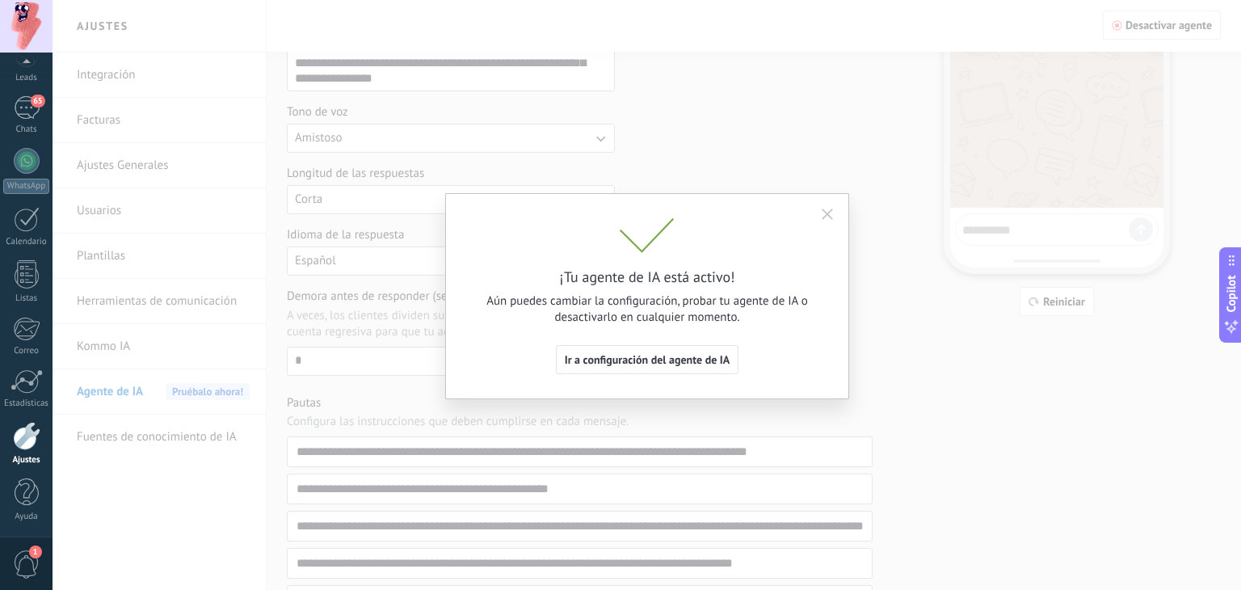
click at [836, 207] on button "button" at bounding box center [828, 214] width 26 height 24
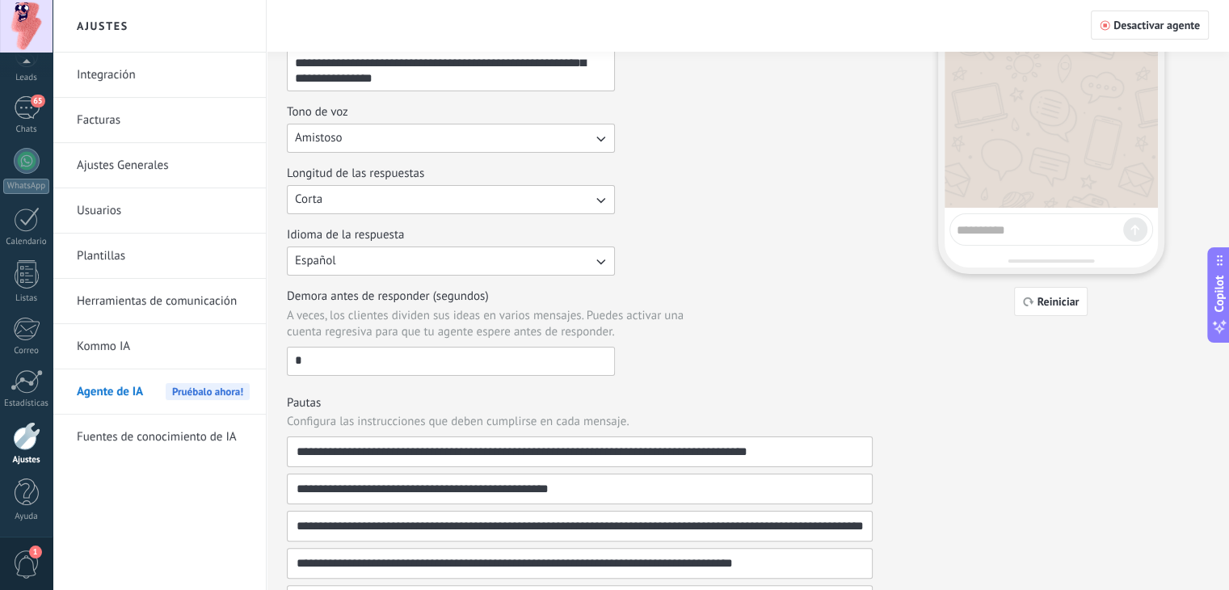
click at [836, 207] on div "Longitud de las respuestas Corta" at bounding box center [580, 190] width 586 height 48
click at [23, 121] on link "65 Chats" at bounding box center [26, 115] width 53 height 39
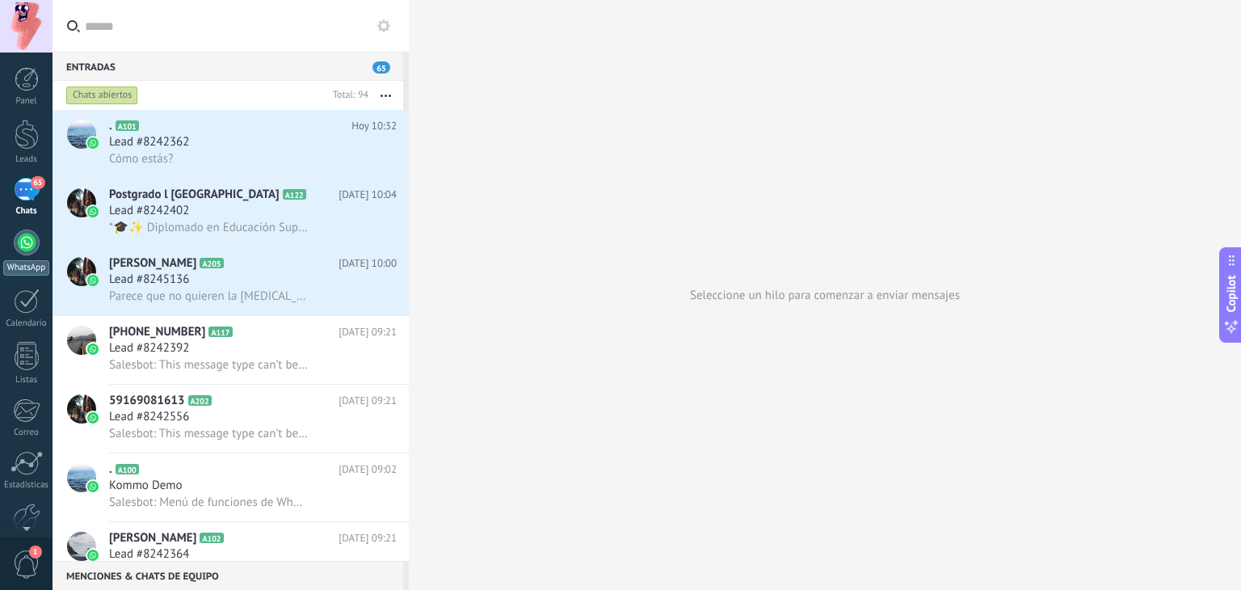
click at [32, 270] on div "WhatsApp" at bounding box center [26, 267] width 46 height 15
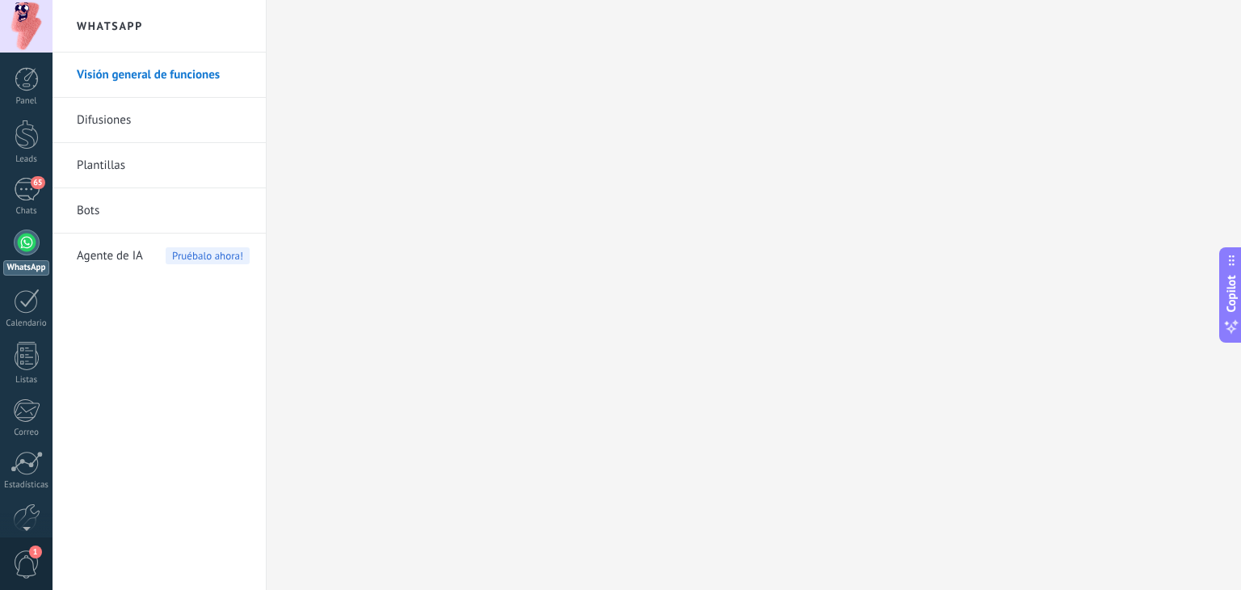
click at [138, 266] on span "Agente de IA" at bounding box center [110, 256] width 66 height 45
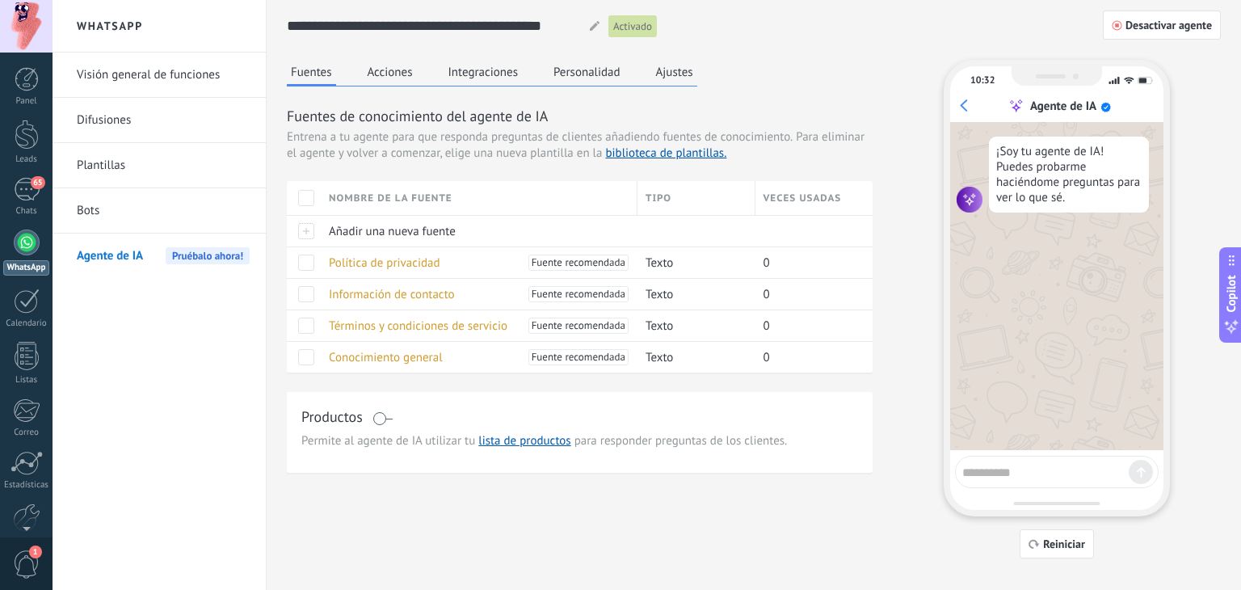
click at [310, 192] on span at bounding box center [306, 198] width 16 height 16
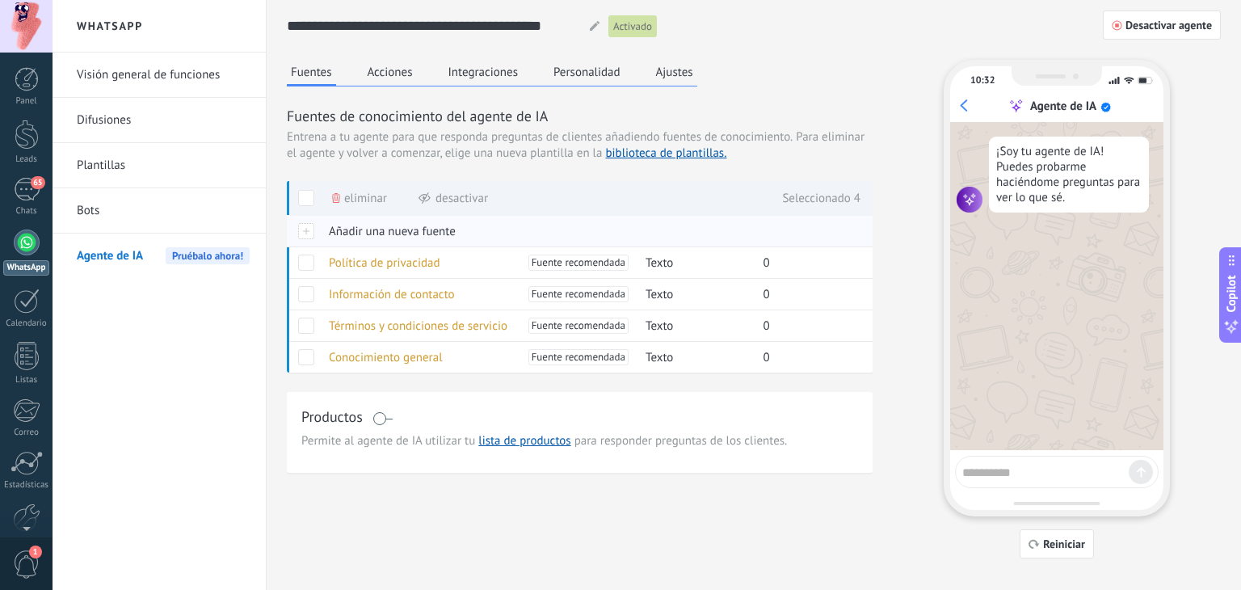
click at [310, 227] on div at bounding box center [304, 231] width 34 height 32
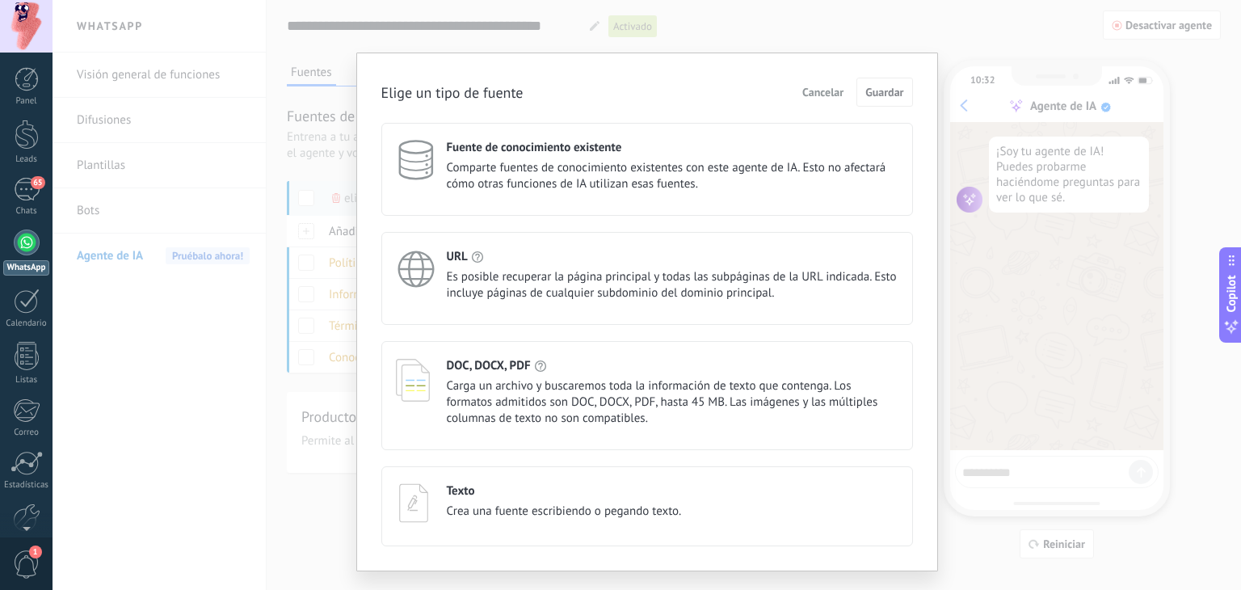
click at [614, 378] on span "Carga un archivo y buscaremos toda la información de texto que contenga. Los fo…" at bounding box center [673, 402] width 452 height 48
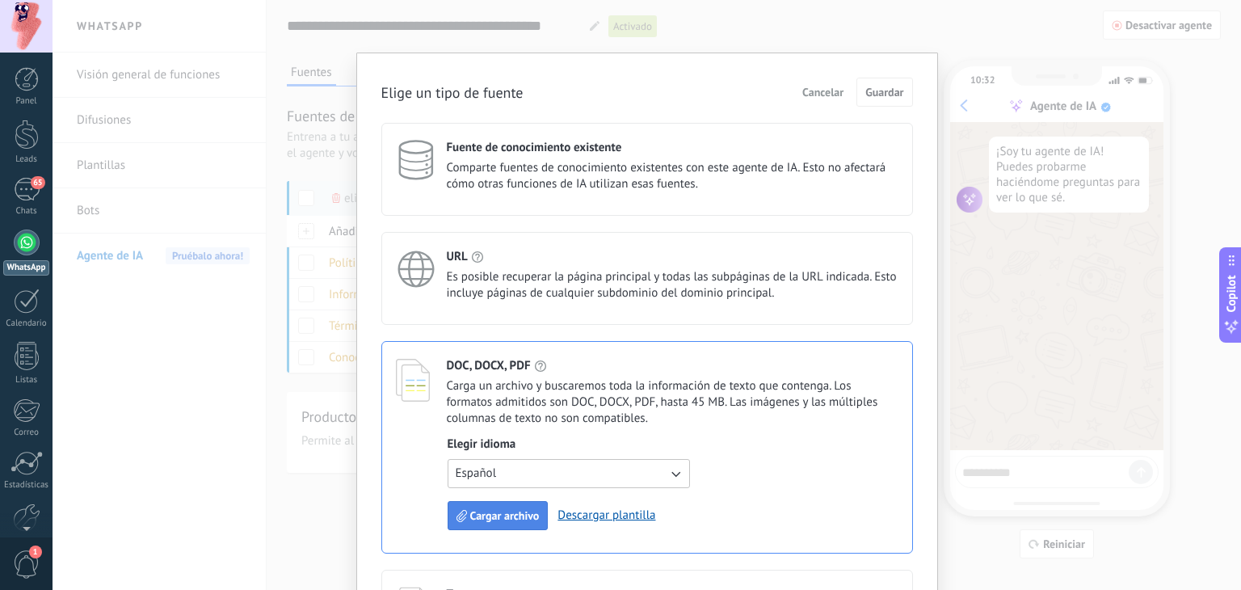
click at [502, 513] on span "Cargar archivo" at bounding box center [505, 515] width 70 height 11
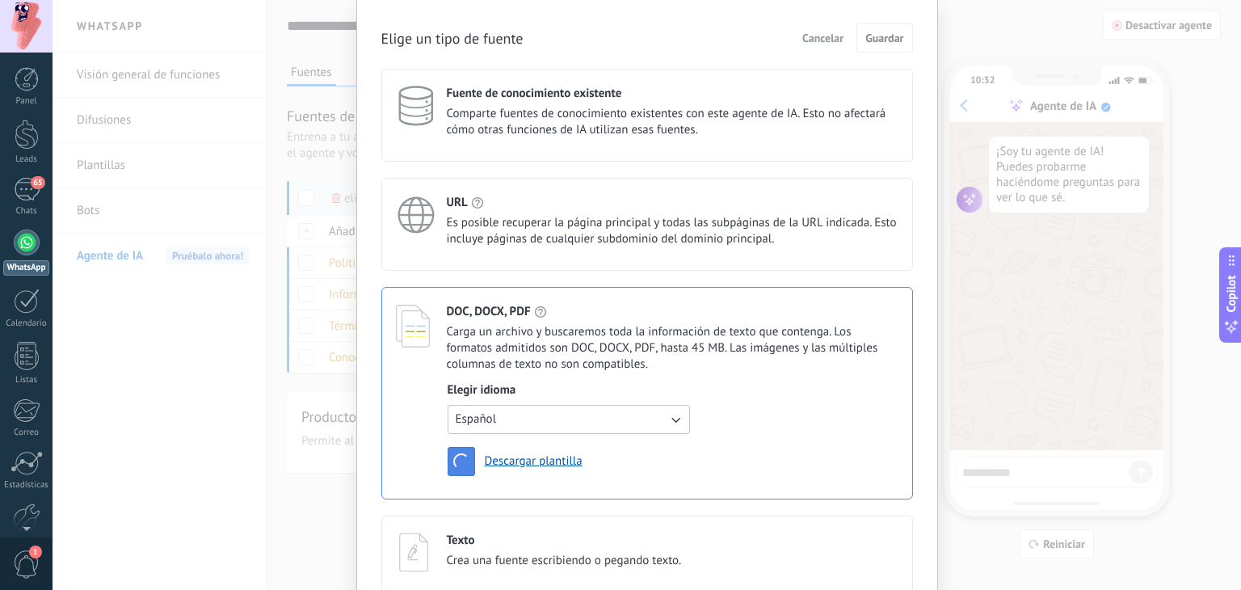
scroll to position [81, 0]
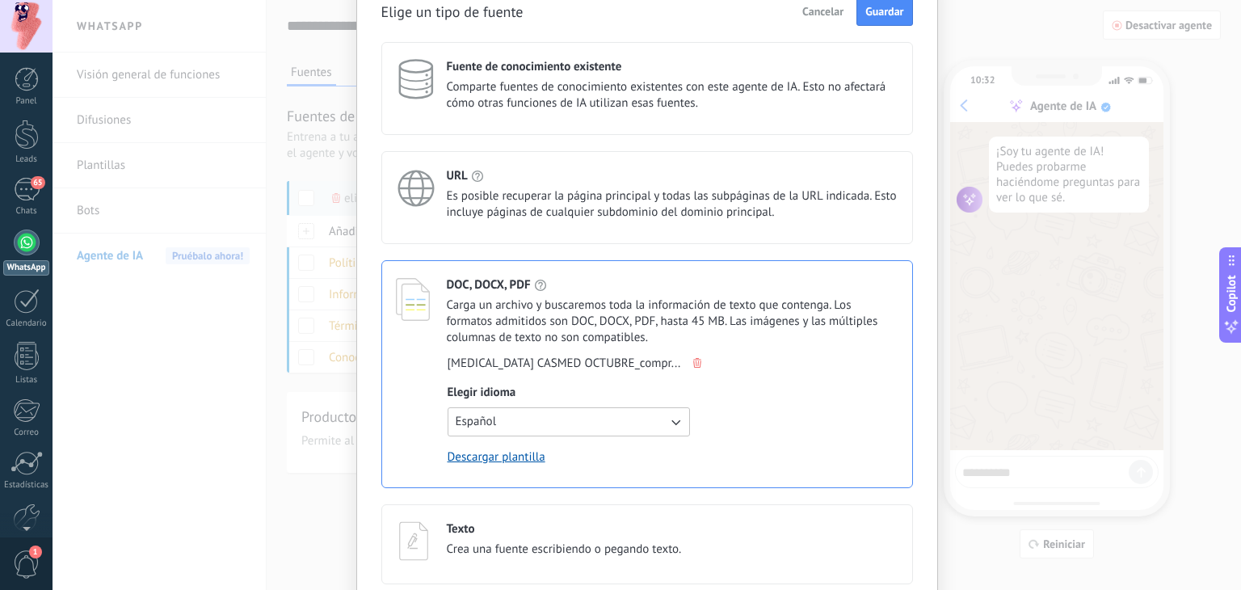
click at [866, 10] on span "Guardar" at bounding box center [885, 11] width 38 height 11
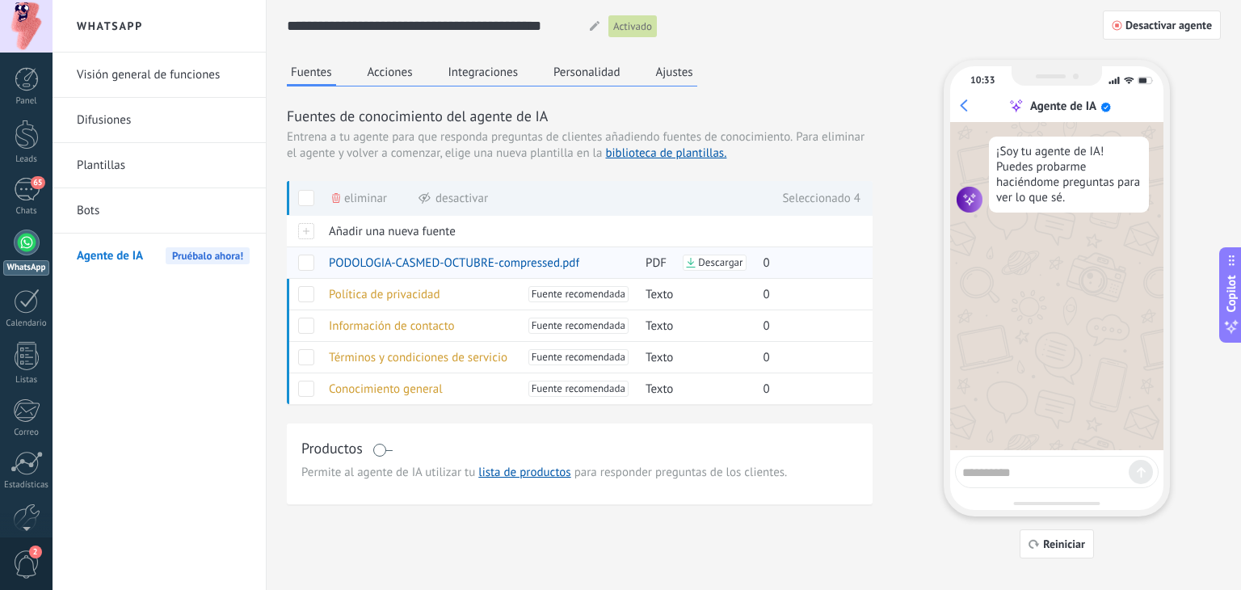
click at [308, 263] on span at bounding box center [306, 263] width 16 height 16
click at [1085, 537] on button "Reiniciar" at bounding box center [1057, 543] width 74 height 29
click at [1150, 28] on span "Desactivar agente" at bounding box center [1169, 24] width 86 height 11
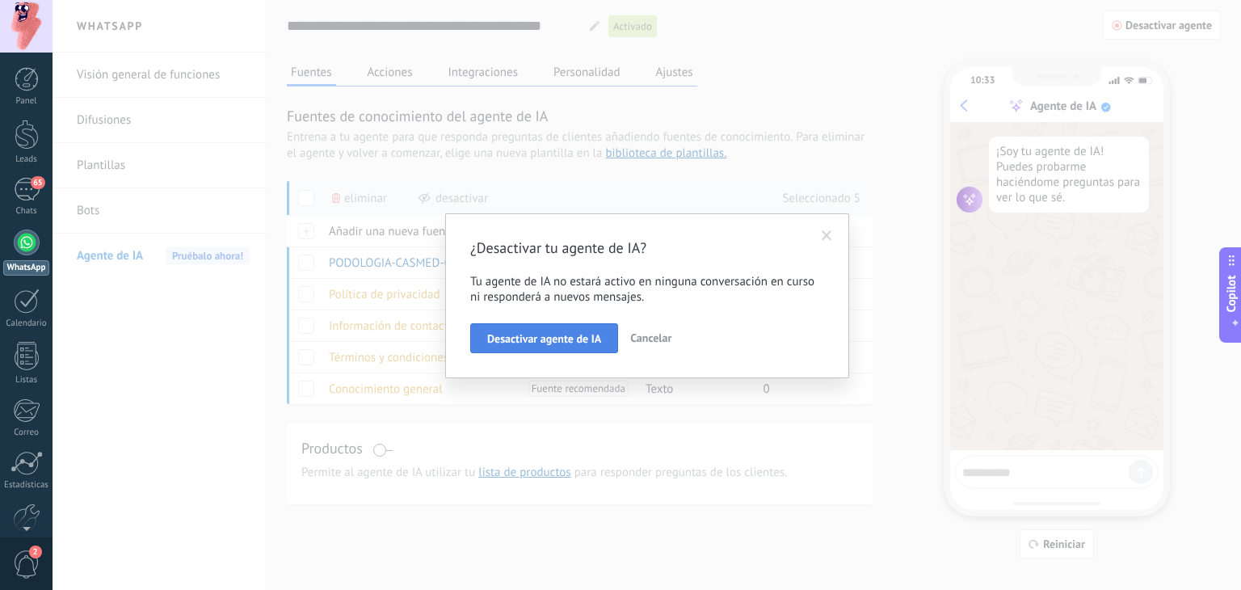
click at [561, 337] on span "Desactivar agente de IA" at bounding box center [544, 338] width 114 height 11
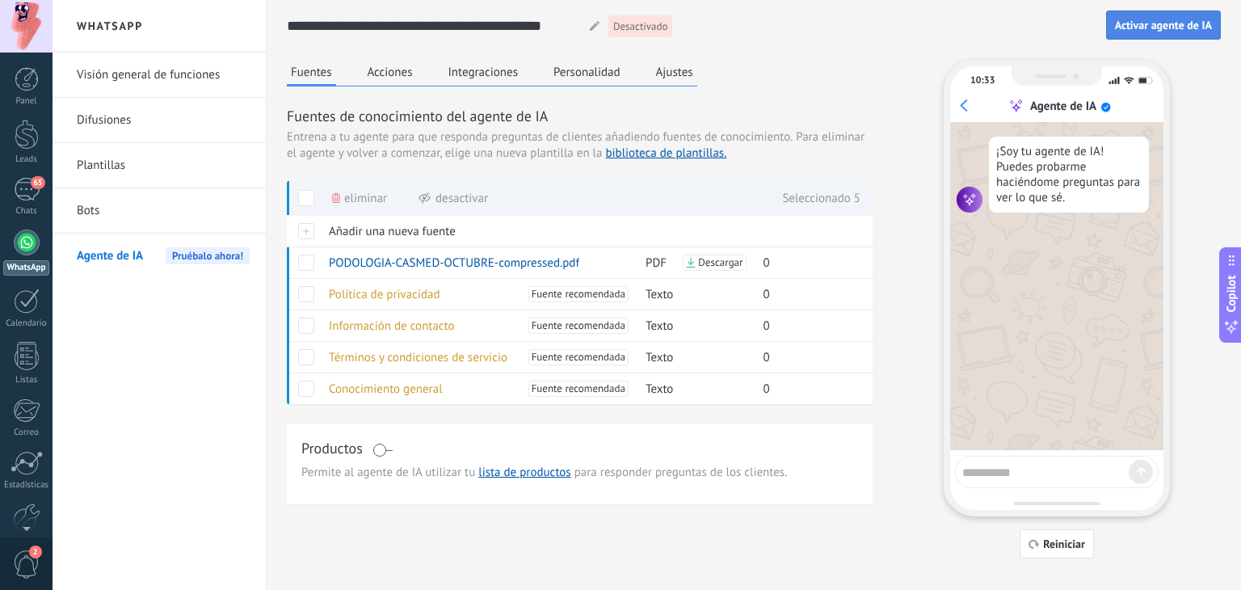
click at [1157, 23] on span "Activar agente de IA" at bounding box center [1163, 24] width 97 height 11
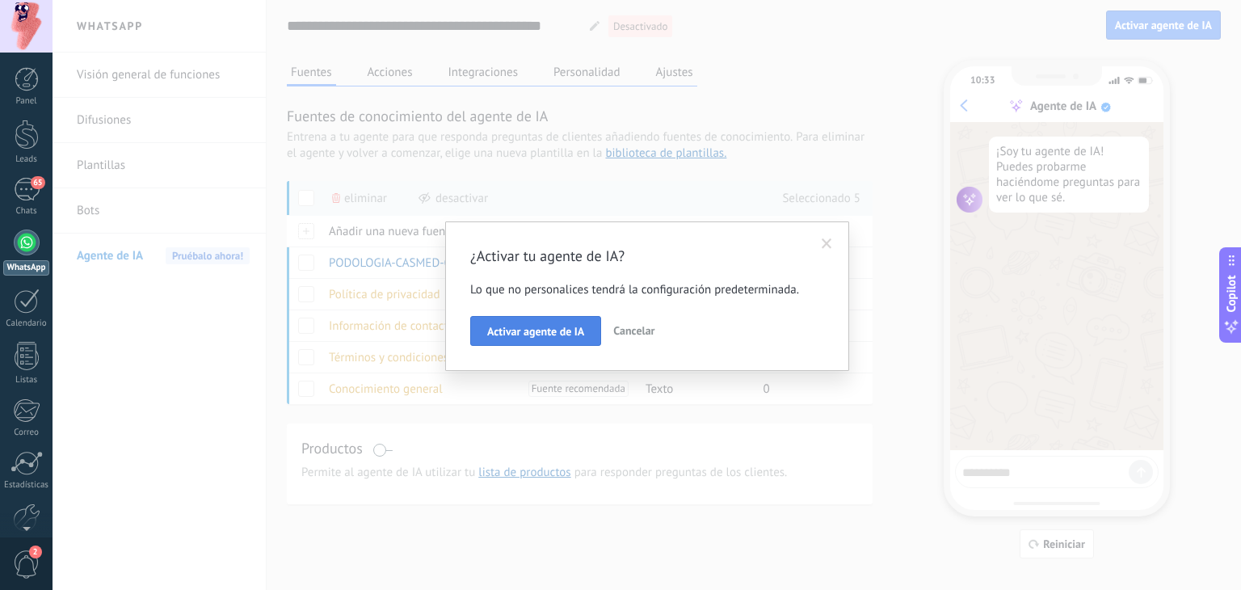
click at [578, 332] on span "Activar agente de IA" at bounding box center [535, 331] width 97 height 11
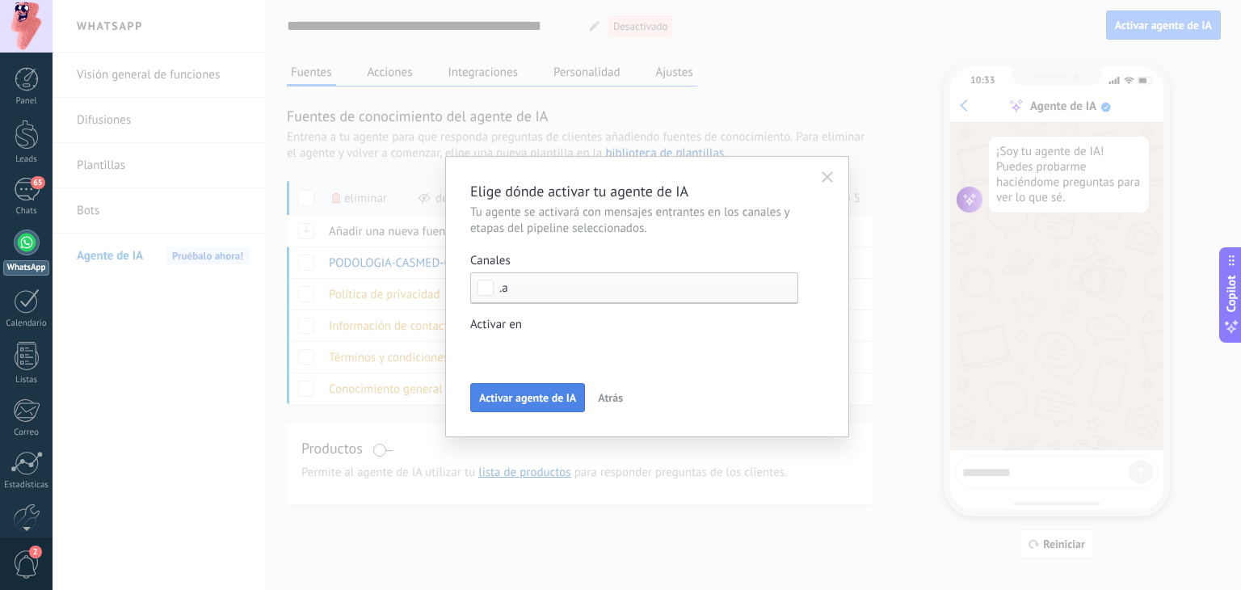
click at [558, 389] on button "Activar agente de IA" at bounding box center [527, 397] width 115 height 29
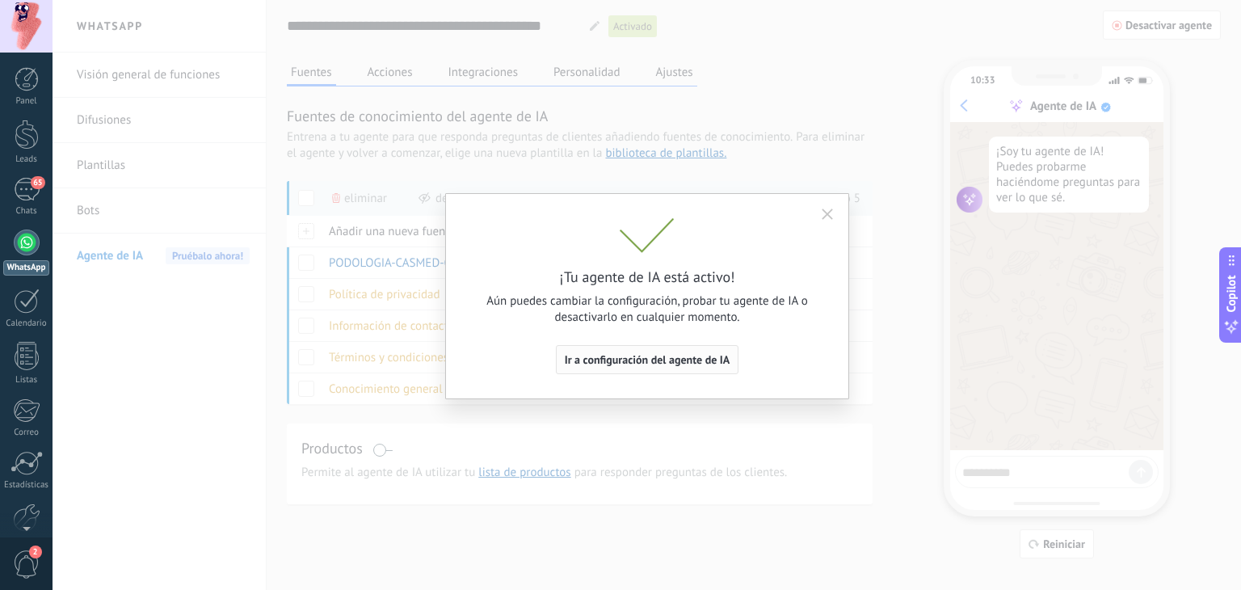
click at [579, 369] on button "Ir a configuración del agente de IA" at bounding box center [647, 359] width 183 height 29
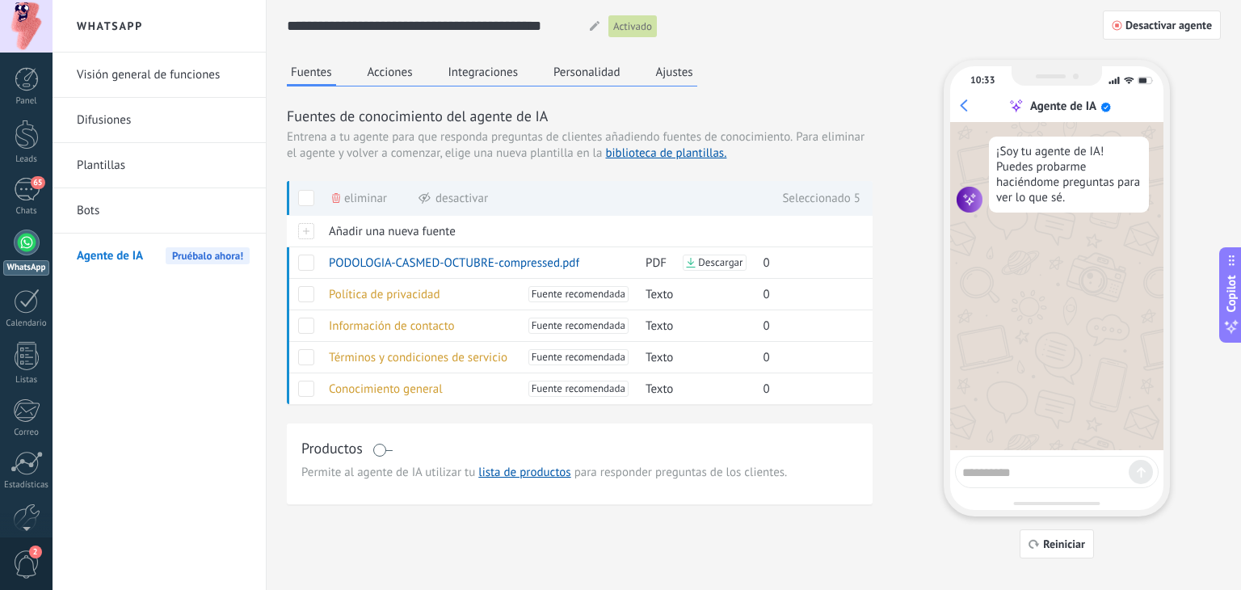
click at [303, 192] on span at bounding box center [306, 198] width 16 height 16
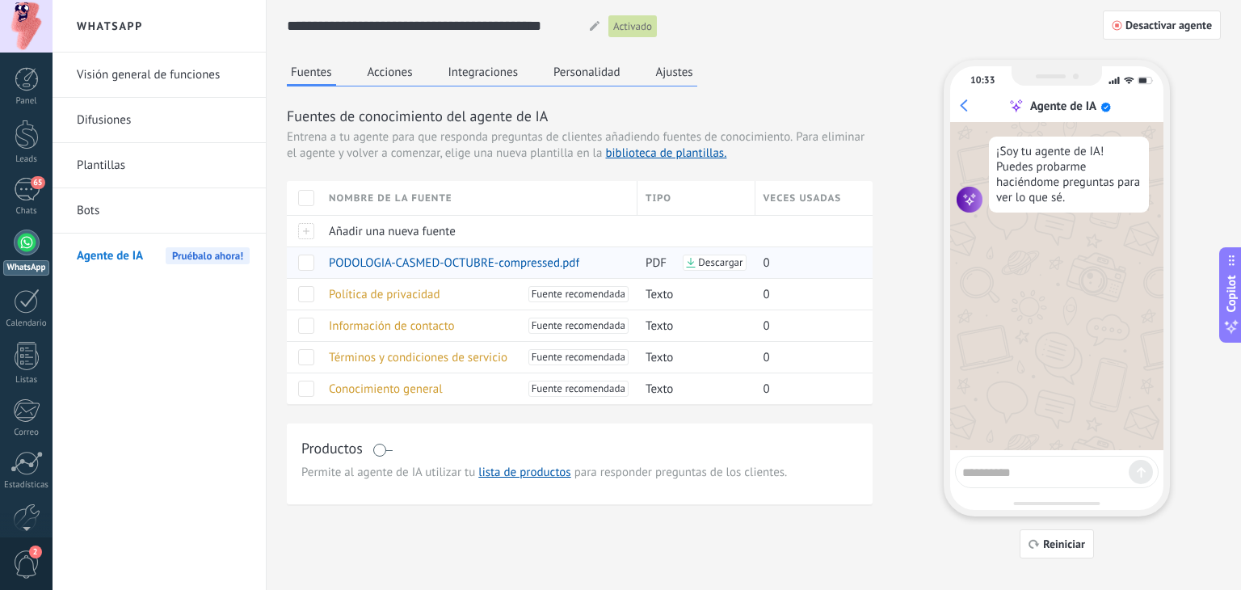
click at [385, 263] on span "PODOLOGIA-CASMED-OCTUBRE-compressed.pdf" at bounding box center [454, 262] width 251 height 15
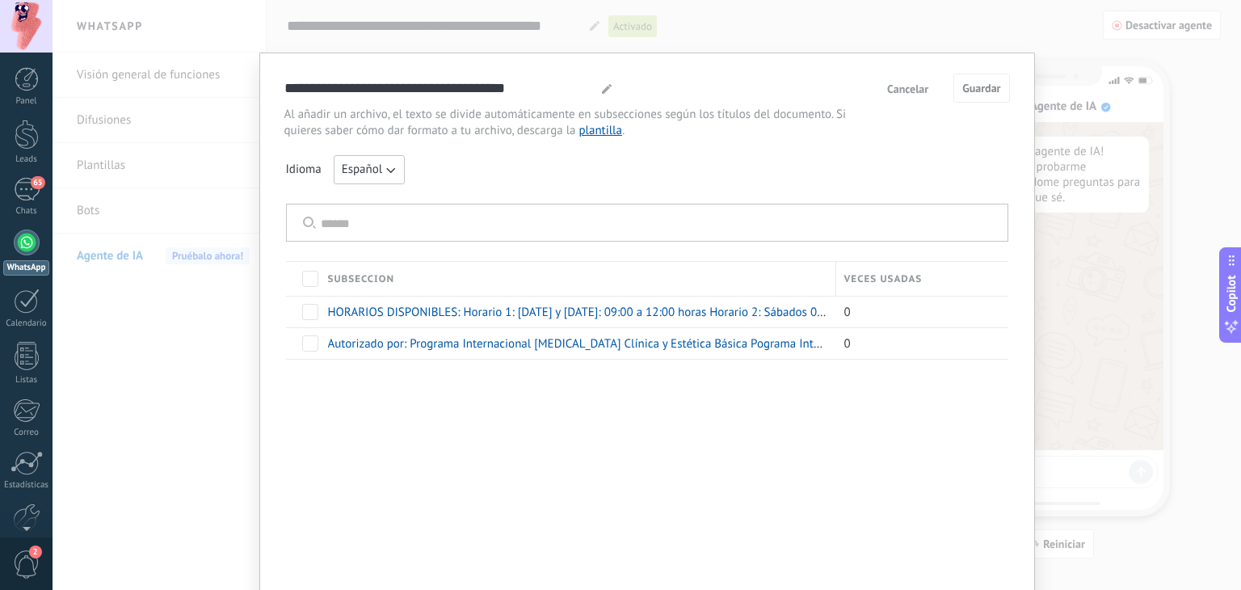
click at [305, 280] on span at bounding box center [310, 279] width 16 height 16
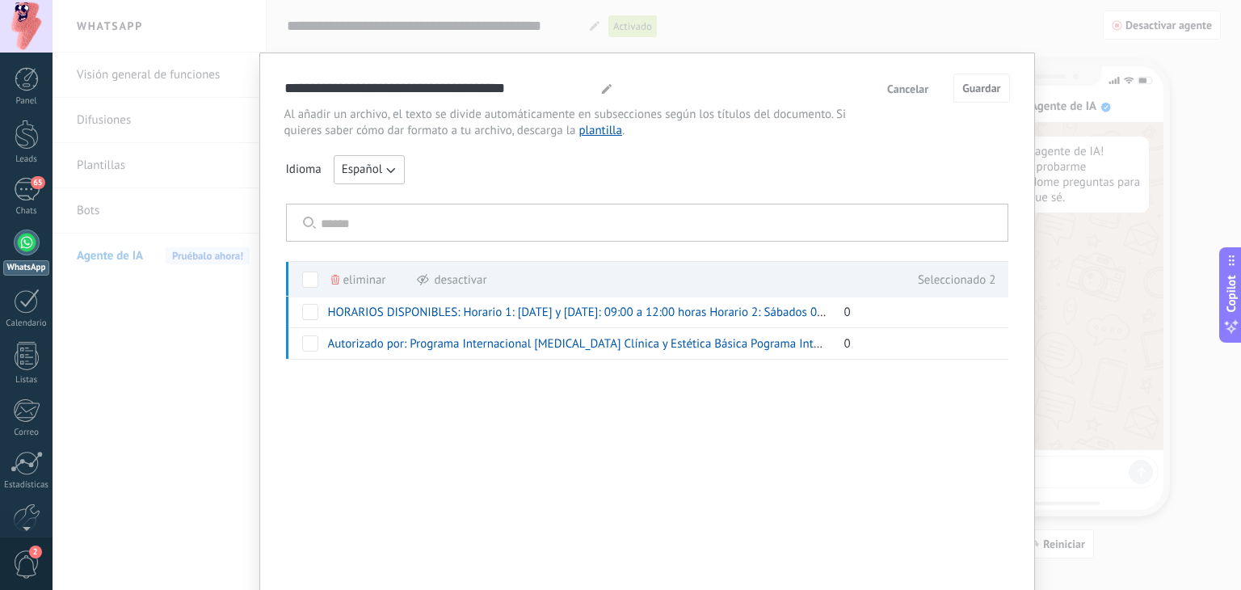
click at [1106, 112] on div "**********" at bounding box center [647, 295] width 1189 height 590
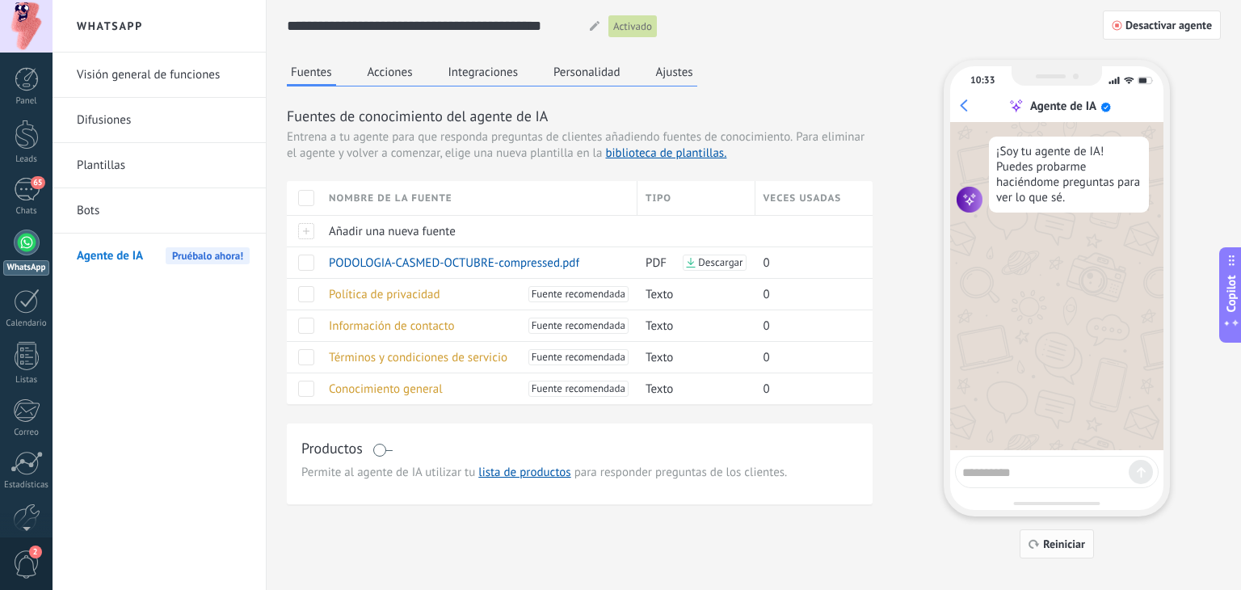
click at [1054, 538] on span "Reiniciar" at bounding box center [1064, 543] width 42 height 11
click at [1055, 468] on textarea at bounding box center [1046, 470] width 166 height 20
type textarea "****"
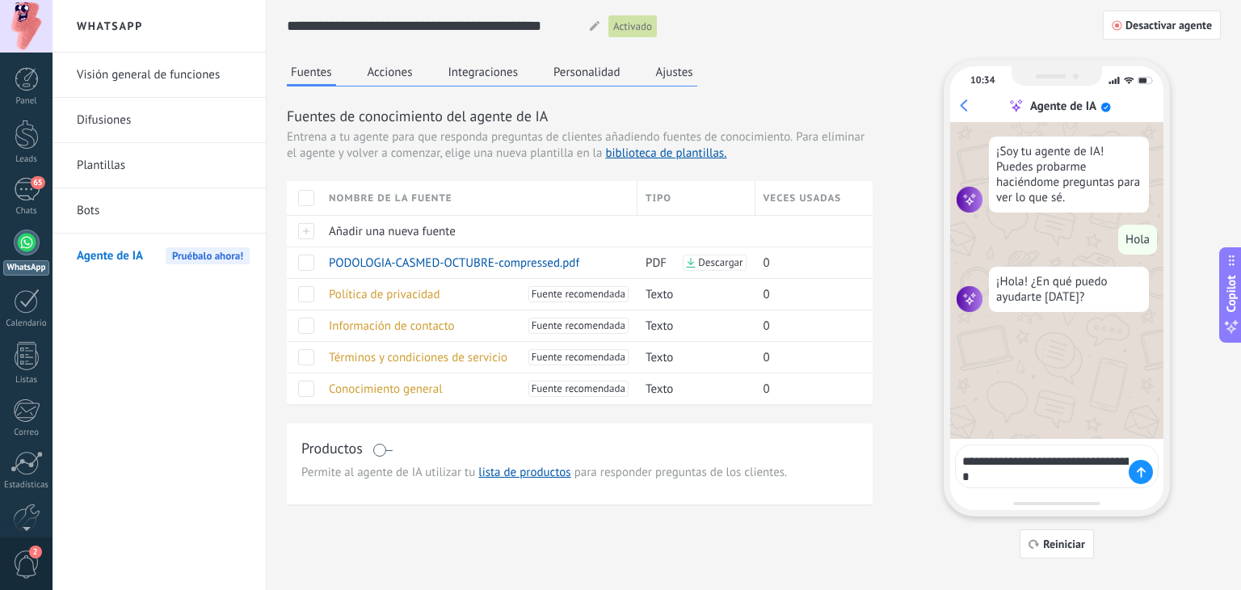
type textarea "**********"
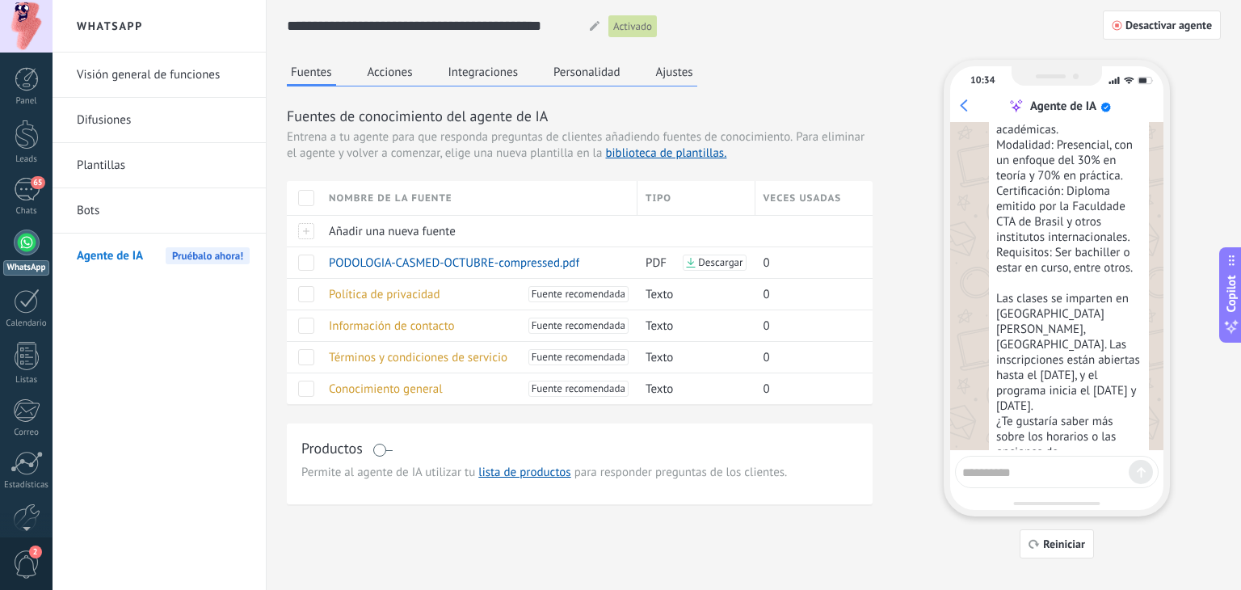
scroll to position [432, 0]
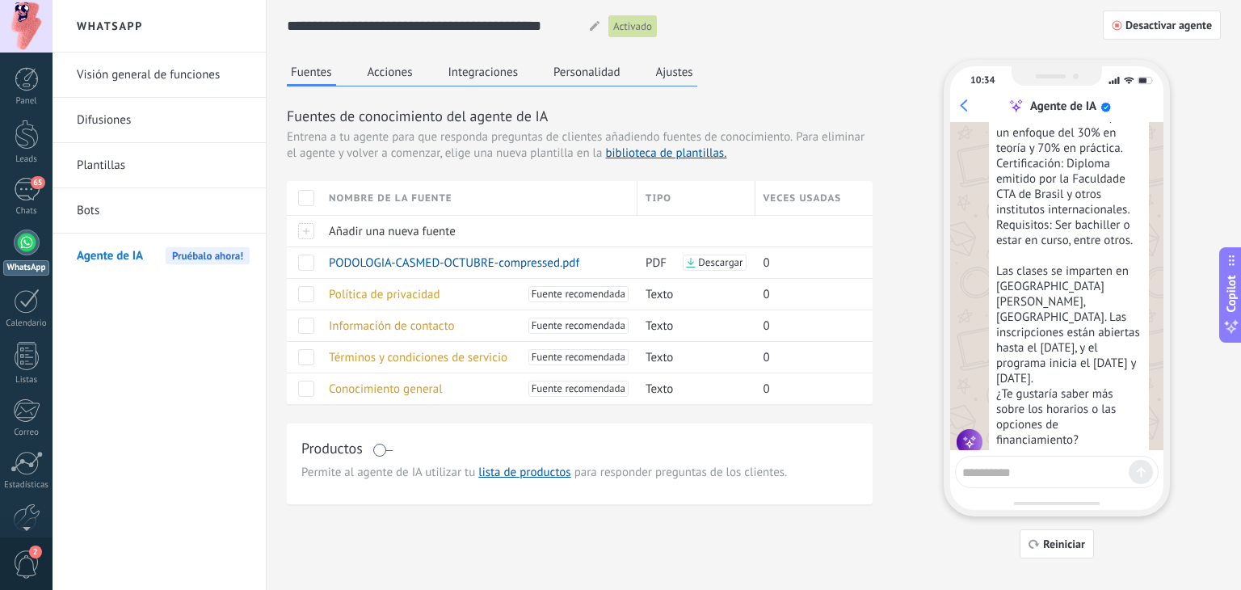
drag, startPoint x: 1046, startPoint y: 470, endPoint x: 1033, endPoint y: 463, distance: 14.5
click at [1043, 466] on textarea at bounding box center [1046, 470] width 166 height 20
type textarea "**"
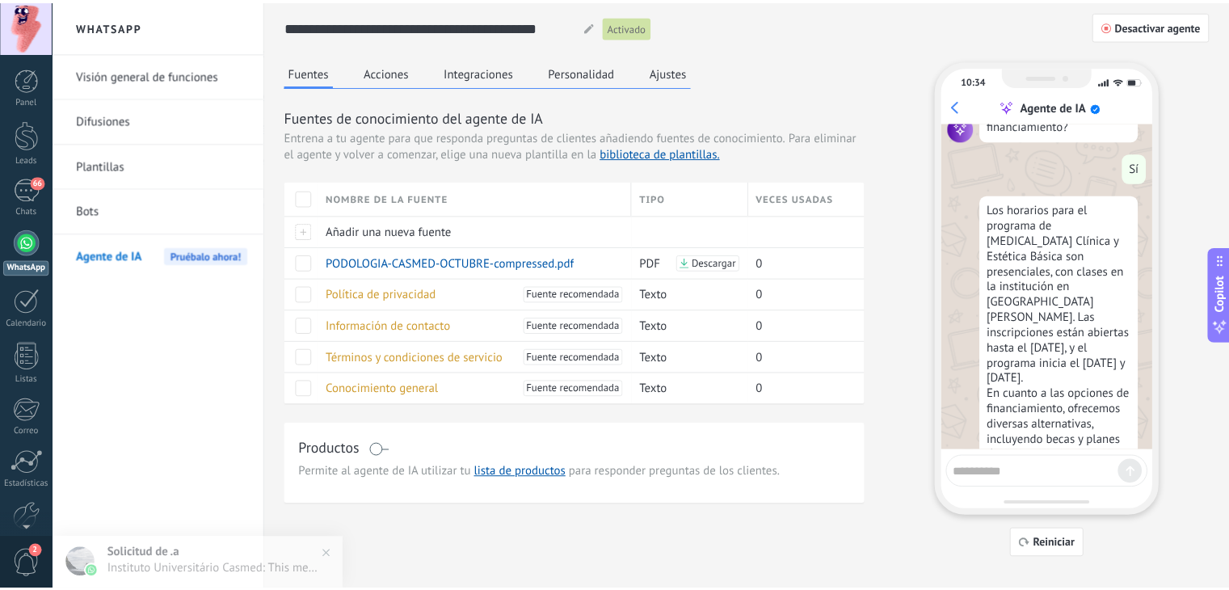
scroll to position [828, 0]
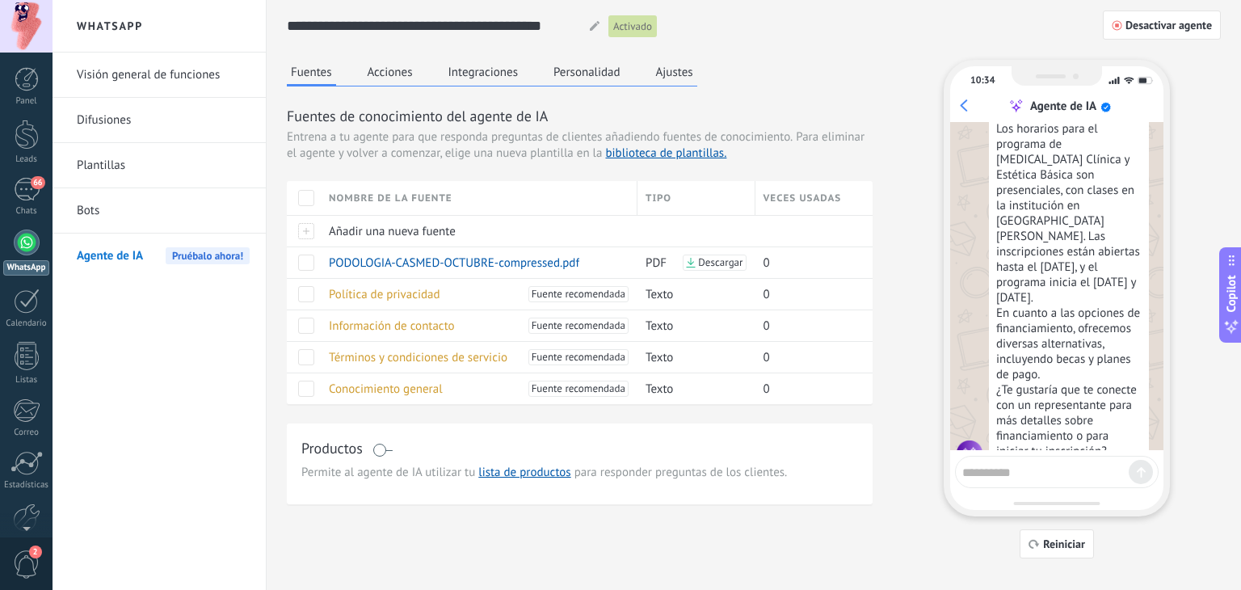
click at [967, 108] on div "Agente de IA" at bounding box center [1060, 106] width 208 height 16
click at [385, 69] on button "Acciones" at bounding box center [390, 72] width 53 height 24
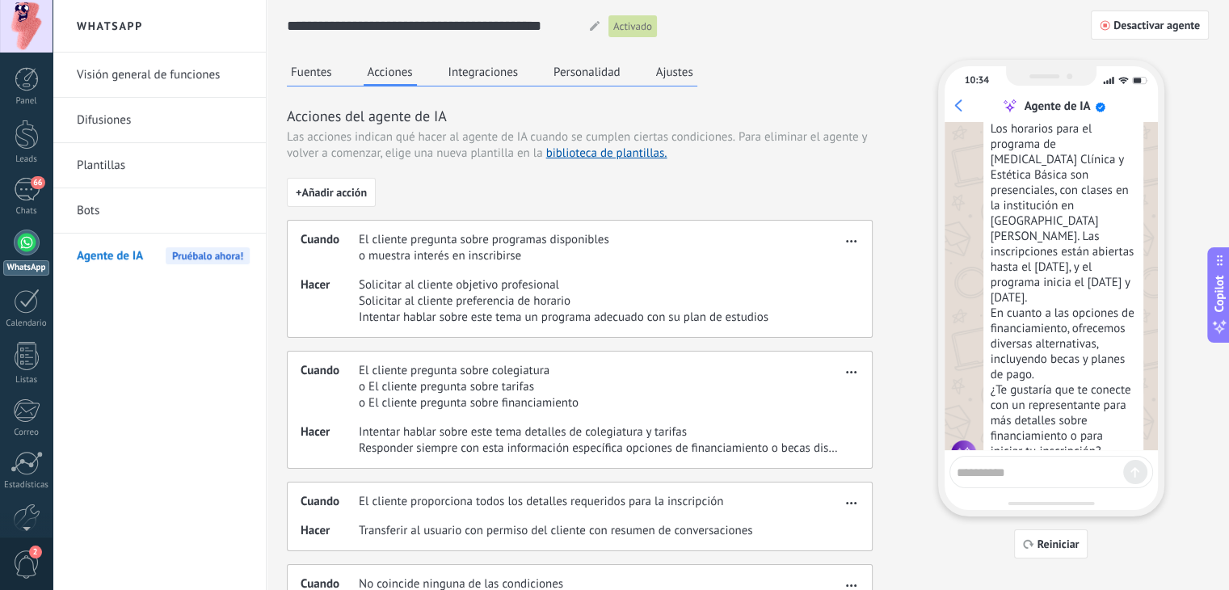
click at [494, 66] on button "Integraciones" at bounding box center [483, 72] width 78 height 24
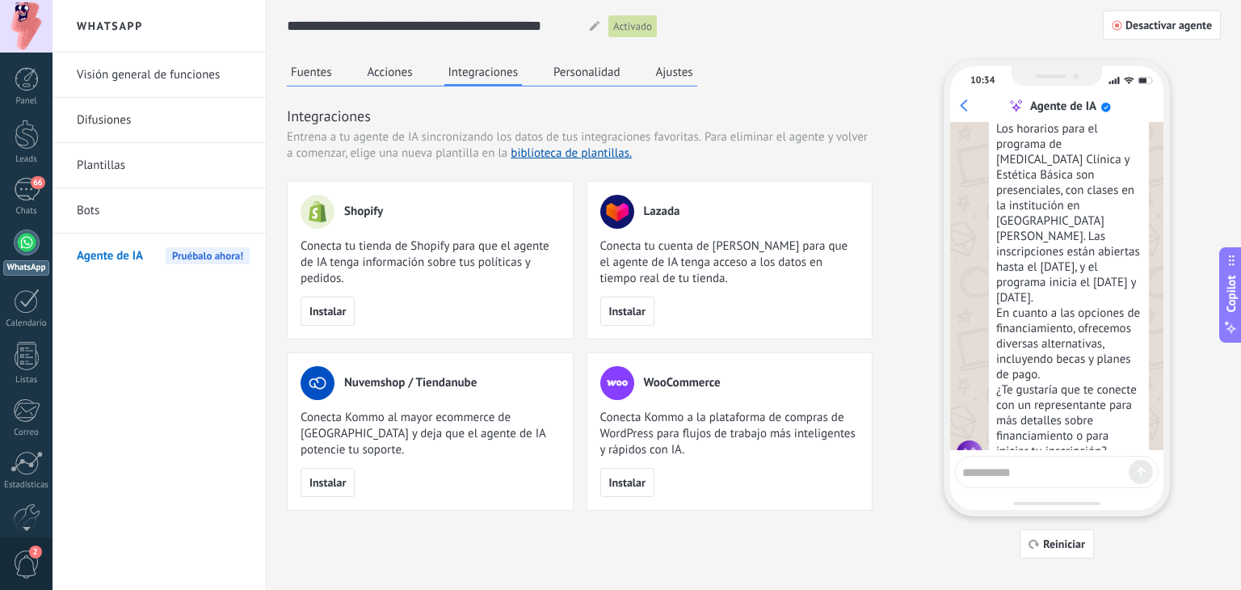
click at [565, 69] on button "Personalidad" at bounding box center [587, 72] width 75 height 24
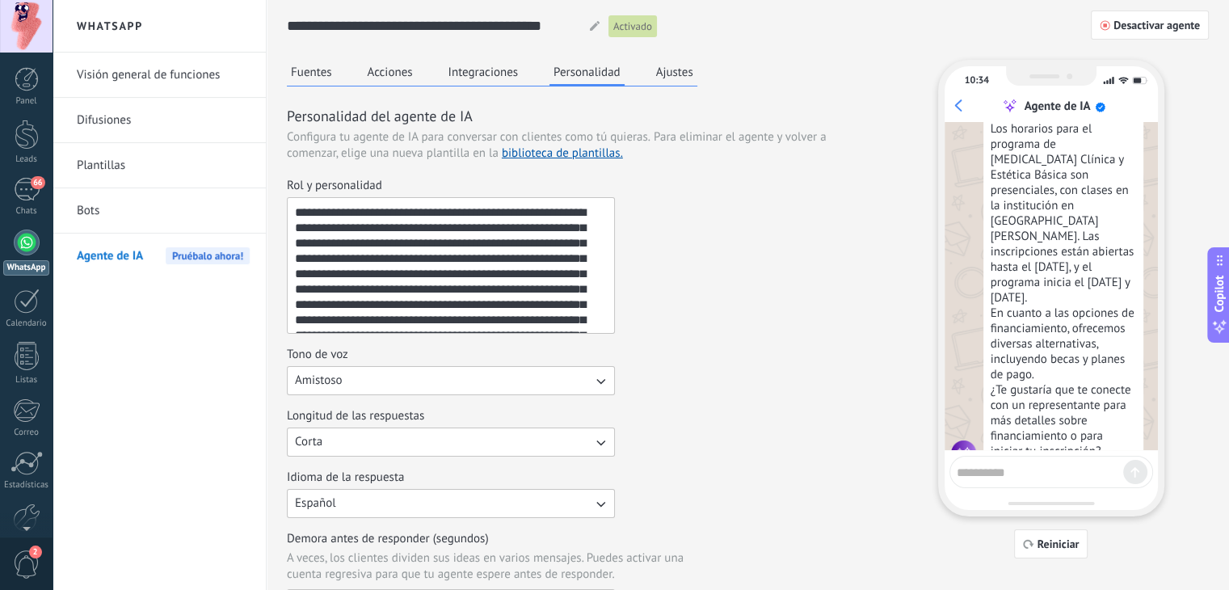
scroll to position [30, 0]
click at [548, 444] on button "Corta" at bounding box center [451, 442] width 328 height 29
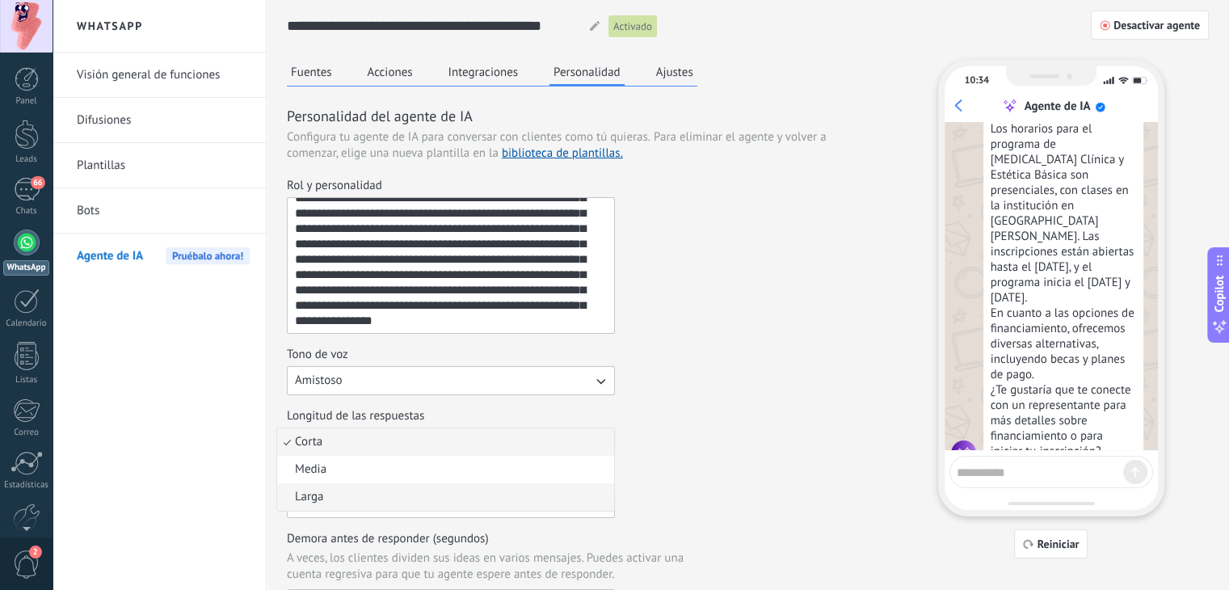
click at [556, 487] on li "Larga" at bounding box center [445, 496] width 337 height 27
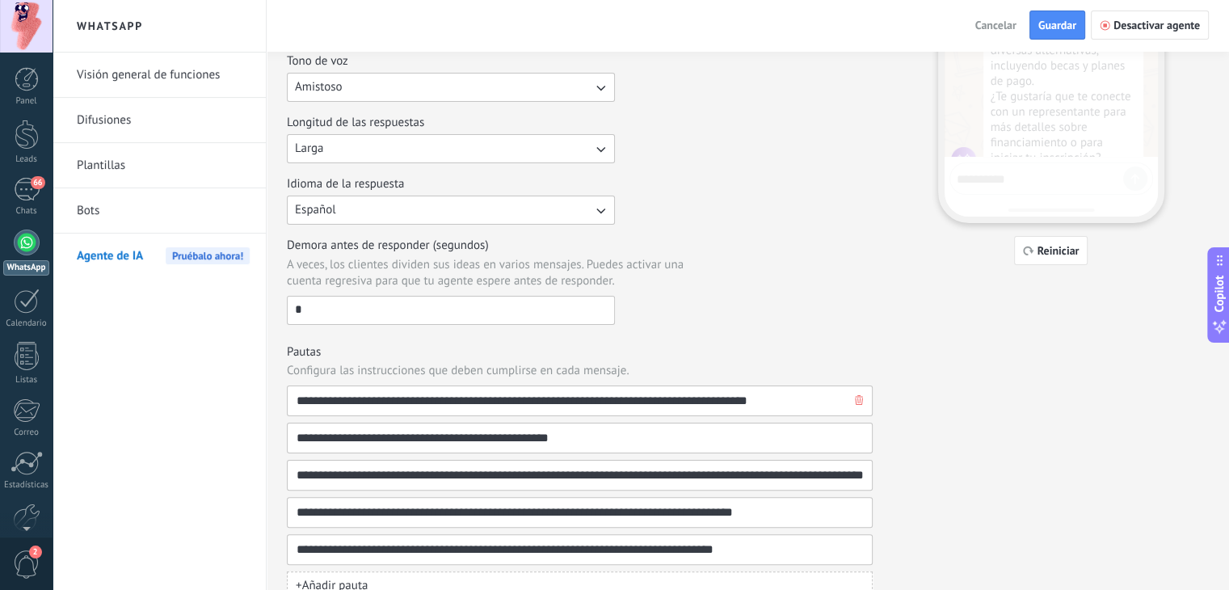
scroll to position [320, 0]
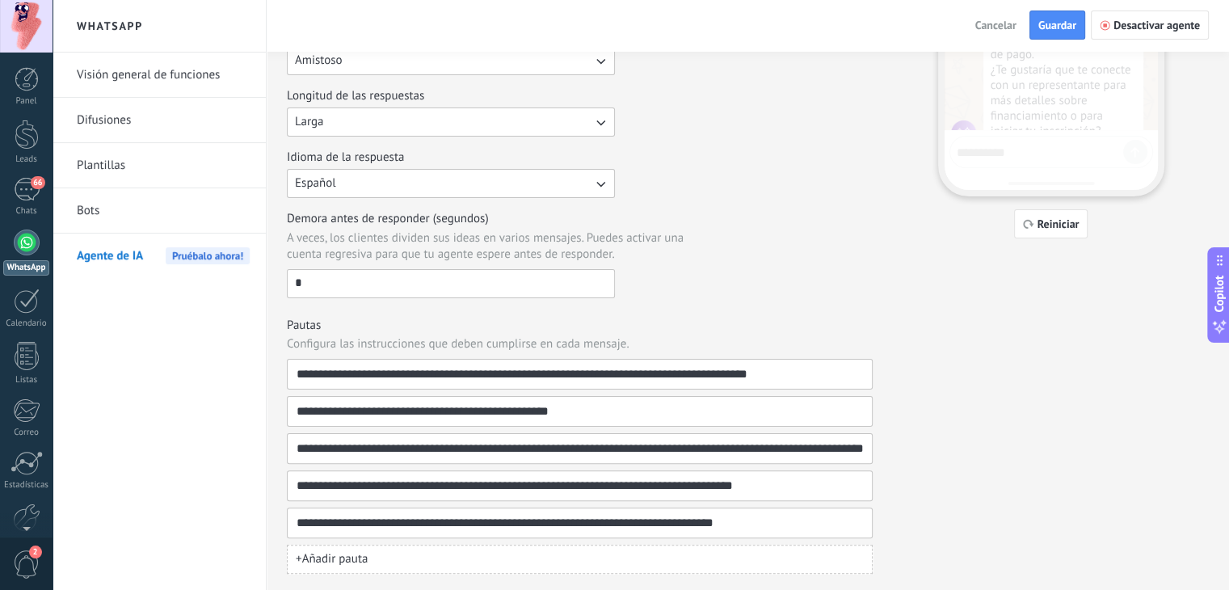
click at [350, 551] on span "+ Añadir pauta" at bounding box center [332, 559] width 72 height 16
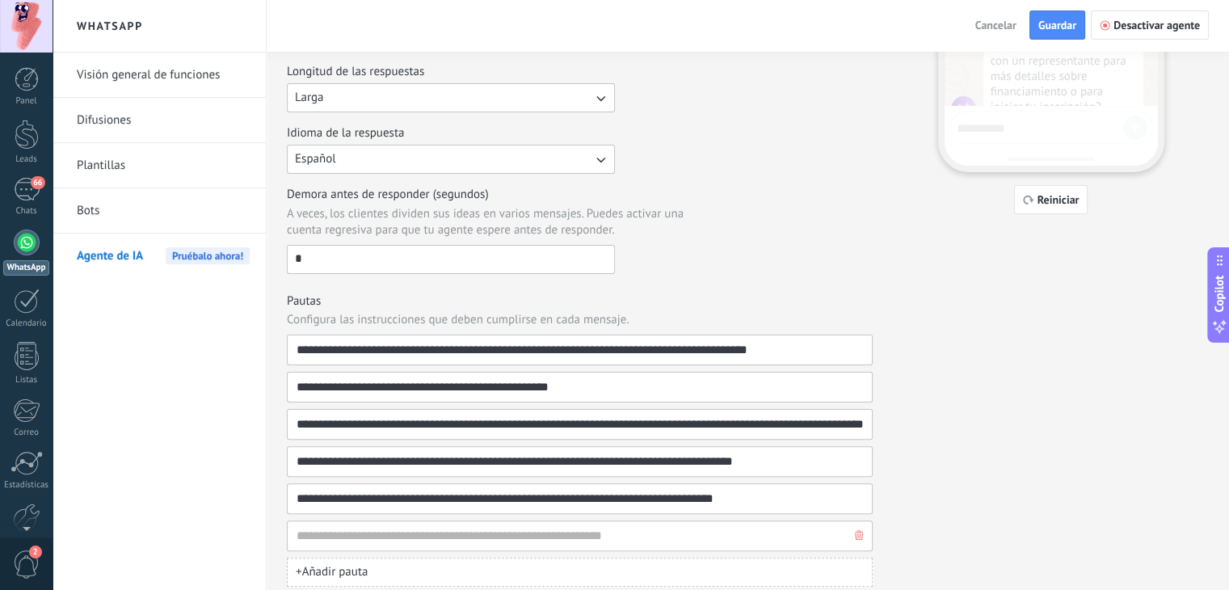
scroll to position [357, 0]
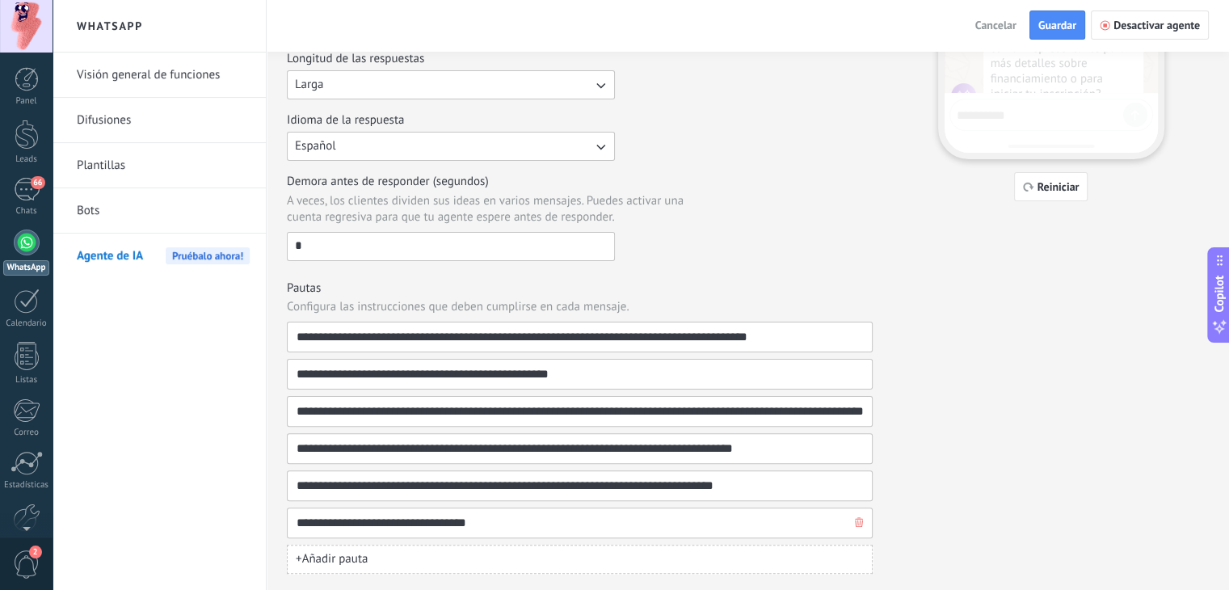
type input "**********"
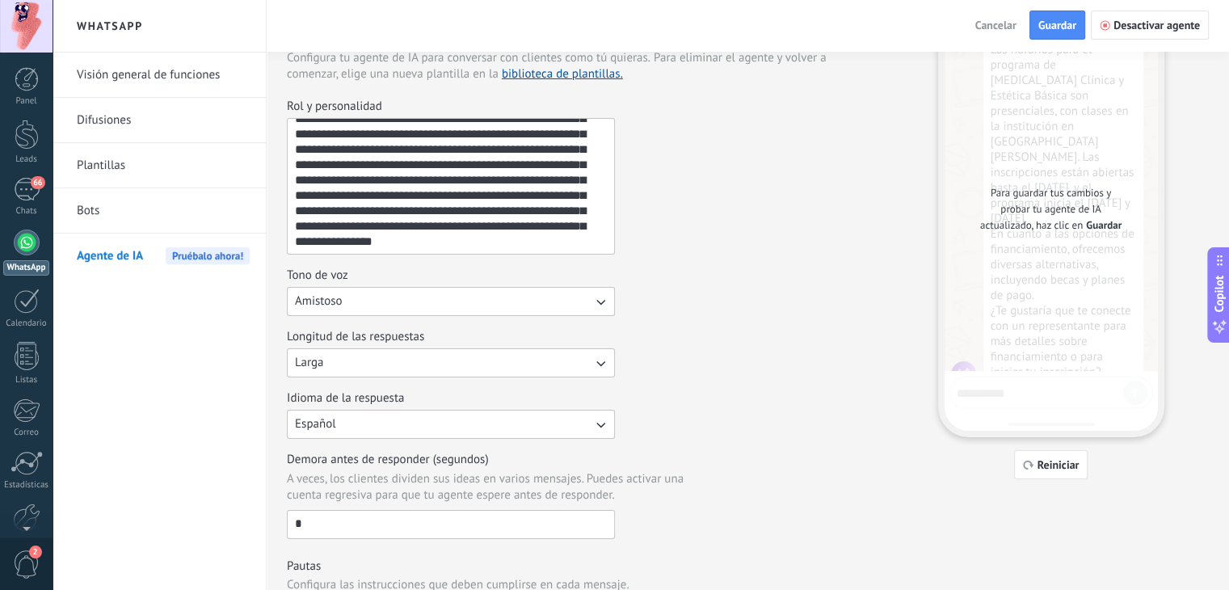
scroll to position [0, 0]
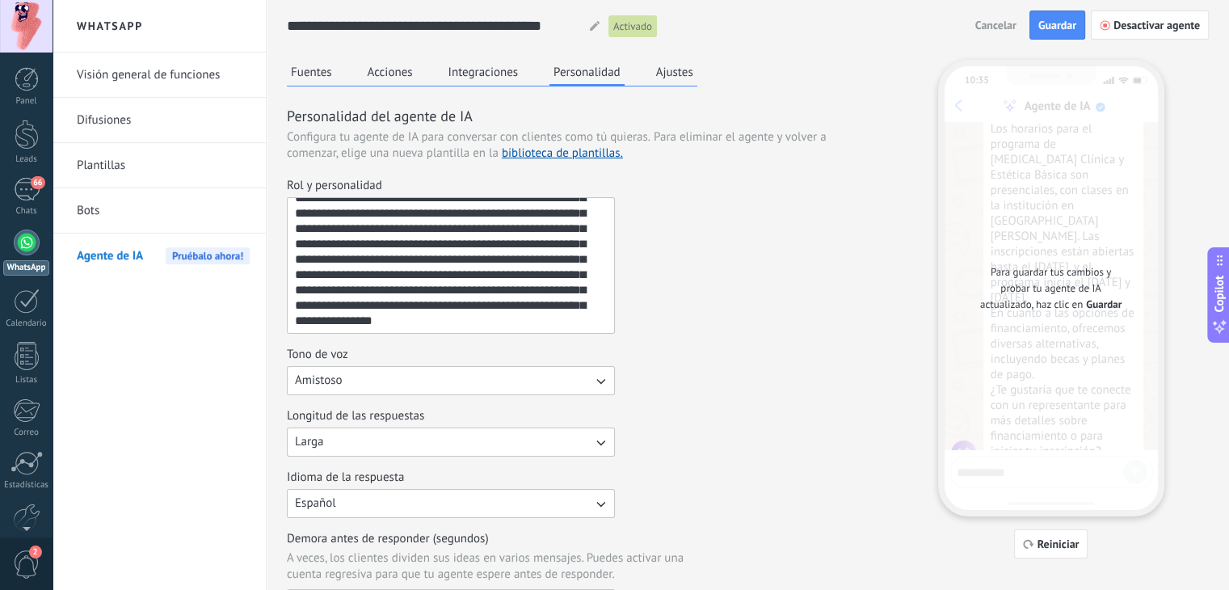
drag, startPoint x: 1062, startPoint y: 30, endPoint x: 1051, endPoint y: 30, distance: 10.5
click at [1060, 30] on span "Guardar" at bounding box center [1058, 24] width 38 height 11
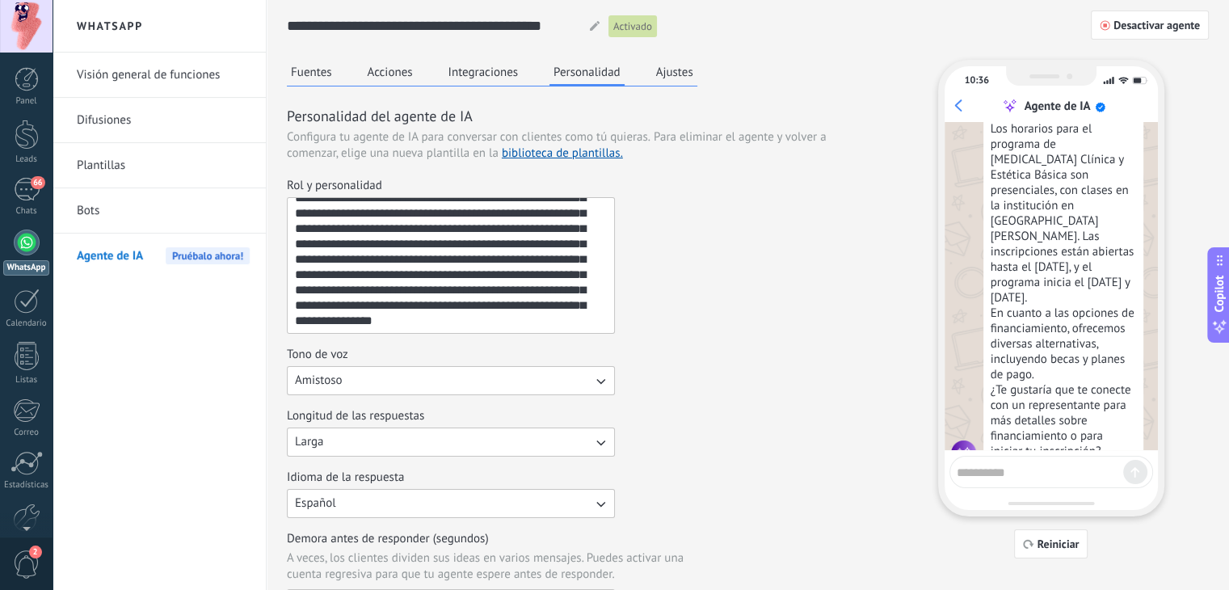
click at [1058, 473] on textarea at bounding box center [1040, 470] width 166 height 20
type textarea "****"
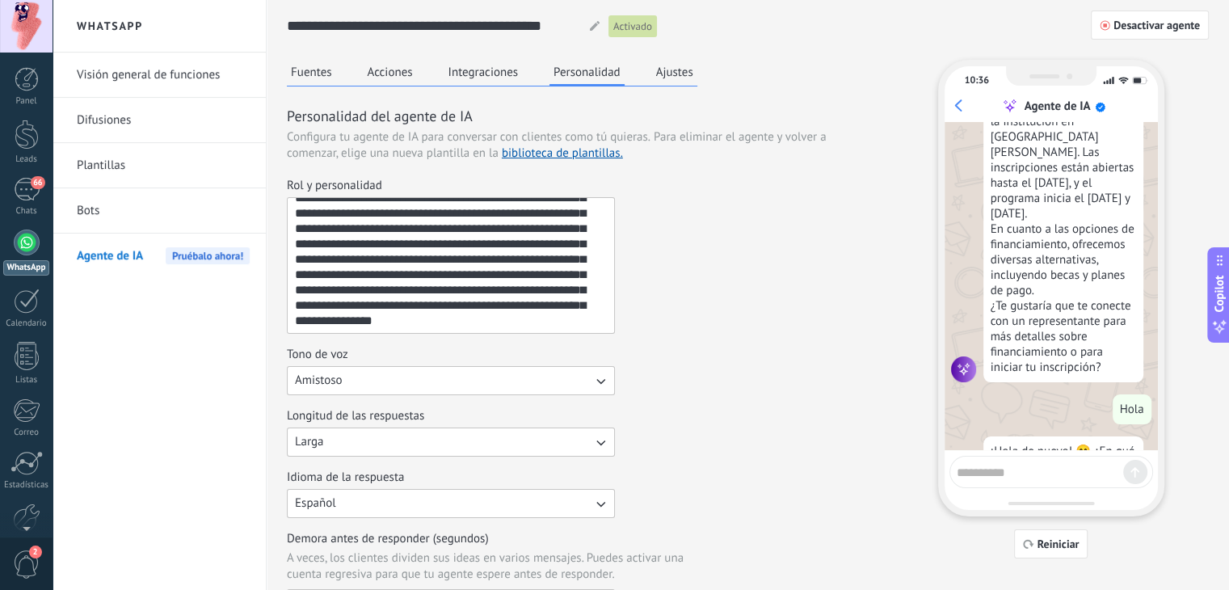
scroll to position [1005, 0]
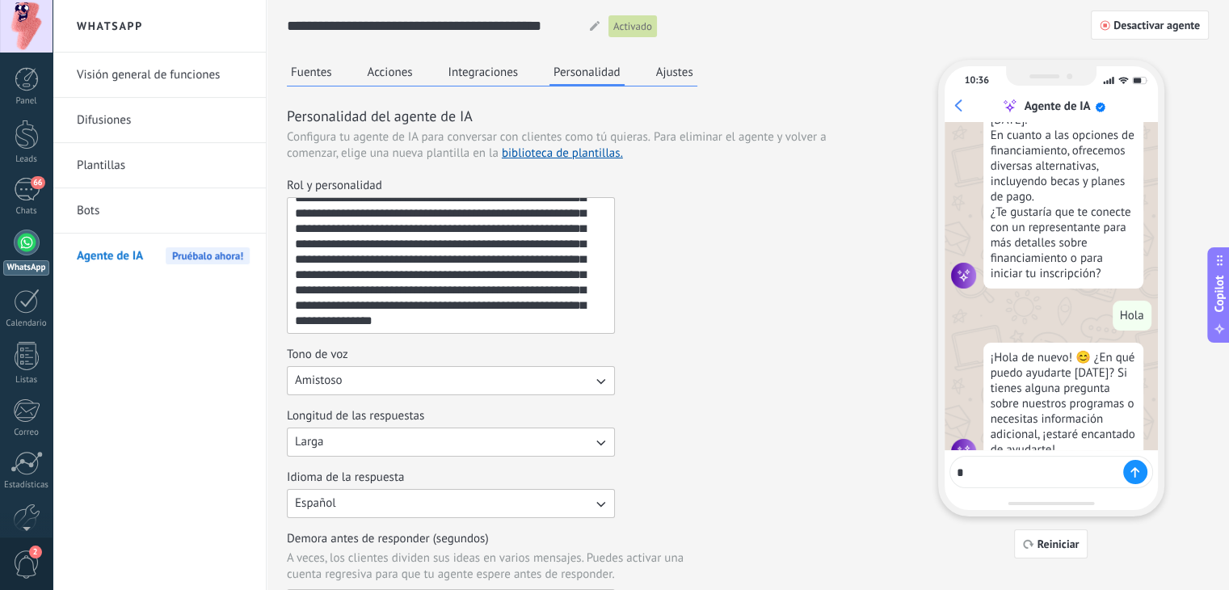
type textarea "**"
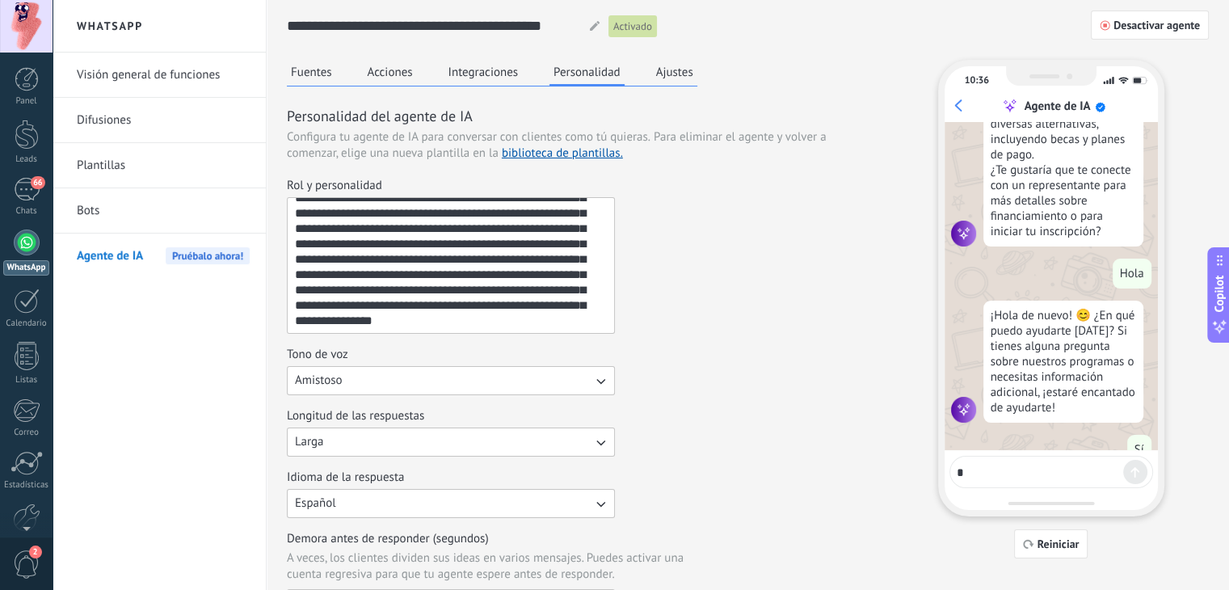
scroll to position [1089, 0]
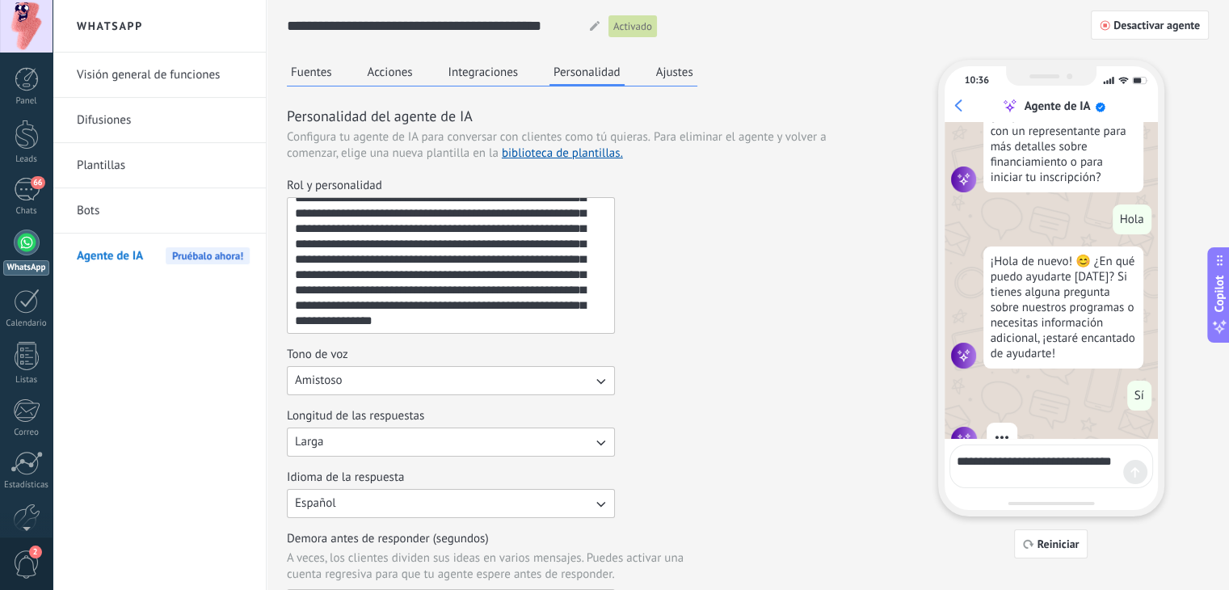
type textarea "**********"
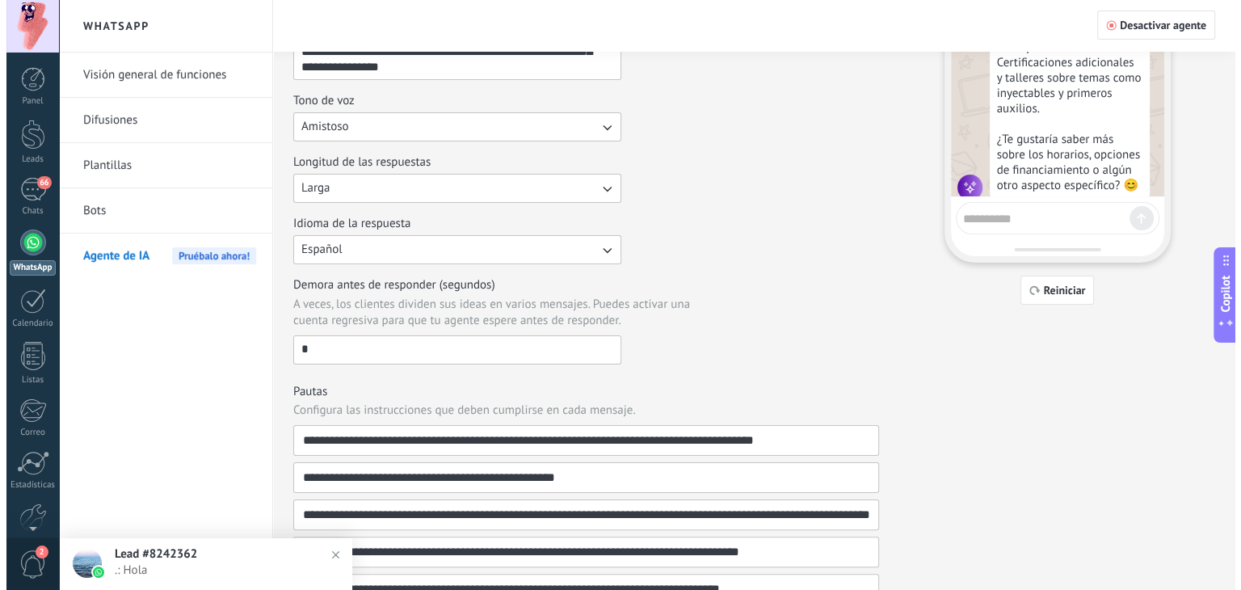
scroll to position [0, 0]
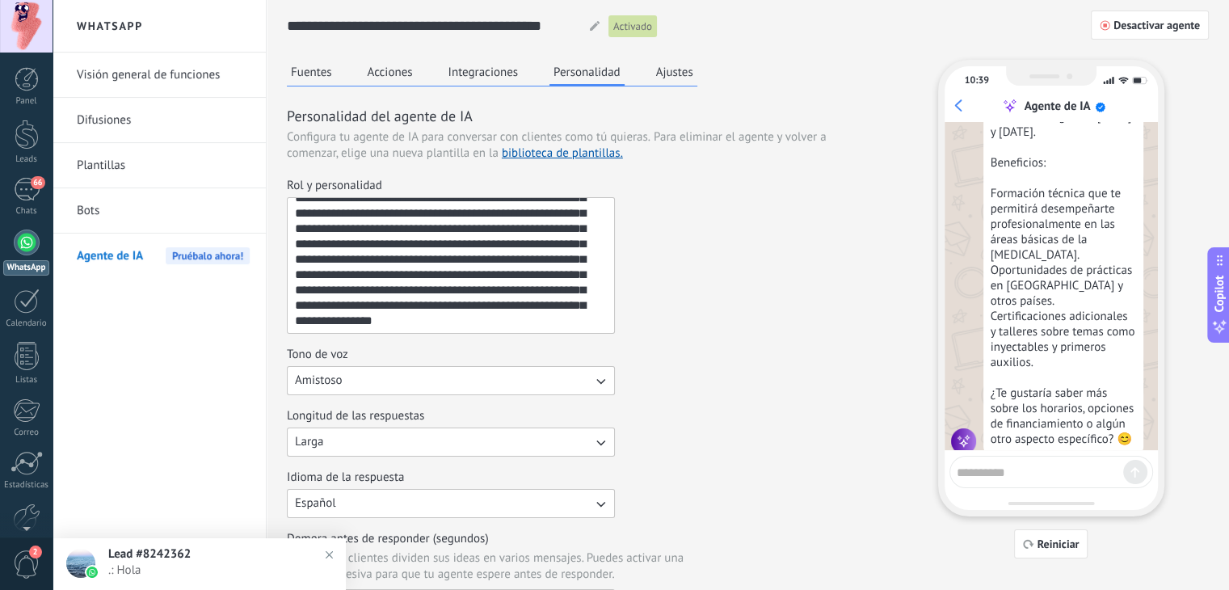
click at [319, 69] on button "Fuentes" at bounding box center [311, 72] width 49 height 24
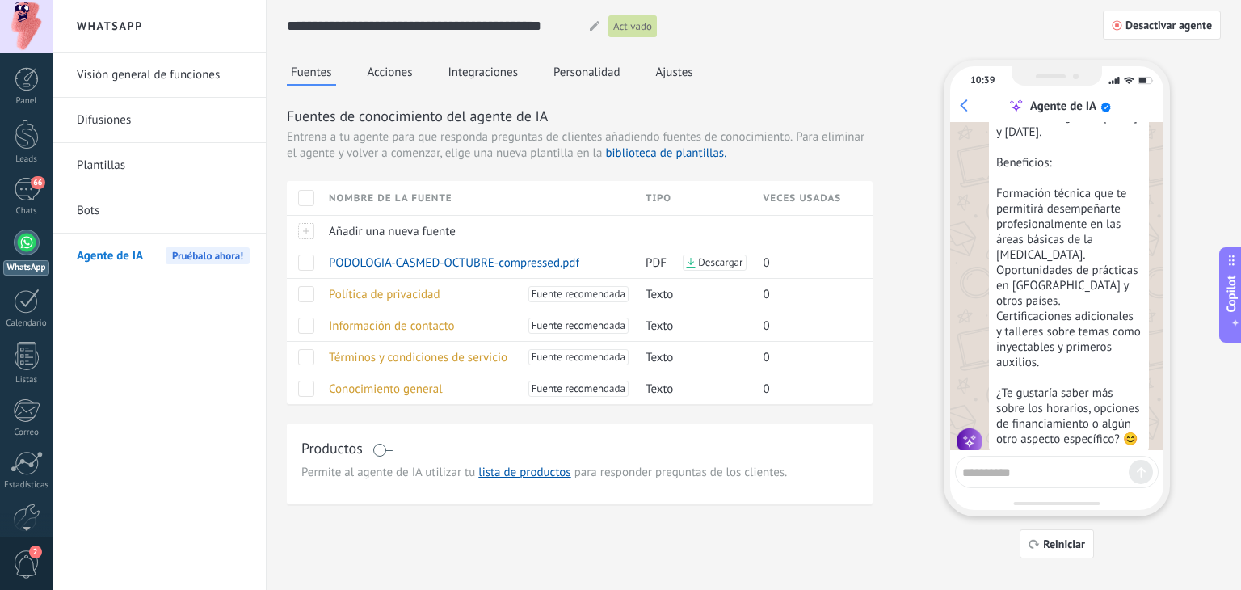
click at [1069, 474] on textarea at bounding box center [1046, 470] width 166 height 20
type textarea "**********"
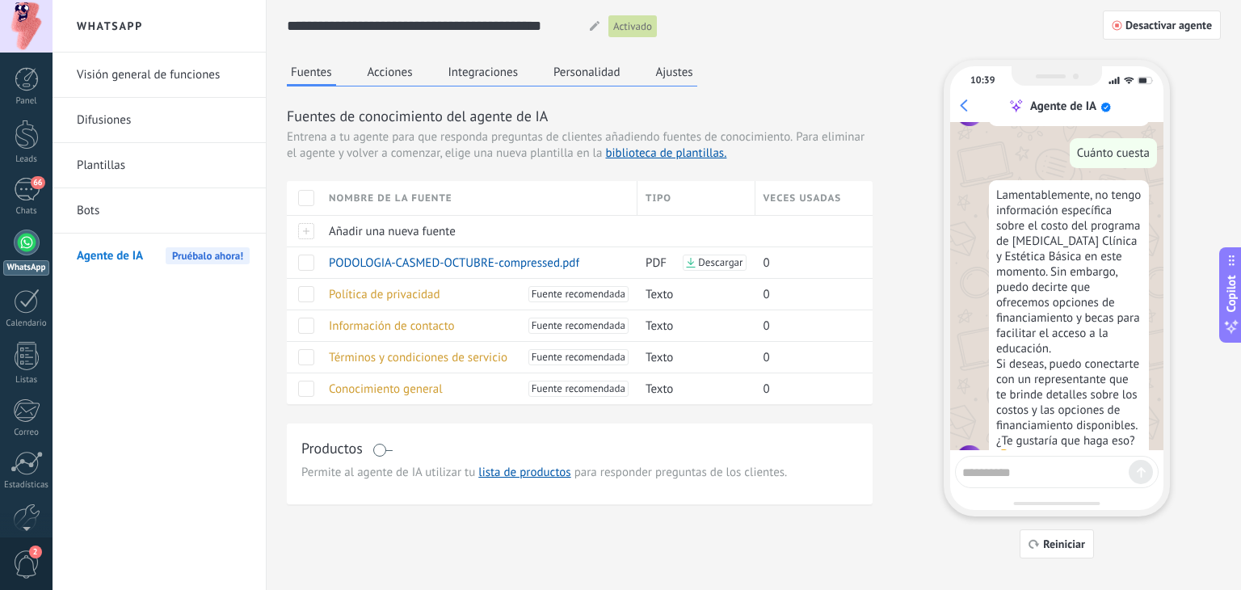
scroll to position [2408, 0]
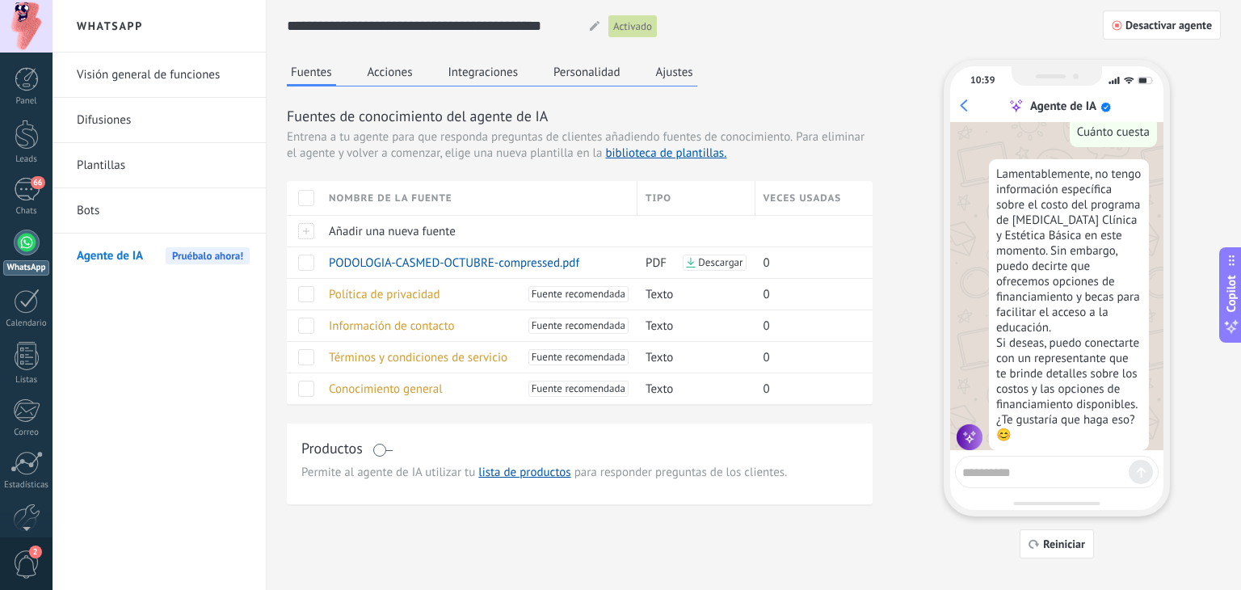
click at [1060, 478] on textarea at bounding box center [1046, 470] width 166 height 20
type textarea "**********"
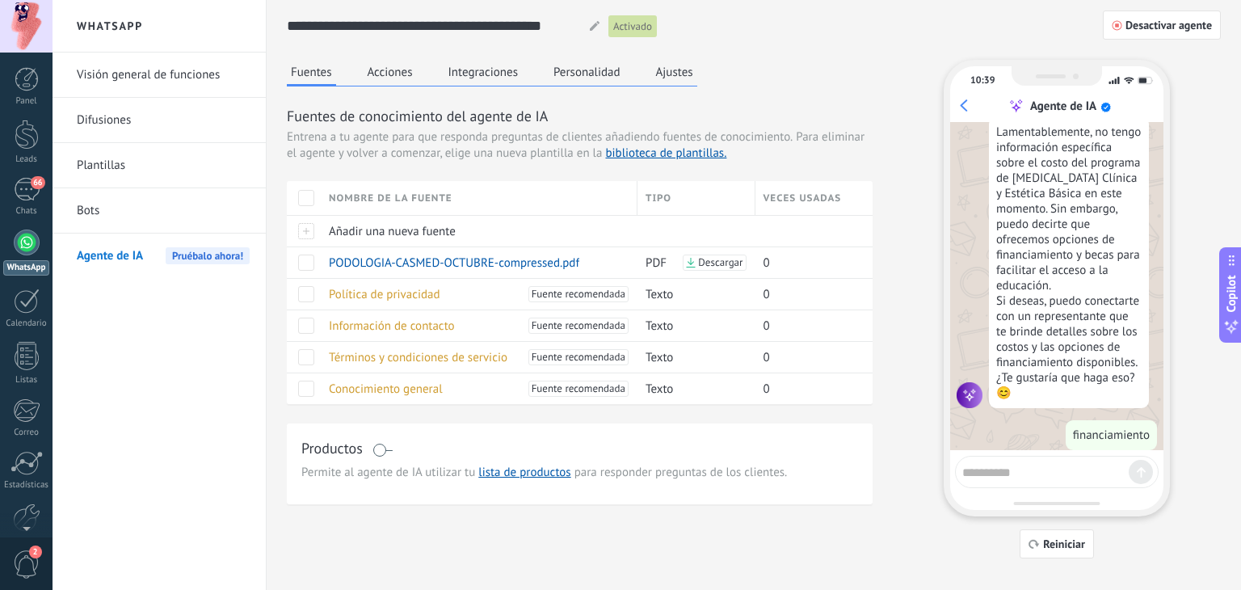
scroll to position [2492, 0]
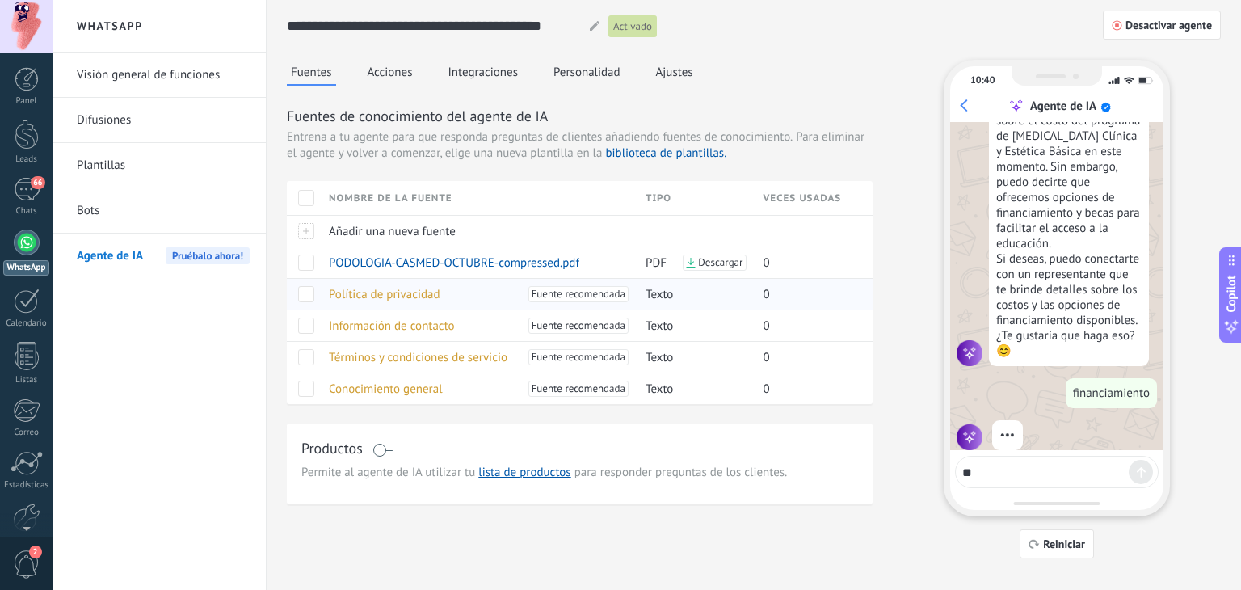
type textarea "*"
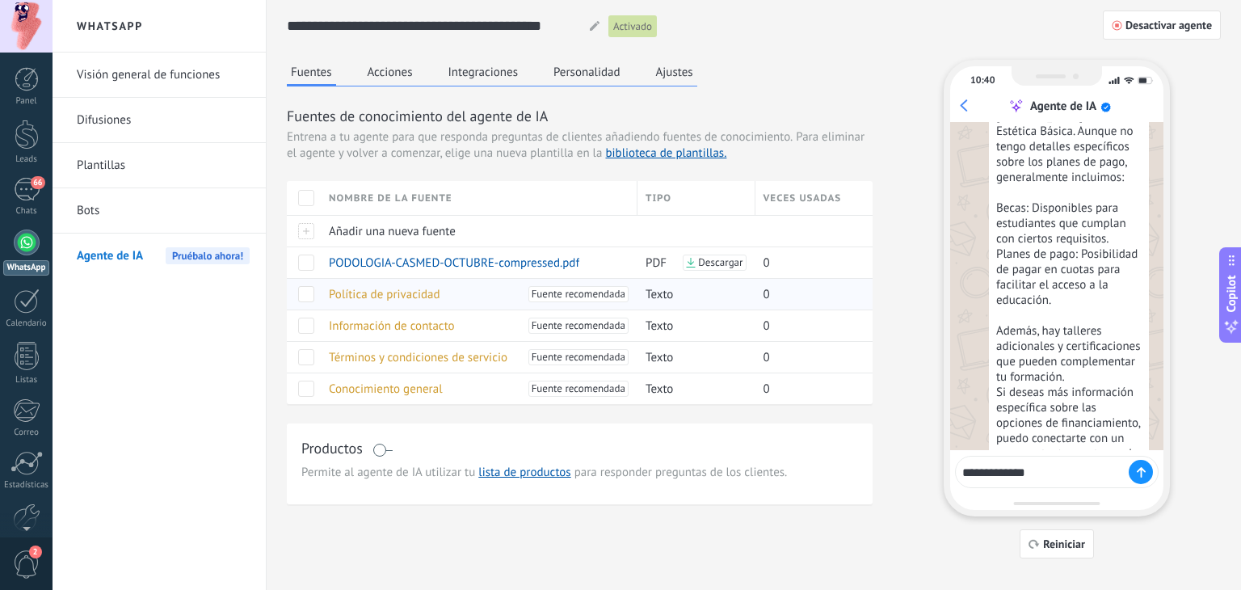
scroll to position [2913, 0]
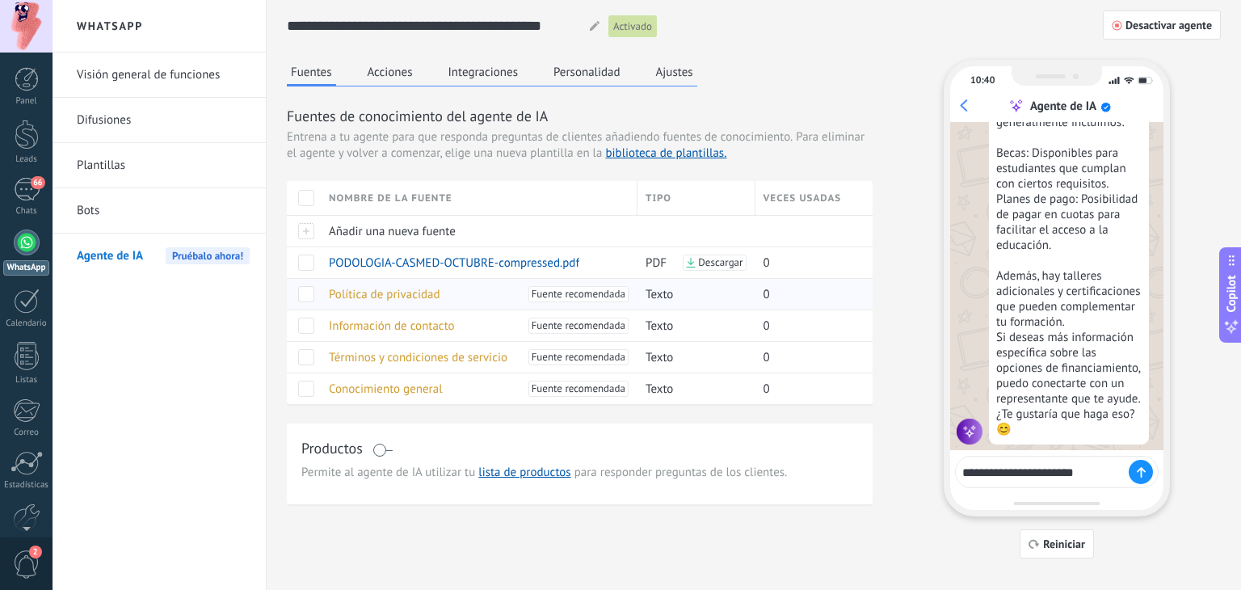
type textarea "**********"
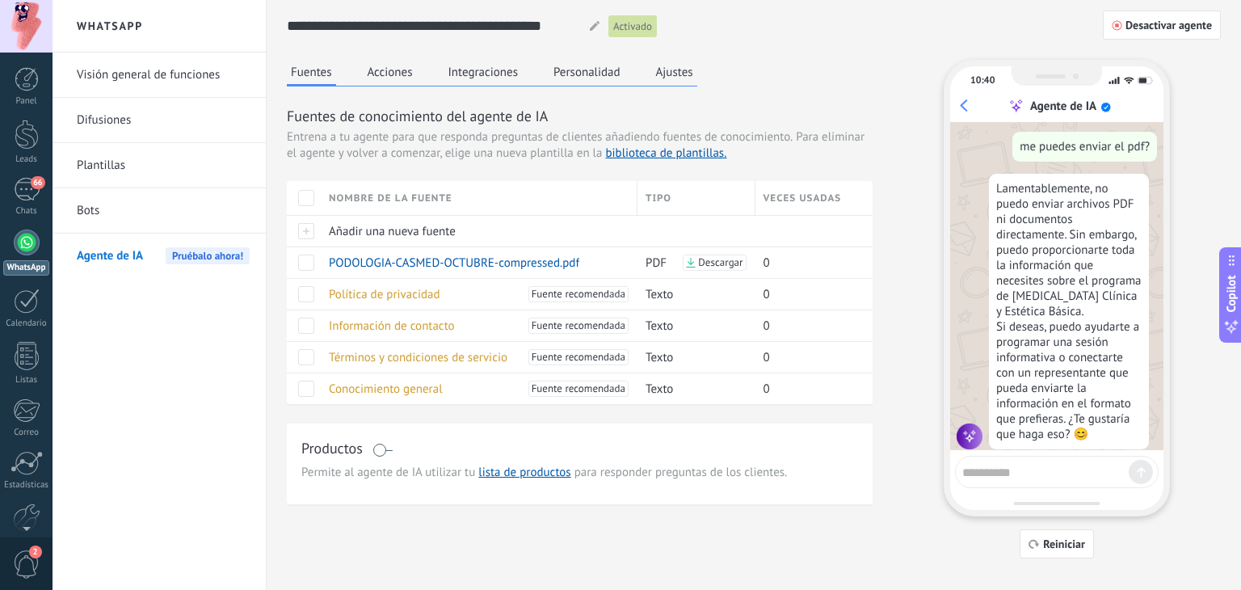
scroll to position [3246, 0]
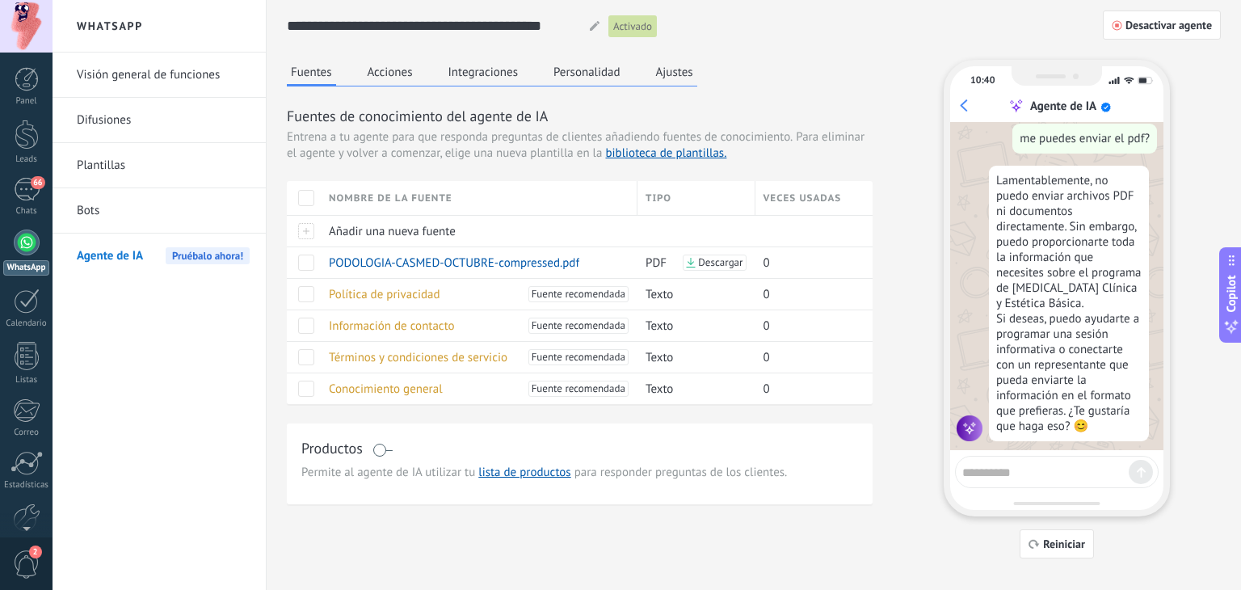
click at [386, 70] on button "Acciones" at bounding box center [390, 72] width 53 height 24
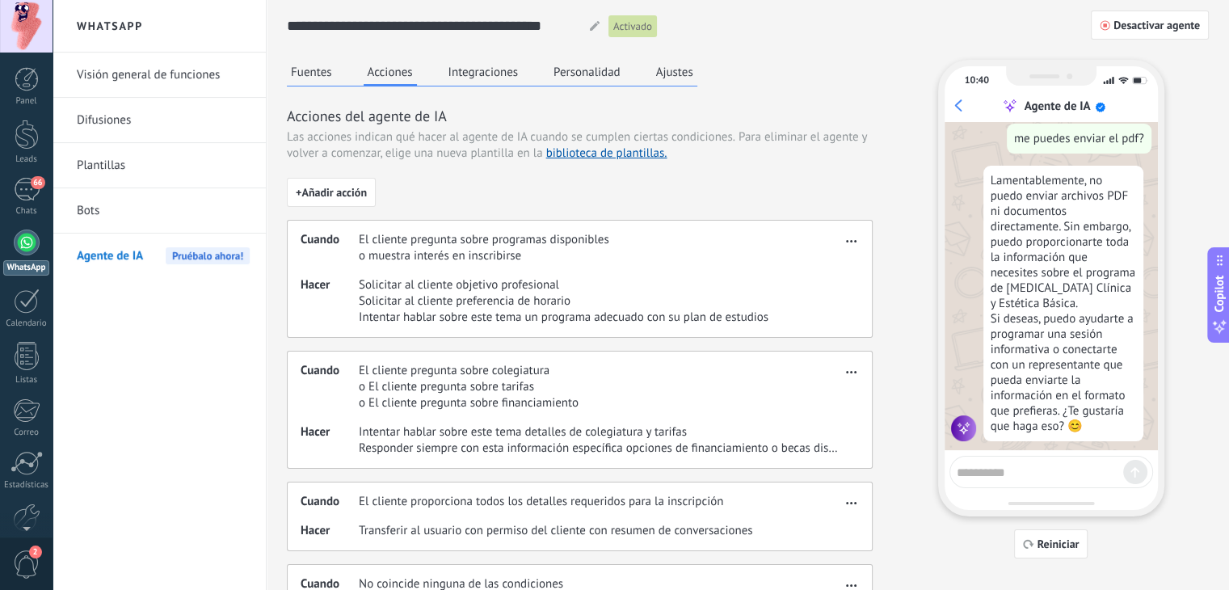
click at [483, 65] on button "Integraciones" at bounding box center [483, 72] width 78 height 24
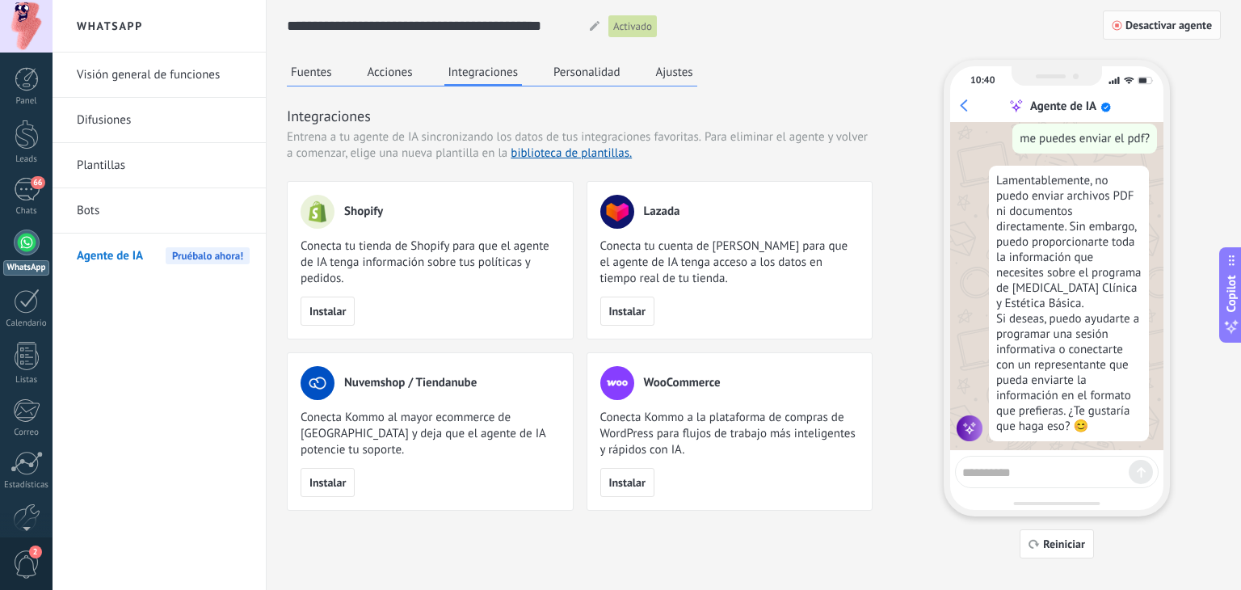
click at [1195, 20] on span "Desactivar agente" at bounding box center [1169, 24] width 86 height 11
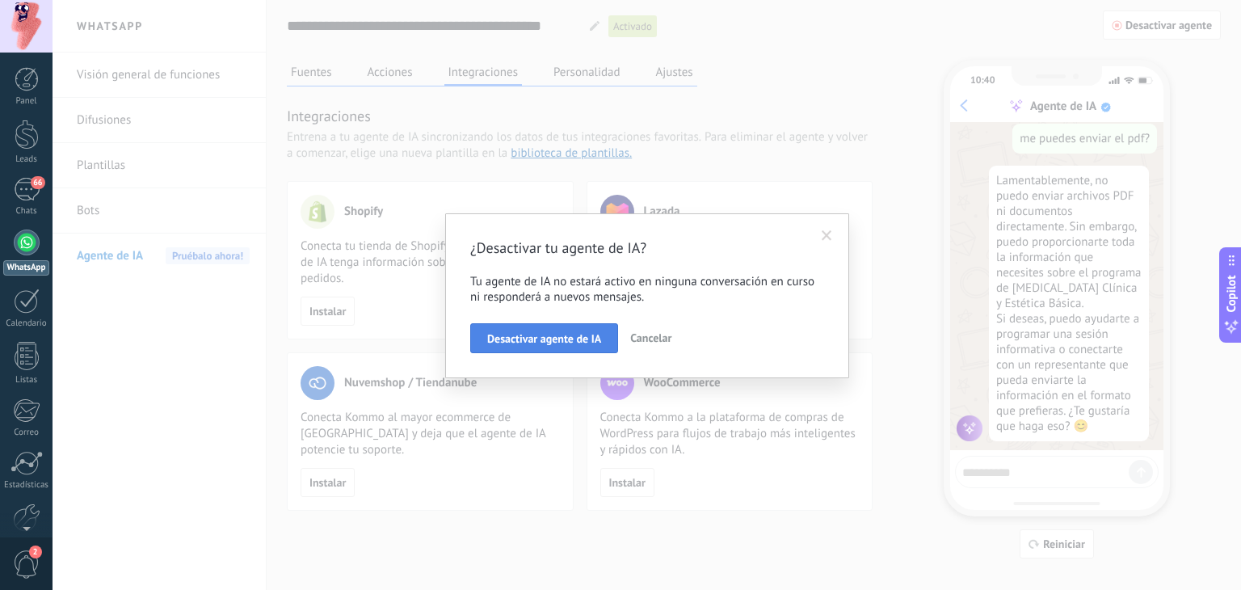
click at [572, 336] on span "Desactivar agente de IA" at bounding box center [544, 338] width 114 height 11
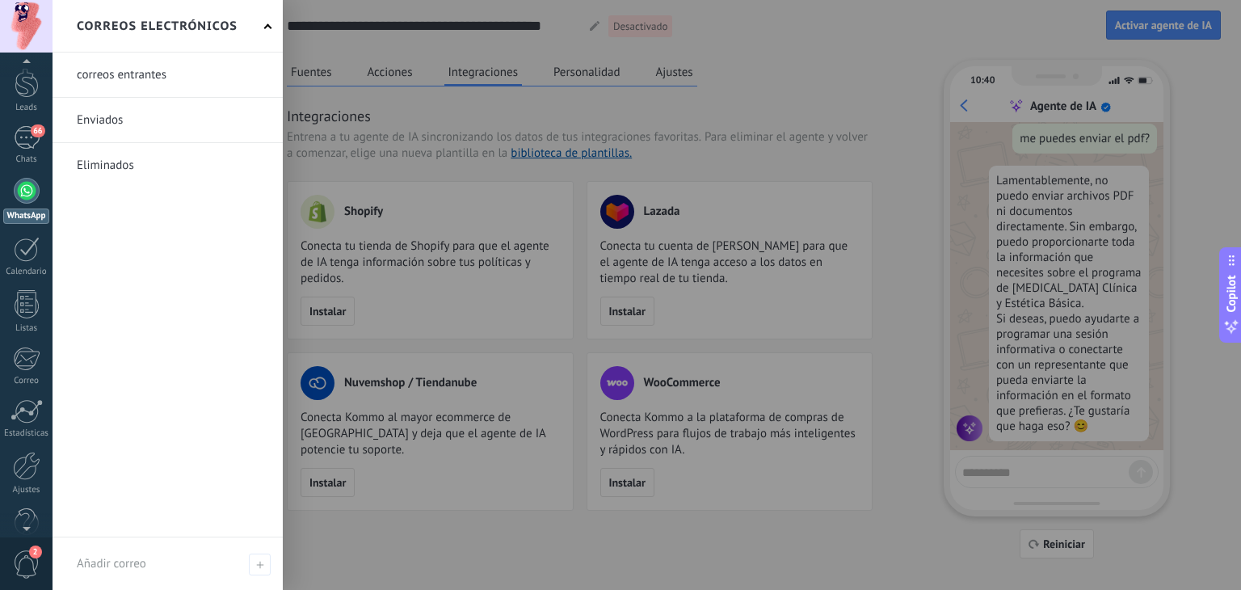
scroll to position [82, 0]
click at [27, 442] on div at bounding box center [26, 436] width 27 height 28
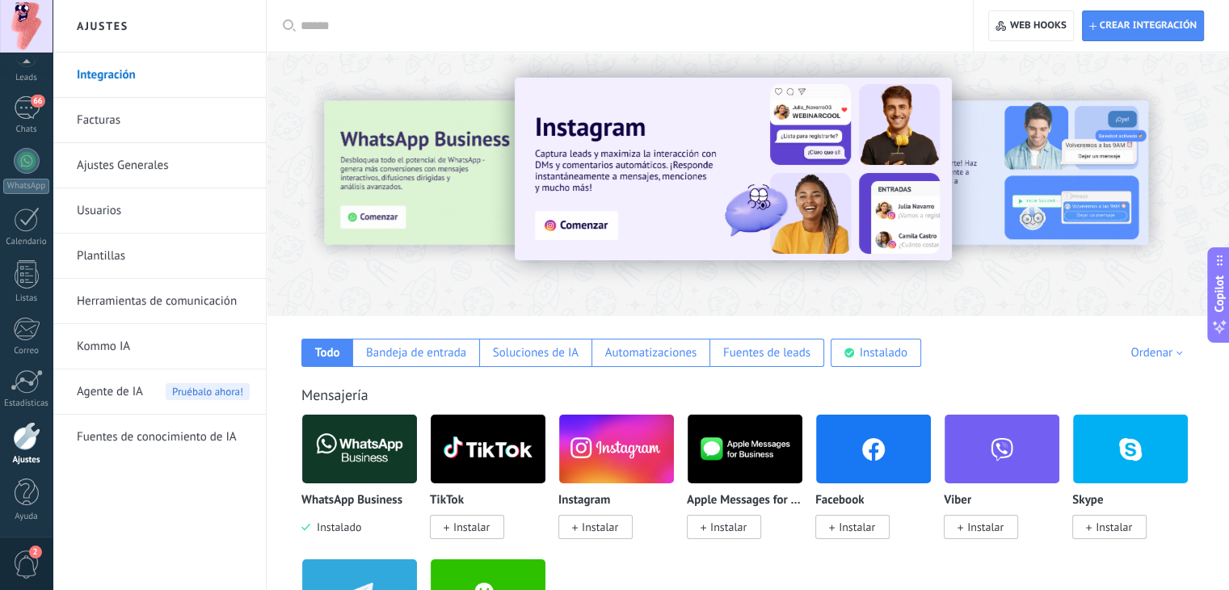
click at [116, 343] on link "Kommo IA" at bounding box center [163, 346] width 173 height 45
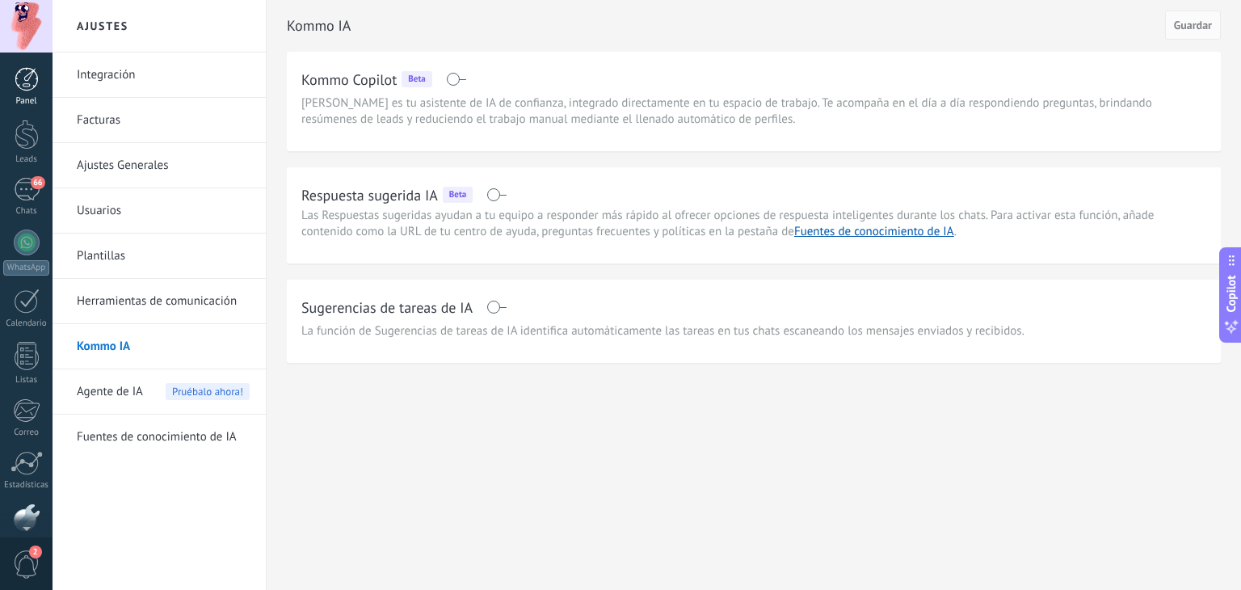
click at [22, 86] on div at bounding box center [27, 79] width 24 height 24
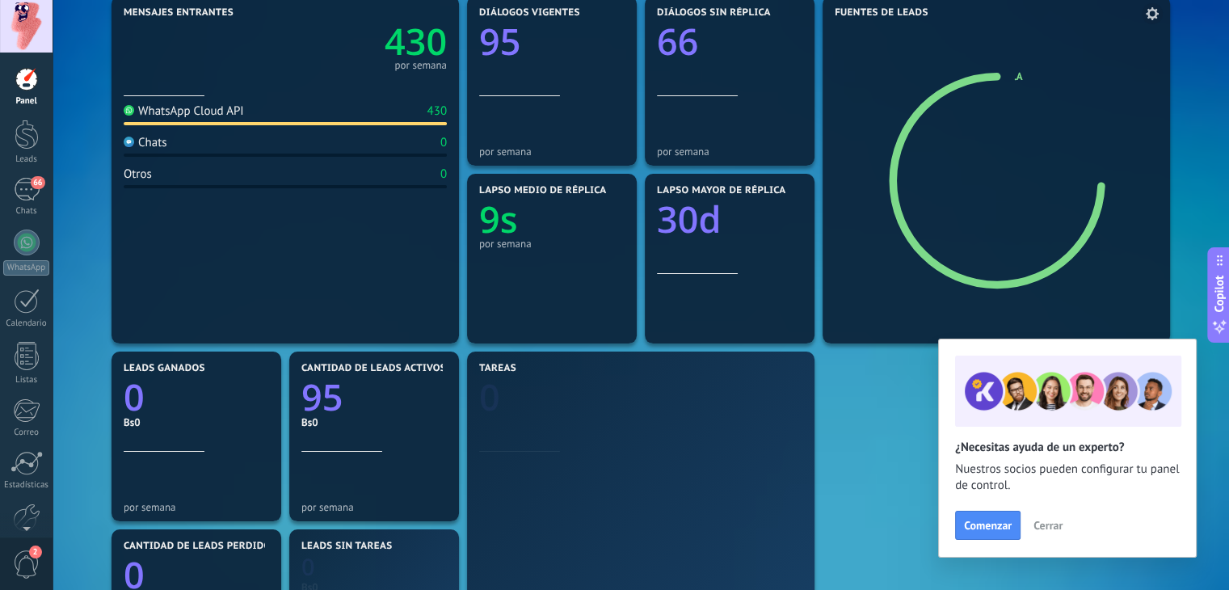
scroll to position [242, 0]
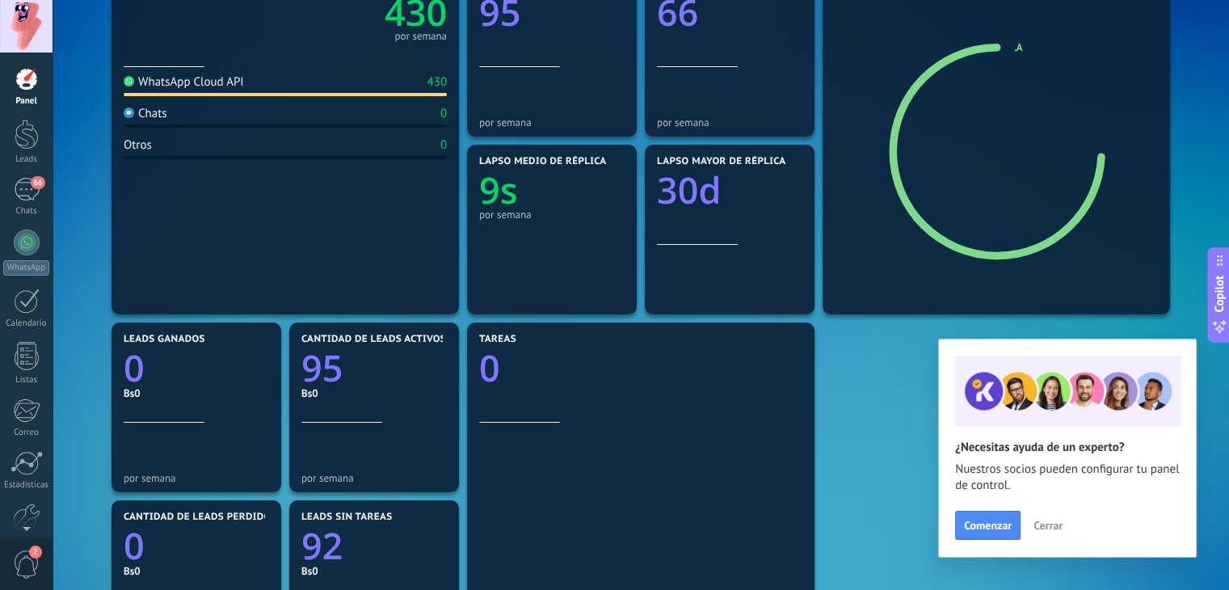
click at [1048, 528] on span "Cerrar" at bounding box center [1048, 525] width 29 height 11
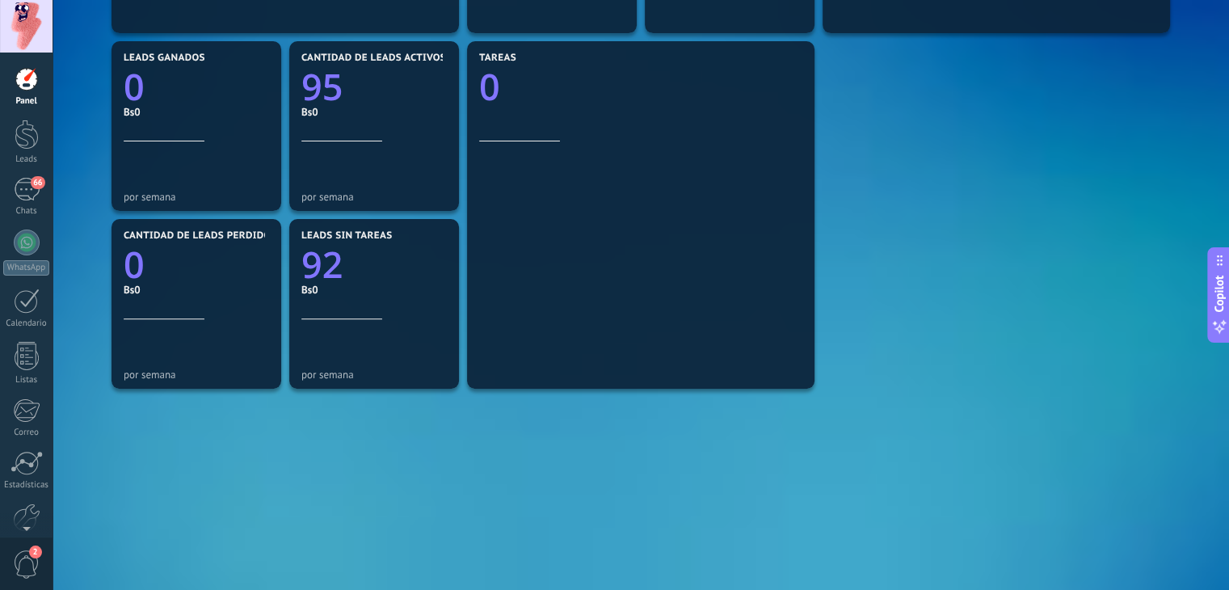
scroll to position [554, 0]
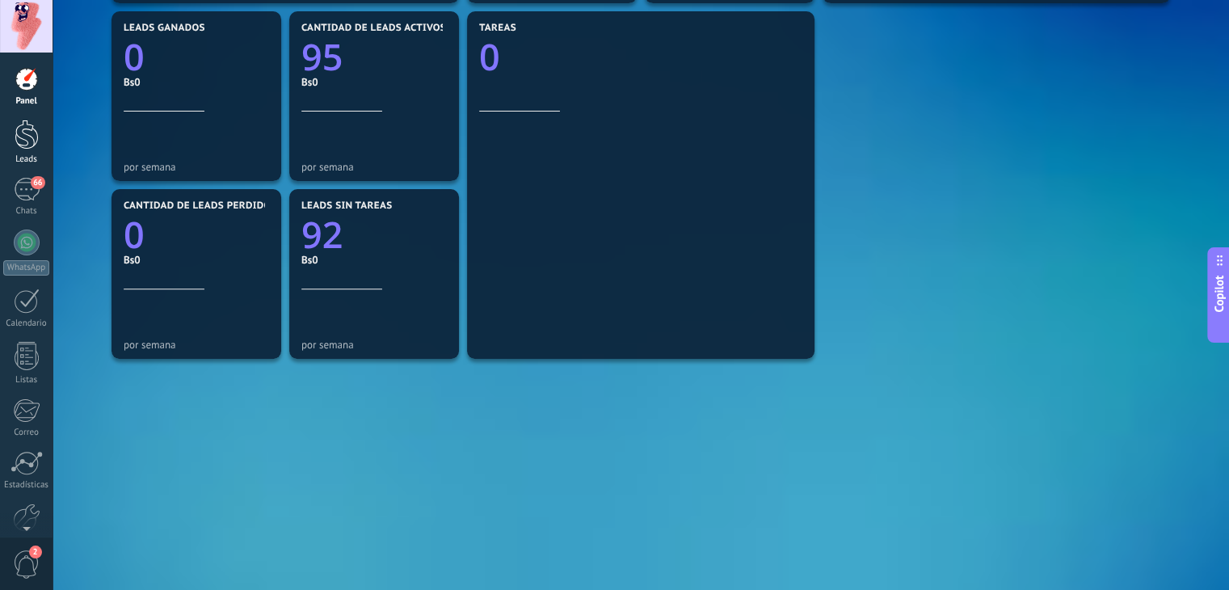
click at [36, 137] on div at bounding box center [27, 135] width 24 height 30
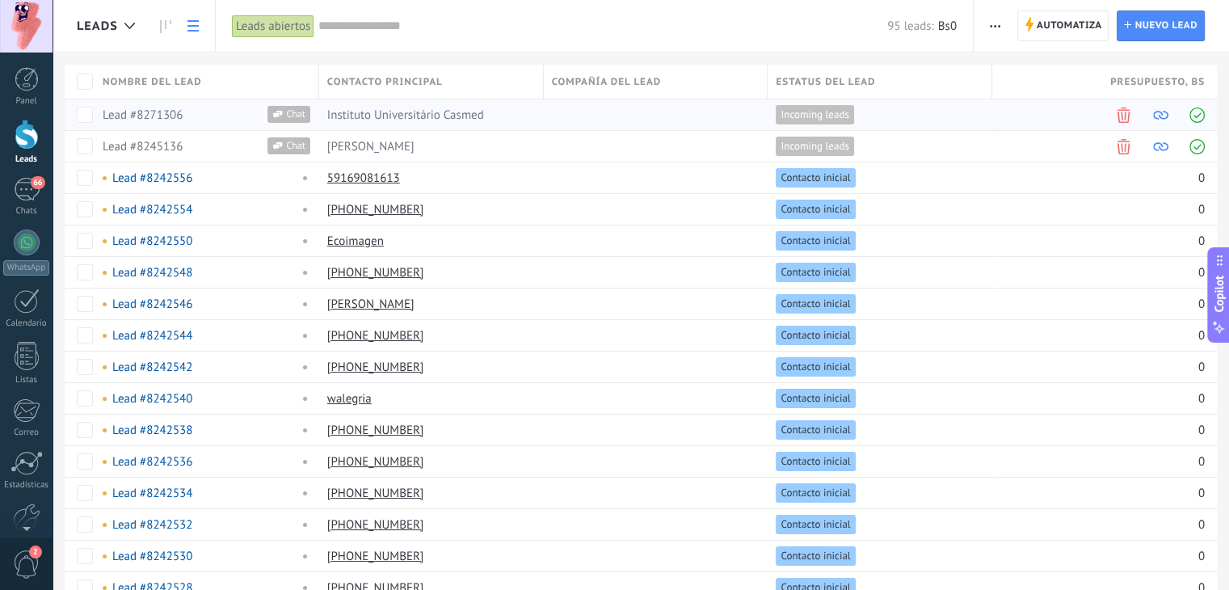
click at [1196, 114] on span at bounding box center [1197, 114] width 15 height 15
click at [1067, 21] on span "Automatiza" at bounding box center [1069, 25] width 65 height 29
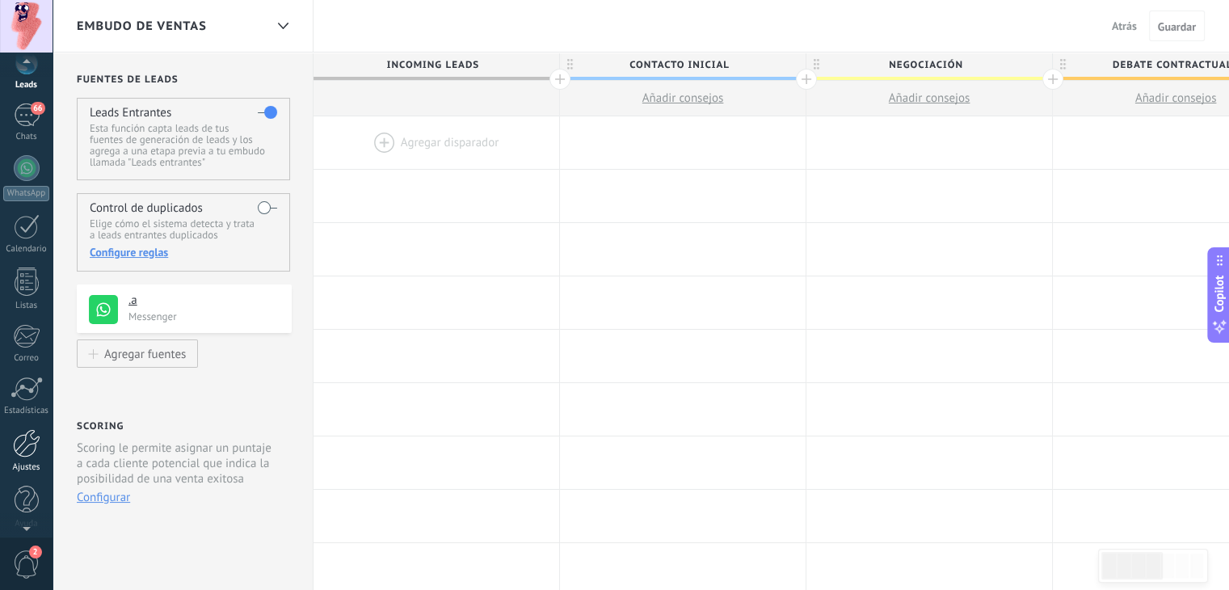
scroll to position [82, 0]
click at [19, 444] on div at bounding box center [26, 436] width 27 height 28
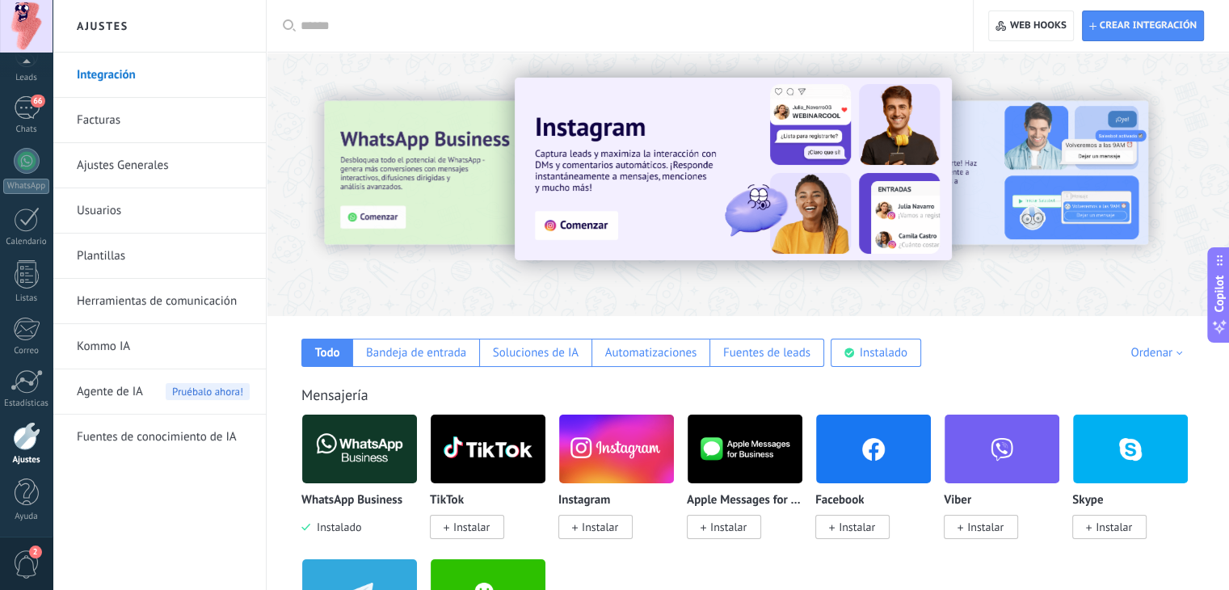
click at [141, 166] on link "Ajustes Generales" at bounding box center [163, 165] width 173 height 45
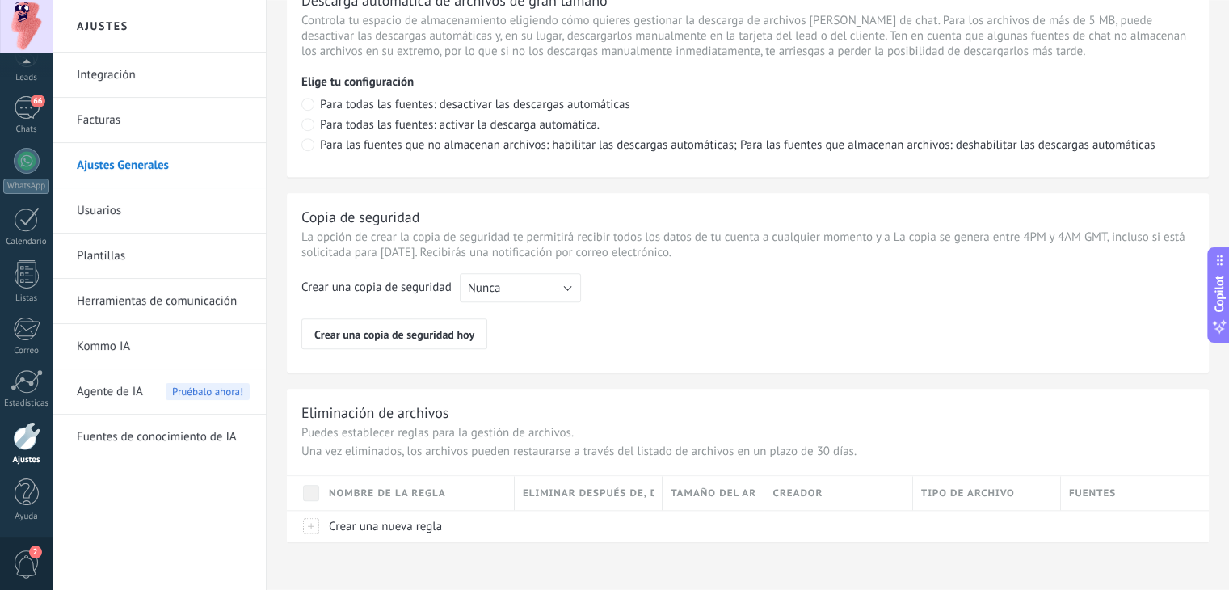
scroll to position [1193, 0]
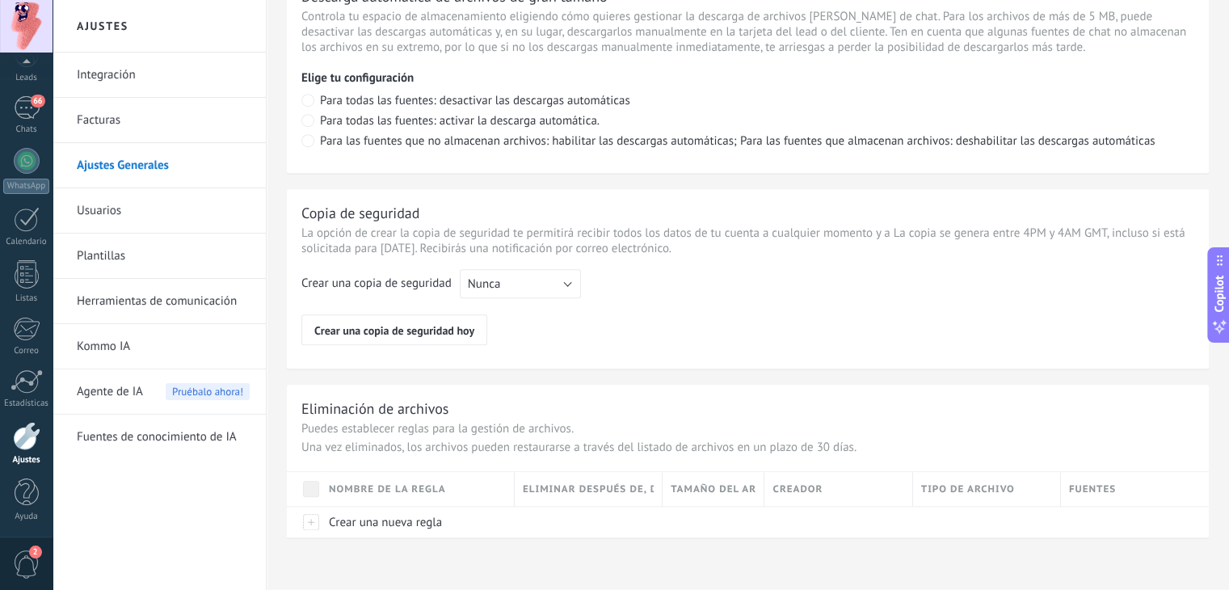
click at [149, 209] on link "Usuarios" at bounding box center [163, 210] width 173 height 45
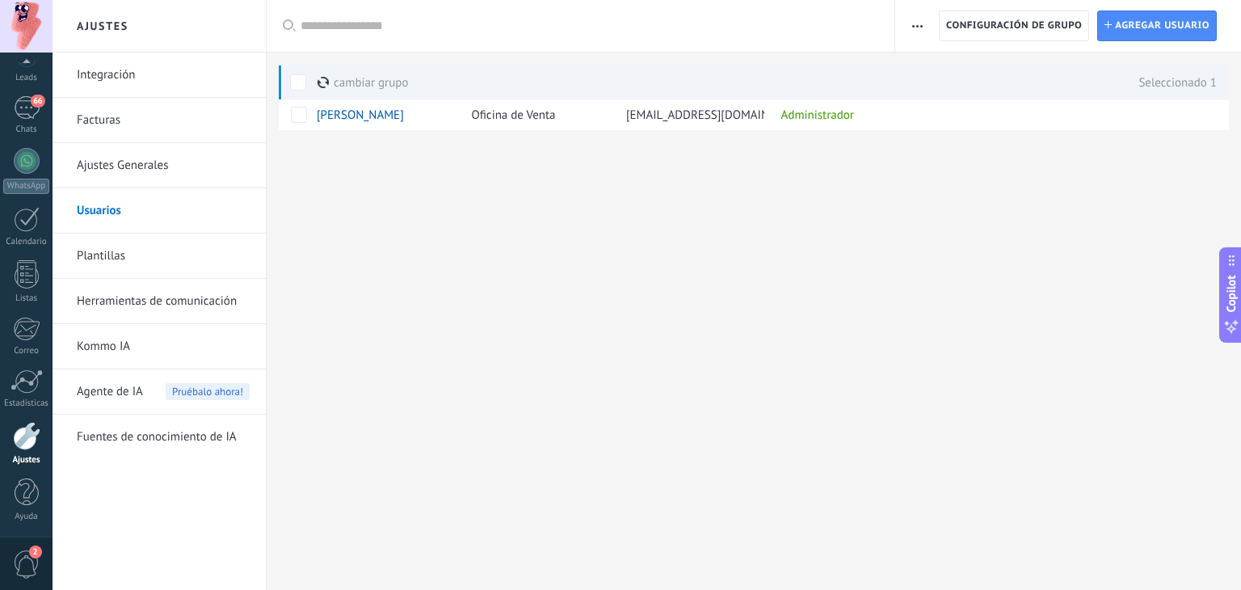
click at [927, 17] on button "button" at bounding box center [917, 26] width 23 height 31
click at [777, 198] on div "Ajustes Integración Facturas Ajustes Generales Usuarios Plantillas Herramientas…" at bounding box center [647, 295] width 1189 height 590
click at [27, 43] on div at bounding box center [26, 26] width 53 height 53
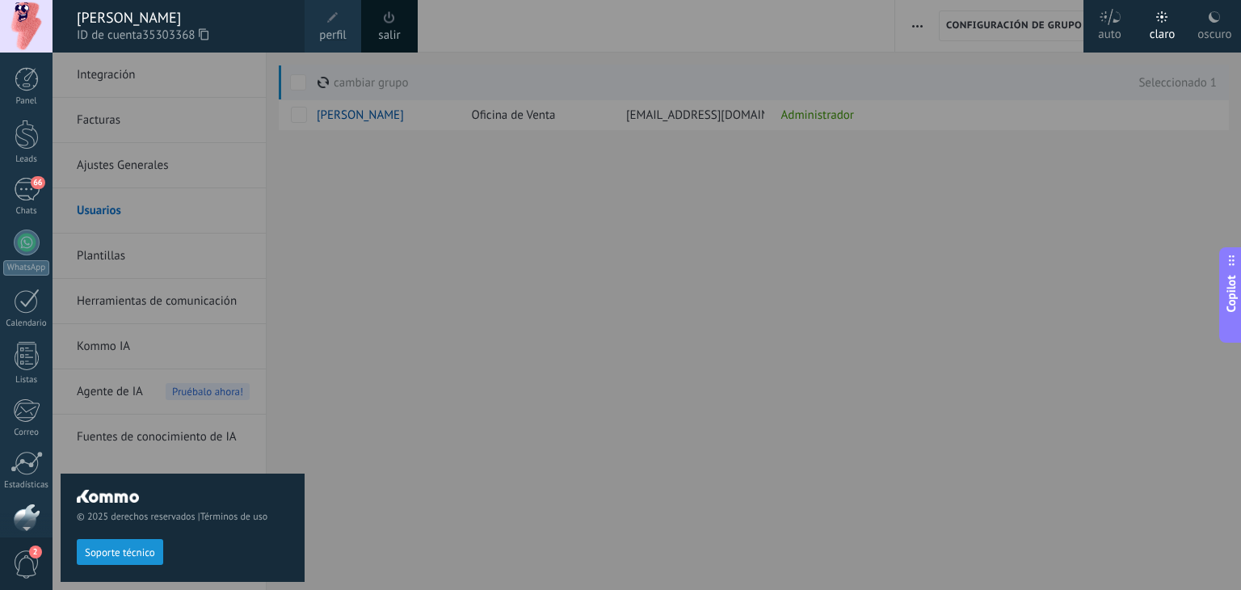
click at [339, 20] on span at bounding box center [333, 18] width 18 height 18
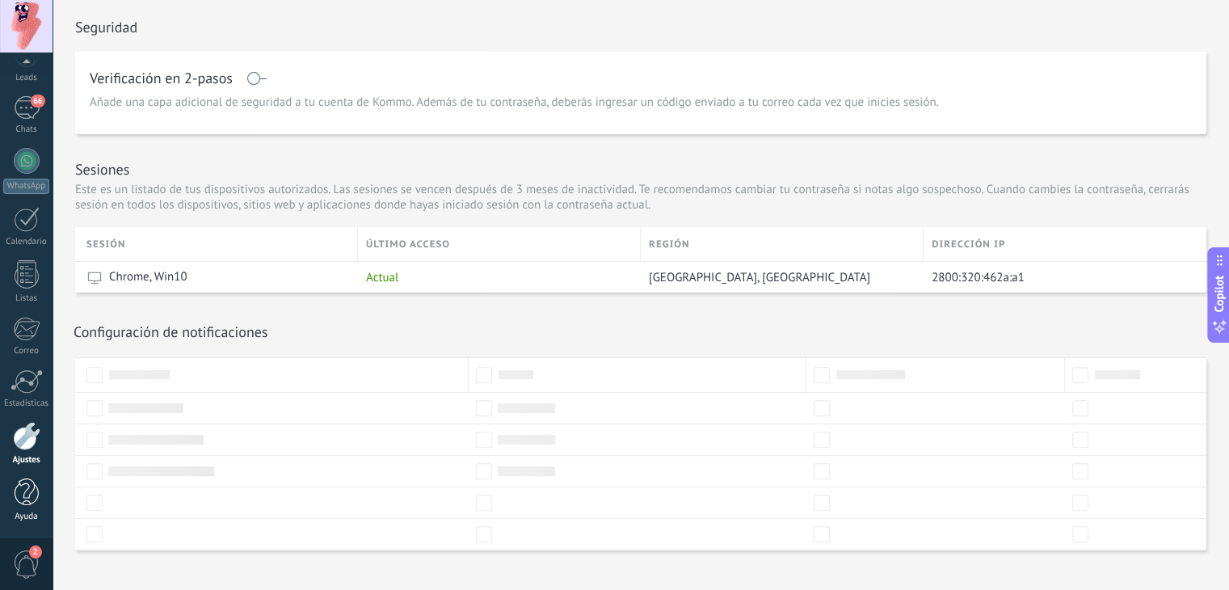
scroll to position [458, 0]
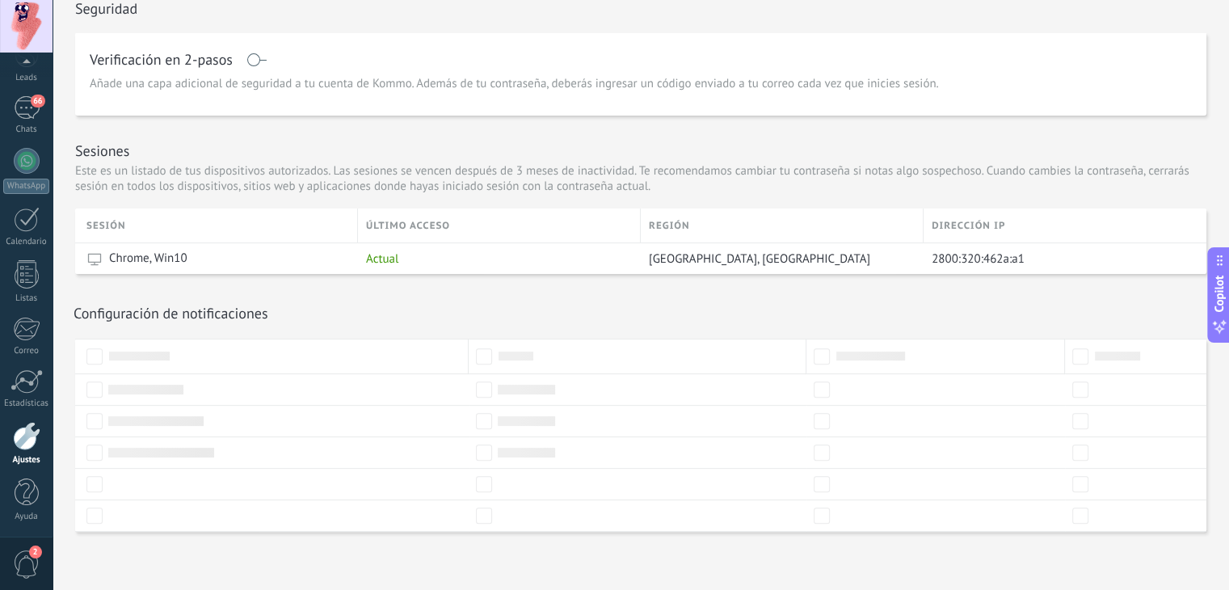
click at [19, 448] on div at bounding box center [26, 436] width 27 height 28
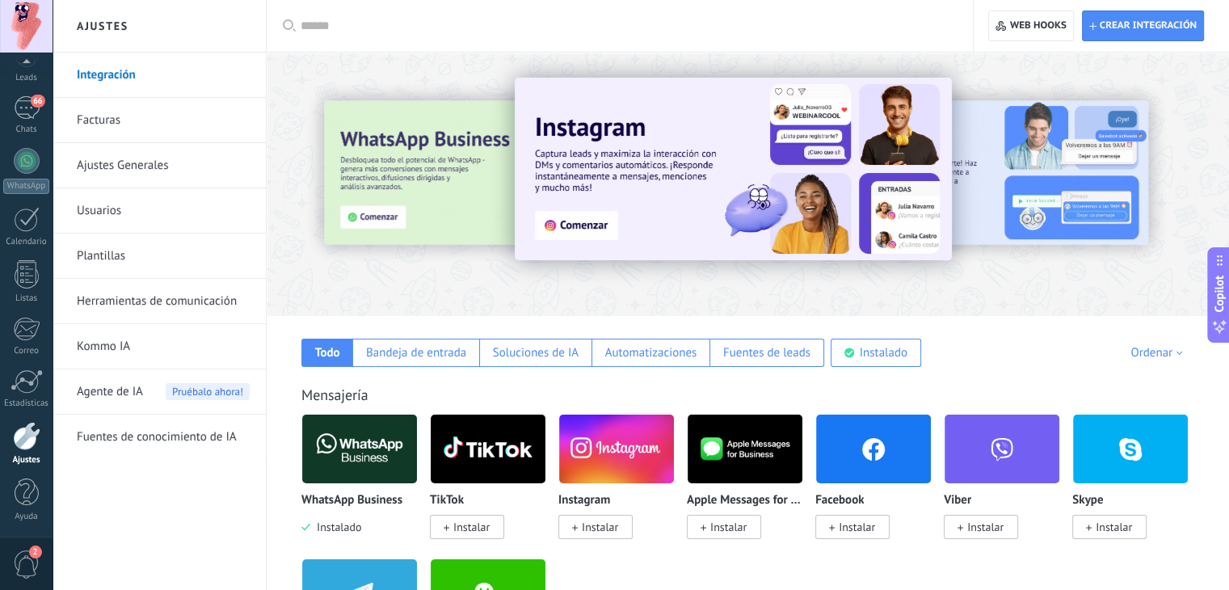
click at [173, 119] on link "Facturas" at bounding box center [163, 120] width 173 height 45
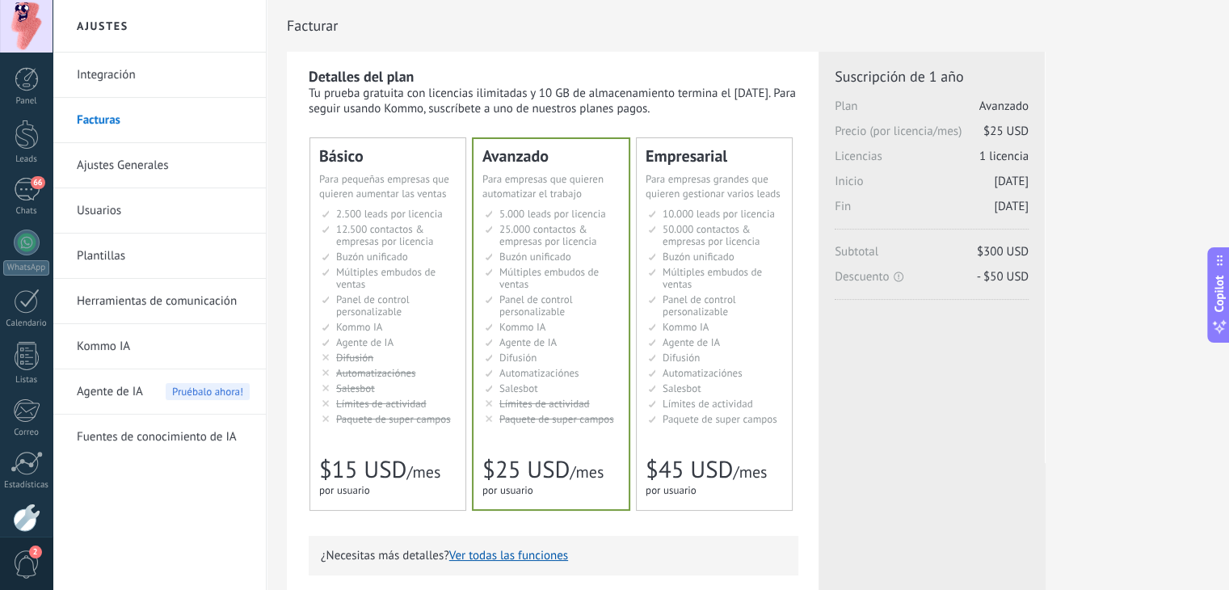
click at [156, 289] on link "Herramientas de comunicación" at bounding box center [163, 301] width 173 height 45
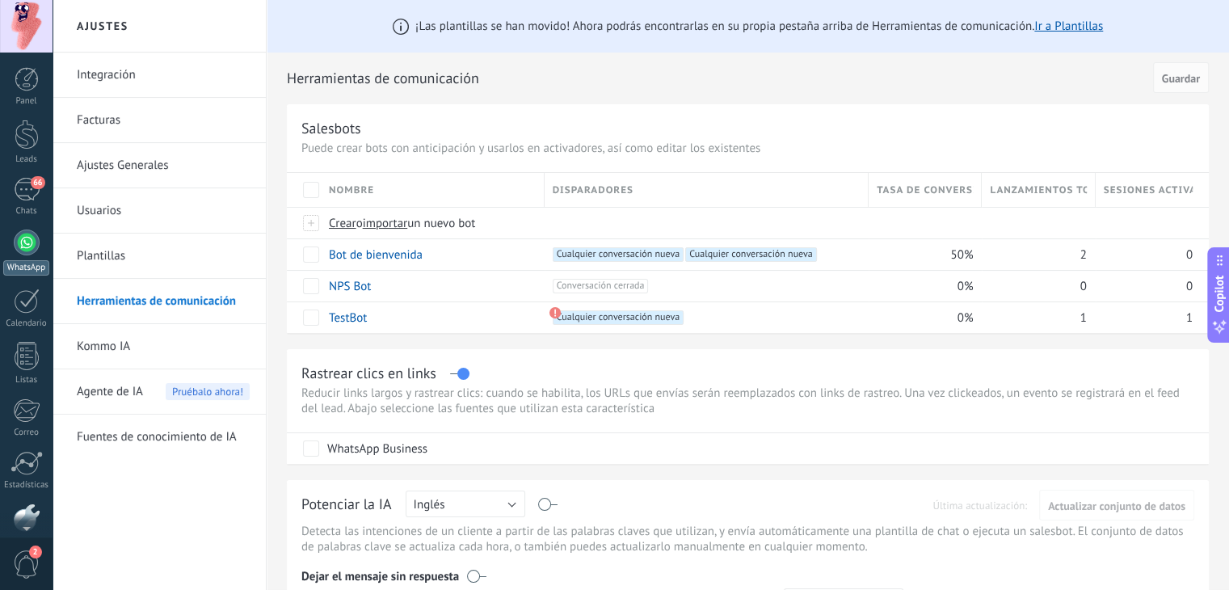
click at [26, 260] on div "WhatsApp" at bounding box center [26, 267] width 46 height 15
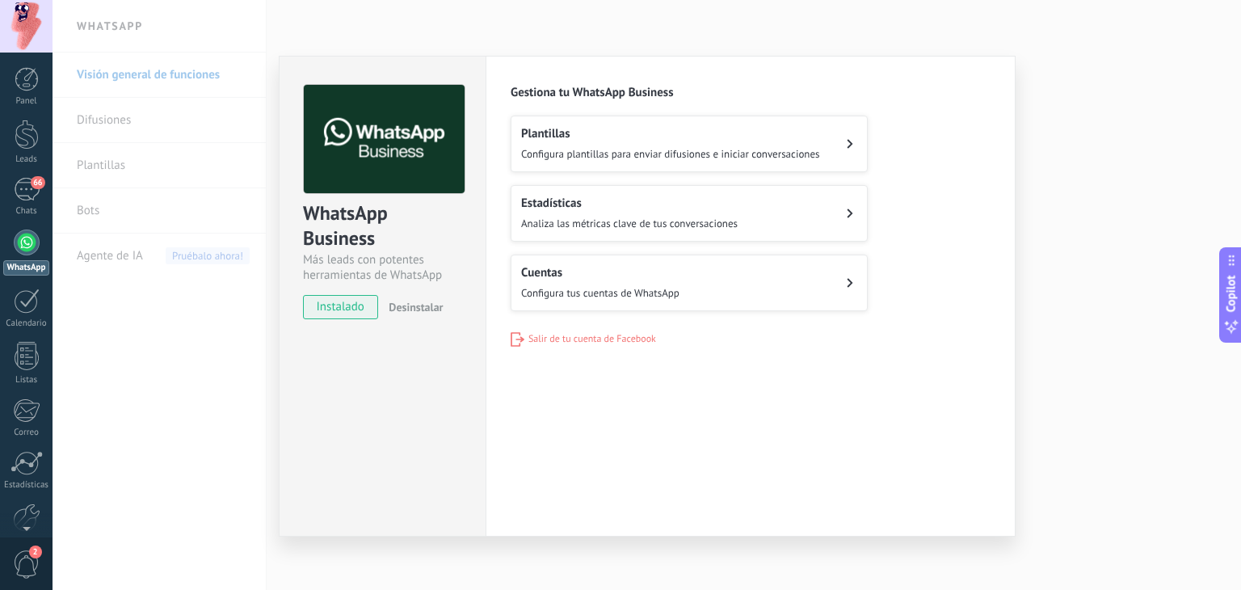
click at [553, 333] on span "Salir de tu cuenta de Facebook" at bounding box center [593, 339] width 128 height 12
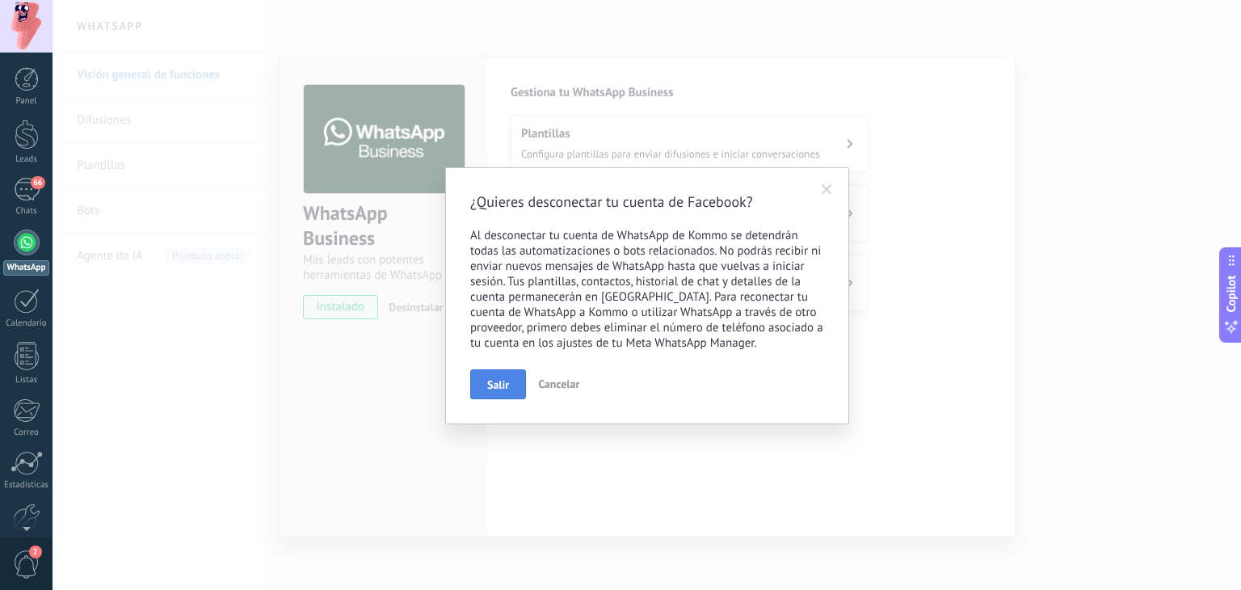
click at [503, 377] on button "Salir" at bounding box center [498, 384] width 56 height 31
